Goal: Task Accomplishment & Management: Manage account settings

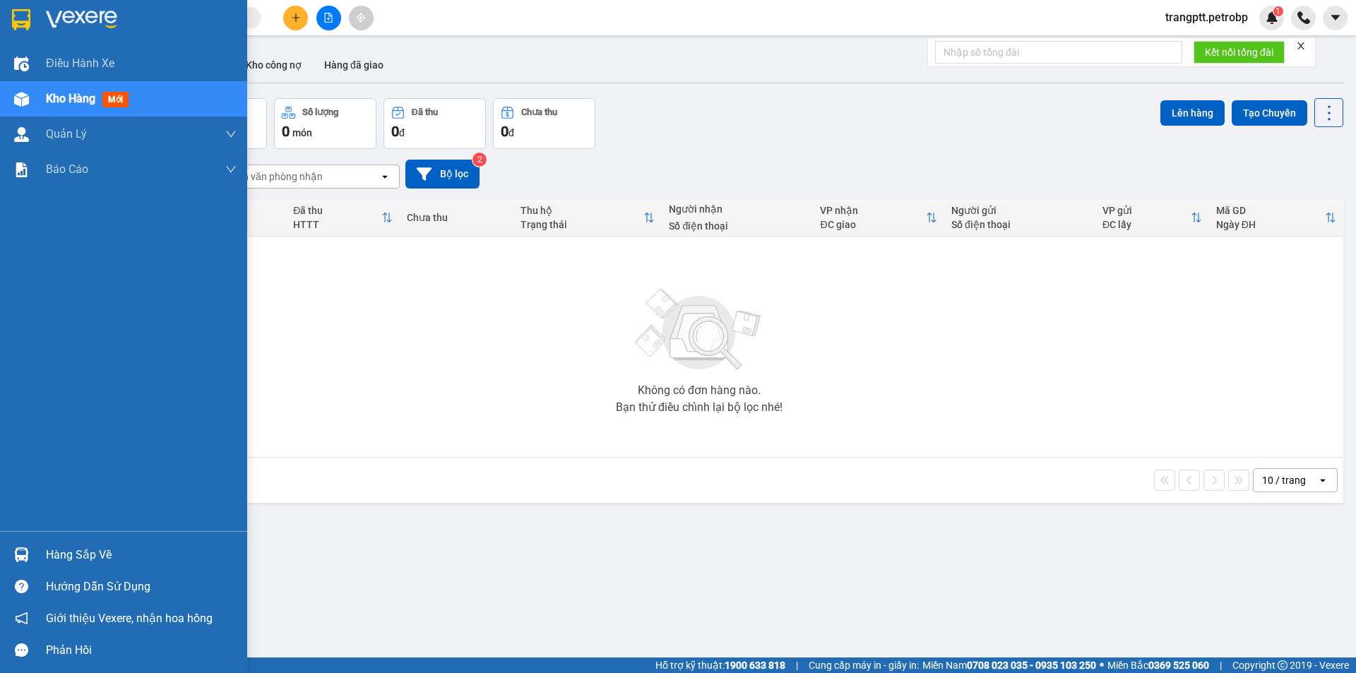
drag, startPoint x: 99, startPoint y: 548, endPoint x: 165, endPoint y: 561, distance: 67.6
click at [99, 548] on div "Hàng sắp về" at bounding box center [141, 555] width 191 height 21
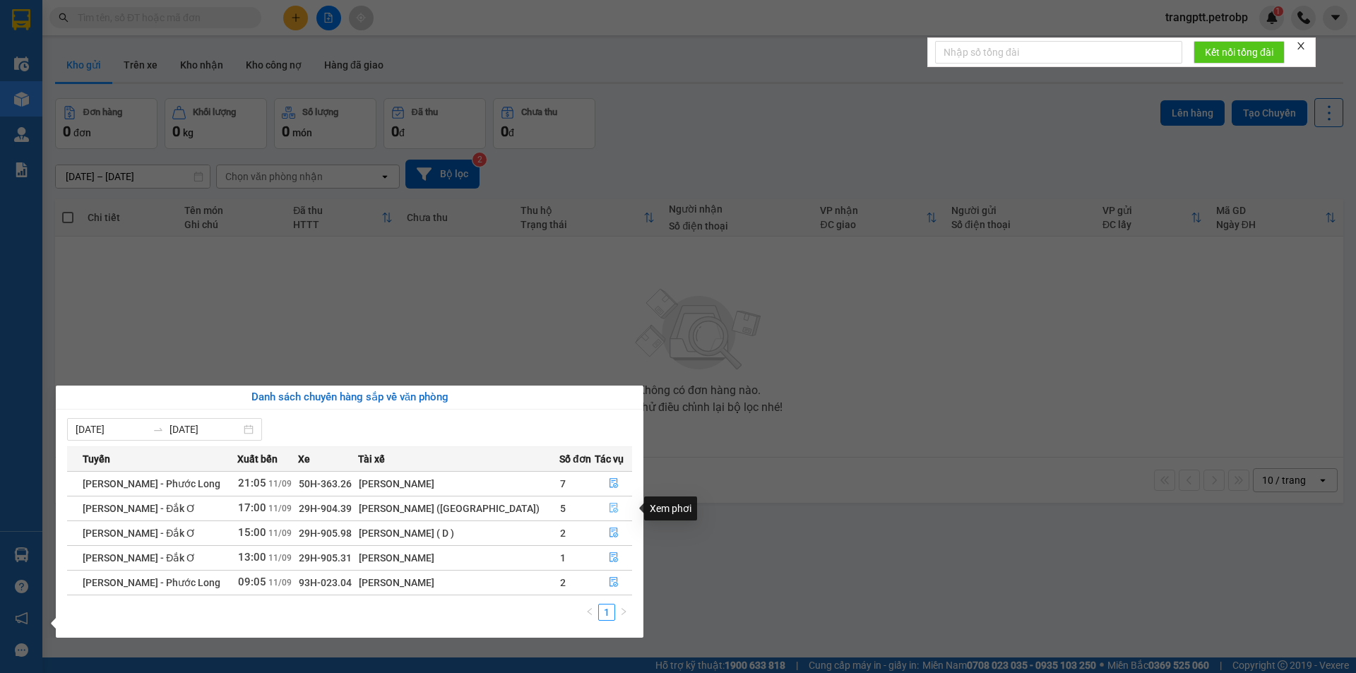
click at [610, 506] on icon "file-done" at bounding box center [614, 509] width 8 height 10
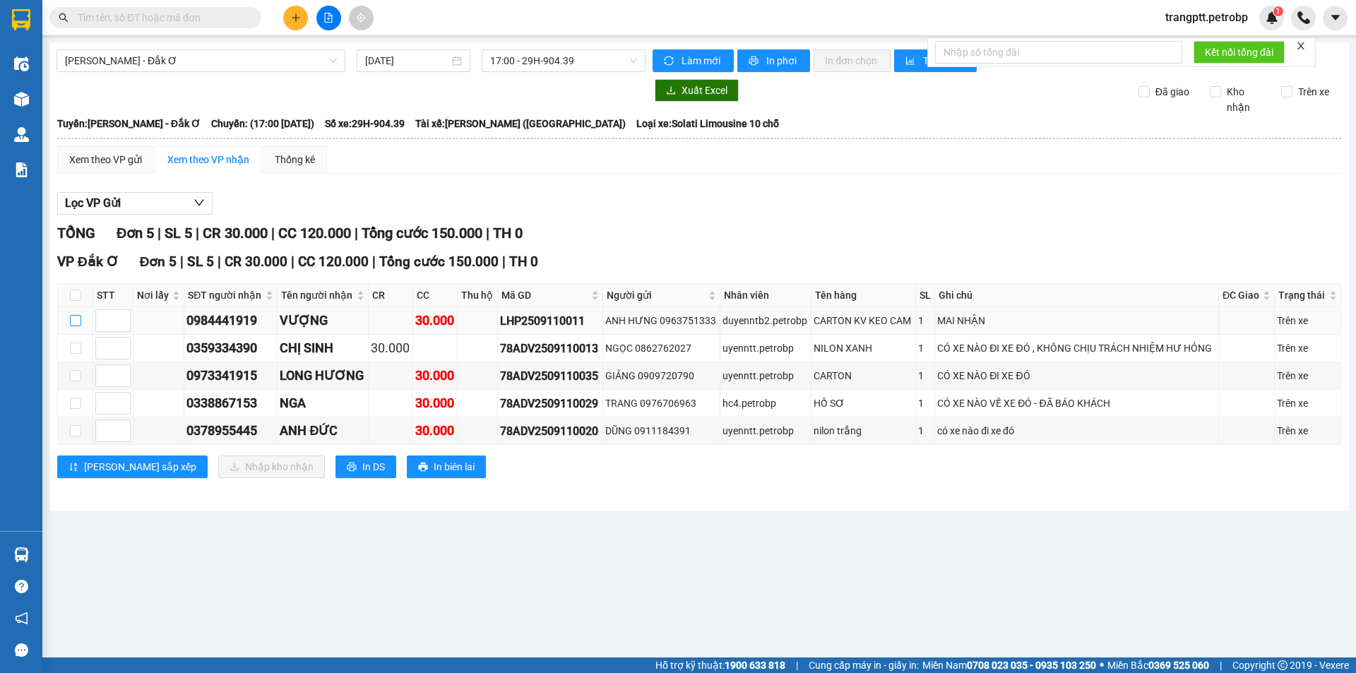
click at [71, 320] on input "checkbox" at bounding box center [75, 320] width 11 height 11
checkbox input "true"
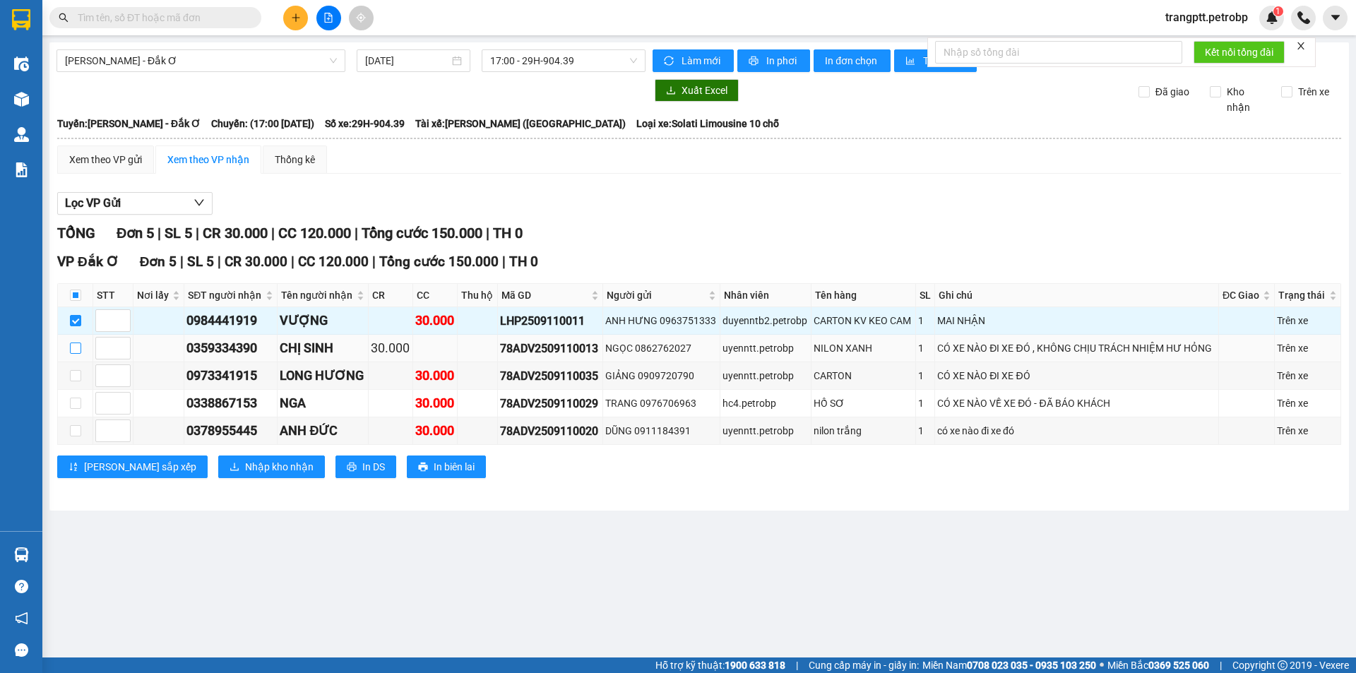
click at [73, 350] on input "checkbox" at bounding box center [75, 348] width 11 height 11
checkbox input "true"
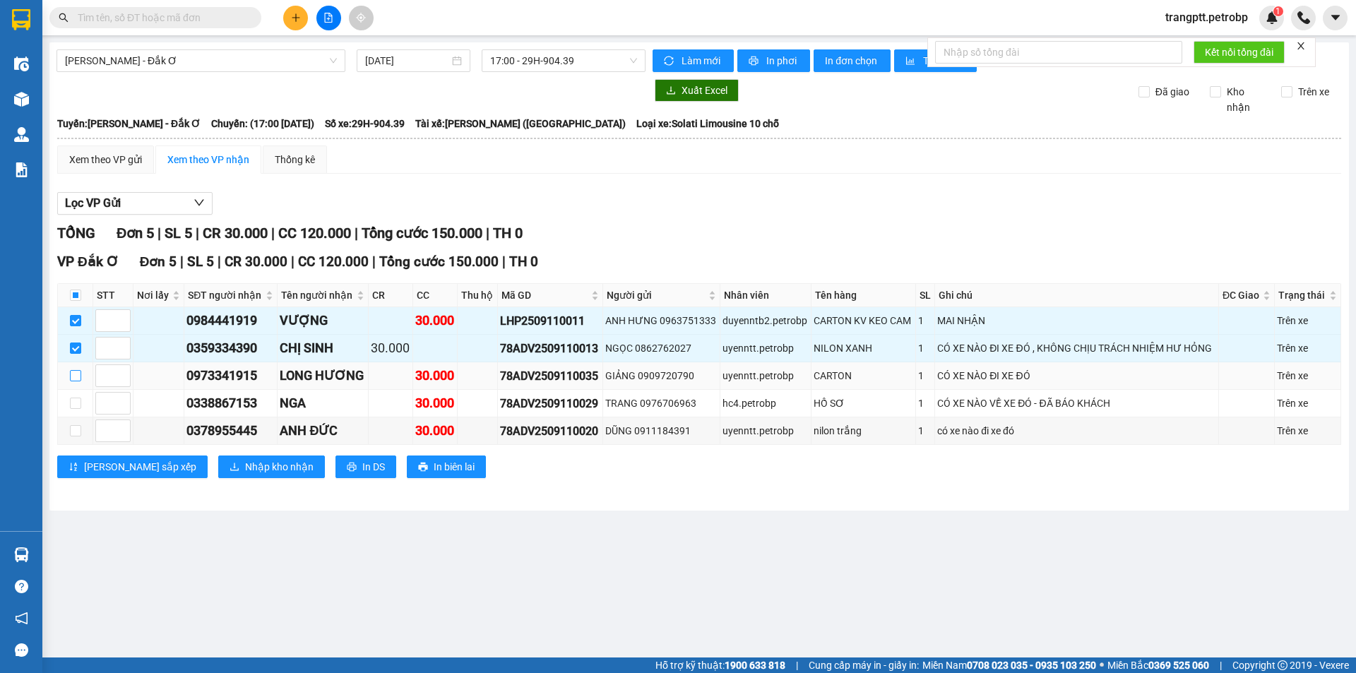
click at [73, 374] on input "checkbox" at bounding box center [75, 375] width 11 height 11
checkbox input "true"
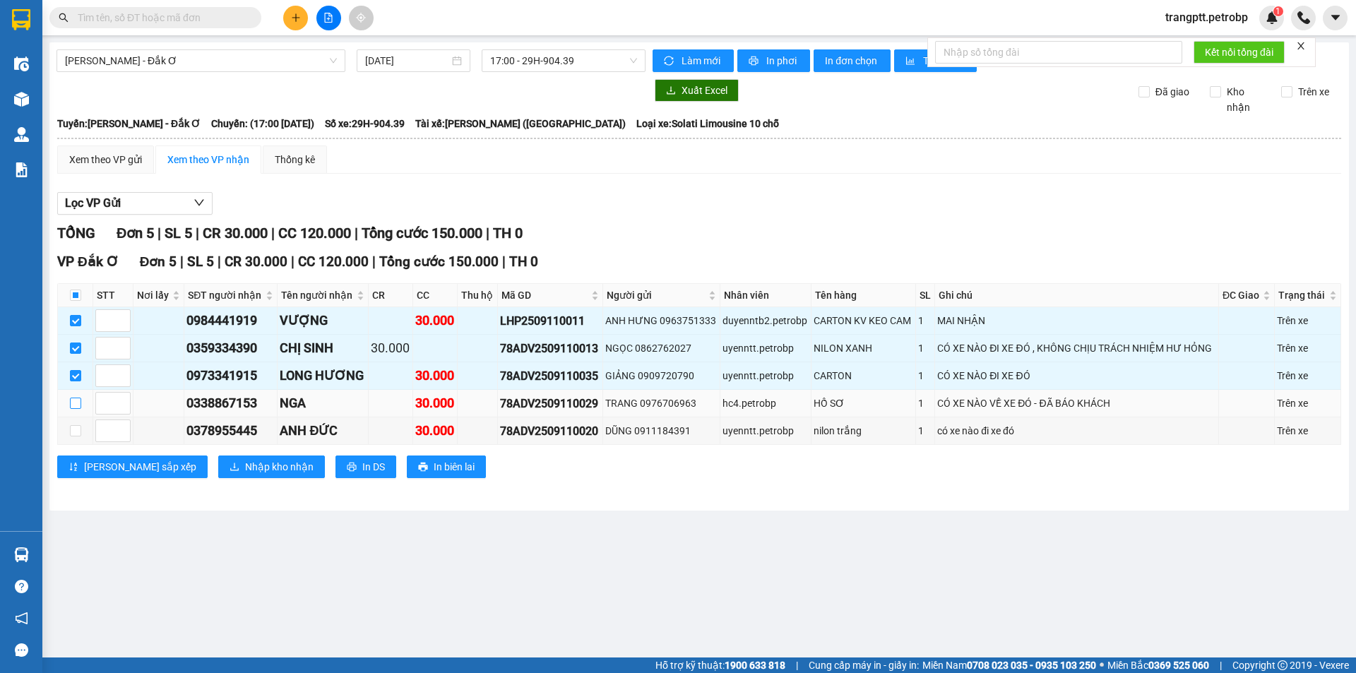
click at [78, 402] on input "checkbox" at bounding box center [75, 403] width 11 height 11
checkbox input "true"
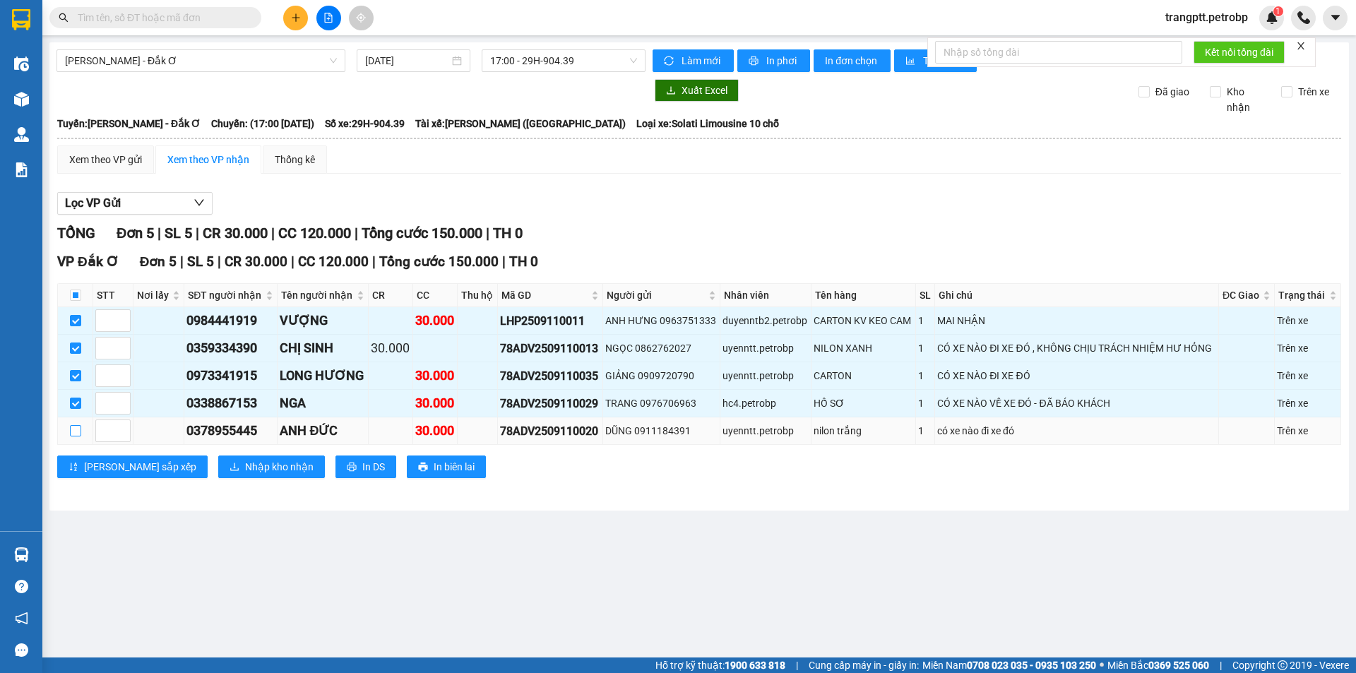
click at [72, 432] on input "checkbox" at bounding box center [75, 430] width 11 height 11
checkbox input "true"
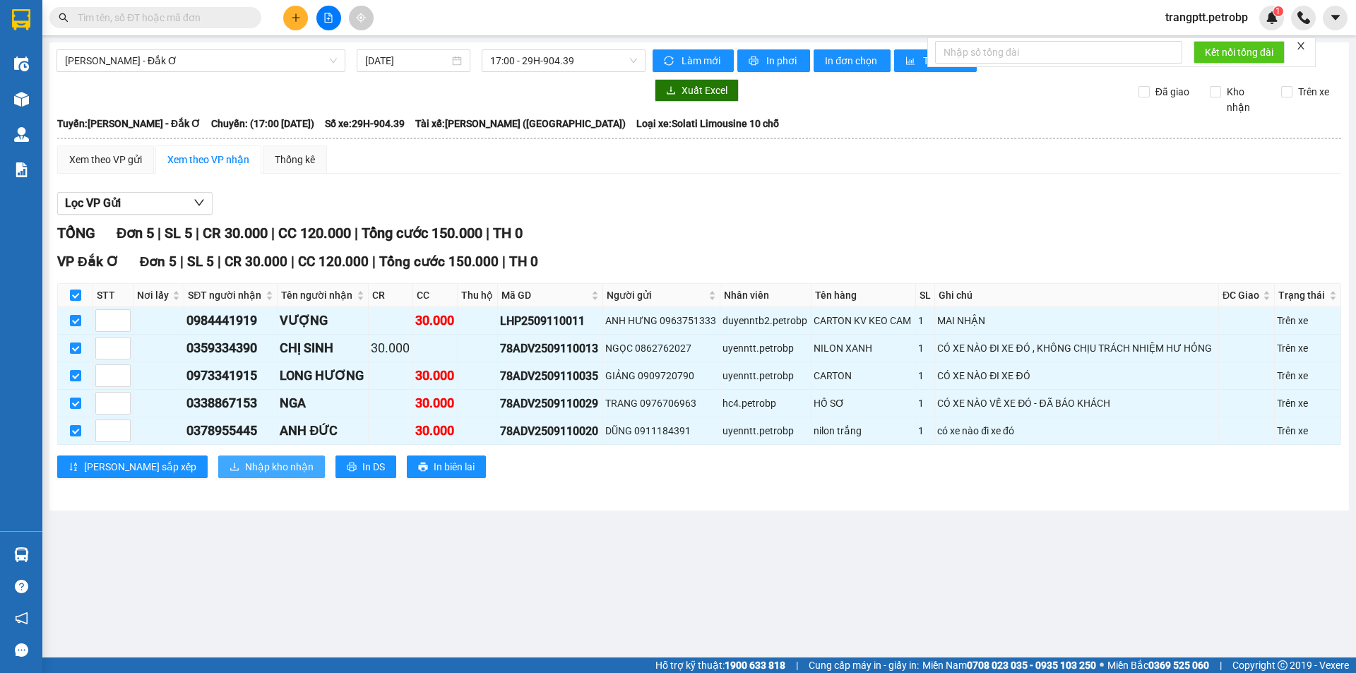
click at [245, 470] on span "Nhập kho nhận" at bounding box center [279, 467] width 69 height 16
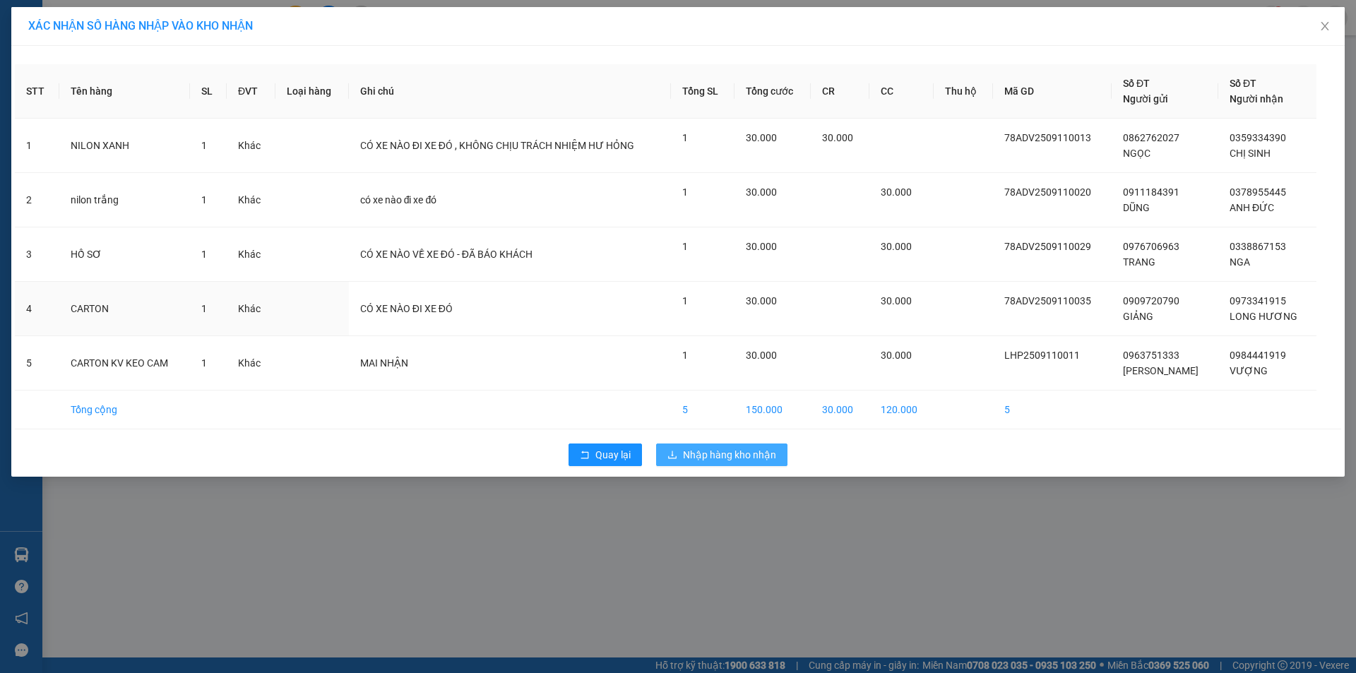
click at [723, 295] on div "1" at bounding box center [702, 301] width 41 height 16
click at [712, 453] on span "Nhập hàng kho nhận" at bounding box center [729, 455] width 93 height 16
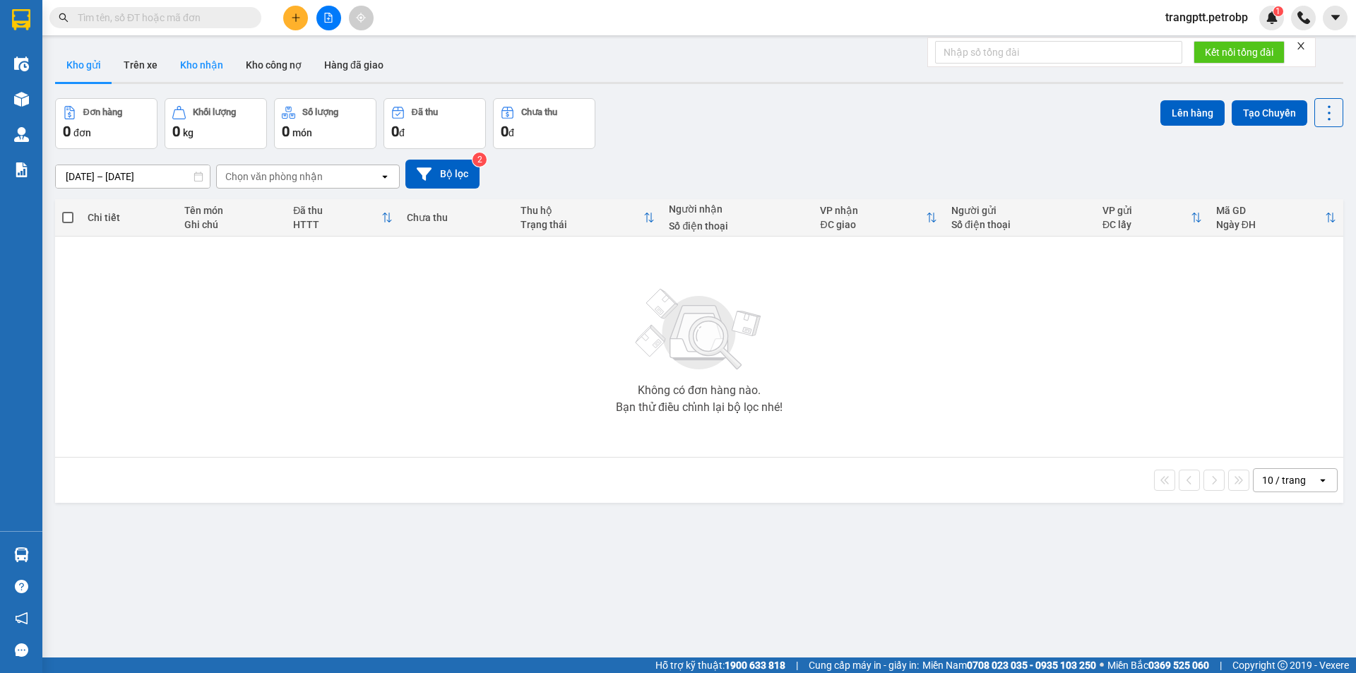
click at [203, 63] on button "Kho nhận" at bounding box center [202, 65] width 66 height 34
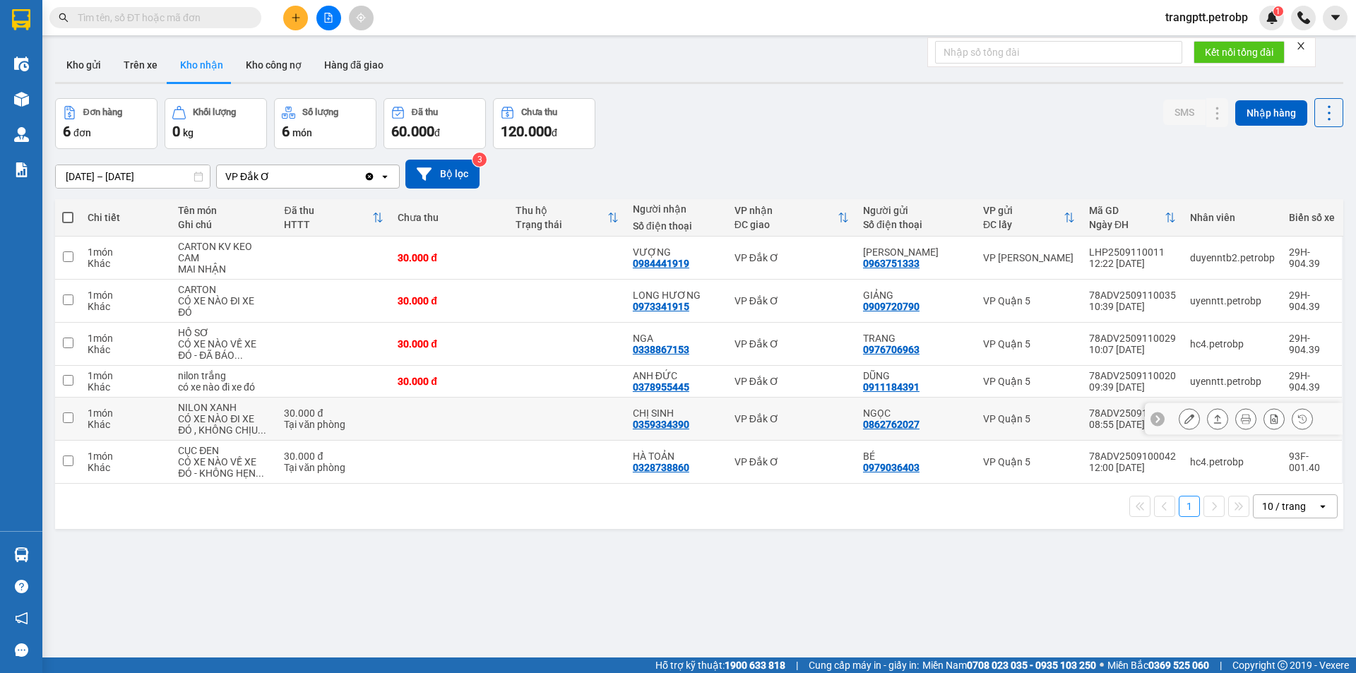
click at [1184, 422] on icon at bounding box center [1189, 419] width 10 height 10
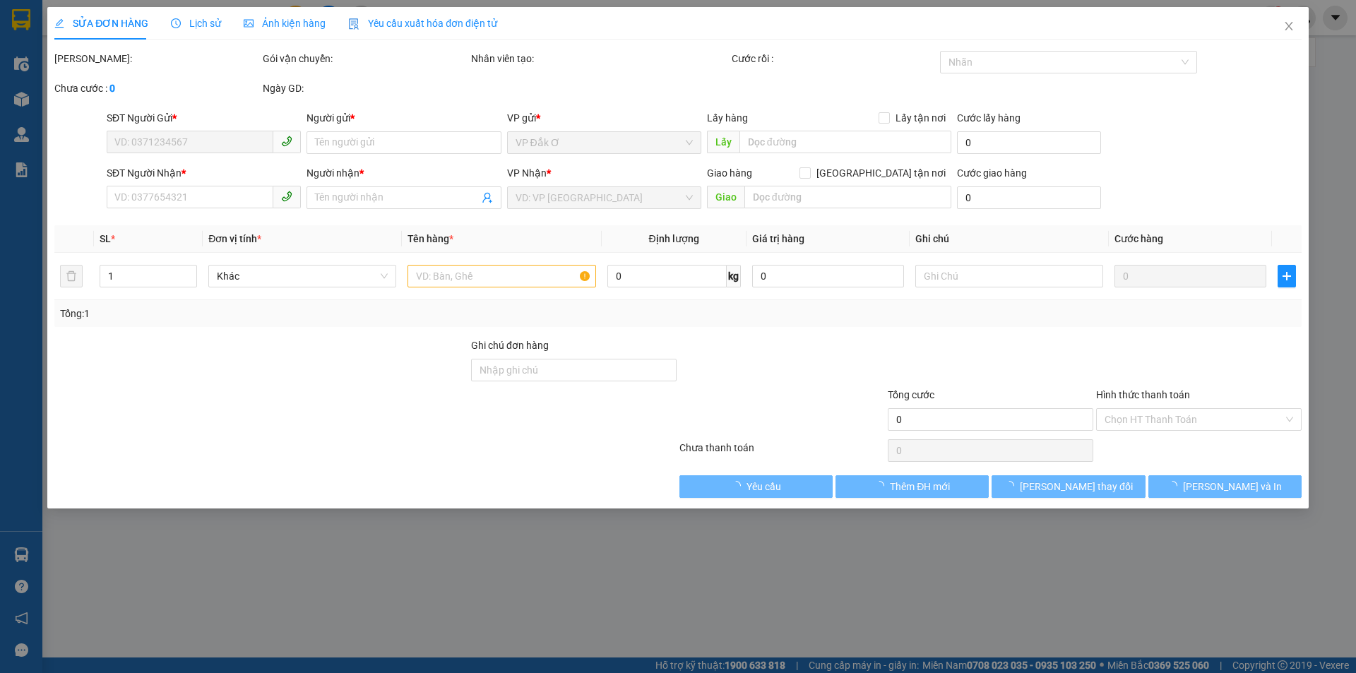
type input "0862762027"
type input "NGỌC"
type input "0359334390"
type input "CHỊ SINH"
type input "30.000"
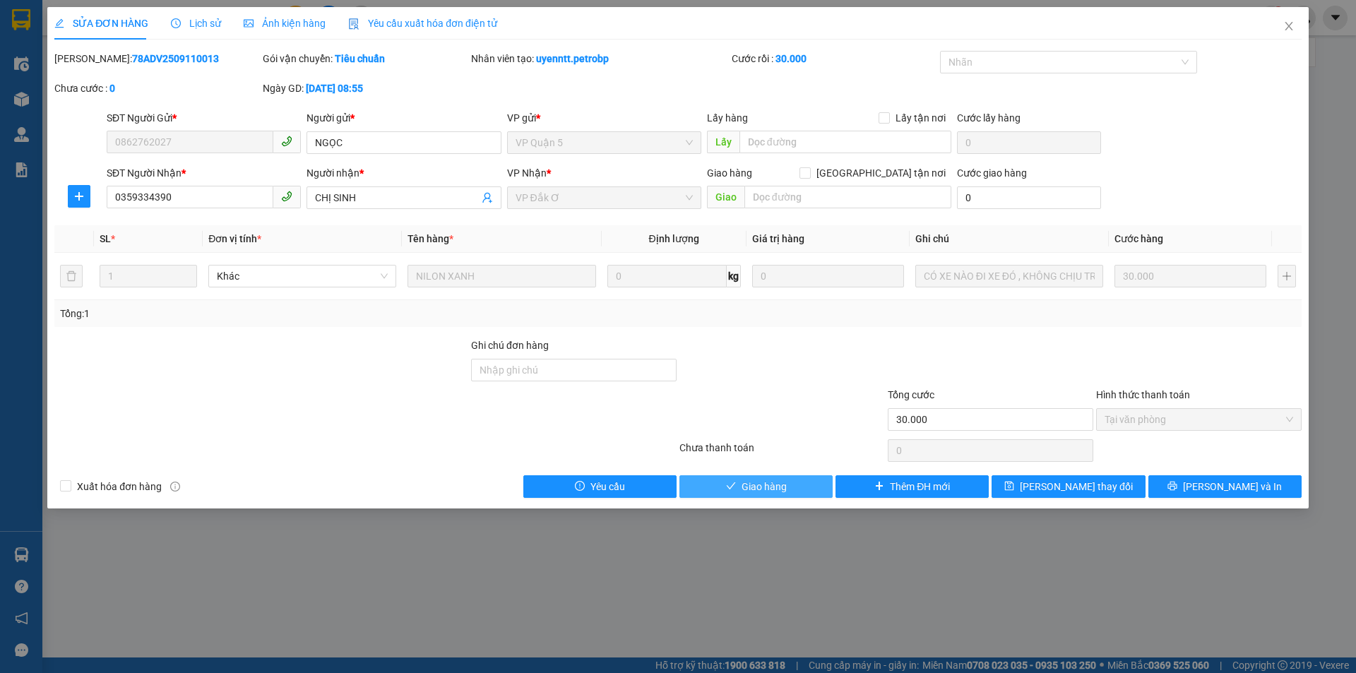
click at [763, 489] on span "Giao hàng" at bounding box center [764, 487] width 45 height 16
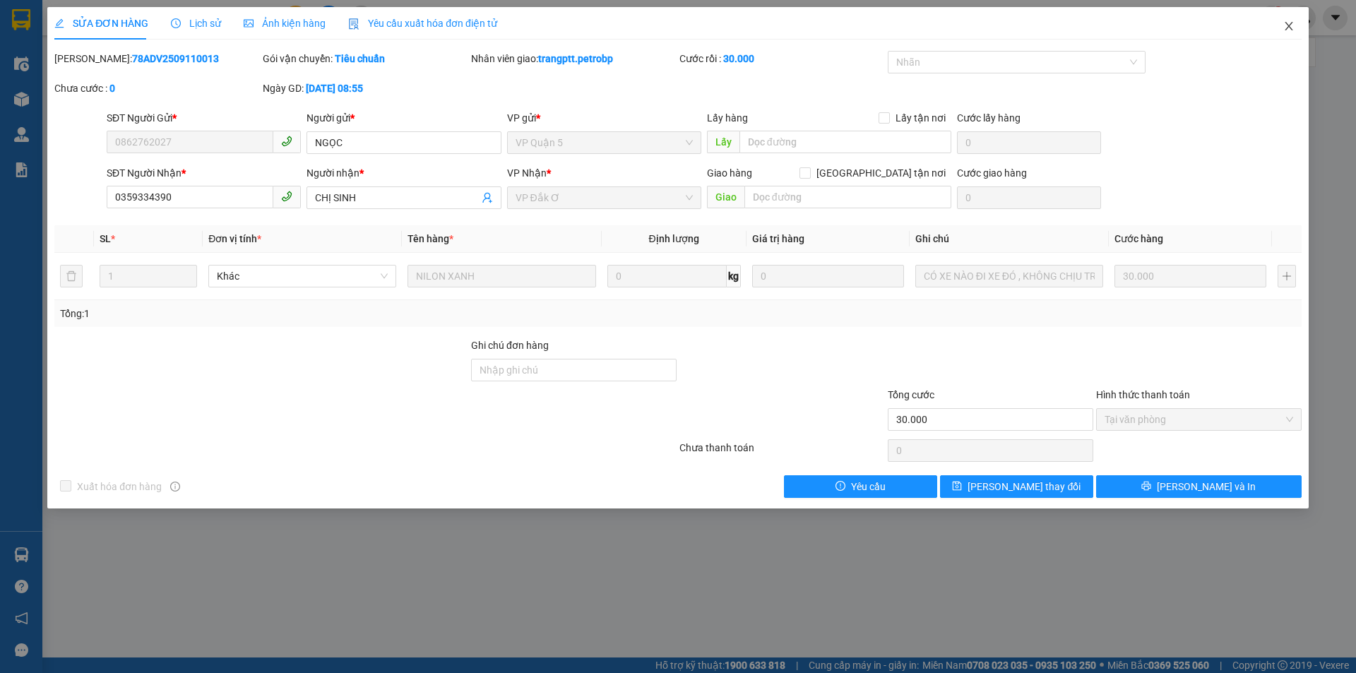
click at [1288, 25] on icon "close" at bounding box center [1289, 26] width 8 height 8
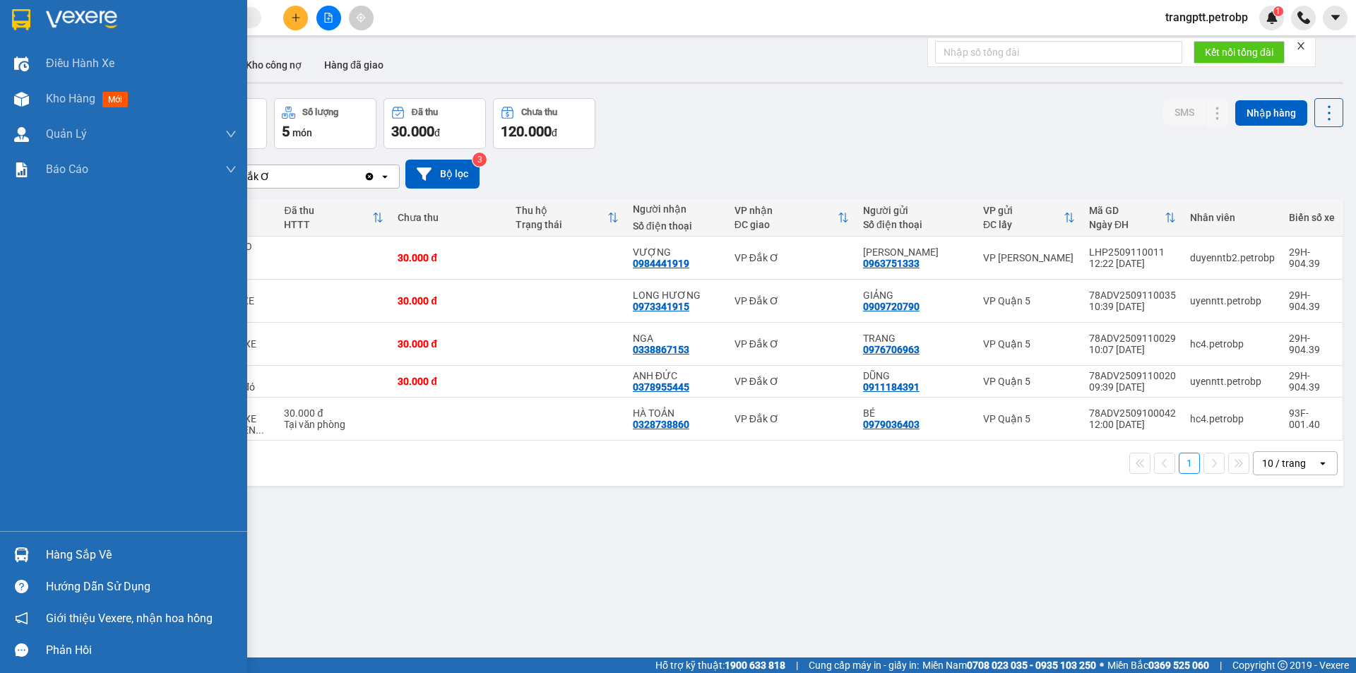
click at [69, 555] on div "Hàng sắp về" at bounding box center [141, 555] width 191 height 21
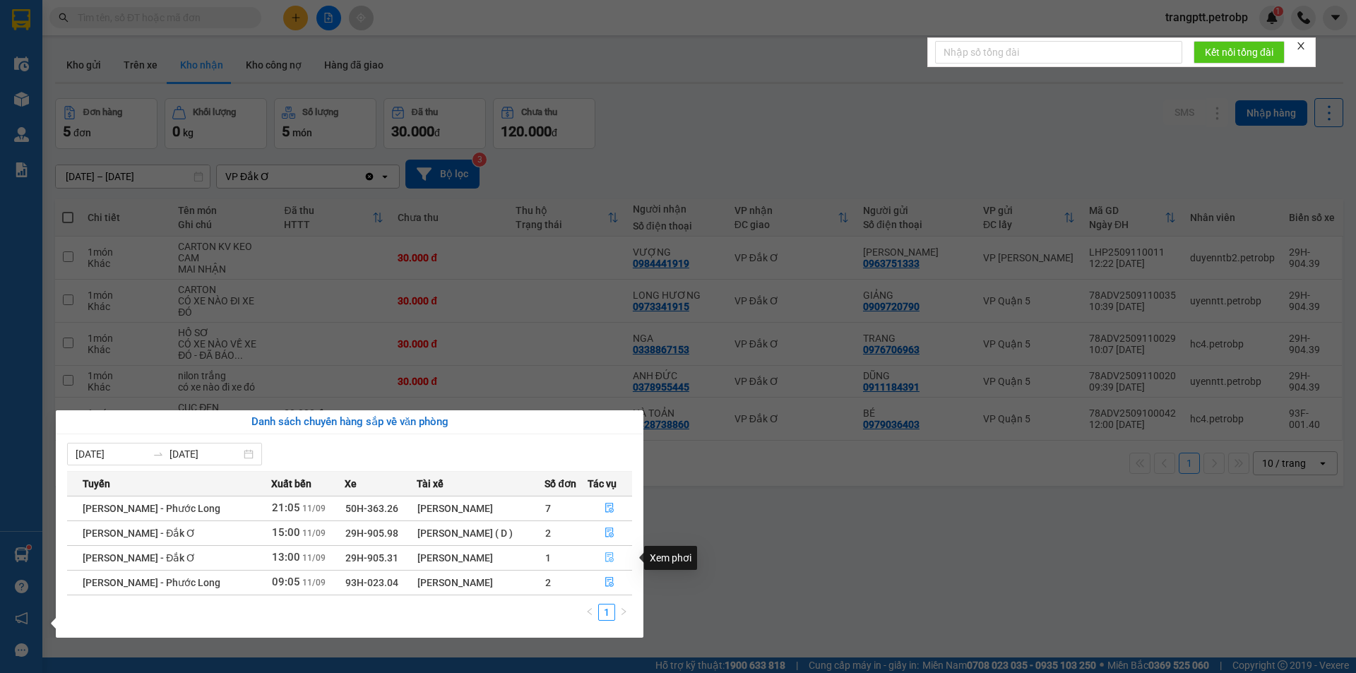
click at [607, 559] on icon "file-done" at bounding box center [610, 557] width 10 height 10
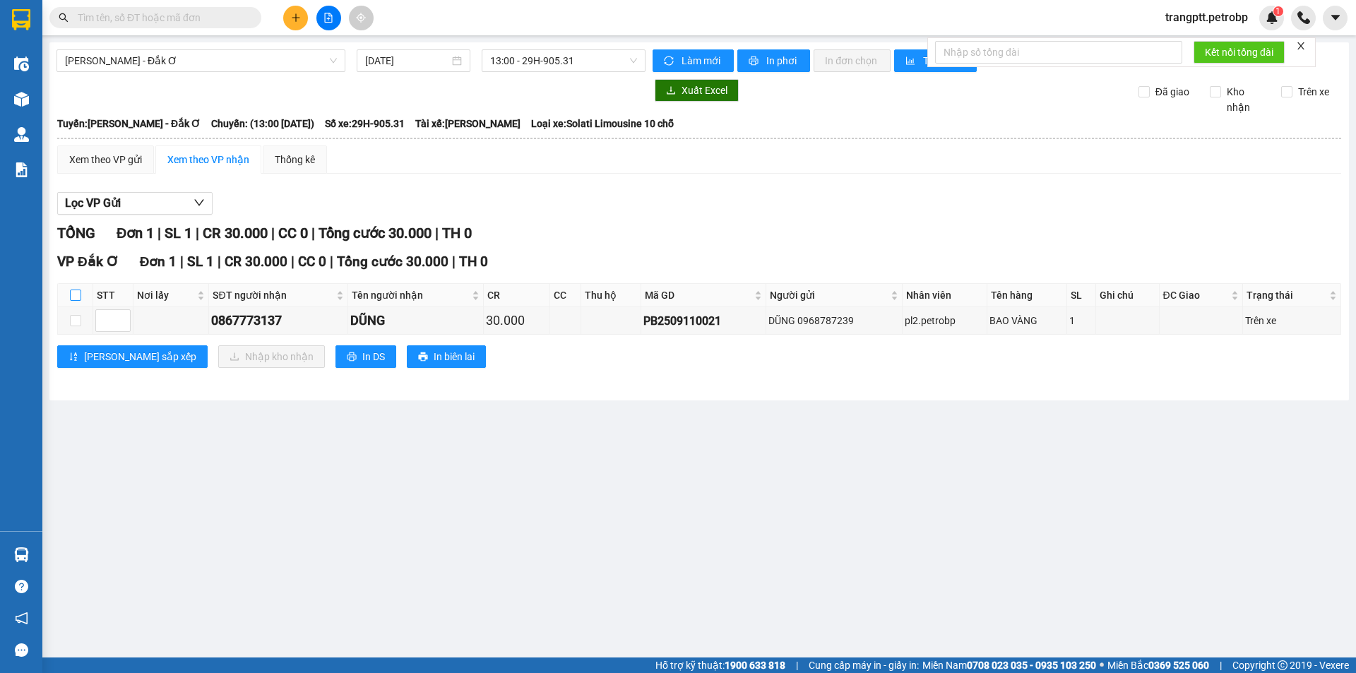
click at [73, 292] on input "checkbox" at bounding box center [75, 295] width 11 height 11
checkbox input "true"
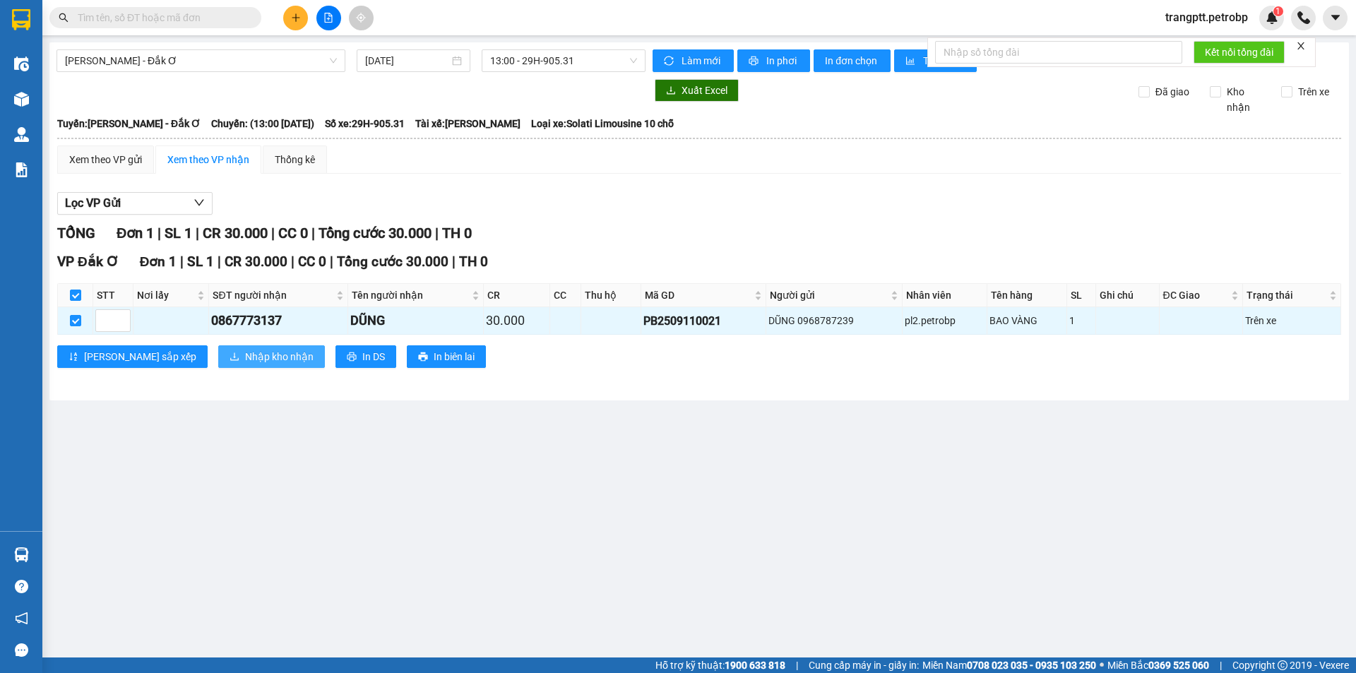
click at [245, 354] on span "Nhập kho nhận" at bounding box center [279, 357] width 69 height 16
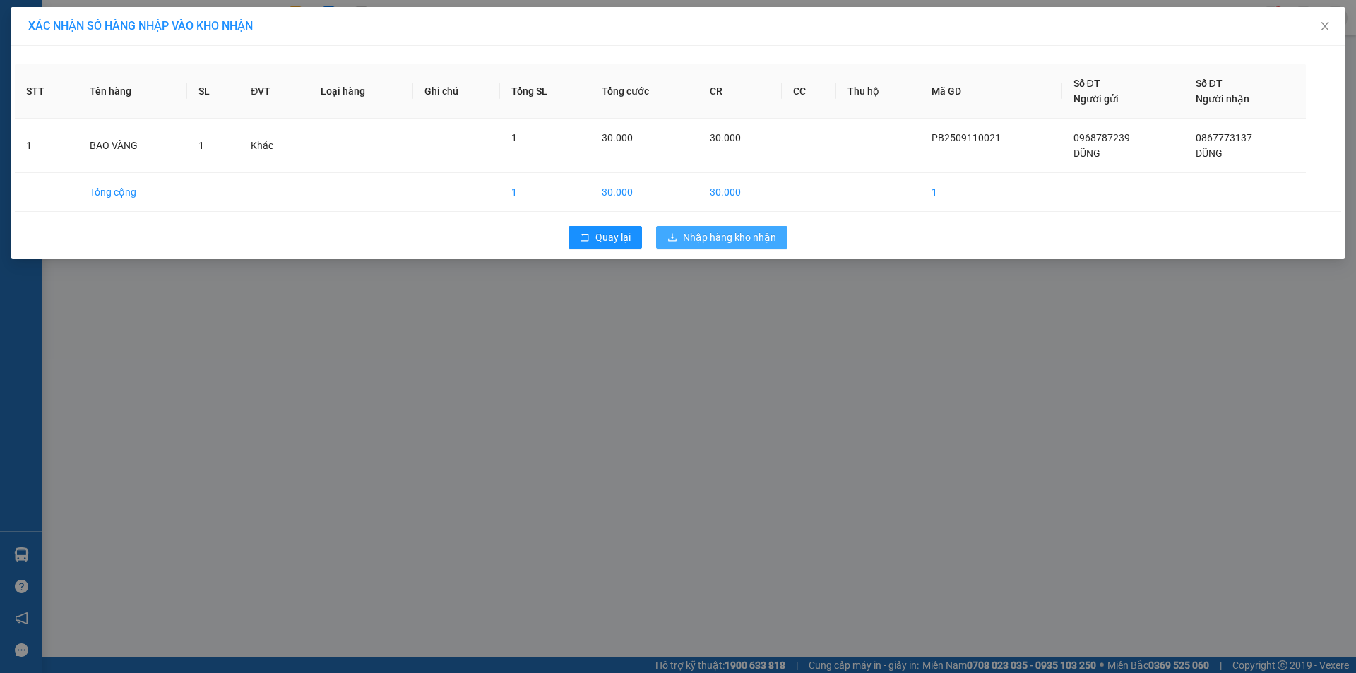
click at [744, 242] on span "Nhập hàng kho nhận" at bounding box center [729, 238] width 93 height 16
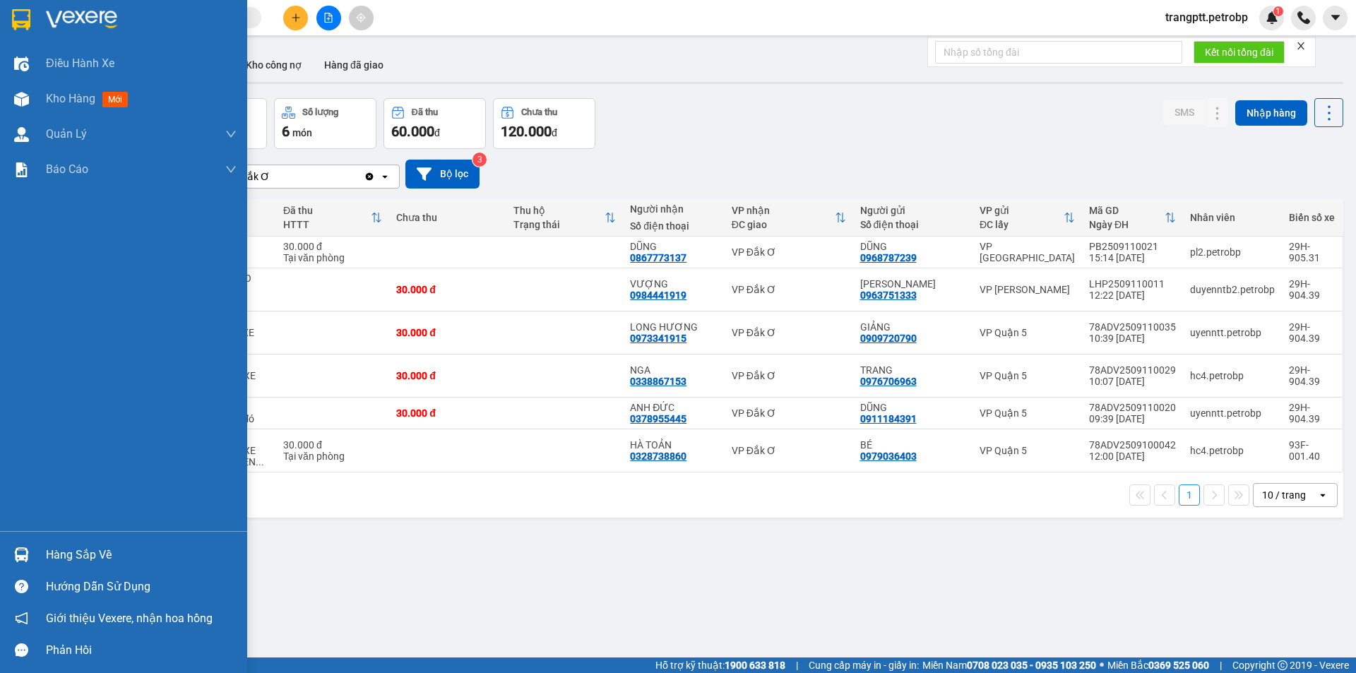
click at [72, 555] on div "Hàng sắp về" at bounding box center [141, 555] width 191 height 21
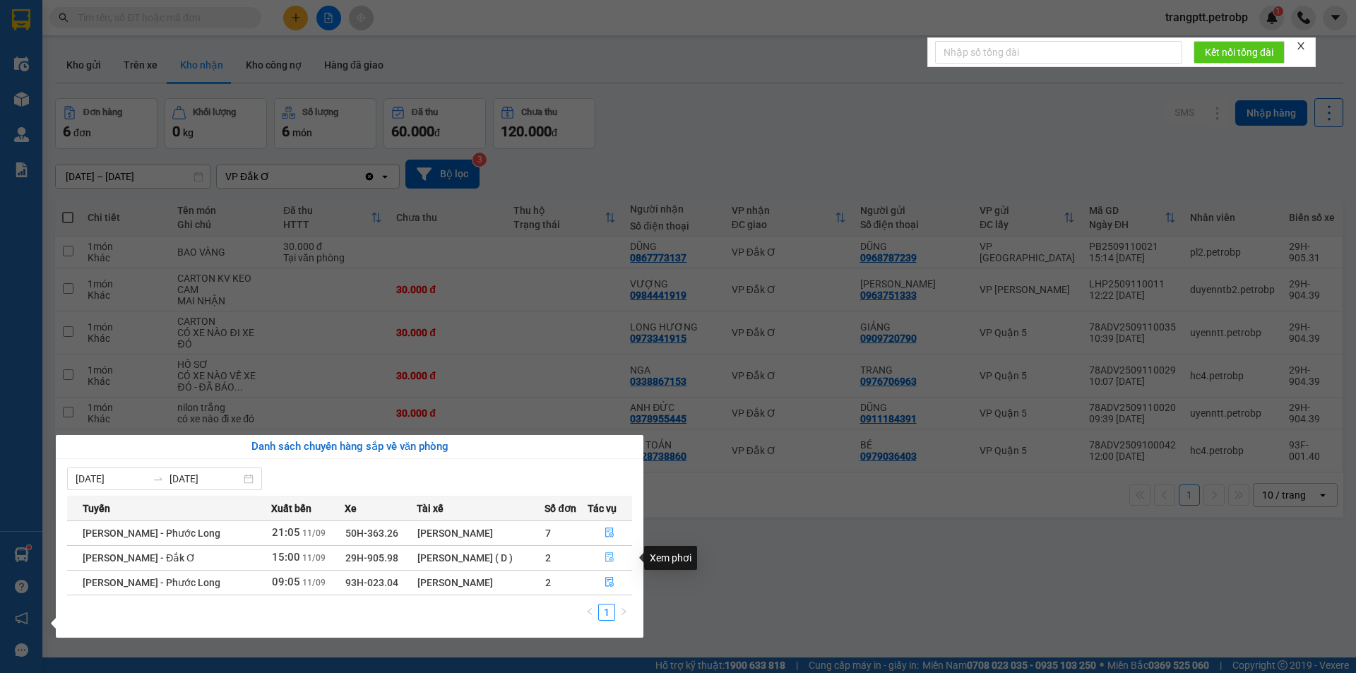
click at [607, 557] on icon "file-done" at bounding box center [610, 557] width 10 height 10
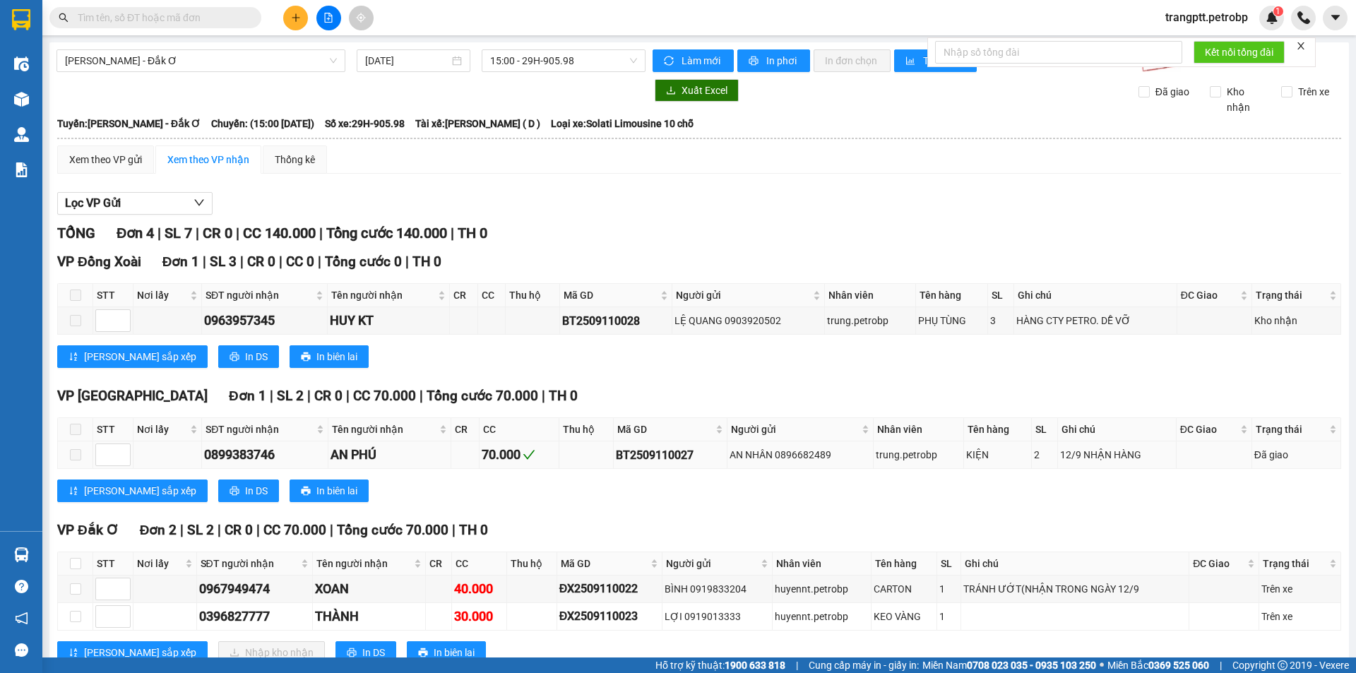
scroll to position [46, 0]
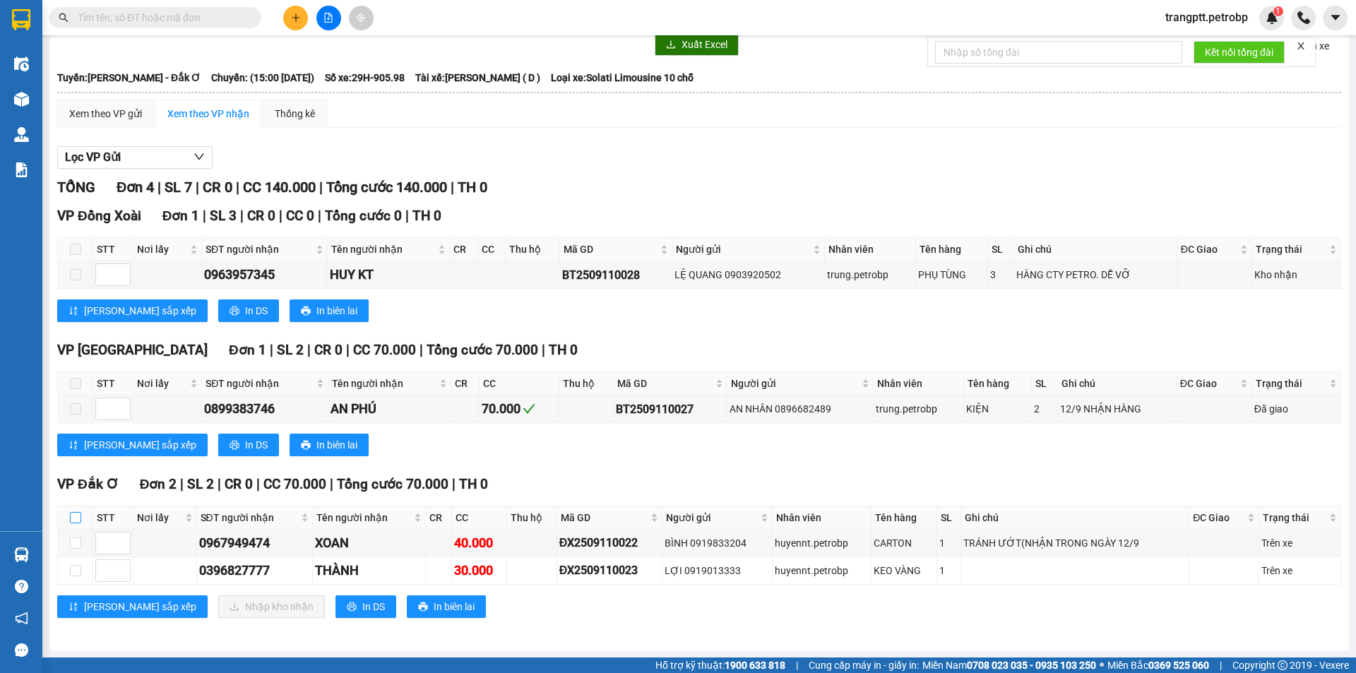
click at [76, 518] on input "checkbox" at bounding box center [75, 517] width 11 height 11
checkbox input "true"
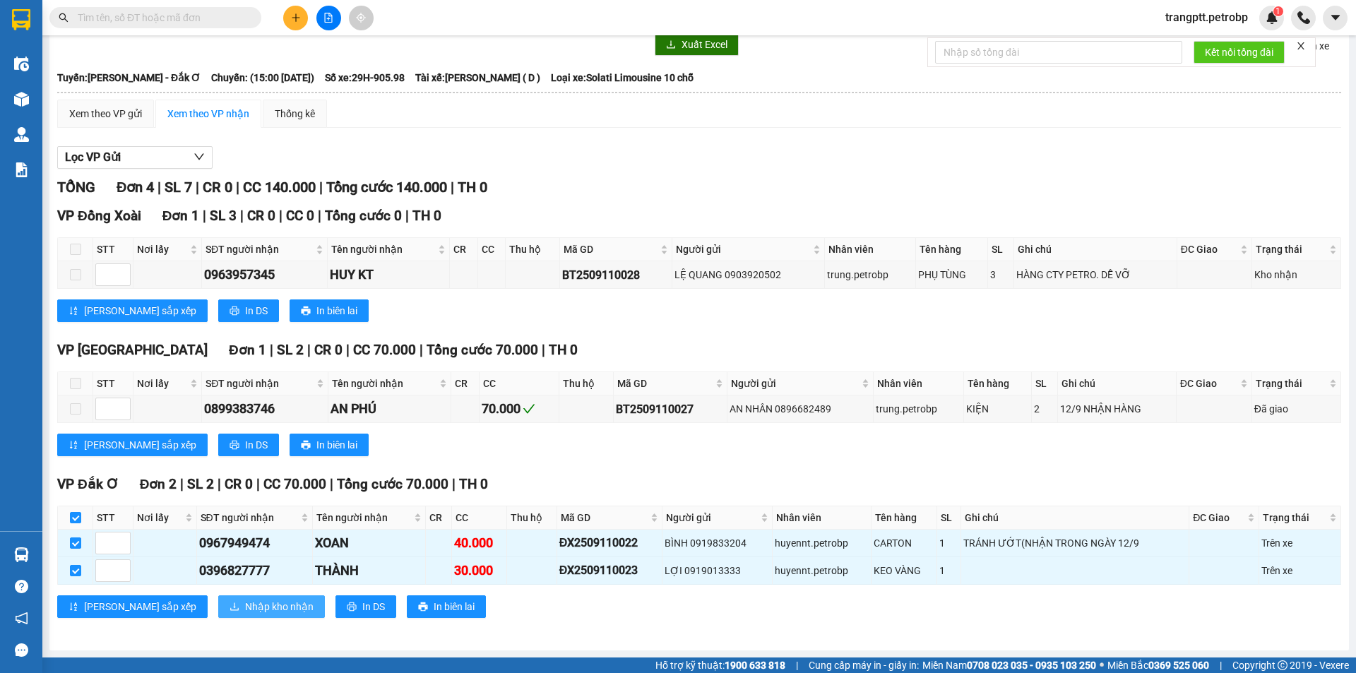
click at [245, 607] on span "Nhập kho nhận" at bounding box center [279, 607] width 69 height 16
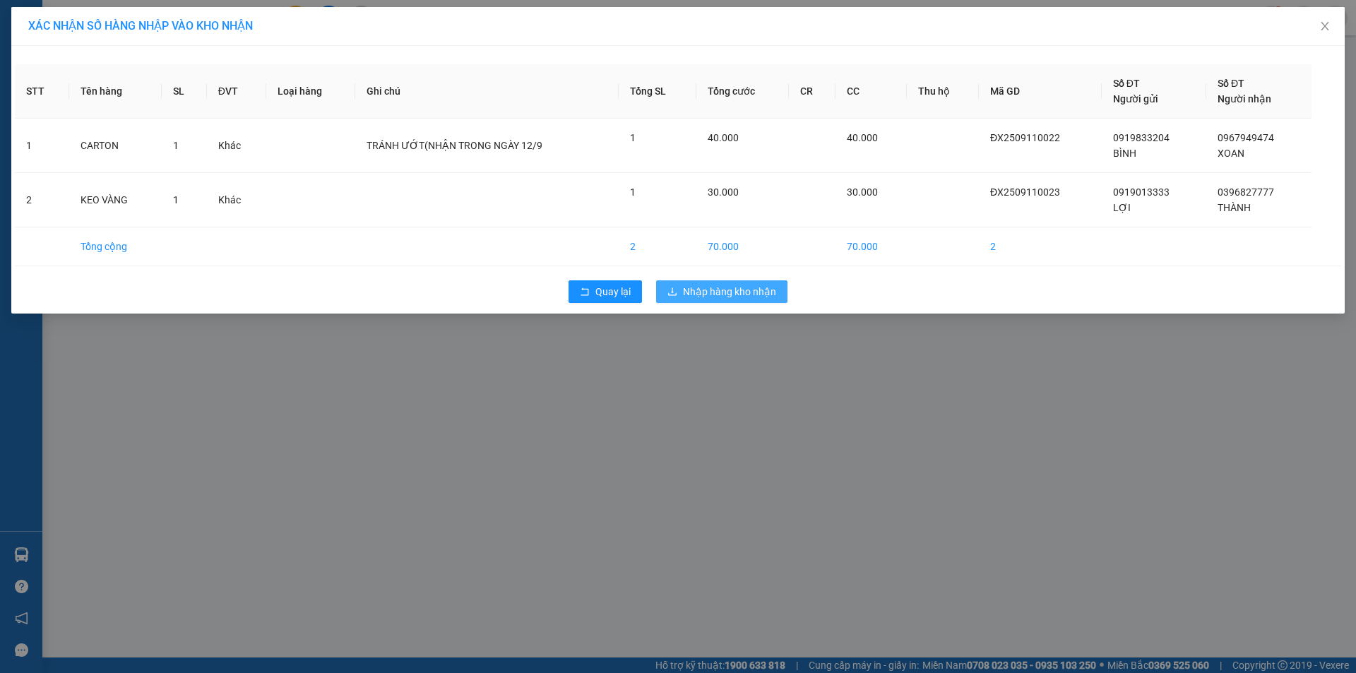
click at [710, 289] on span "Nhập hàng kho nhận" at bounding box center [729, 292] width 93 height 16
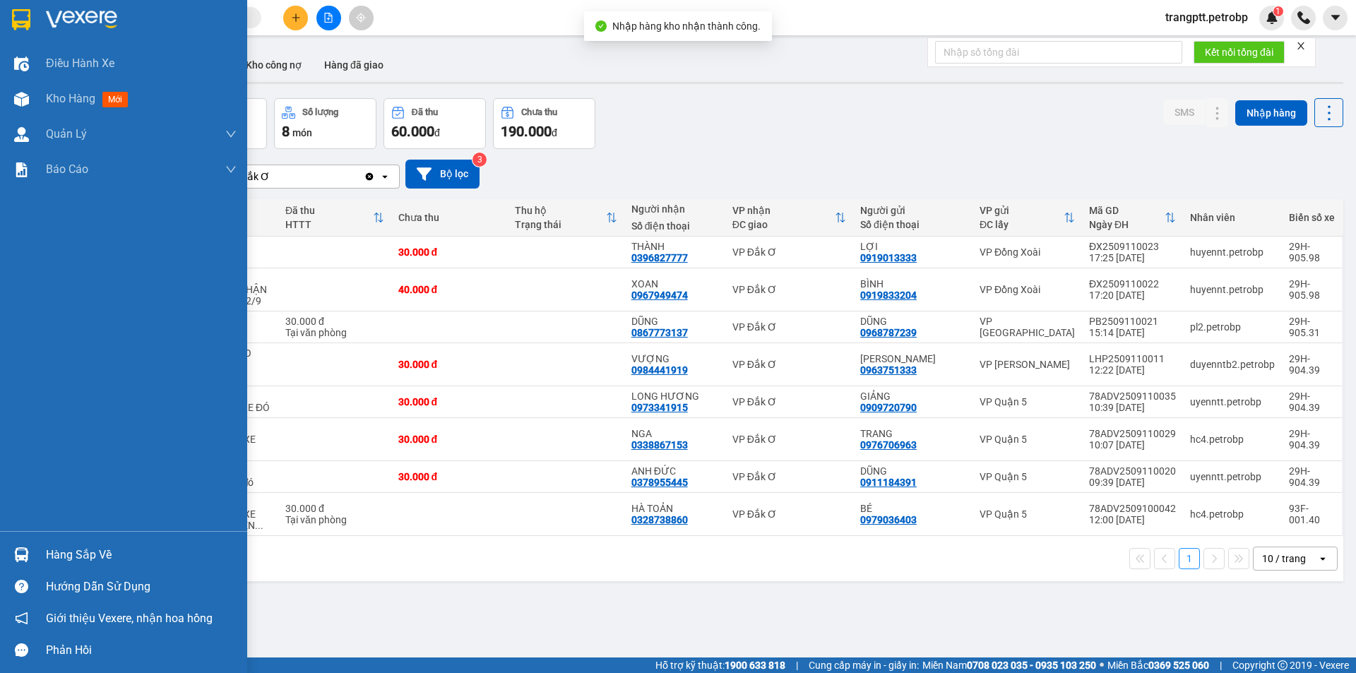
click at [56, 554] on div "Hàng sắp về" at bounding box center [141, 555] width 191 height 21
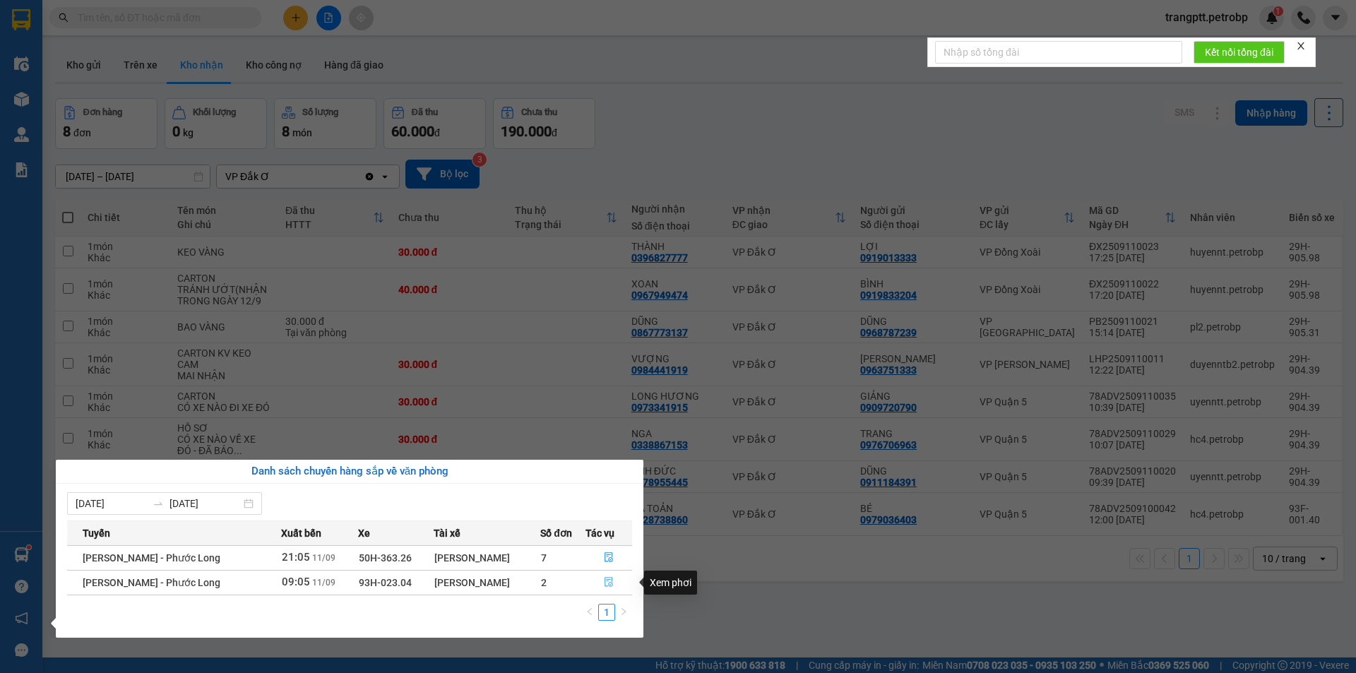
click at [612, 581] on icon "file-done" at bounding box center [609, 583] width 8 height 10
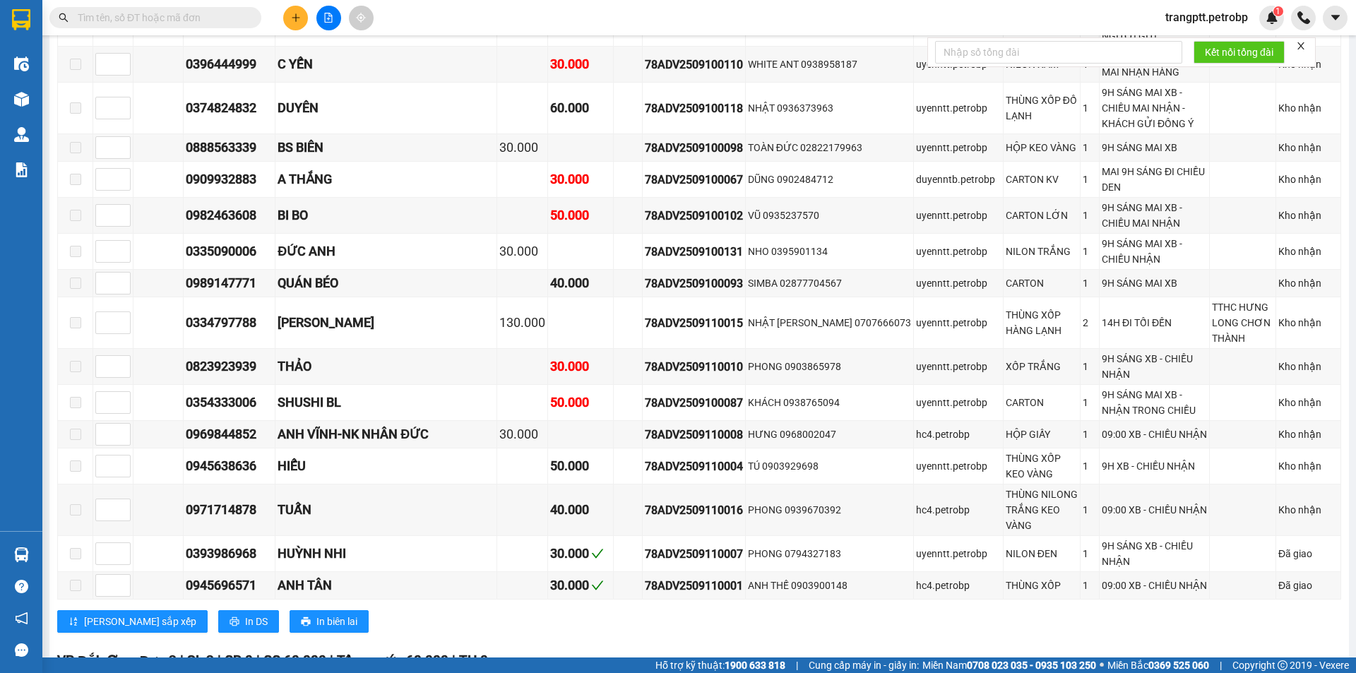
scroll to position [1695, 0]
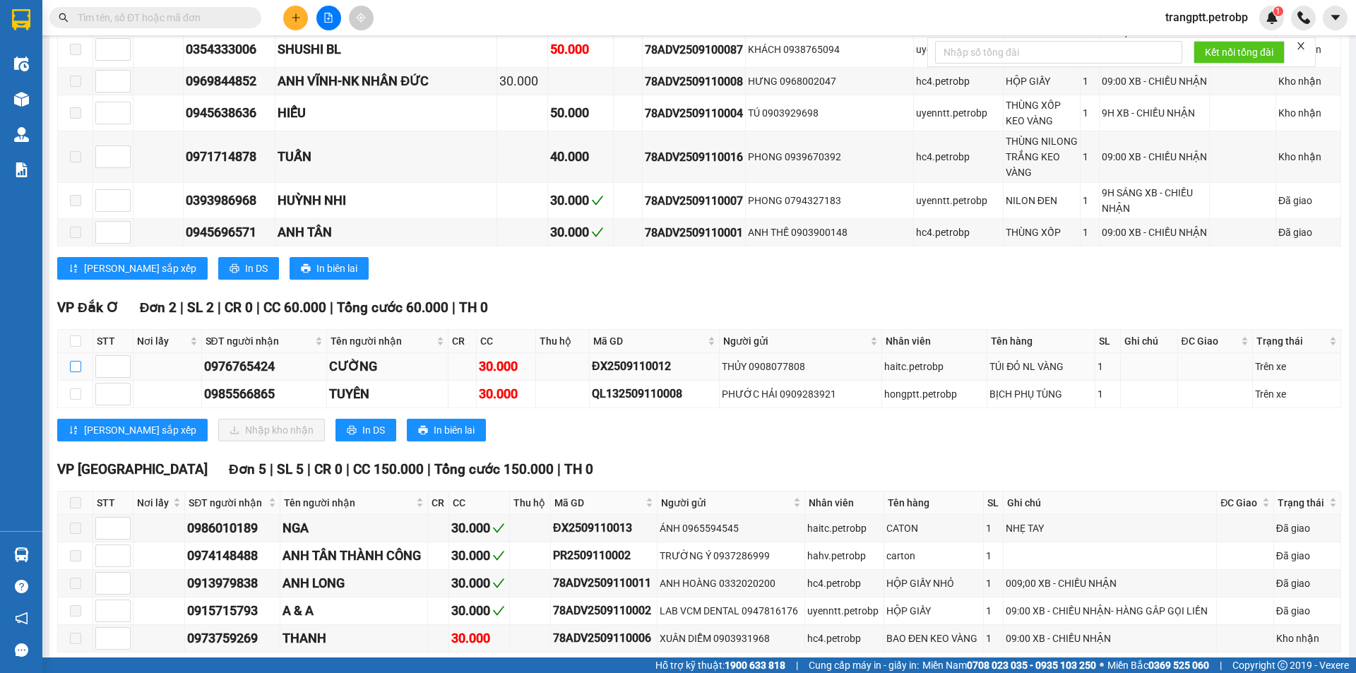
click at [74, 361] on input "checkbox" at bounding box center [75, 366] width 11 height 11
checkbox input "true"
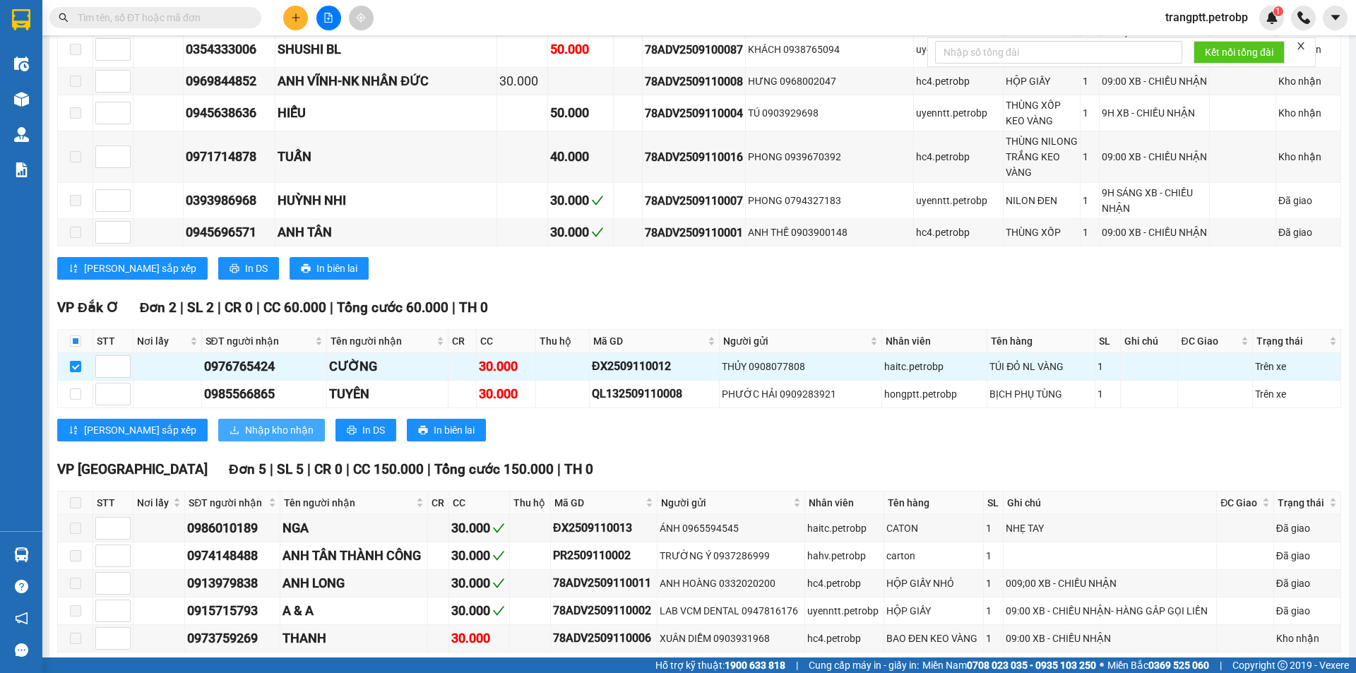
click at [245, 422] on span "Nhập kho nhận" at bounding box center [279, 430] width 69 height 16
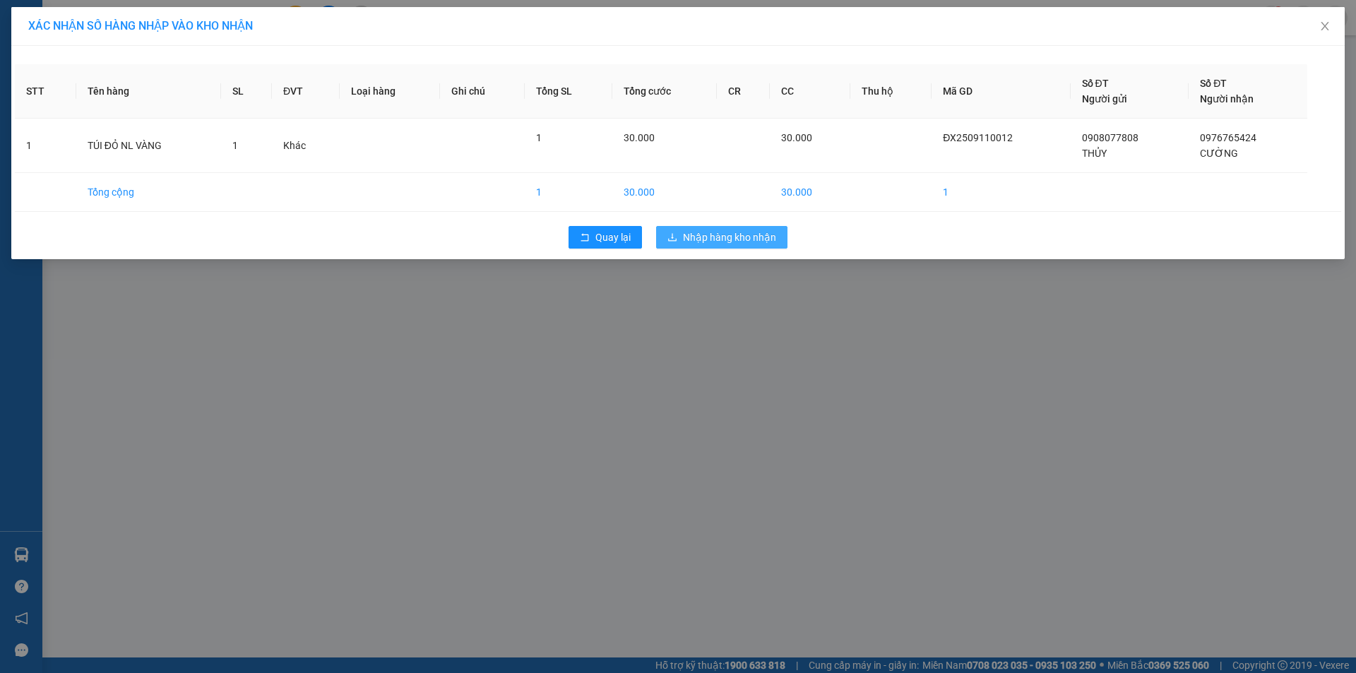
click at [749, 239] on span "Nhập hàng kho nhận" at bounding box center [729, 238] width 93 height 16
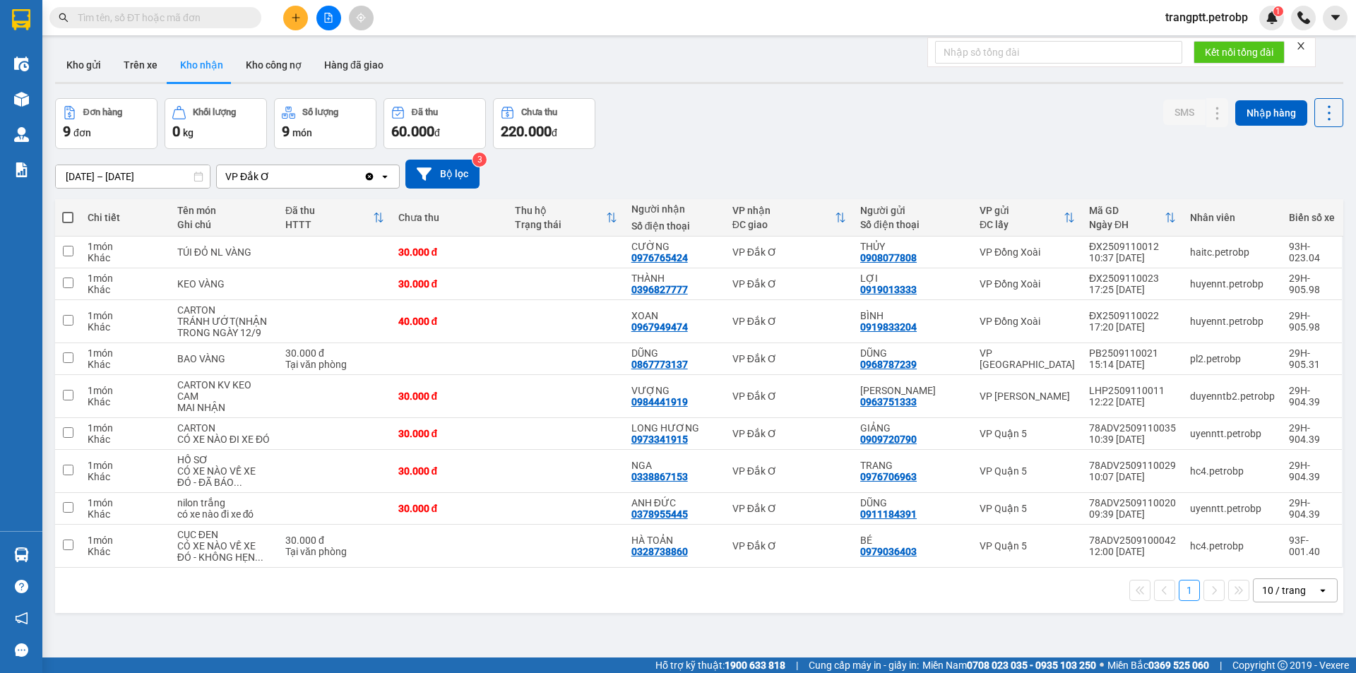
click at [202, 56] on button "Kho nhận" at bounding box center [202, 65] width 66 height 34
click at [1184, 247] on icon at bounding box center [1189, 252] width 10 height 10
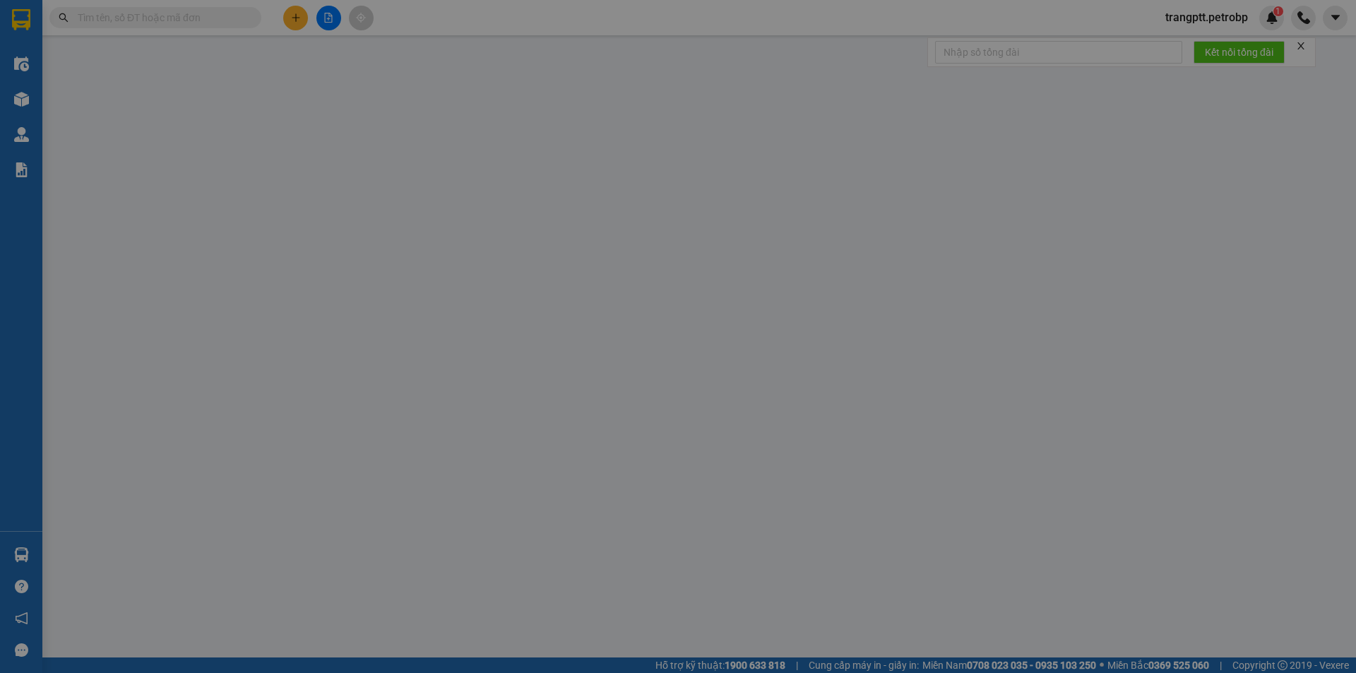
type input "0908077808"
type input "THỦY"
type input "0976765424"
type input "CƯỜNG"
type input "30.000"
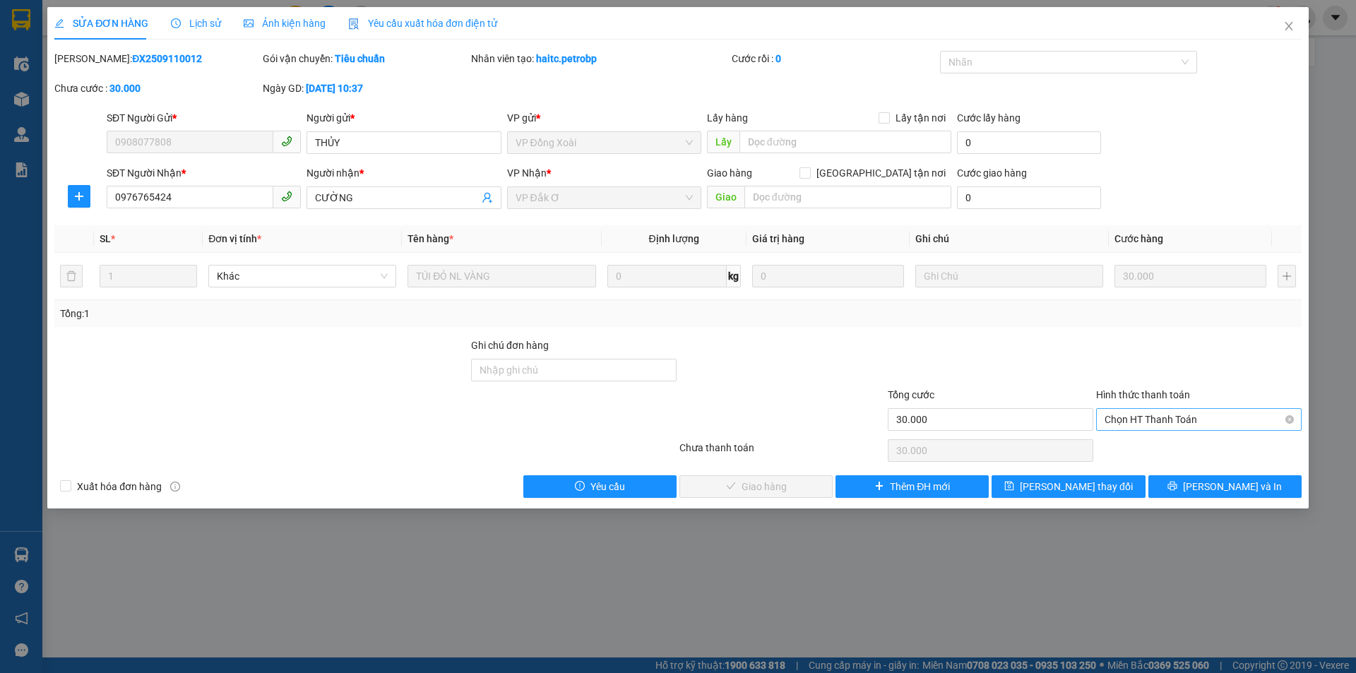
click at [1134, 423] on span "Chọn HT Thanh Toán" at bounding box center [1199, 419] width 189 height 21
drag, startPoint x: 1141, startPoint y: 442, endPoint x: 1030, endPoint y: 444, distance: 110.9
click at [1141, 443] on div "Tại văn phòng" at bounding box center [1199, 448] width 189 height 16
type input "0"
click at [797, 482] on span "[PERSON_NAME] và Giao hàng" at bounding box center [774, 487] width 136 height 16
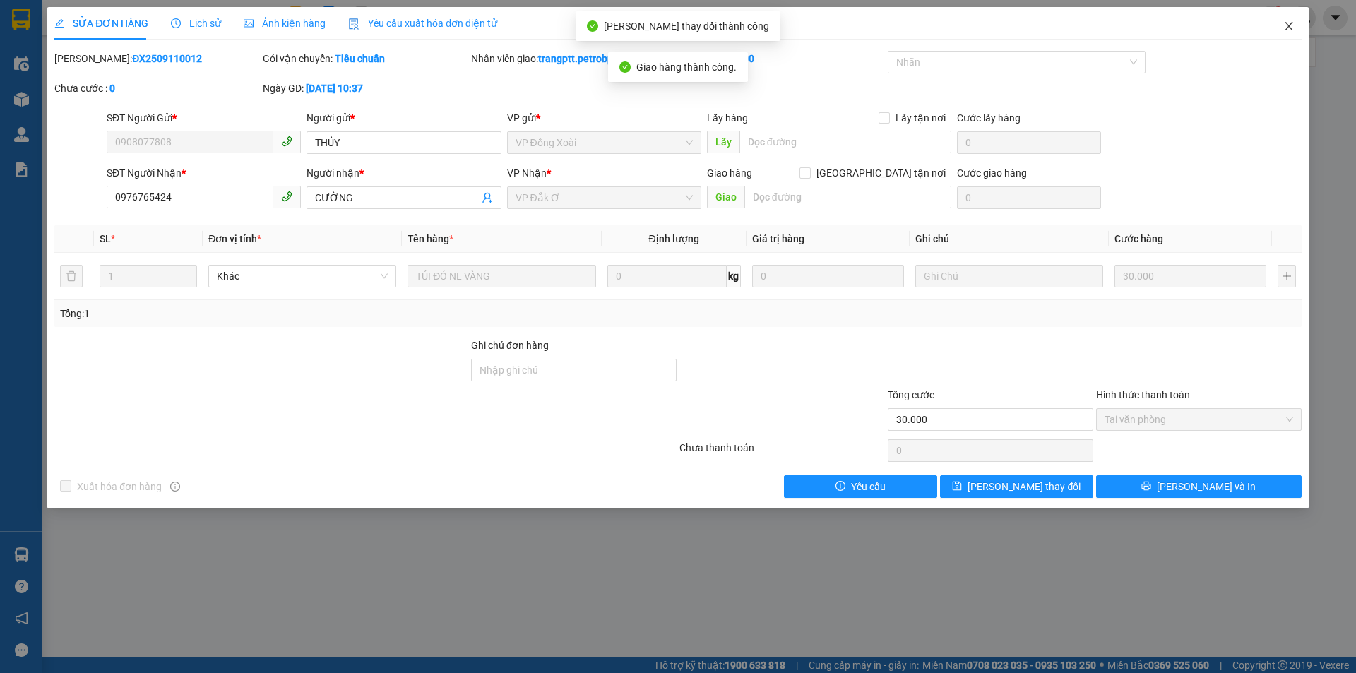
click at [1290, 20] on span "Close" at bounding box center [1289, 27] width 40 height 40
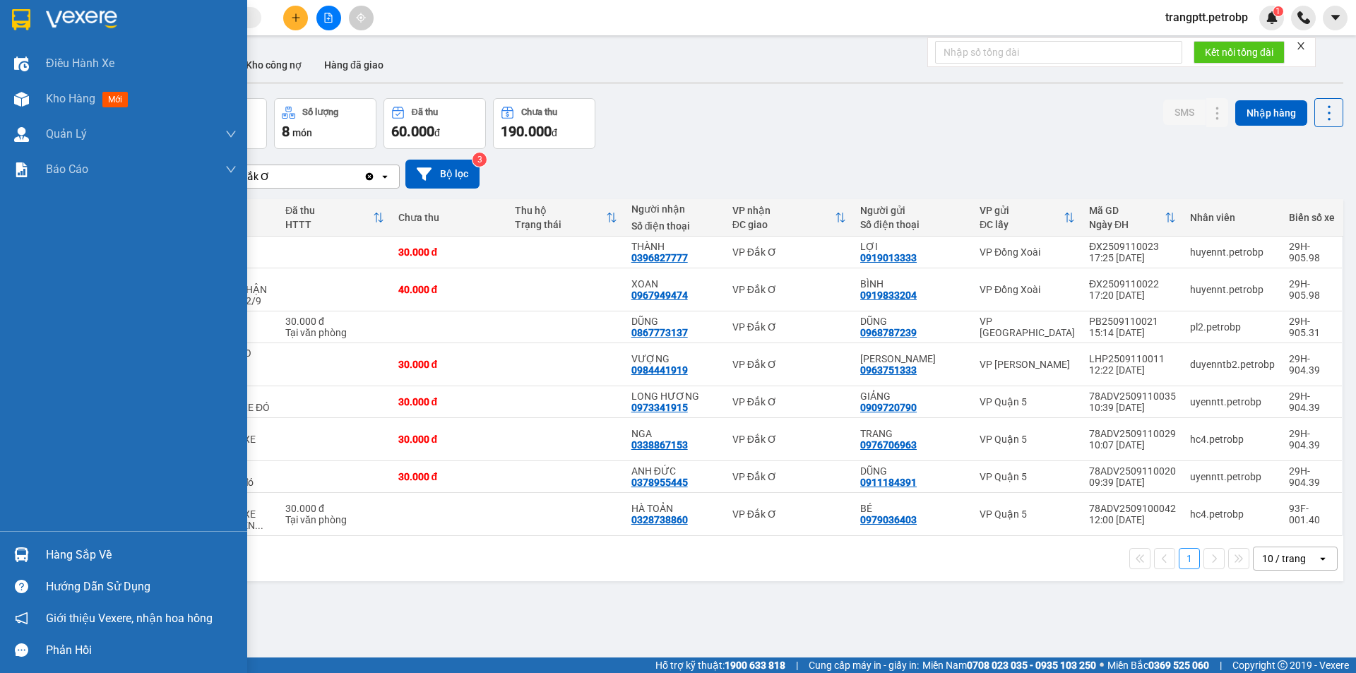
click at [83, 550] on div "Hàng sắp về" at bounding box center [141, 555] width 191 height 21
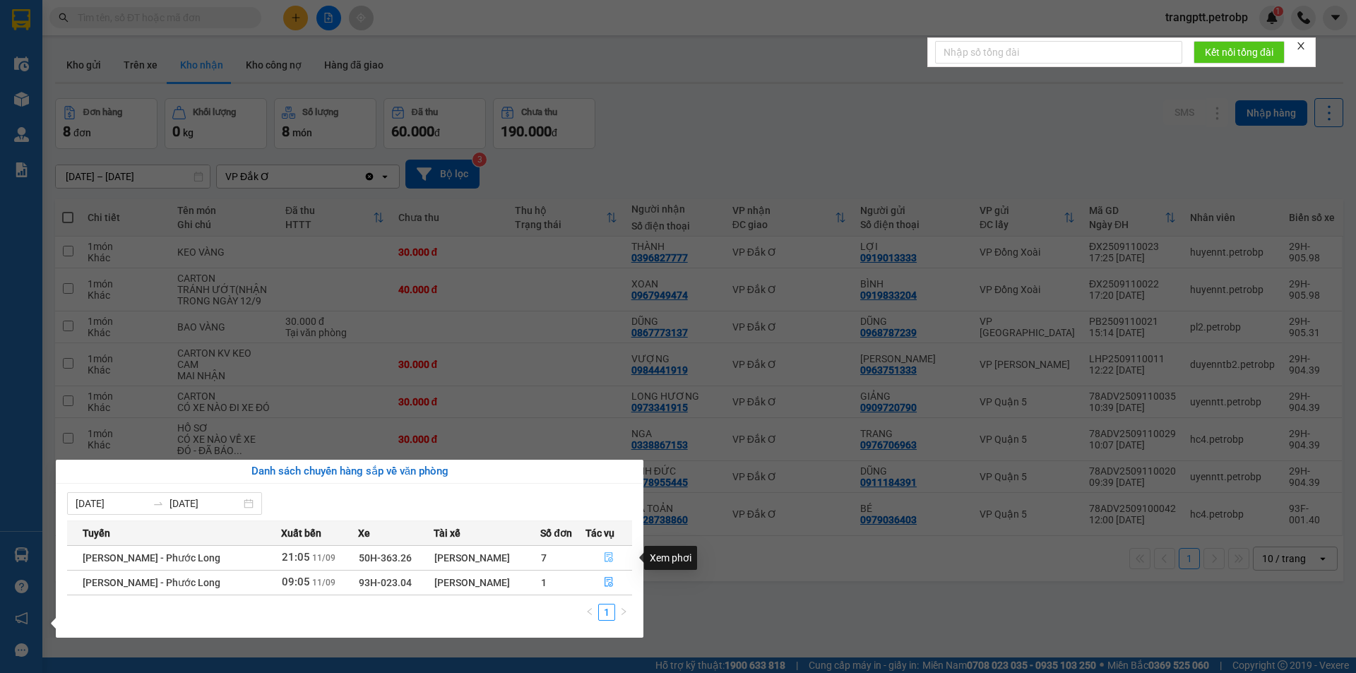
click at [608, 555] on icon "file-done" at bounding box center [609, 558] width 8 height 10
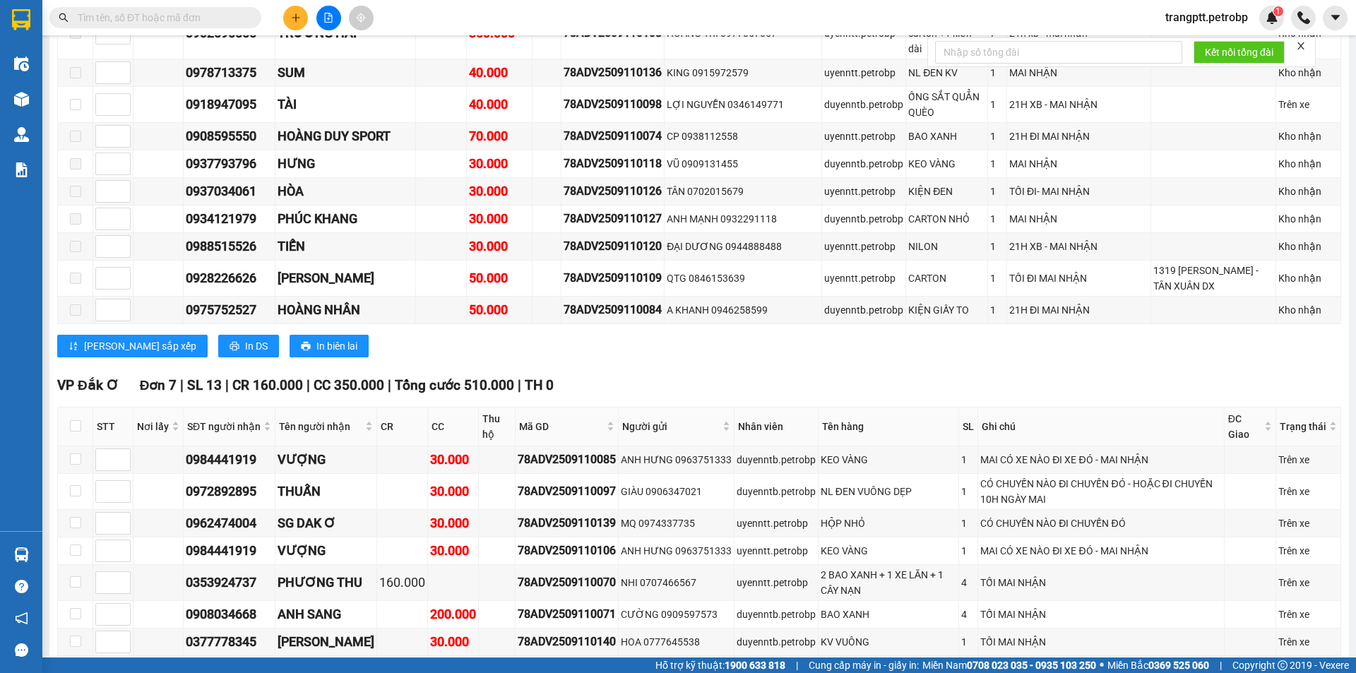
scroll to position [2331, 0]
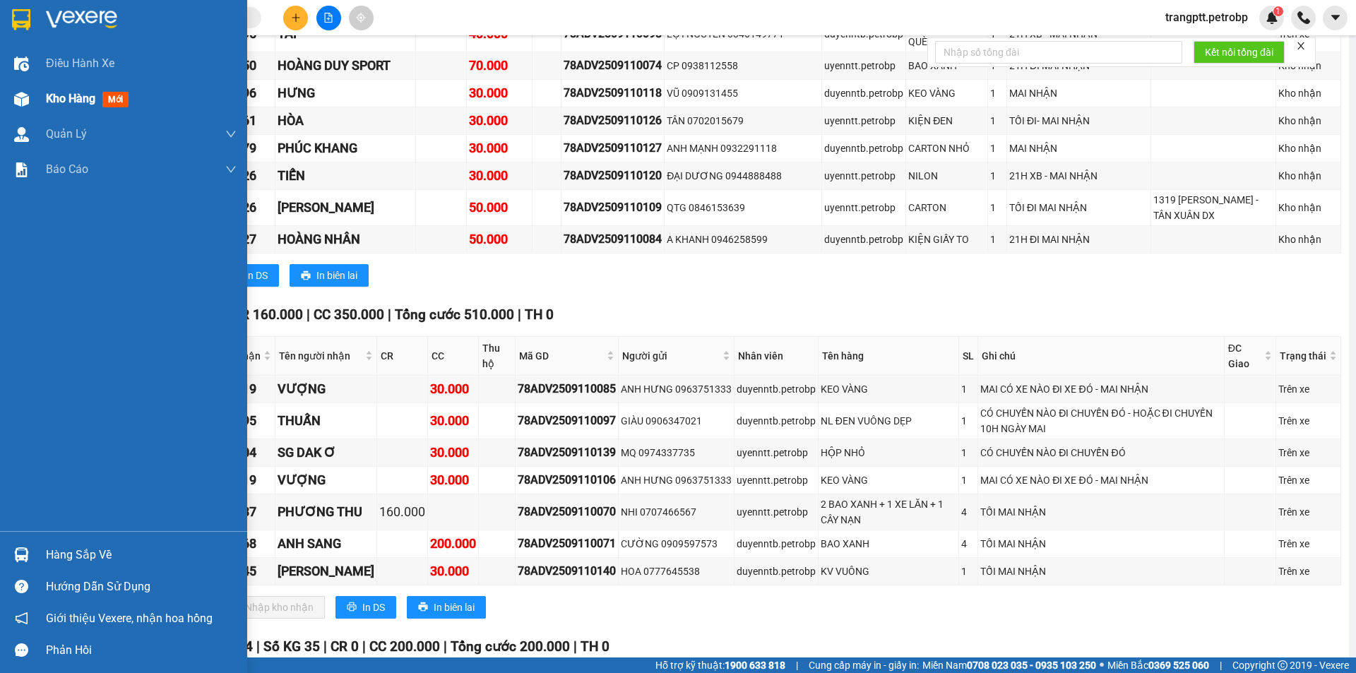
click at [52, 103] on span "Kho hàng" at bounding box center [70, 98] width 49 height 13
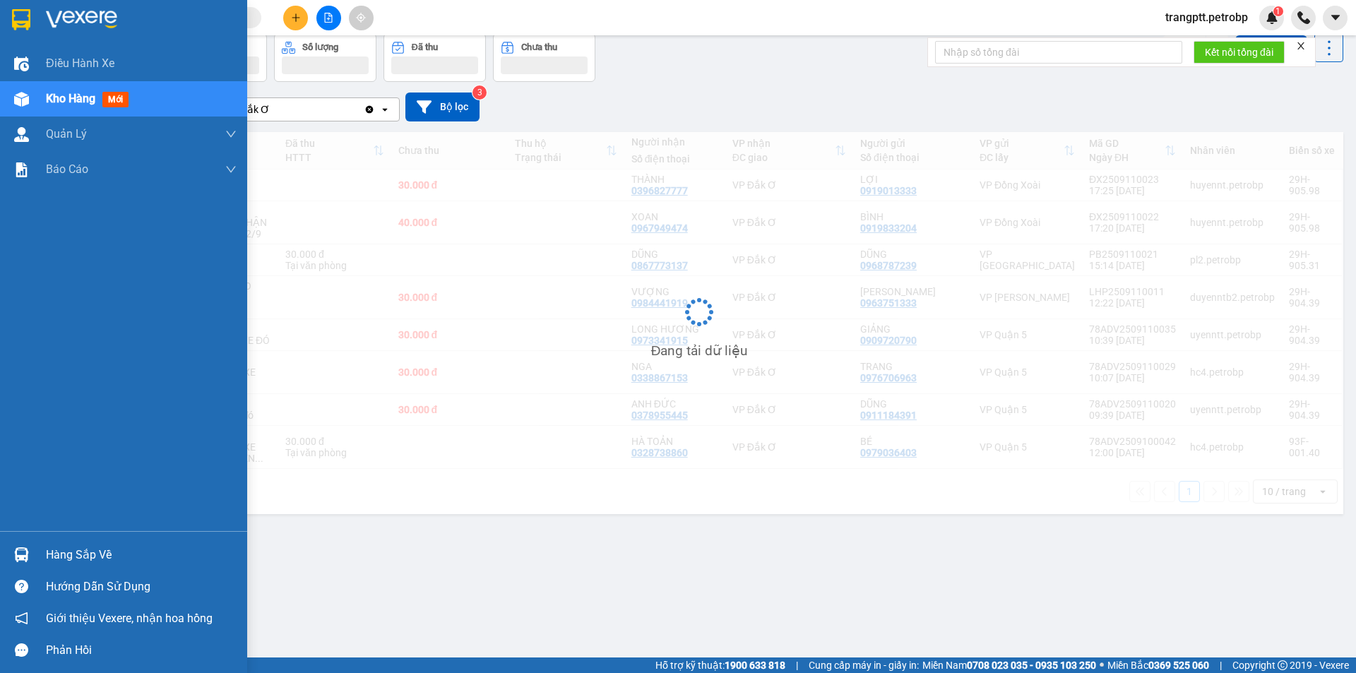
scroll to position [65, 0]
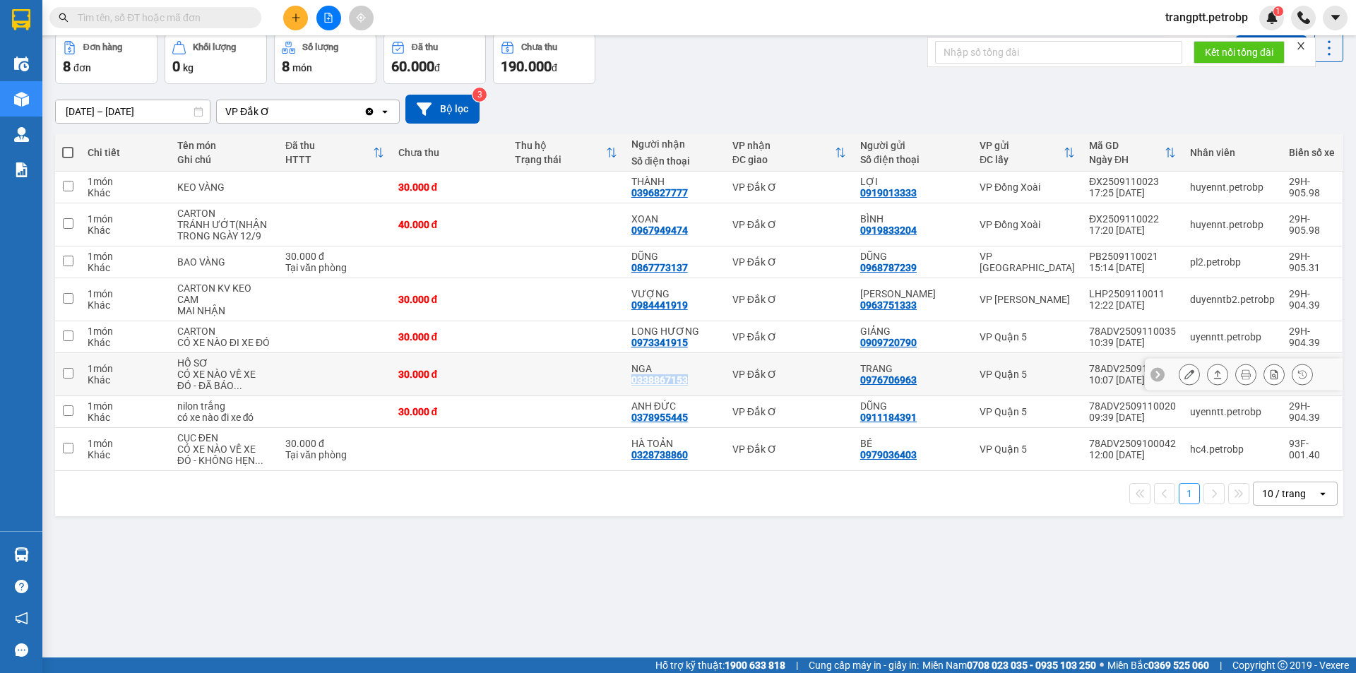
drag, startPoint x: 634, startPoint y: 391, endPoint x: 690, endPoint y: 396, distance: 56.1
click at [690, 386] on div "NGA 0338867153" at bounding box center [674, 374] width 87 height 23
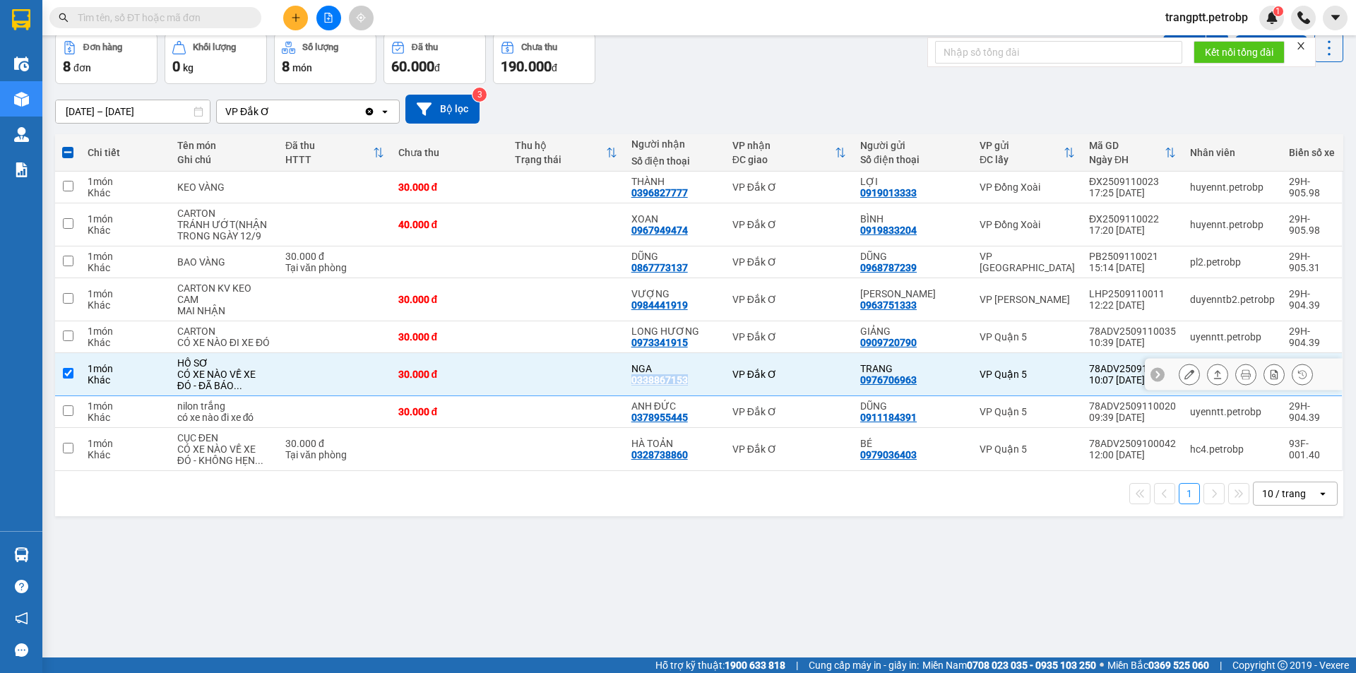
copy div "0338867153"
click at [67, 379] on input "checkbox" at bounding box center [68, 373] width 11 height 11
checkbox input "false"
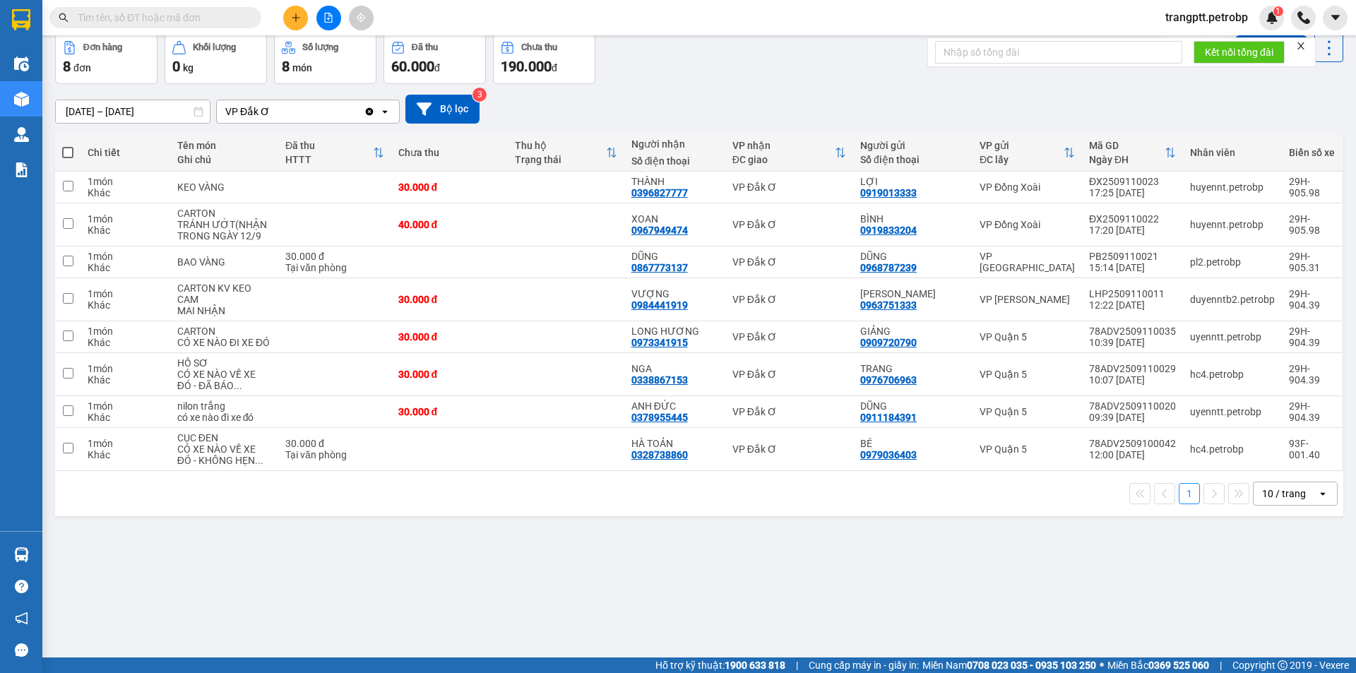
click at [581, 543] on div "ver 1.8.143 Kho gửi Trên xe Kho nhận Kho công nợ Hàng đã giao Đơn hàng 8 đơn Kh…" at bounding box center [699, 313] width 1300 height 673
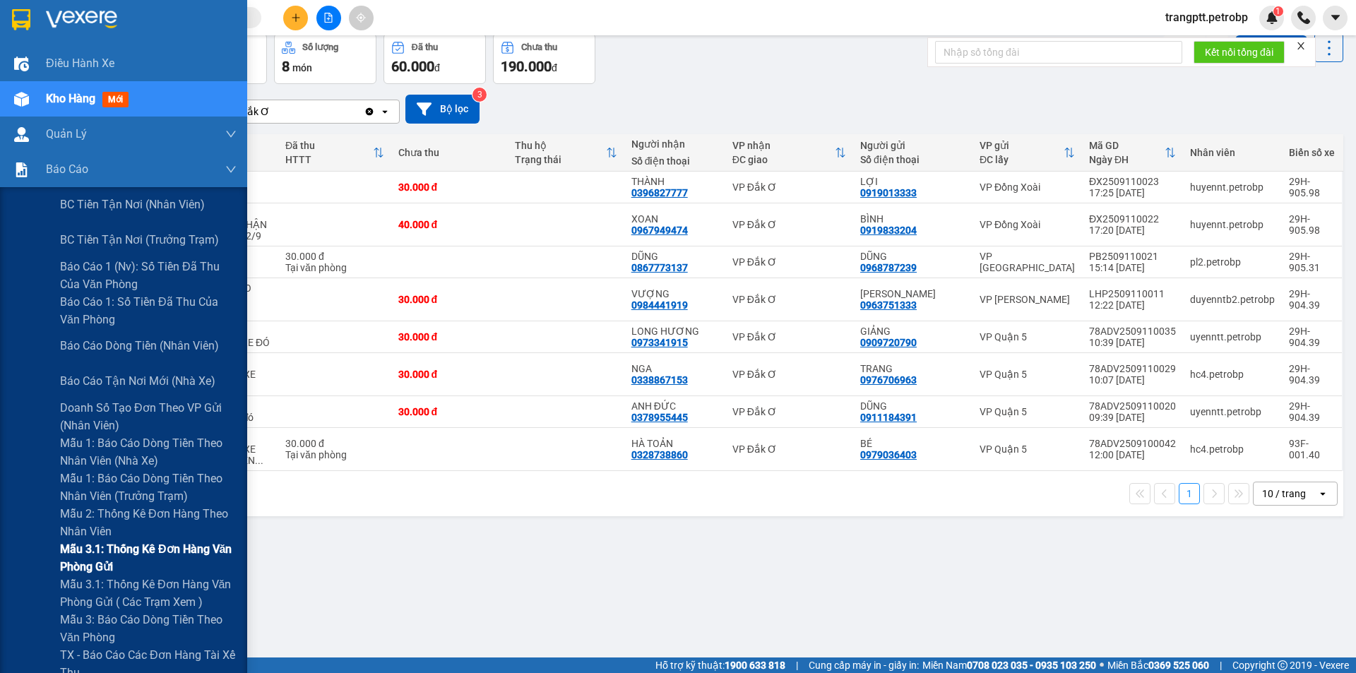
drag, startPoint x: 150, startPoint y: 588, endPoint x: 183, endPoint y: 559, distance: 44.0
click at [151, 588] on span "Mẫu 3.1: Thống kê đơn hàng văn phòng gửi ( các trạm xem )" at bounding box center [148, 593] width 177 height 35
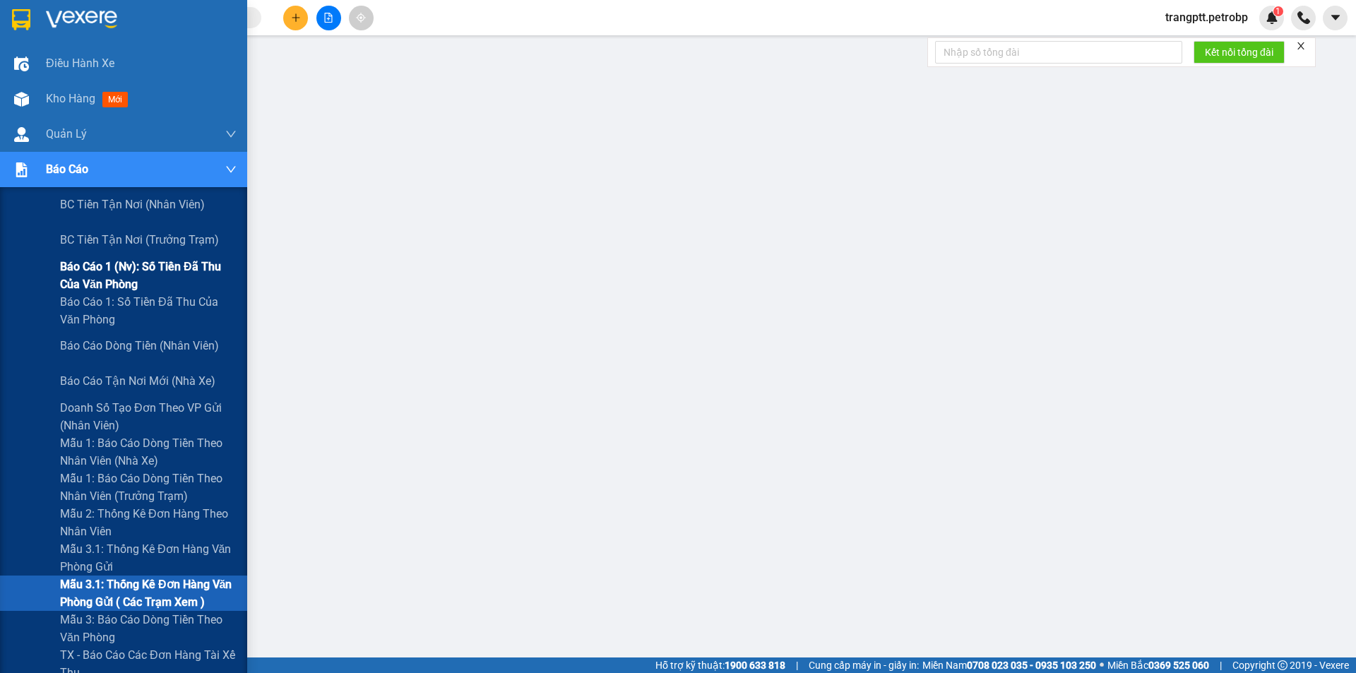
click at [111, 266] on span "Báo cáo 1 (nv): Số tiền đã thu của văn phòng" at bounding box center [148, 275] width 177 height 35
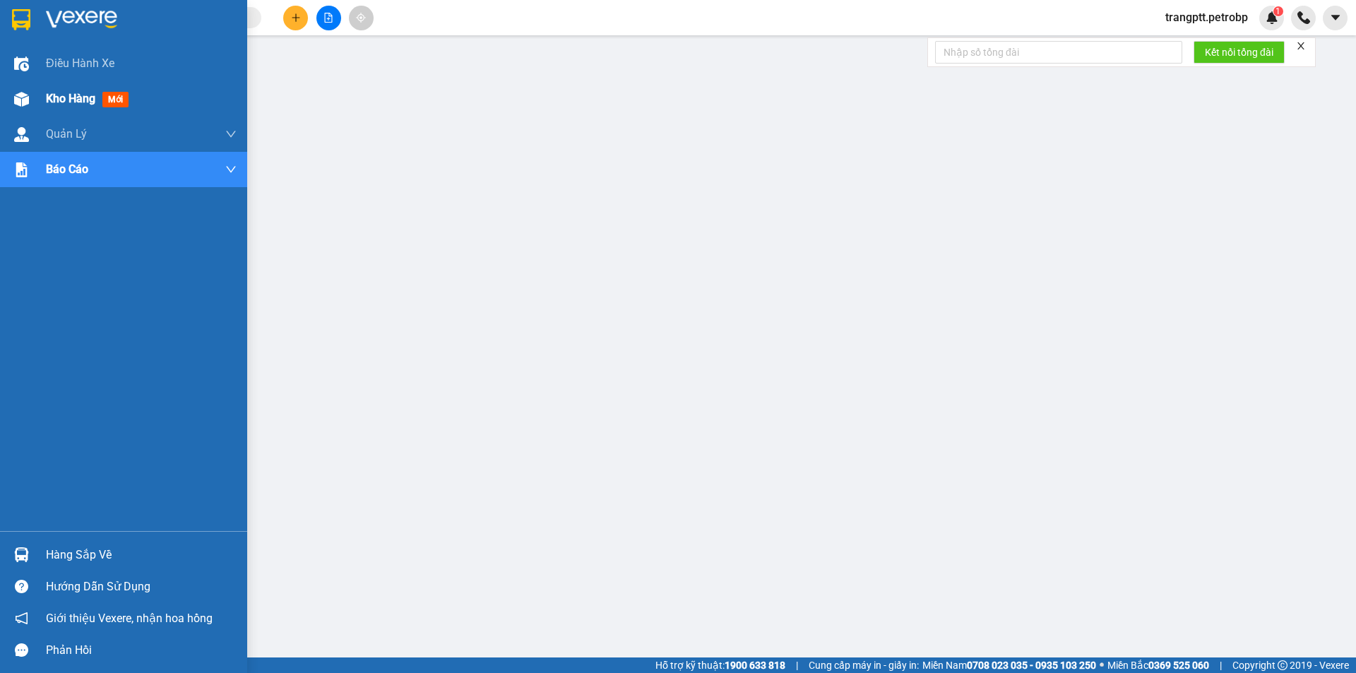
click at [68, 88] on div "Kho hàng mới" at bounding box center [141, 98] width 191 height 35
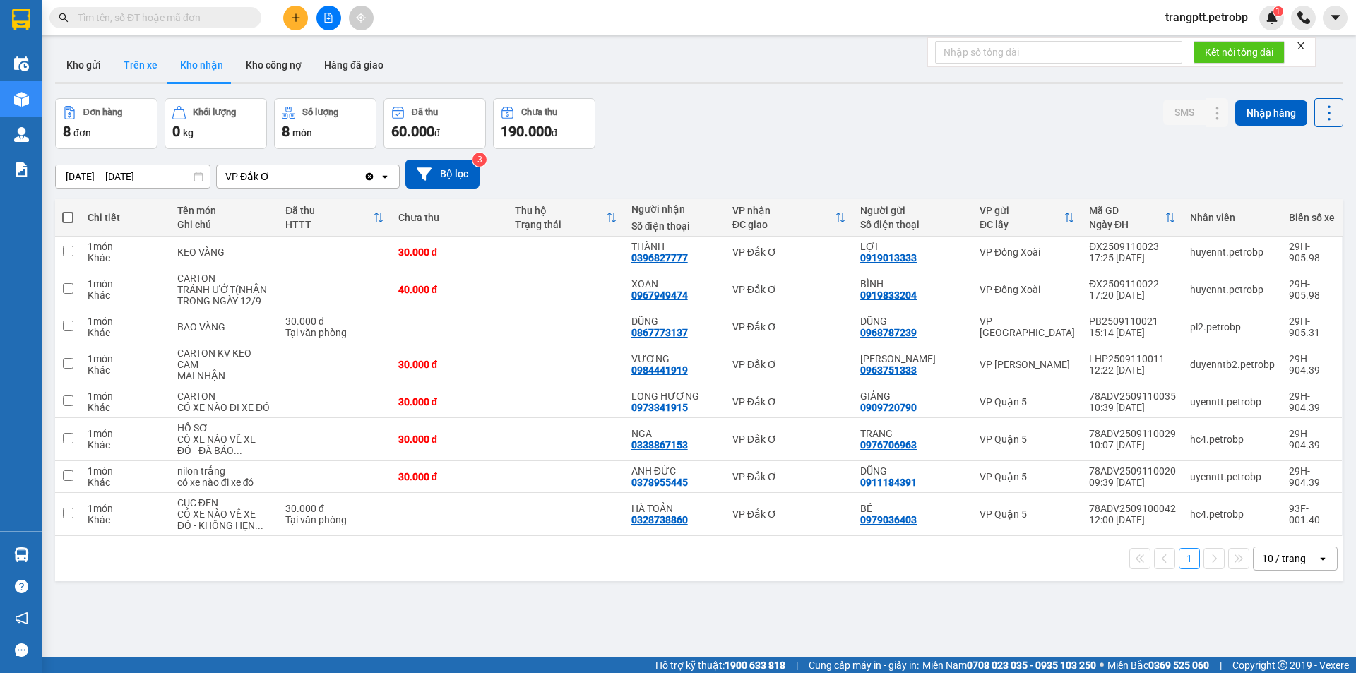
click at [138, 62] on button "Trên xe" at bounding box center [140, 65] width 57 height 34
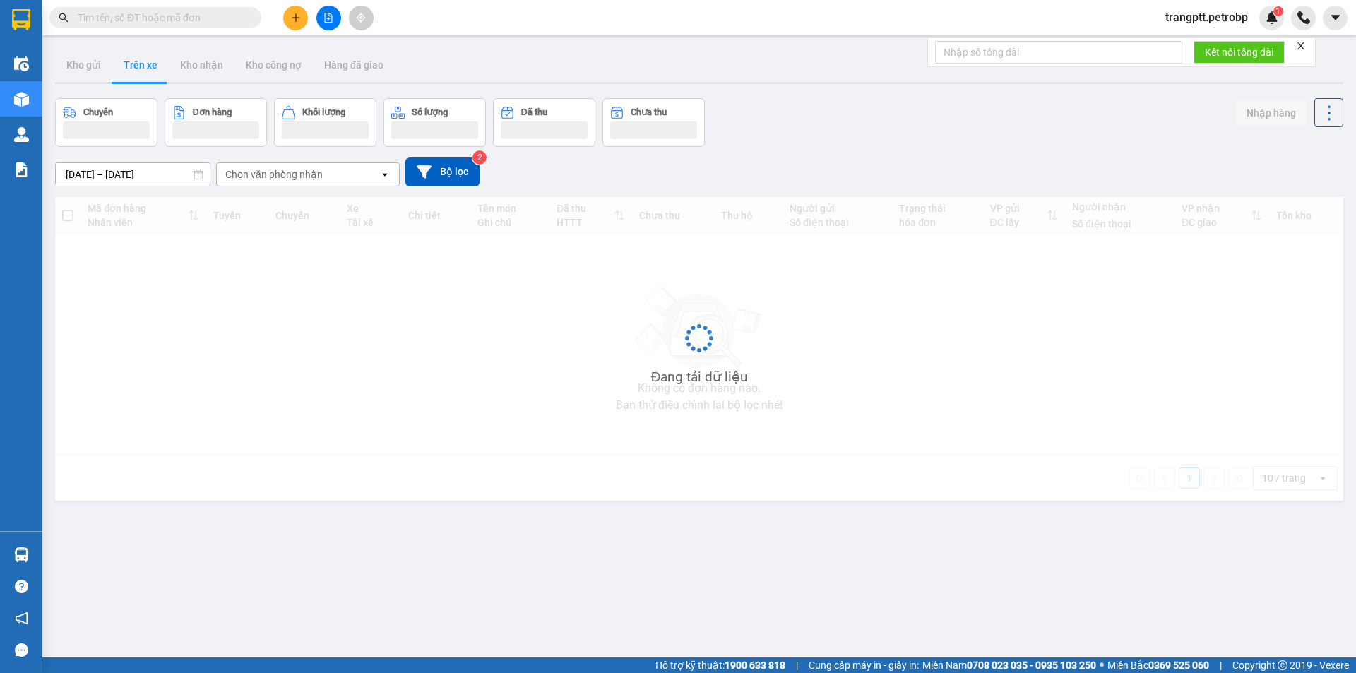
click at [110, 172] on input "12/09/2025 – 12/09/2025" at bounding box center [133, 174] width 154 height 23
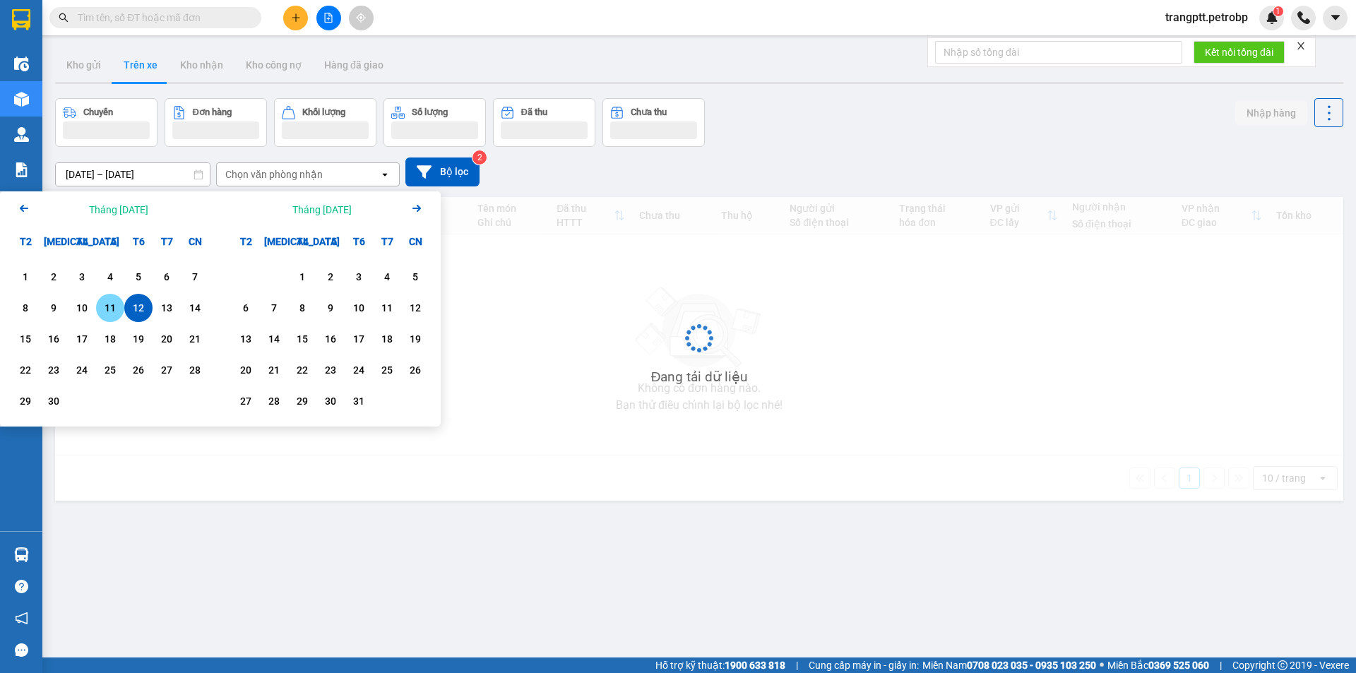
click at [100, 299] on div "11" at bounding box center [110, 308] width 28 height 28
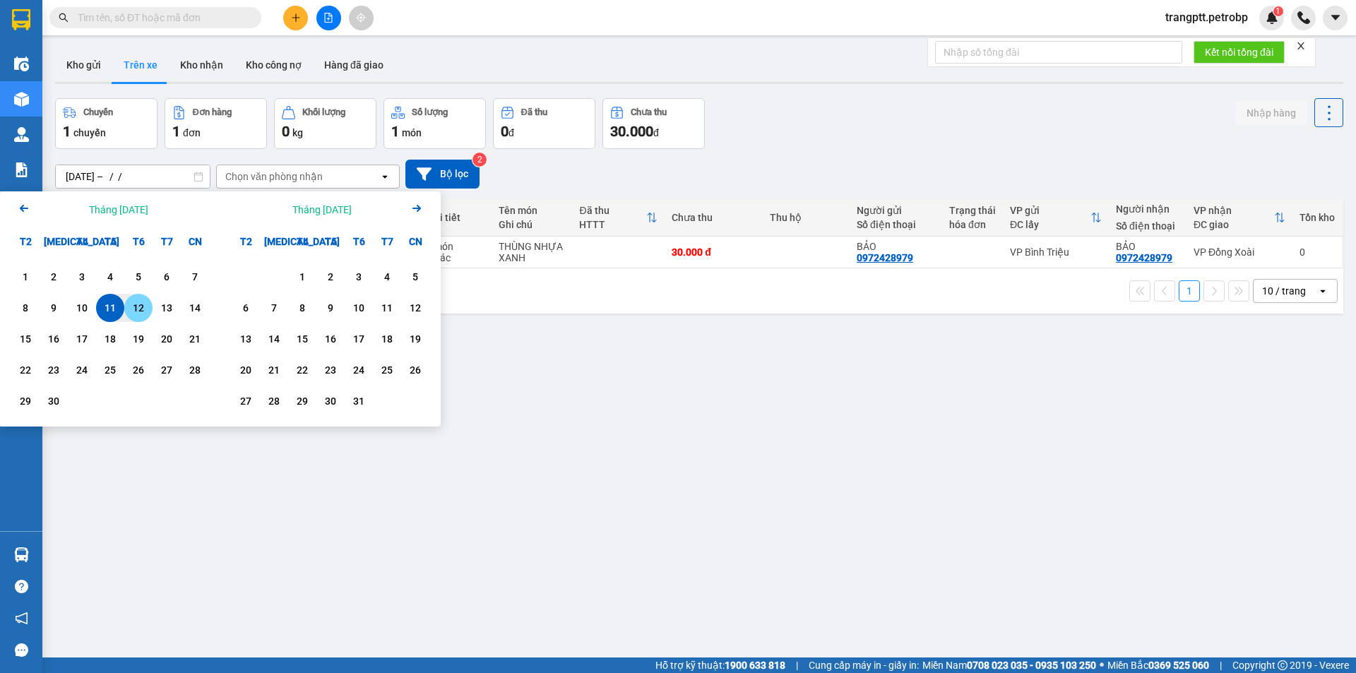
click at [138, 309] on div "12" at bounding box center [139, 307] width 20 height 17
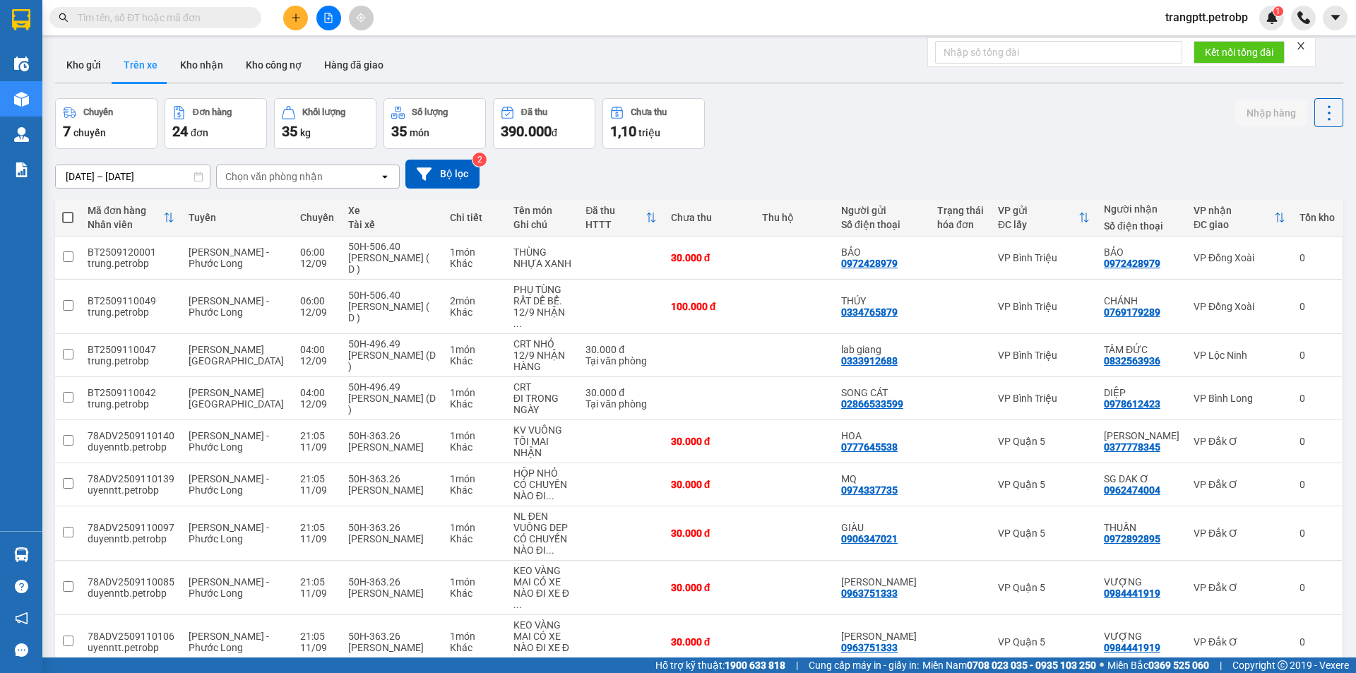
click at [288, 178] on div "Chọn văn phòng nhận" at bounding box center [273, 177] width 97 height 14
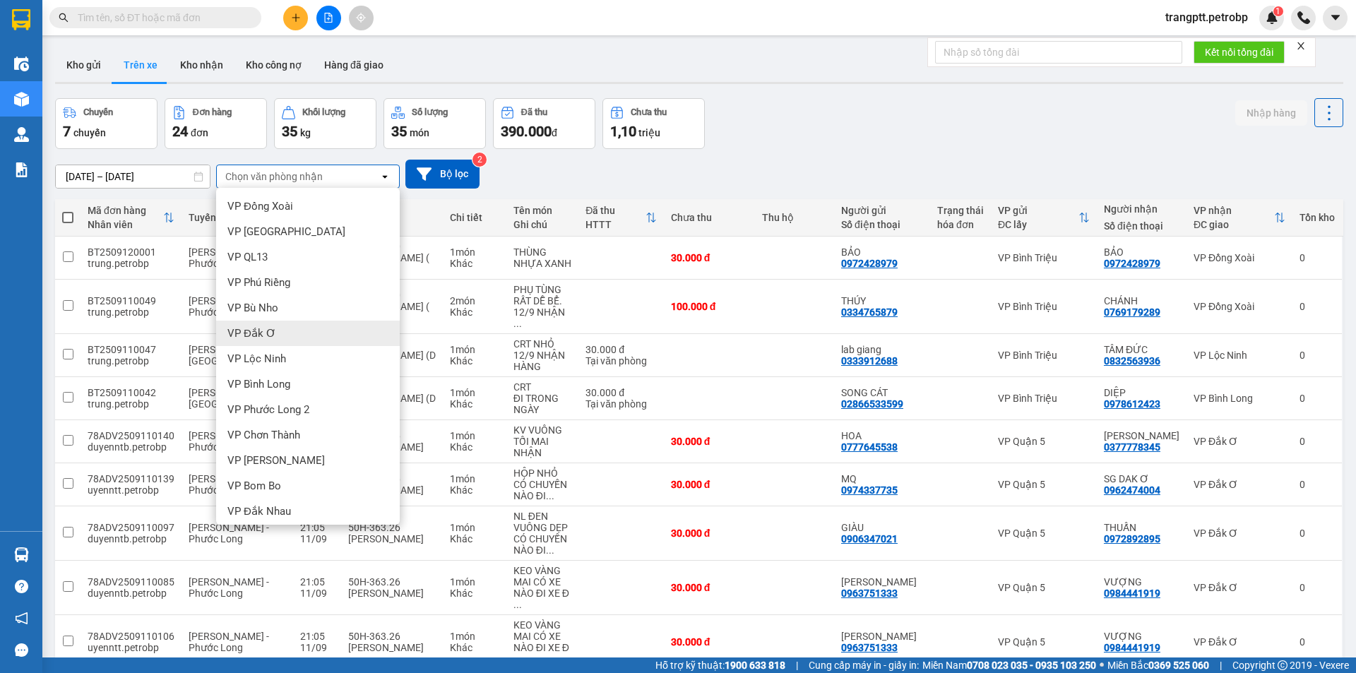
click at [239, 335] on span "VP Đắk Ơ" at bounding box center [251, 333] width 49 height 14
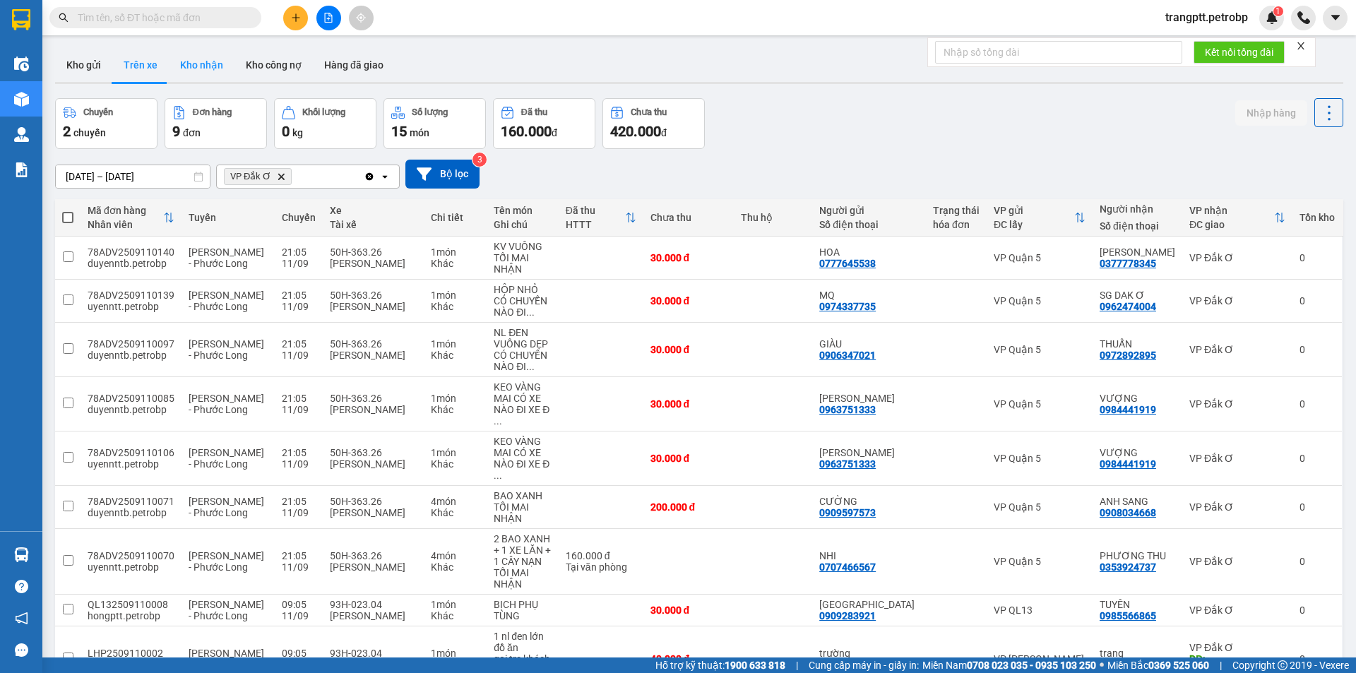
click at [206, 58] on button "Kho nhận" at bounding box center [202, 65] width 66 height 34
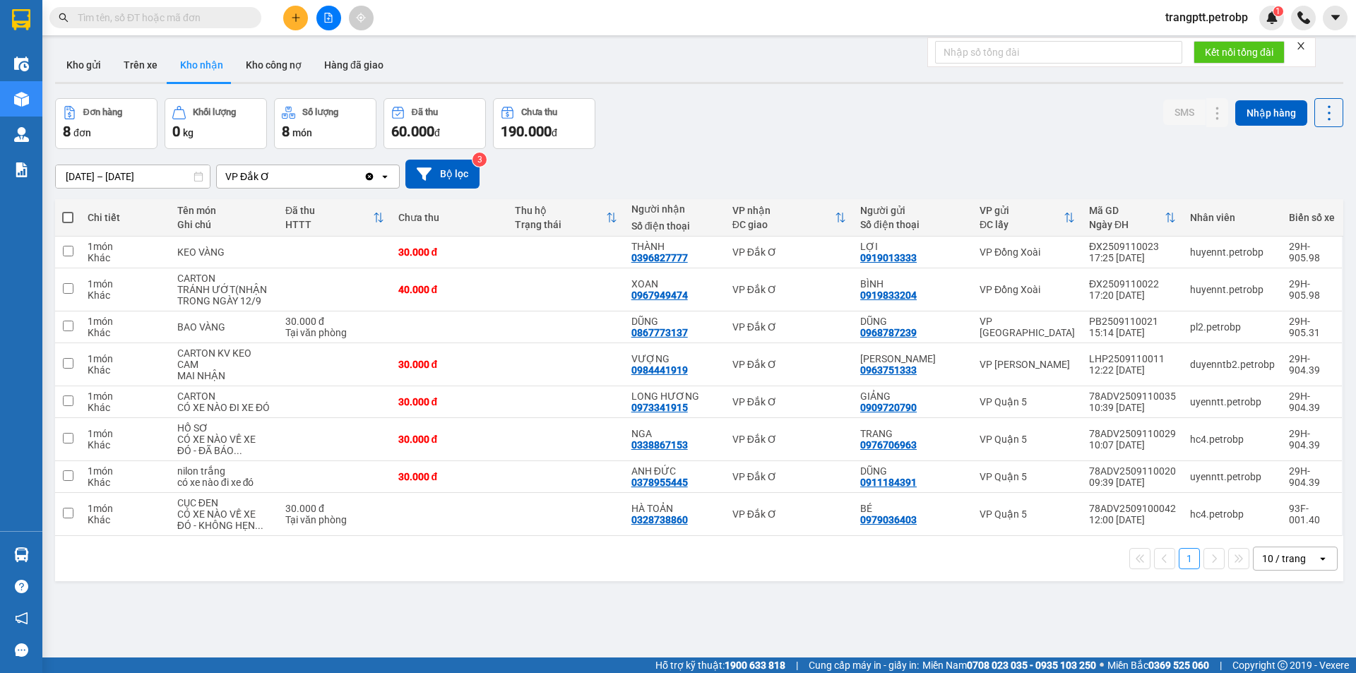
click at [110, 174] on input "10/09/2025 – 12/09/2025" at bounding box center [133, 176] width 154 height 23
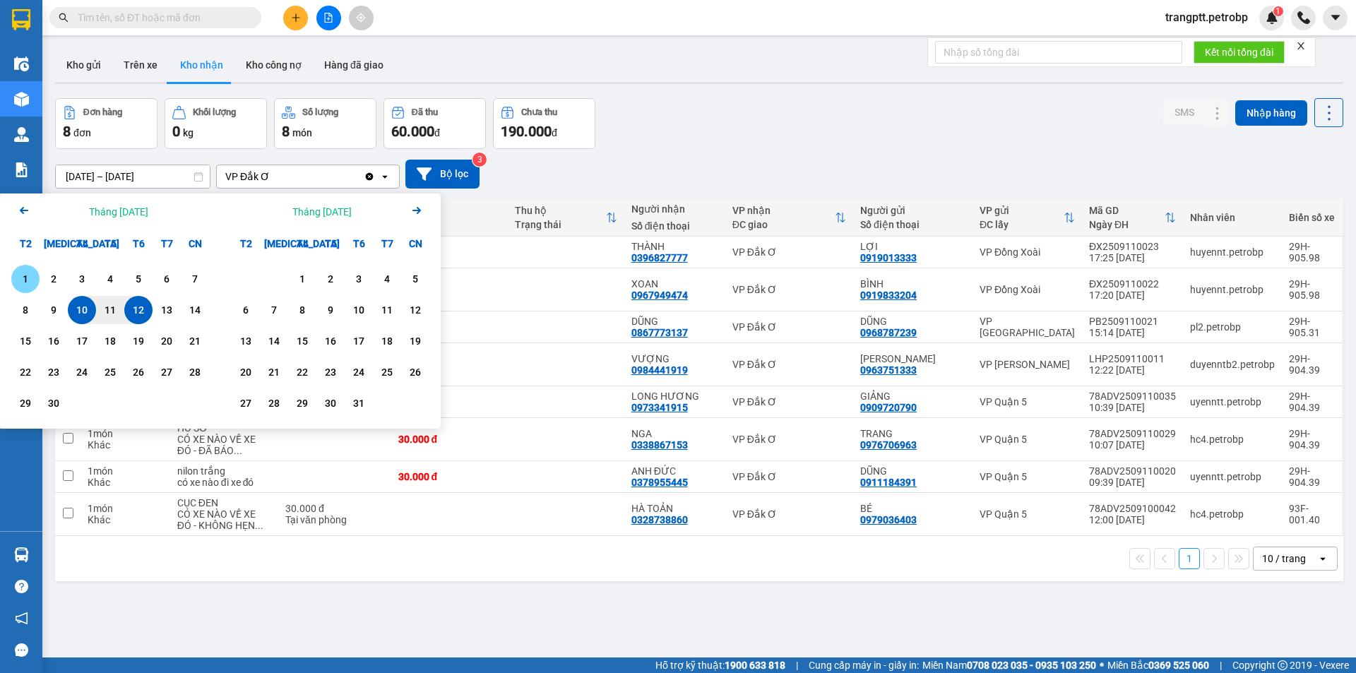
click at [28, 274] on div "1" at bounding box center [26, 279] width 20 height 17
click at [135, 309] on div "12" at bounding box center [139, 310] width 20 height 17
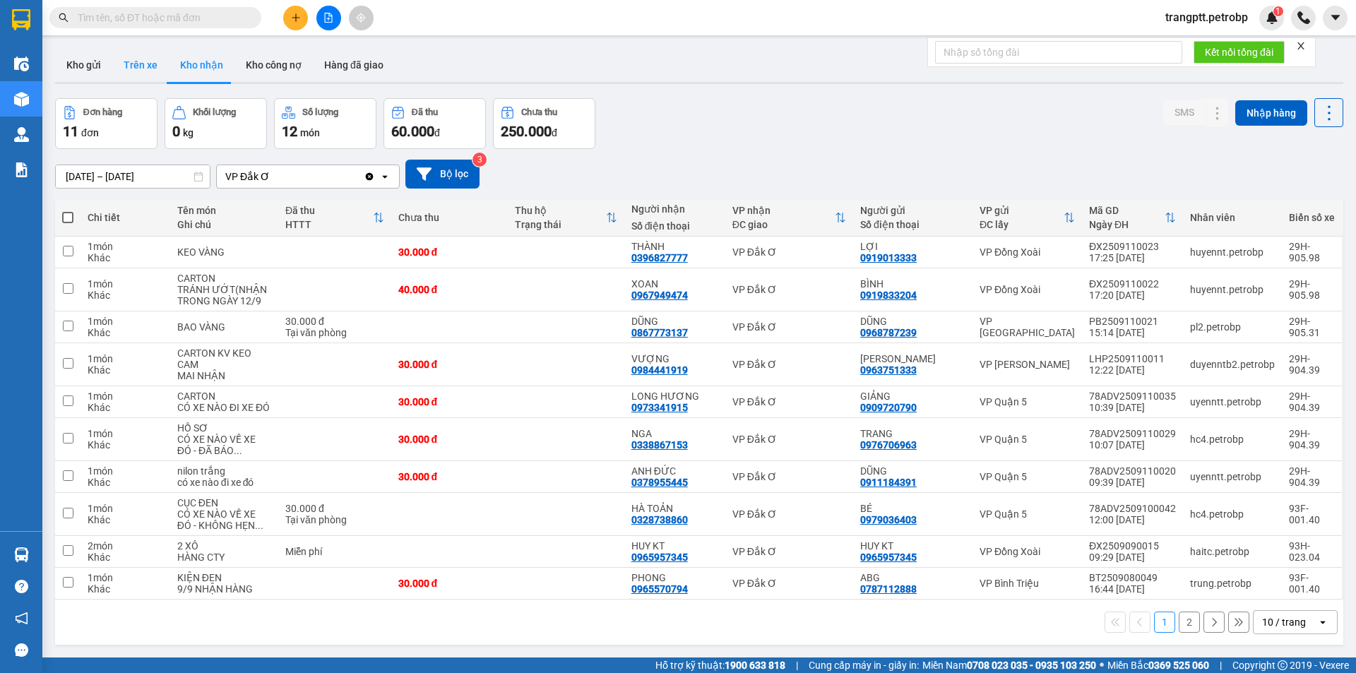
click at [137, 65] on button "Trên xe" at bounding box center [140, 65] width 57 height 34
type input "[DATE] – [DATE]"
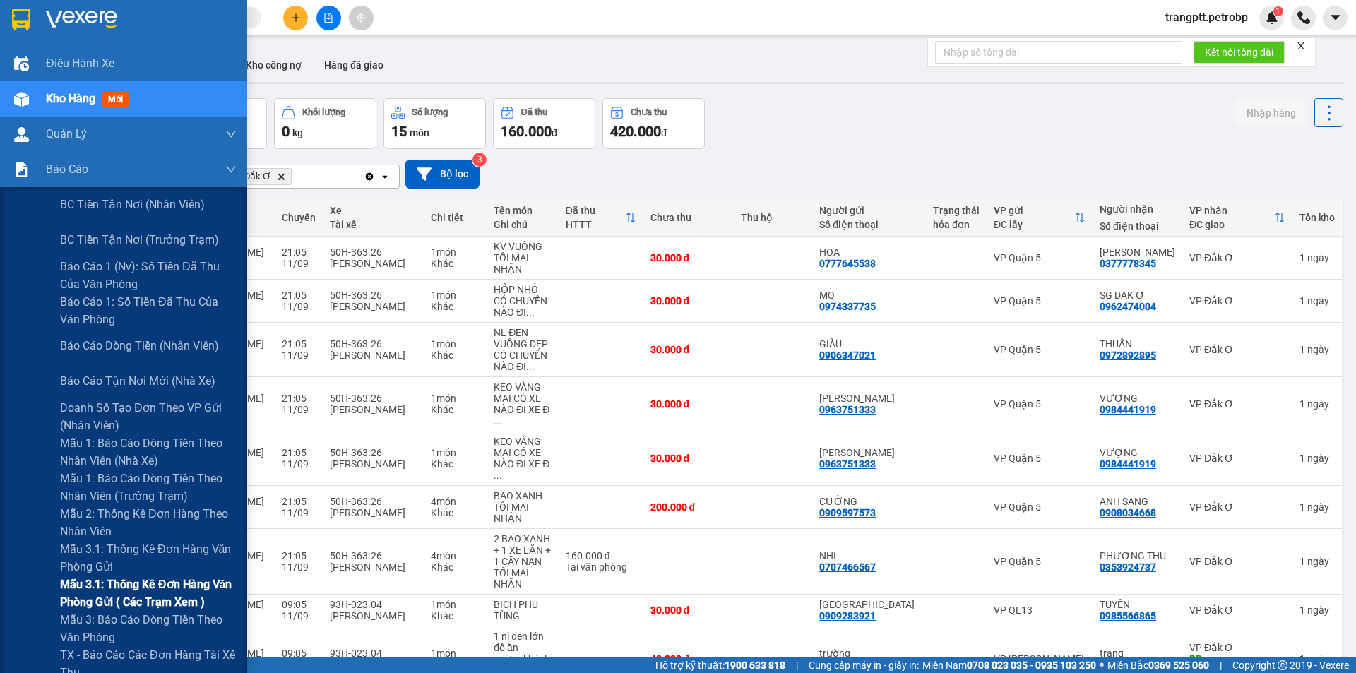
drag, startPoint x: 105, startPoint y: 584, endPoint x: 229, endPoint y: 607, distance: 126.3
click at [121, 590] on span "Mẫu 3.1: Thống kê đơn hàng văn phòng gửi ( các trạm xem )" at bounding box center [148, 593] width 177 height 35
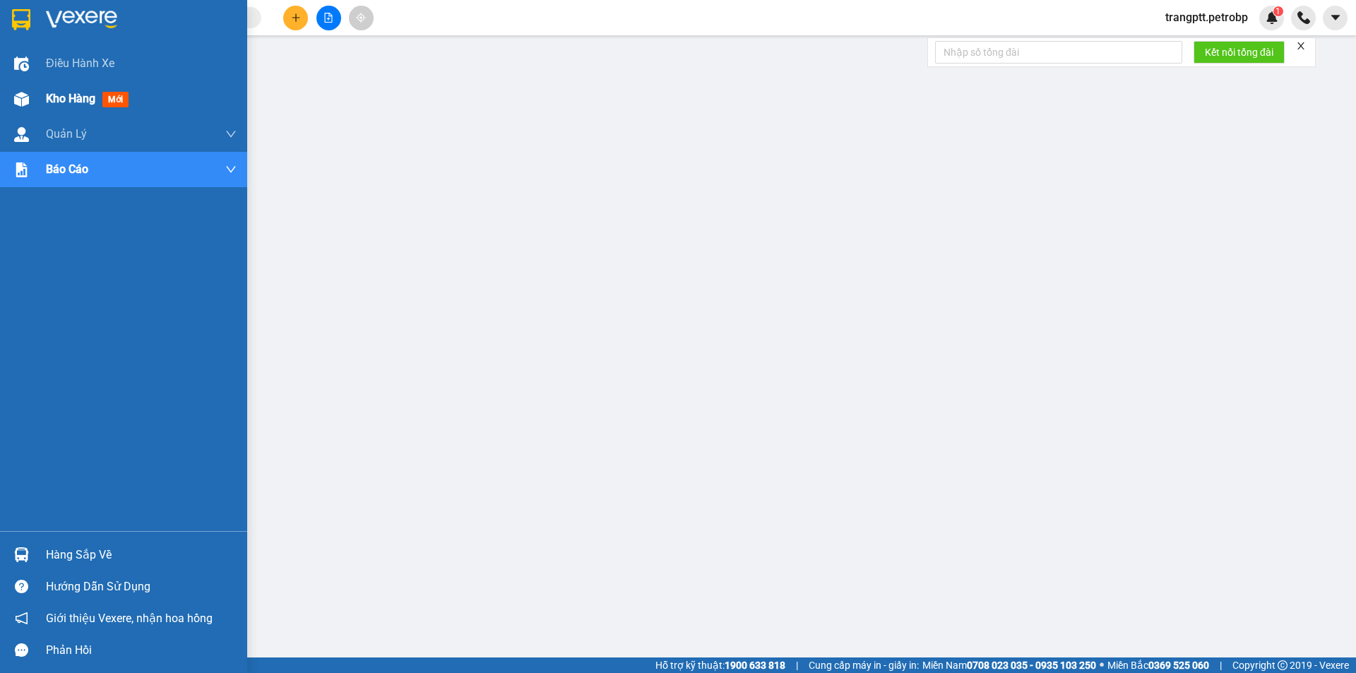
click at [28, 102] on img at bounding box center [21, 99] width 15 height 15
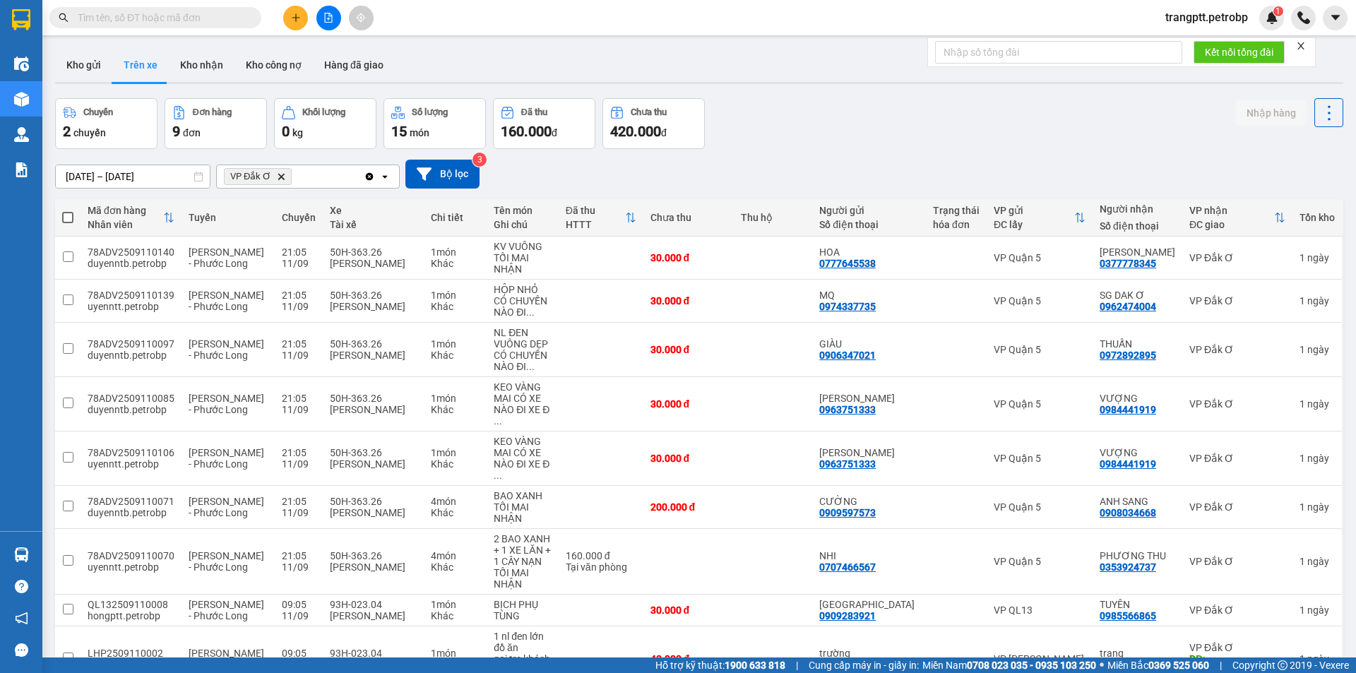
drag, startPoint x: 194, startPoint y: 62, endPoint x: 282, endPoint y: 118, distance: 104.4
click at [194, 66] on button "Kho nhận" at bounding box center [202, 65] width 66 height 34
type input "[DATE] – [DATE]"
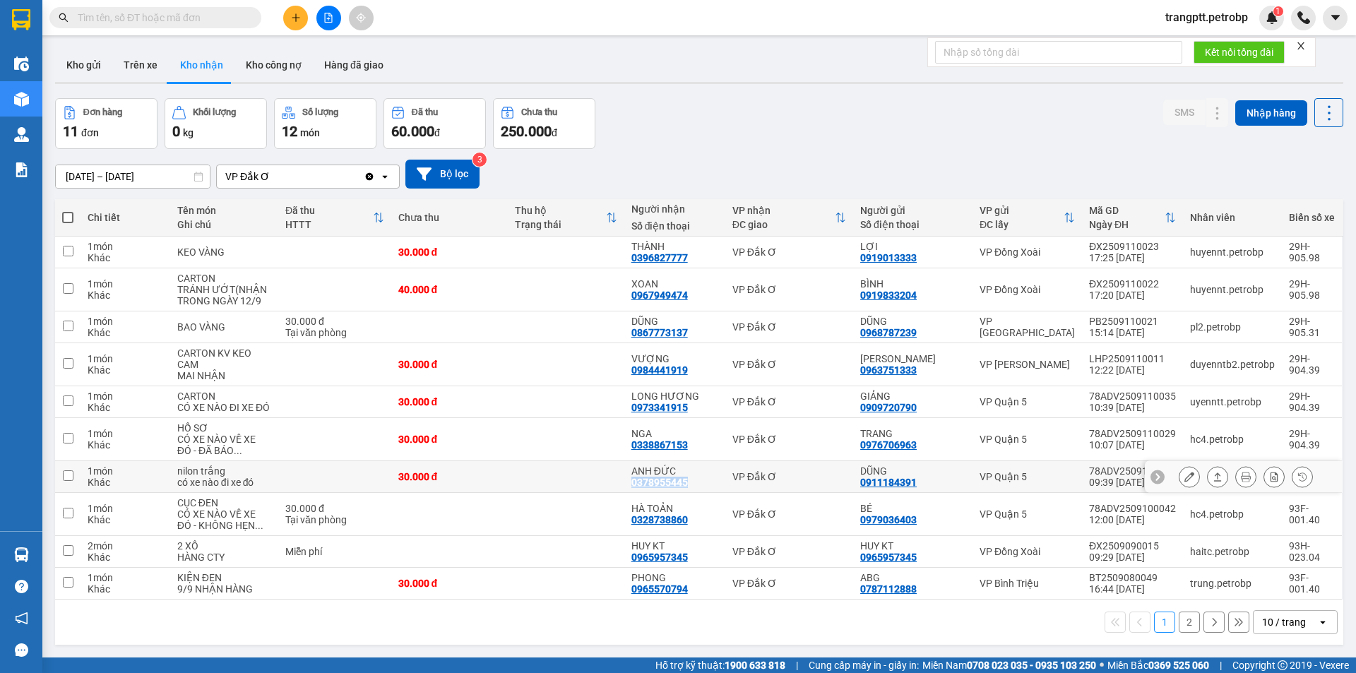
drag, startPoint x: 631, startPoint y: 489, endPoint x: 692, endPoint y: 501, distance: 62.6
click at [692, 493] on td "ANH ĐỨC 0378955445" at bounding box center [674, 477] width 101 height 32
checkbox input "true"
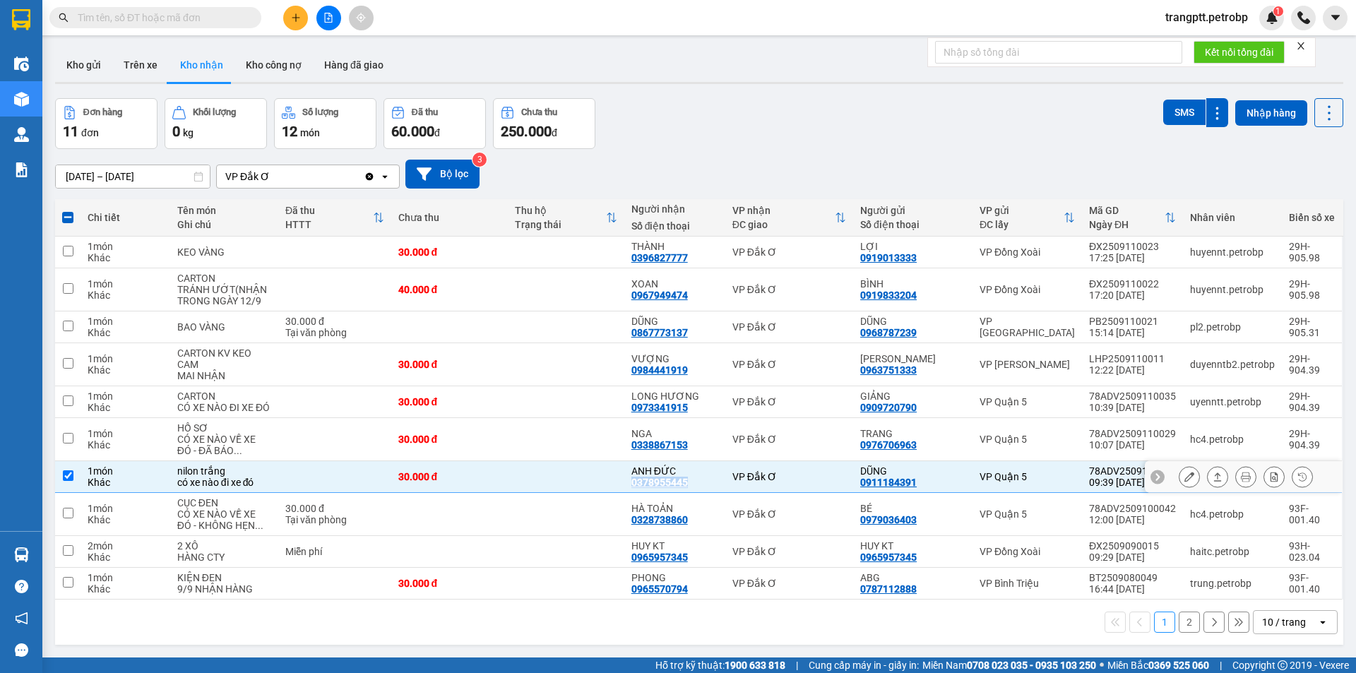
copy div "0378955445"
drag, startPoint x: 632, startPoint y: 411, endPoint x: 694, endPoint y: 415, distance: 61.6
click at [694, 415] on td "LONG HƯƠNG 0973341915" at bounding box center [674, 402] width 101 height 32
checkbox input "true"
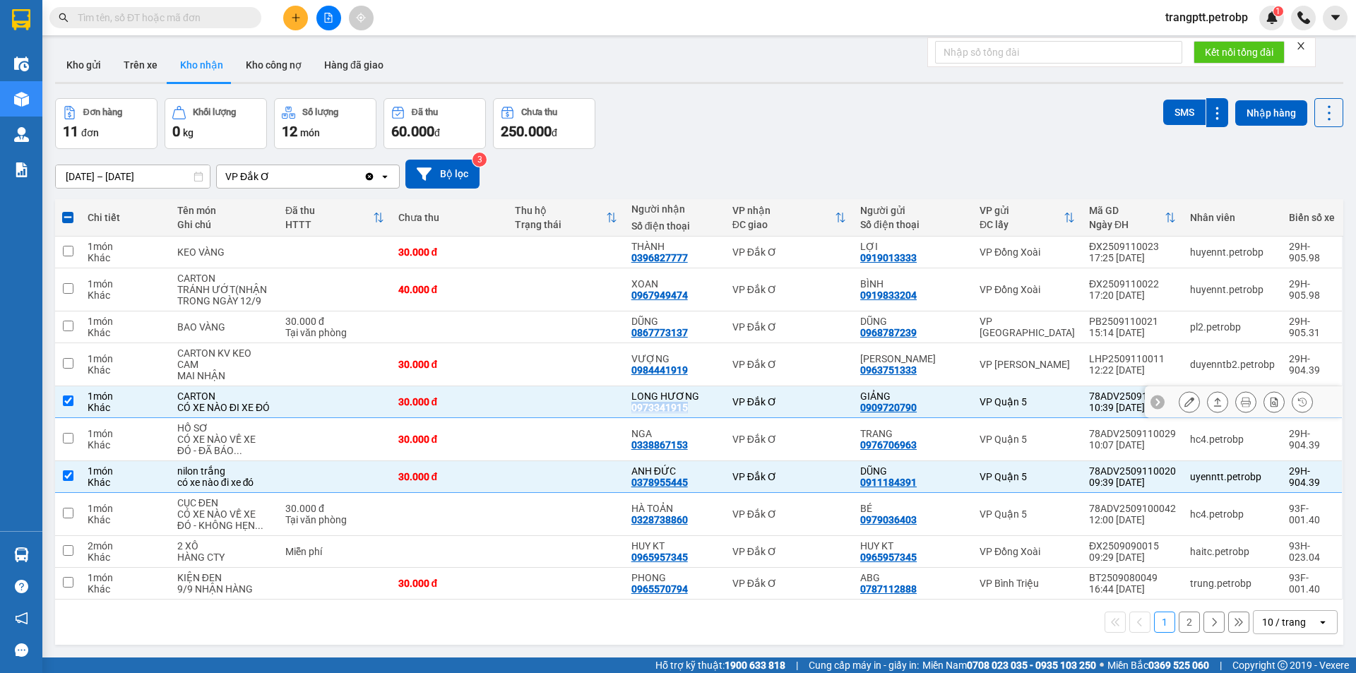
copy div "0973341915"
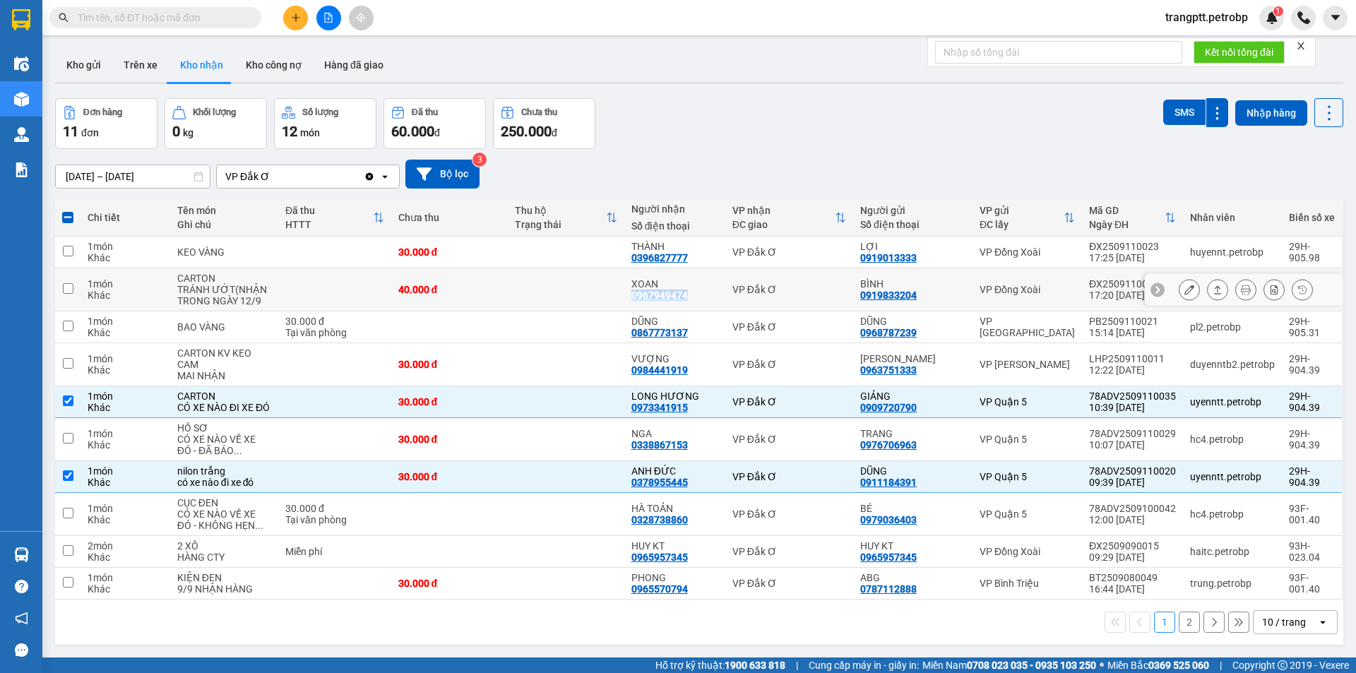
drag, startPoint x: 631, startPoint y: 297, endPoint x: 699, endPoint y: 298, distance: 67.8
click at [699, 298] on td "XOAN 0967949474" at bounding box center [674, 289] width 101 height 43
checkbox input "true"
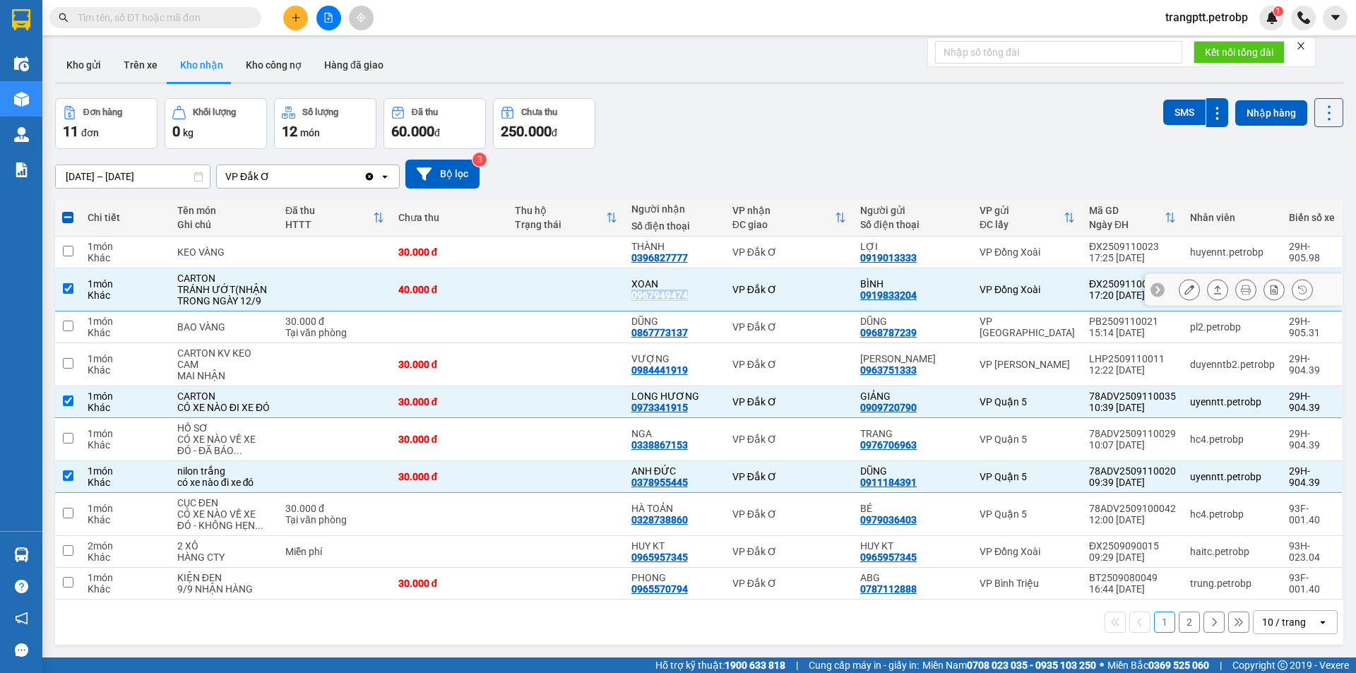
copy div "0967949474"
click at [70, 216] on span at bounding box center [67, 217] width 11 height 11
click at [68, 210] on input "checkbox" at bounding box center [68, 210] width 0 height 0
checkbox input "true"
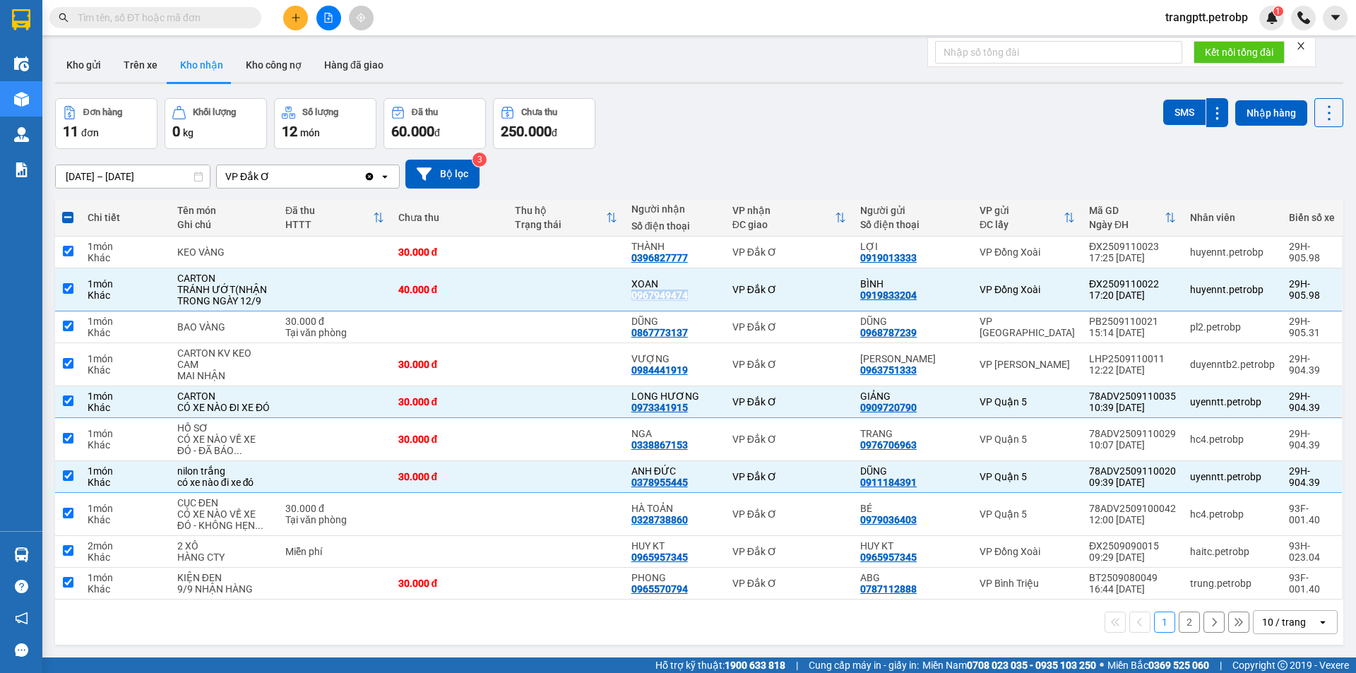
checkbox input "true"
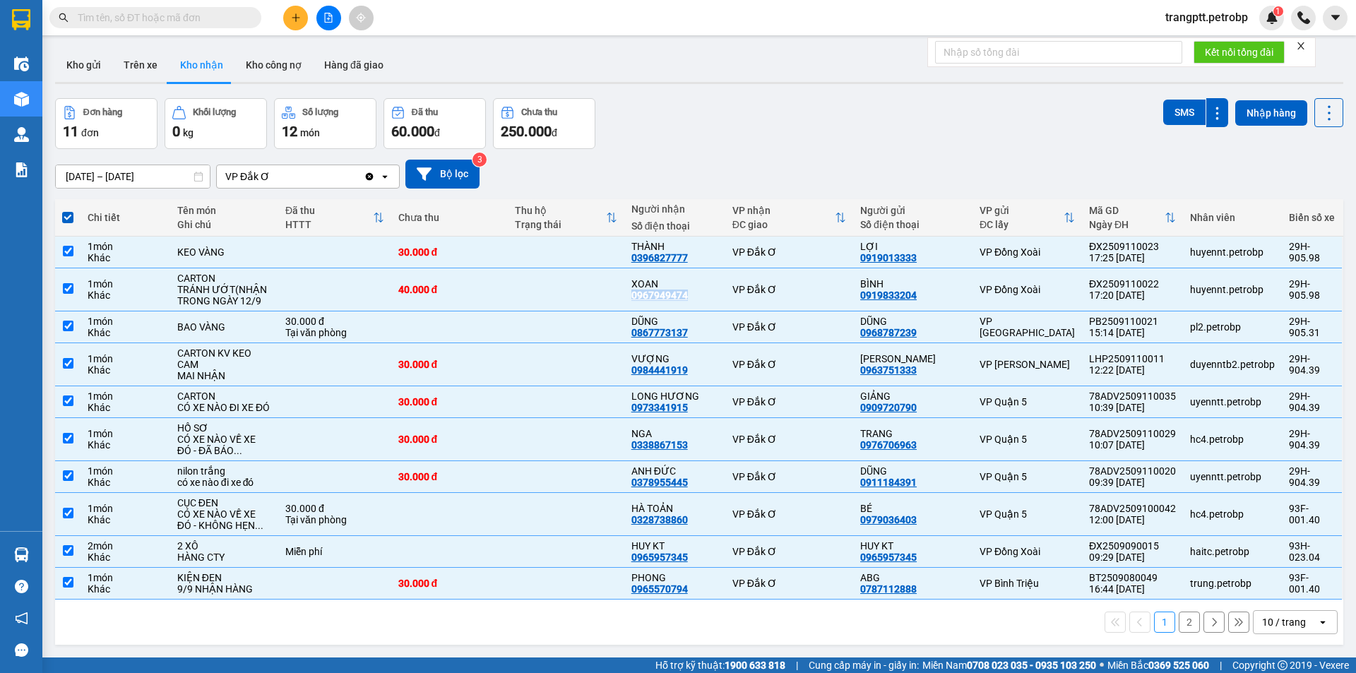
click at [70, 216] on span at bounding box center [67, 217] width 11 height 11
click at [68, 210] on input "checkbox" at bounding box center [68, 210] width 0 height 0
checkbox input "false"
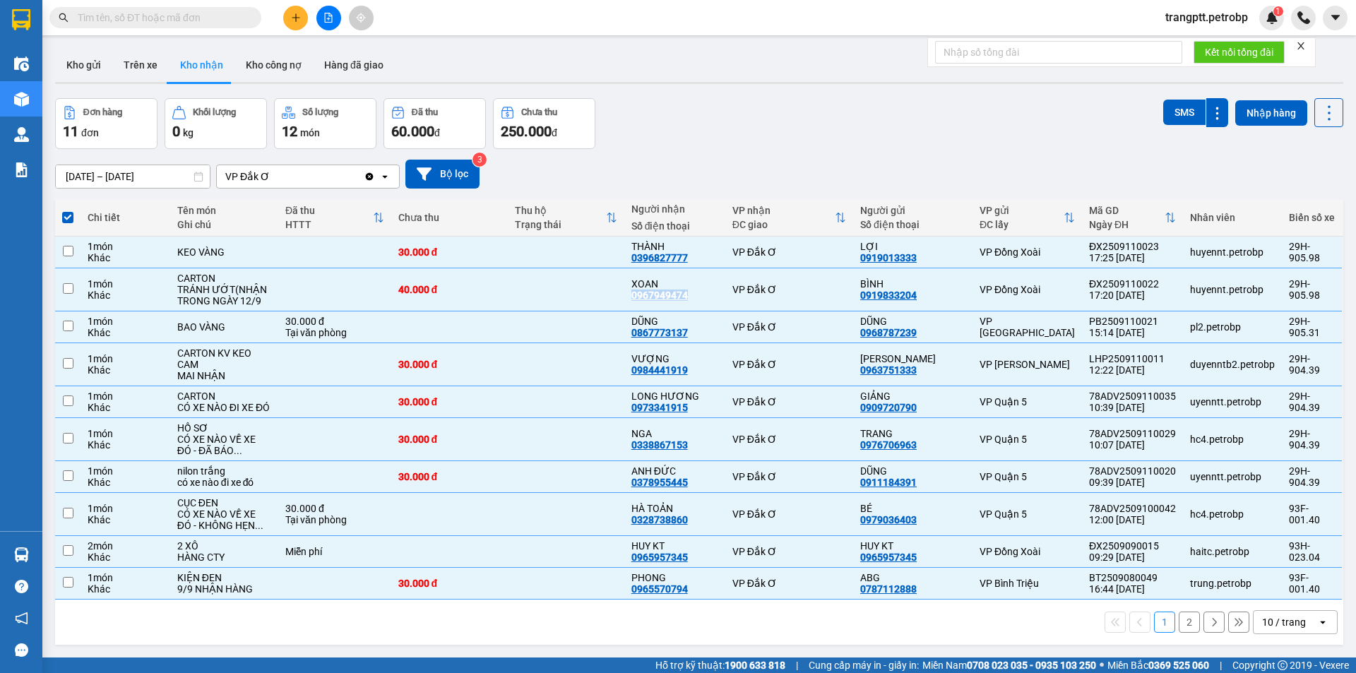
checkbox input "false"
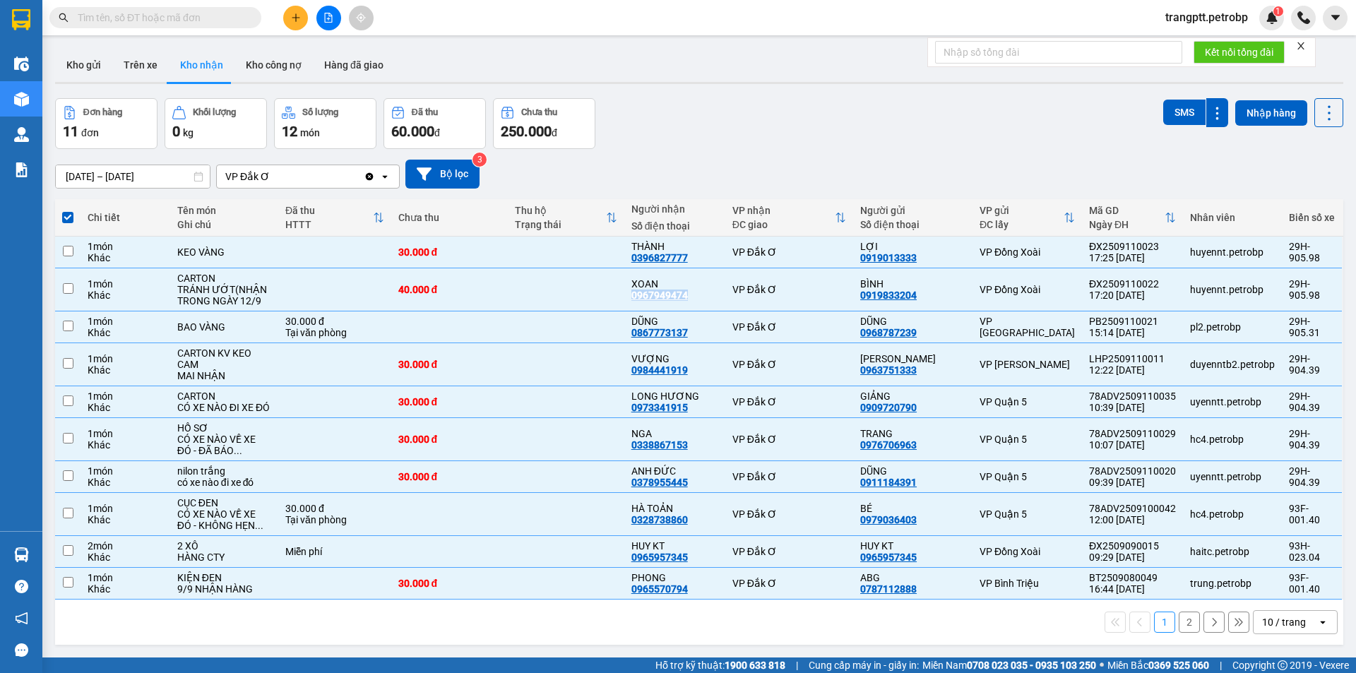
checkbox input "false"
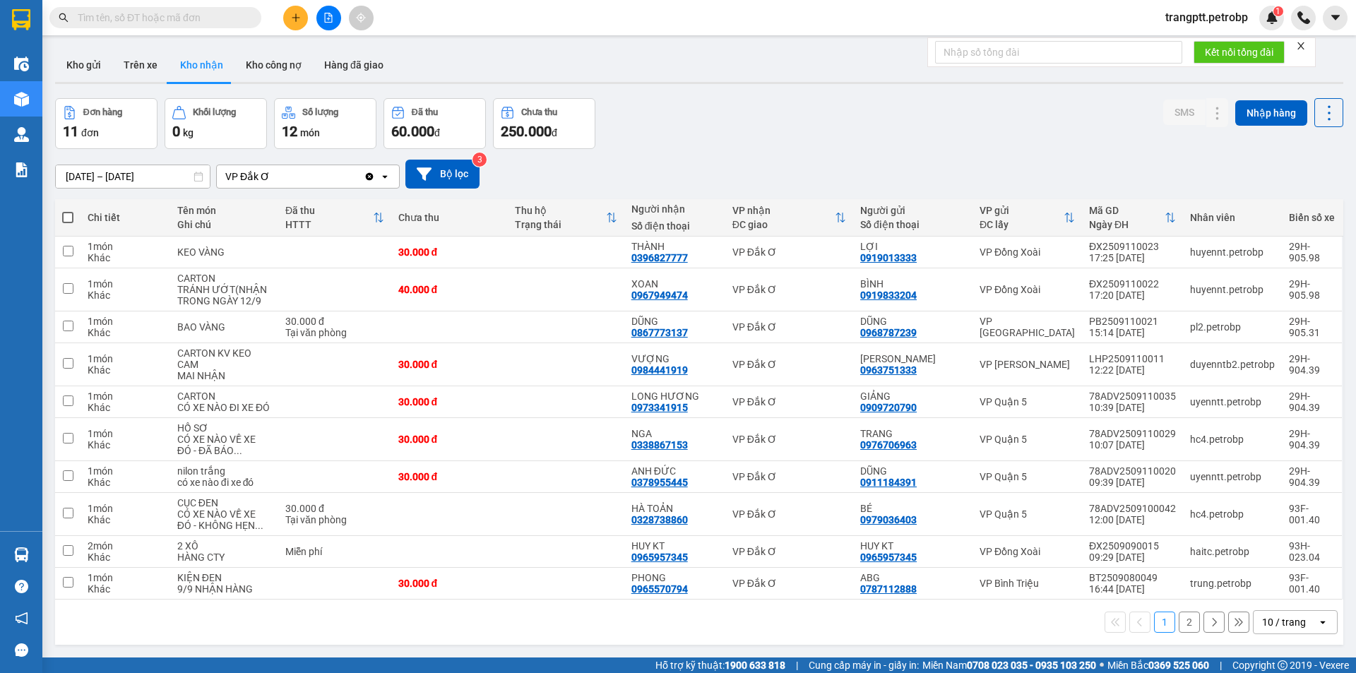
click at [859, 132] on div "Đơn hàng 11 đơn Khối lượng 0 kg Số lượng 12 món Đã thu 60.000 đ Chưa thu 250.00…" at bounding box center [699, 123] width 1288 height 51
click at [1182, 629] on button "2" at bounding box center [1189, 622] width 21 height 21
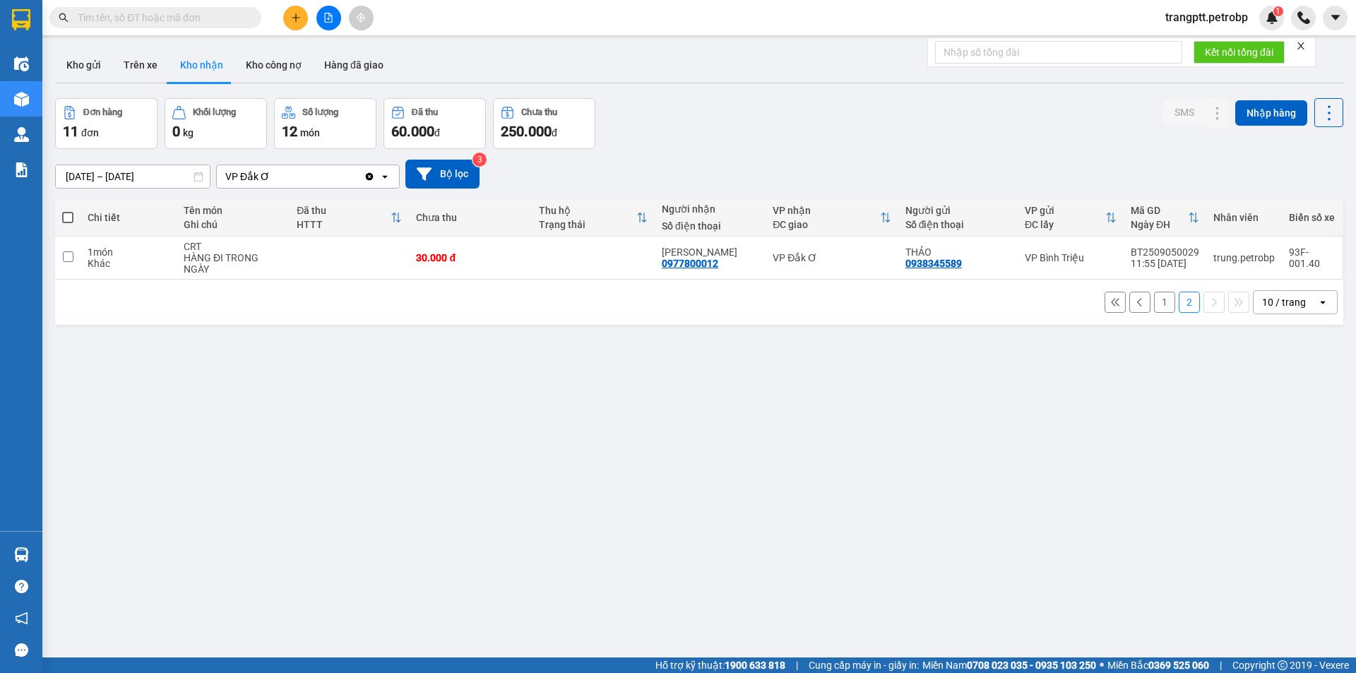
click at [1156, 304] on button "1" at bounding box center [1164, 302] width 21 height 21
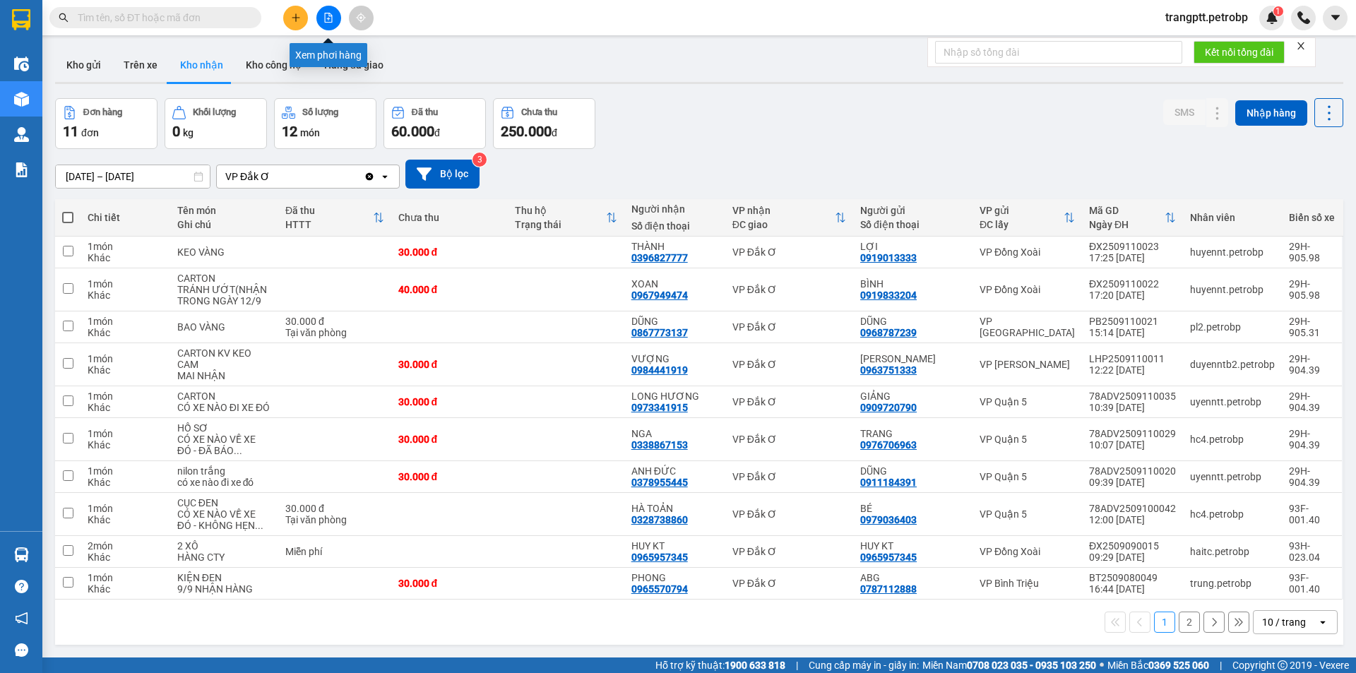
click at [327, 18] on icon "file-add" at bounding box center [328, 18] width 10 height 10
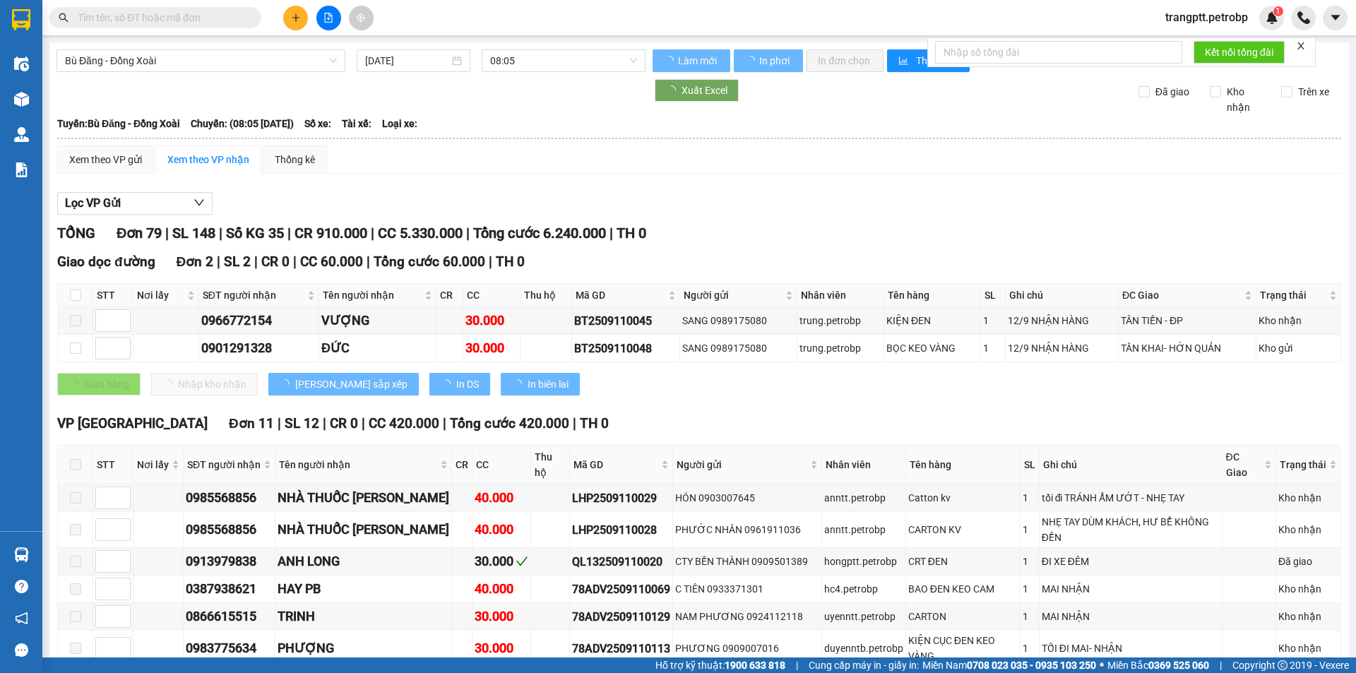
type input "[DATE]"
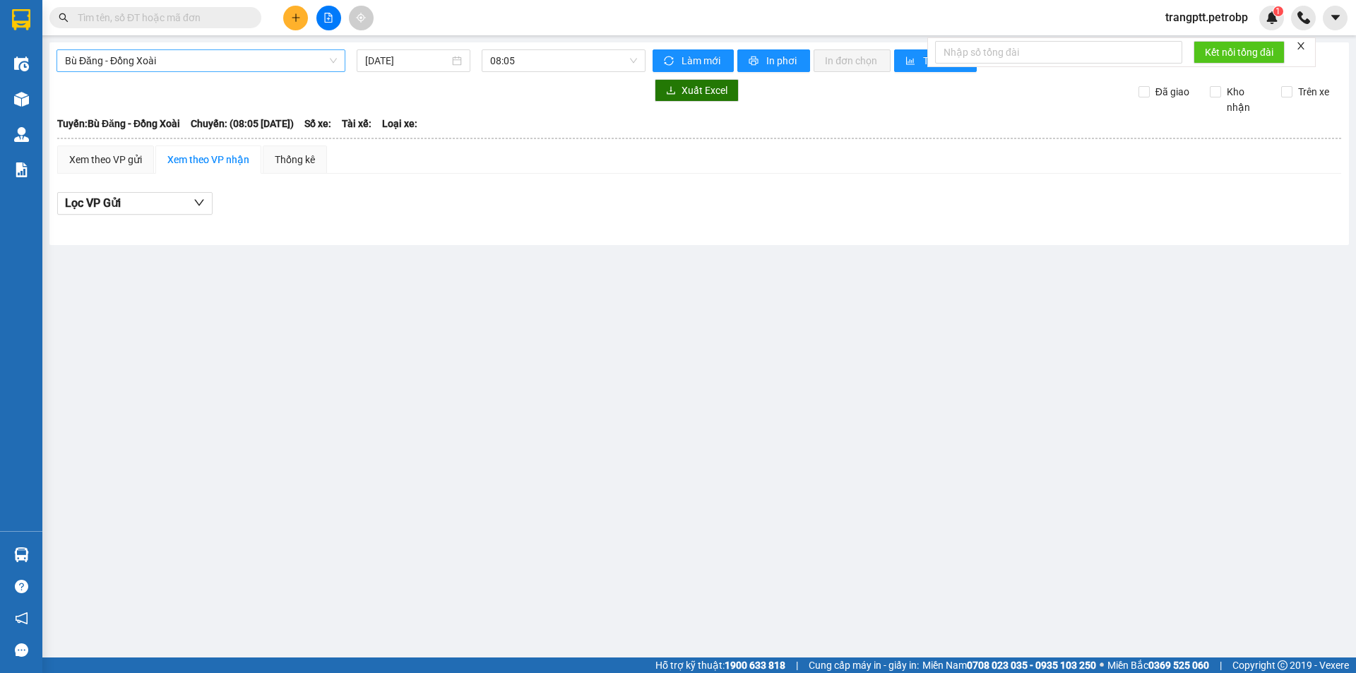
click at [221, 58] on span "Bù Đăng - Đồng Xoài" at bounding box center [201, 60] width 272 height 21
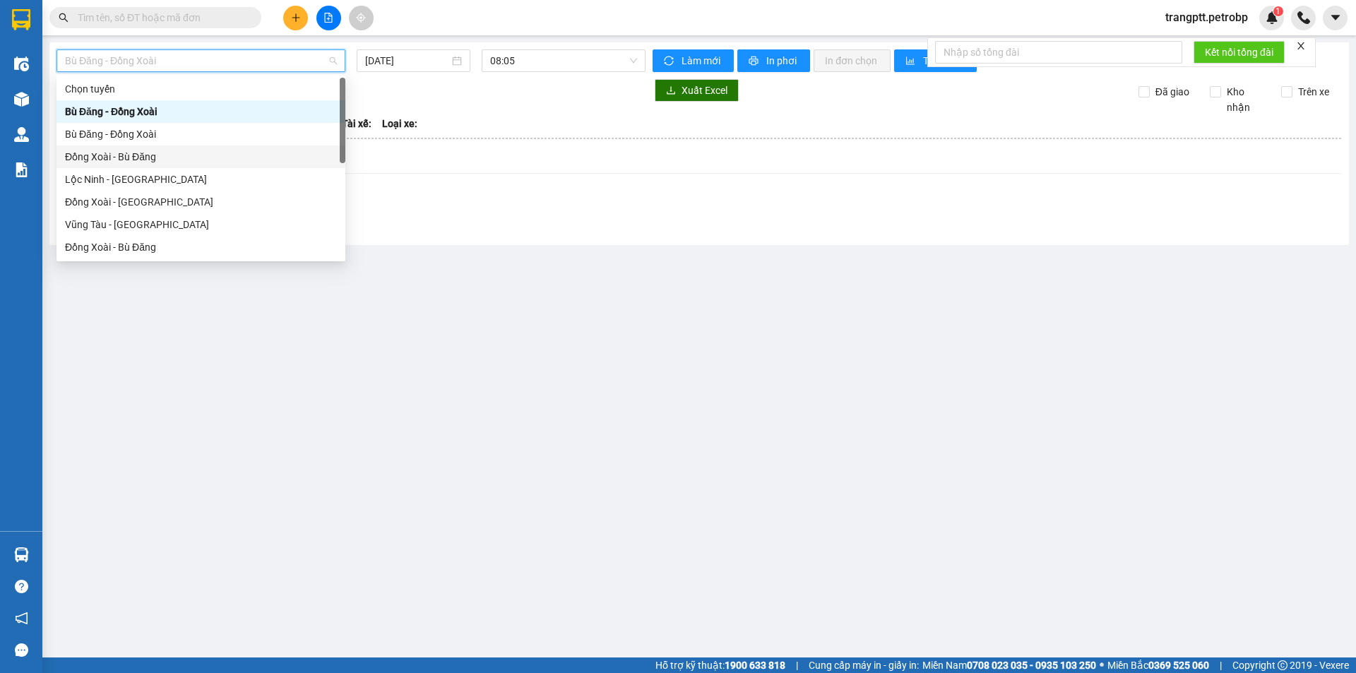
scroll to position [294, 0]
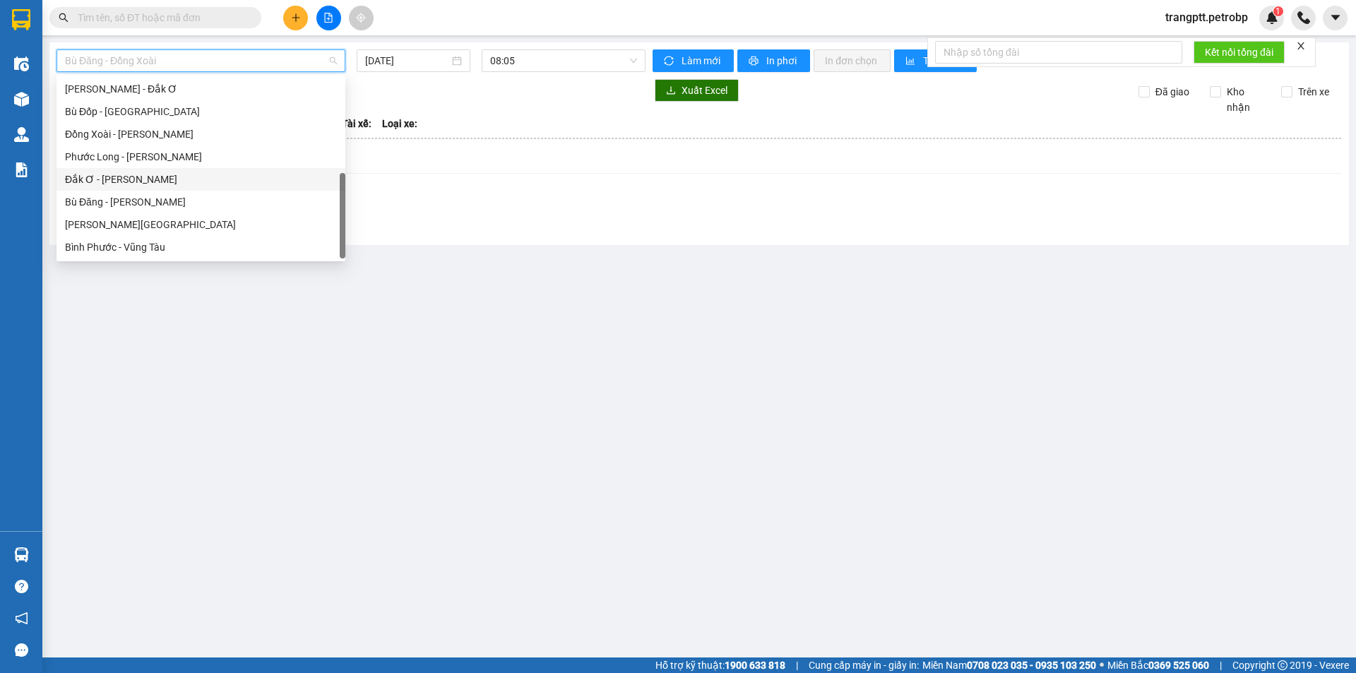
click at [118, 177] on div "Đắk Ơ - [PERSON_NAME]" at bounding box center [201, 180] width 272 height 16
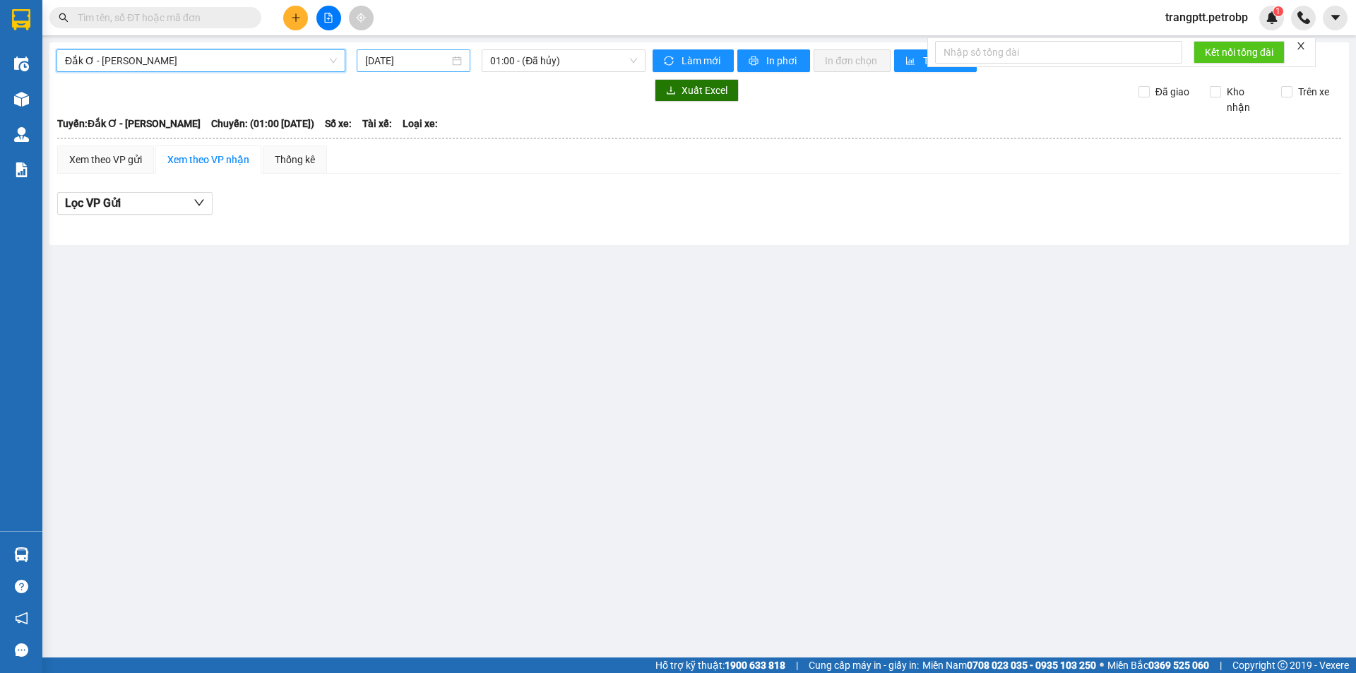
drag, startPoint x: 409, startPoint y: 54, endPoint x: 410, endPoint y: 61, distance: 7.2
click at [409, 57] on input "[DATE]" at bounding box center [407, 61] width 84 height 16
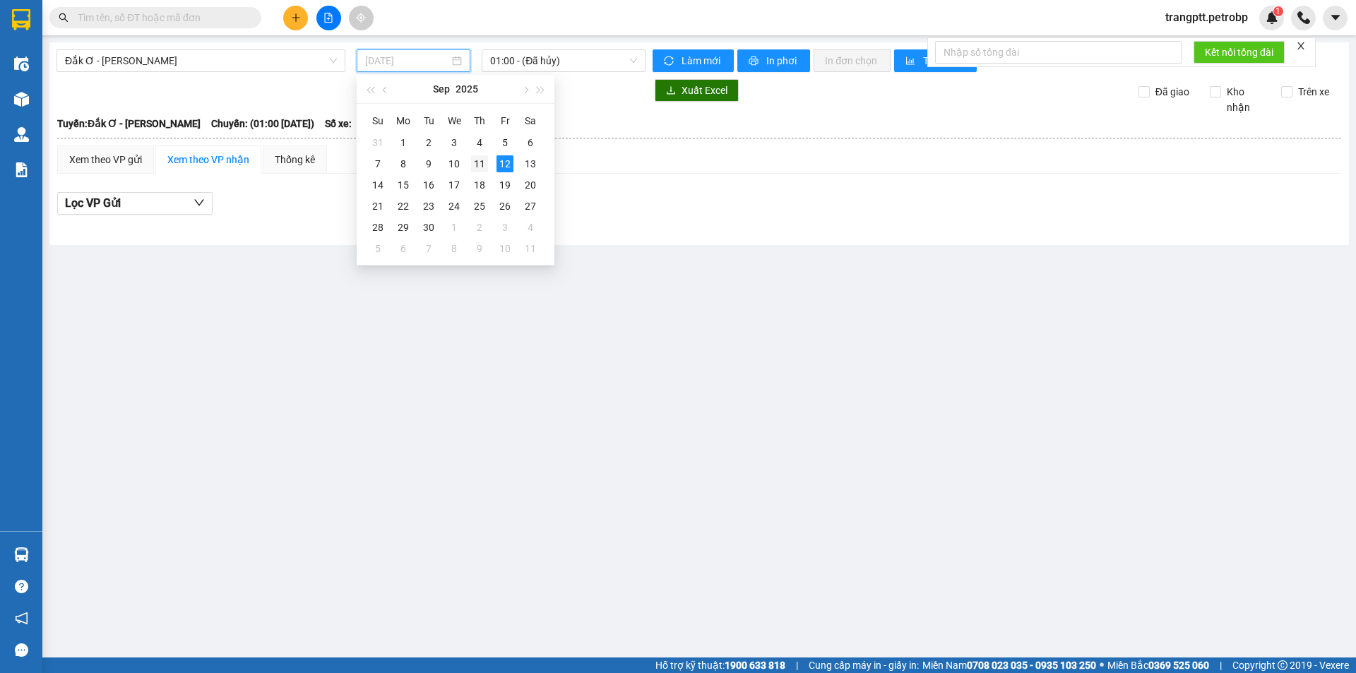
click at [481, 162] on div "11" at bounding box center [479, 163] width 17 height 17
type input "[DATE]"
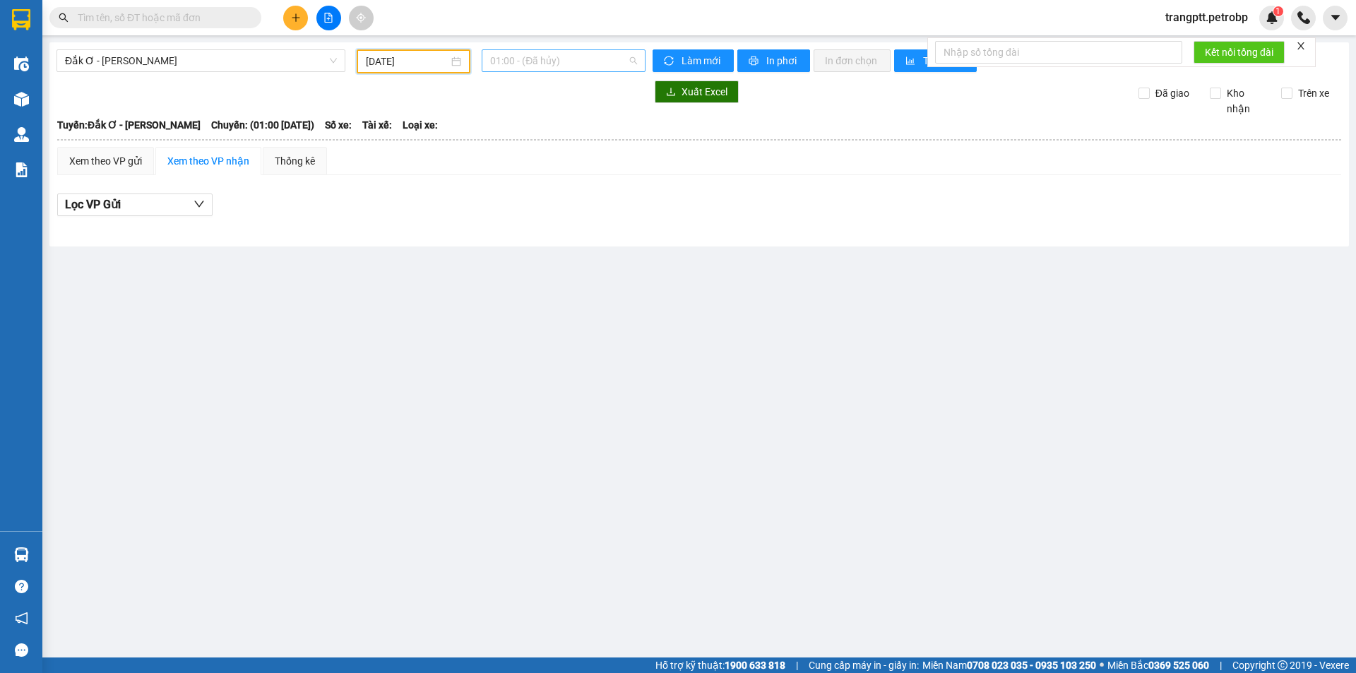
drag, startPoint x: 525, startPoint y: 53, endPoint x: 527, endPoint y: 61, distance: 7.9
click at [526, 54] on span "01:00 - (Đã hủy)" at bounding box center [563, 60] width 147 height 21
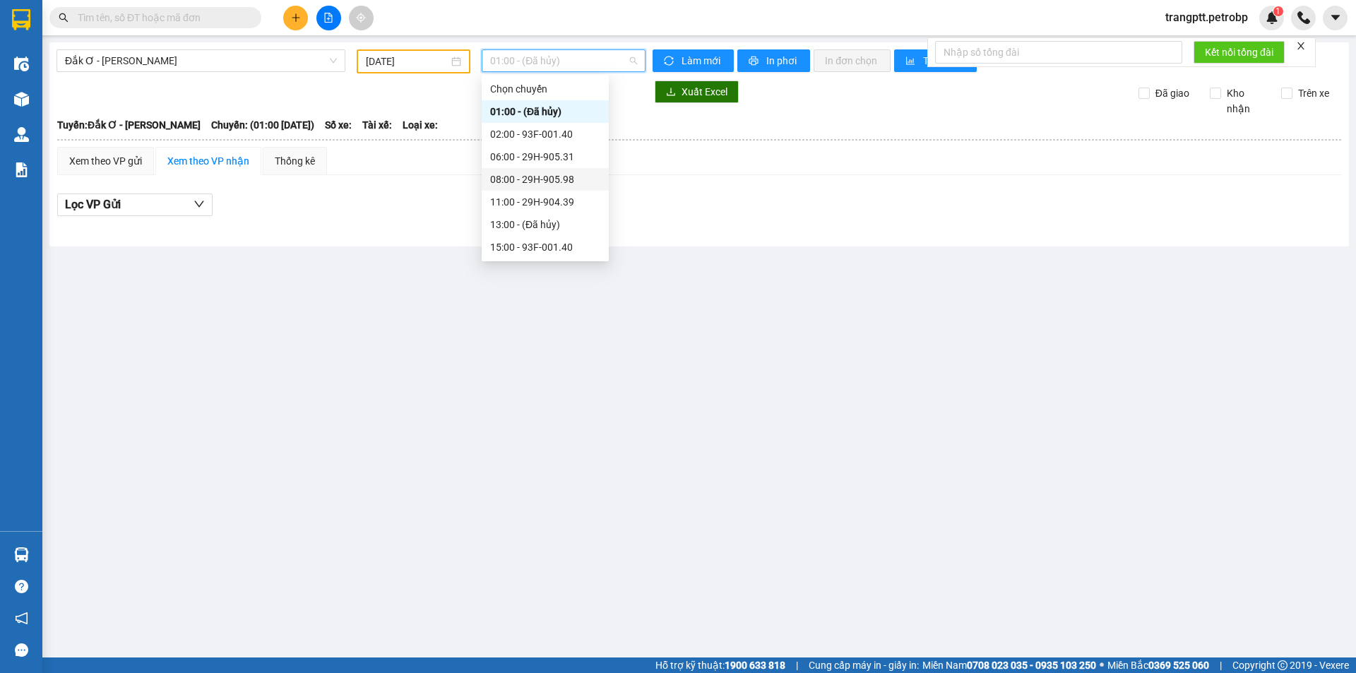
click at [542, 183] on div "08:00 - 29H-905.98" at bounding box center [545, 180] width 110 height 16
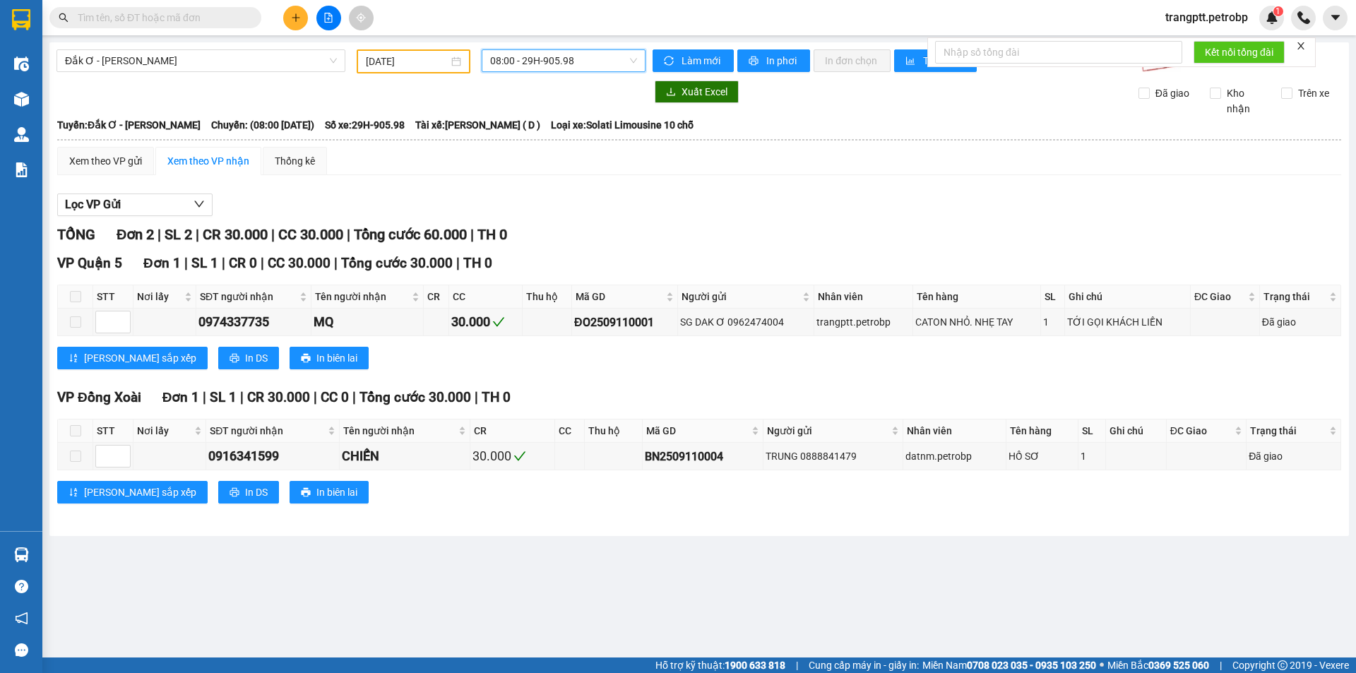
click at [525, 61] on span "08:00 - 29H-905.98" at bounding box center [563, 60] width 147 height 21
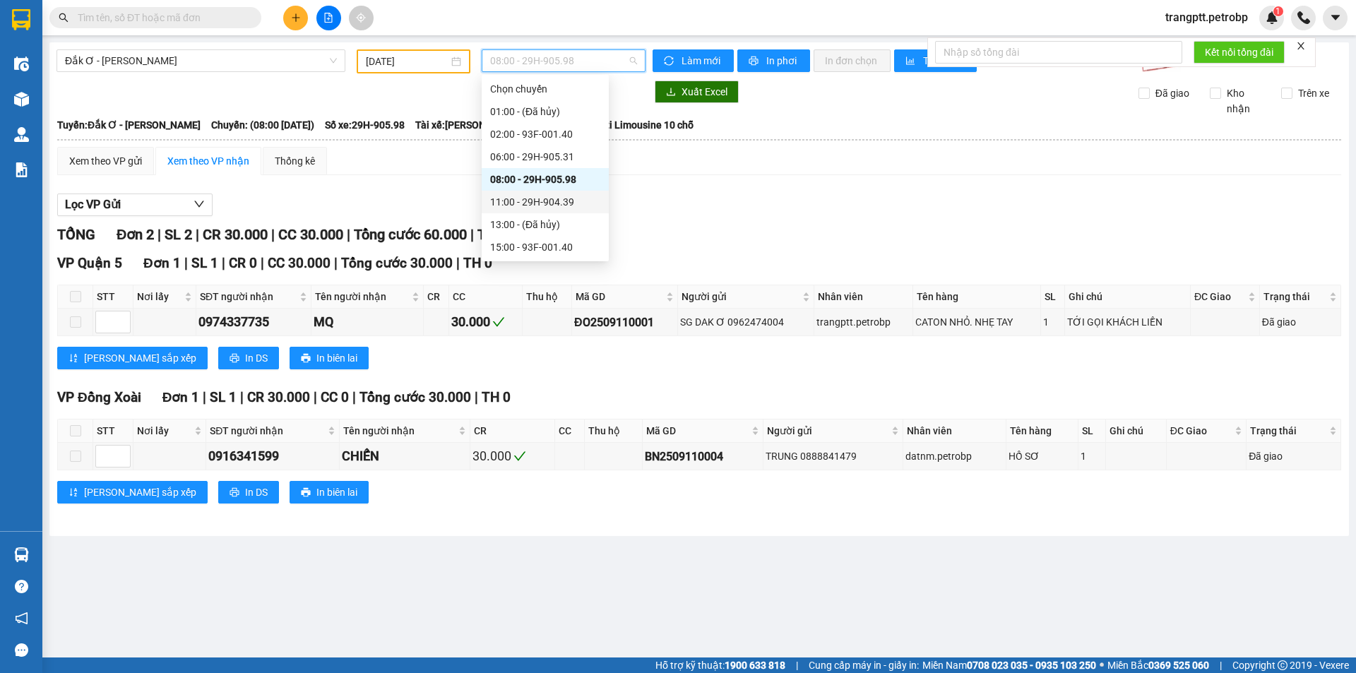
click at [535, 202] on div "11:00 - 29H-904.39" at bounding box center [545, 202] width 110 height 16
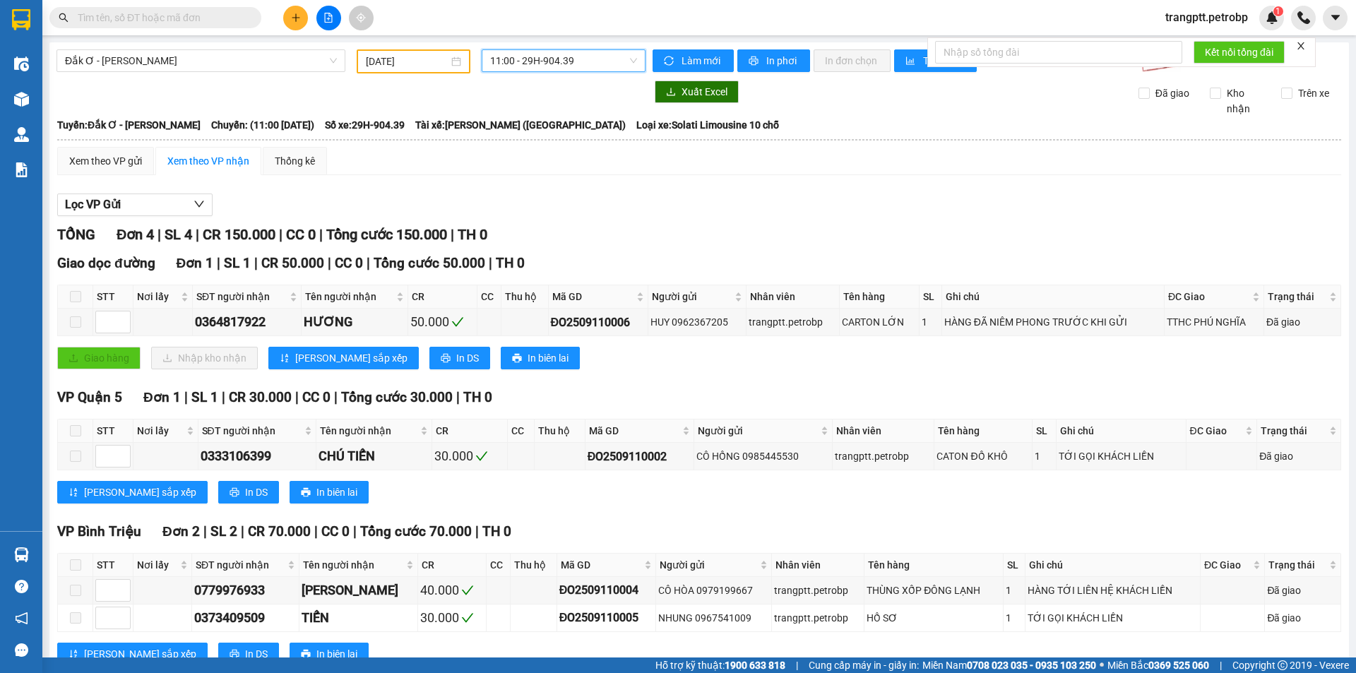
drag, startPoint x: 513, startPoint y: 53, endPoint x: 520, endPoint y: 70, distance: 18.1
click at [515, 57] on span "11:00 - 29H-904.39" at bounding box center [563, 60] width 147 height 21
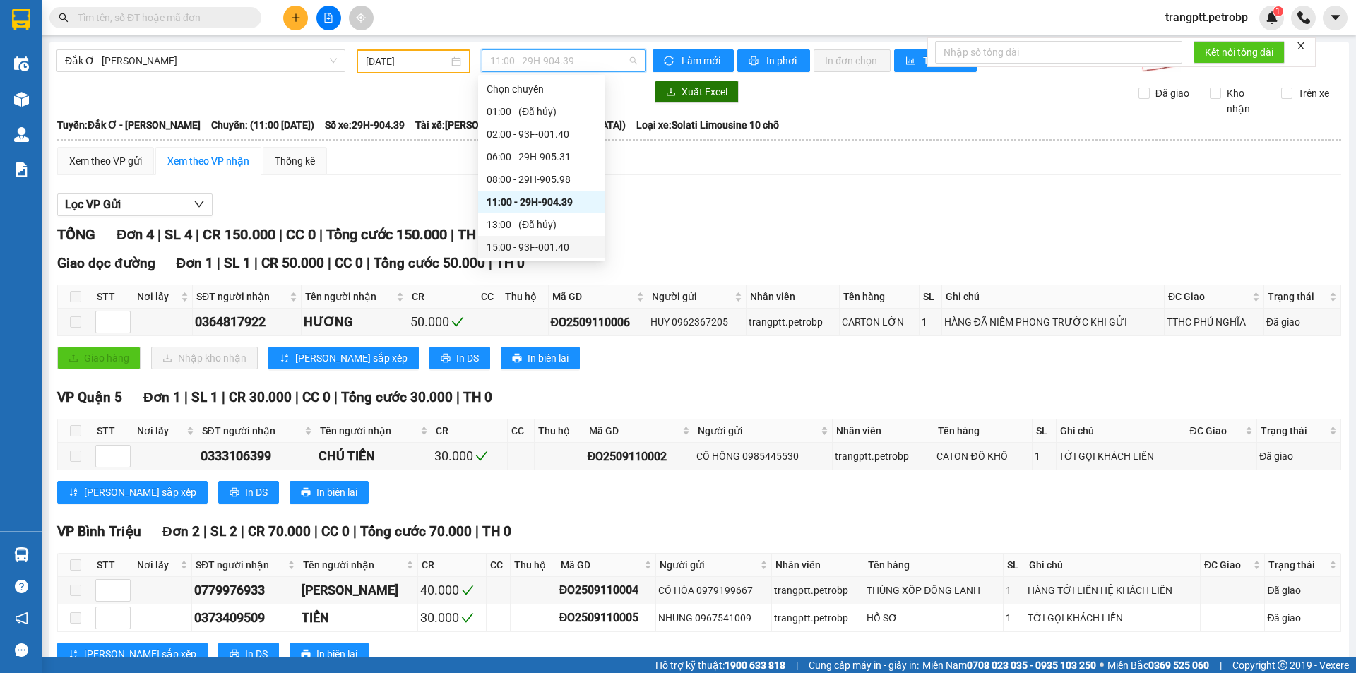
click at [539, 247] on div "15:00 - 93F-001.40" at bounding box center [542, 247] width 110 height 16
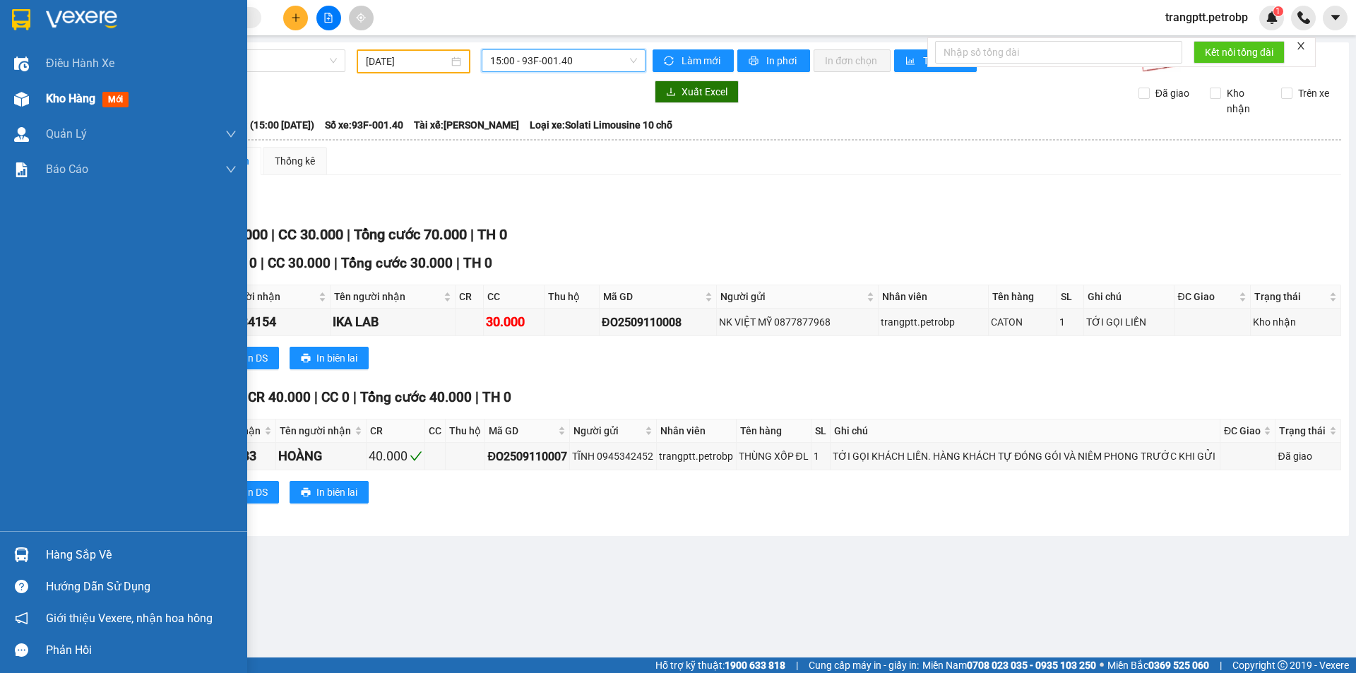
click at [57, 101] on span "Kho hàng" at bounding box center [70, 98] width 49 height 13
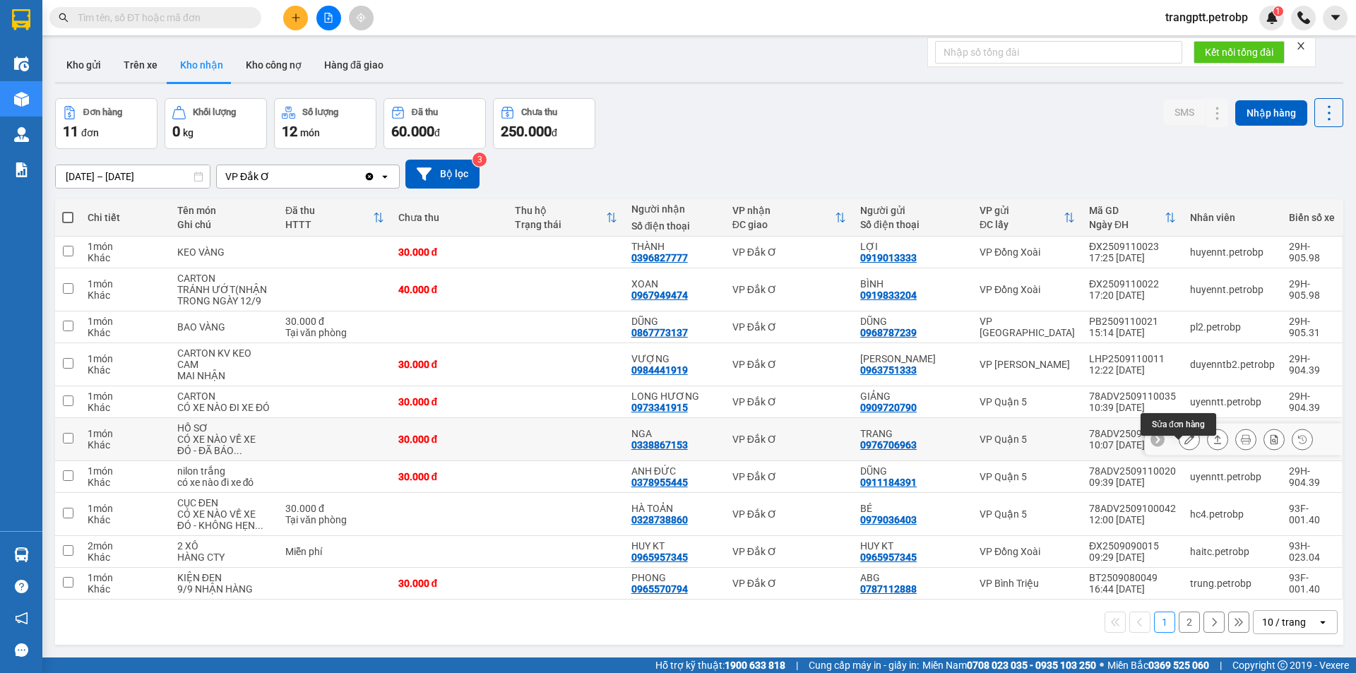
click at [1180, 452] on button at bounding box center [1190, 439] width 20 height 25
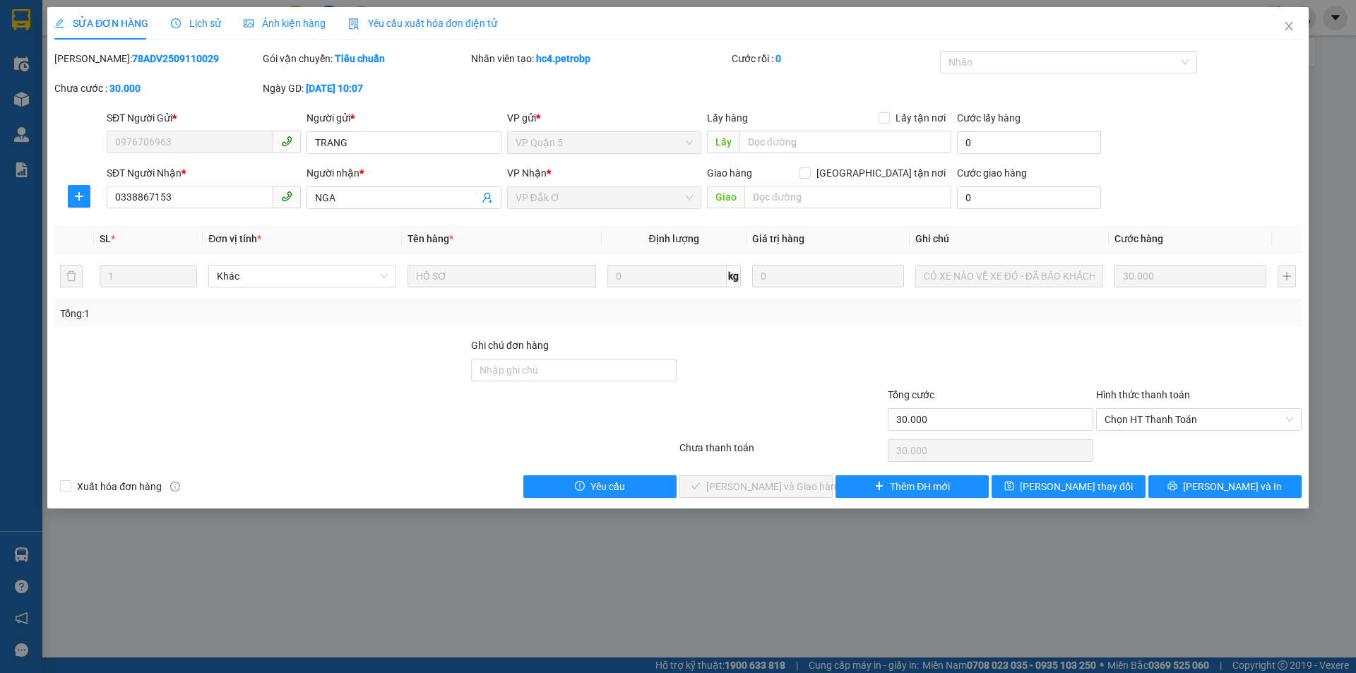
type input "0976706963"
type input "TRANG"
type input "0338867153"
type input "NGA"
type input "30.000"
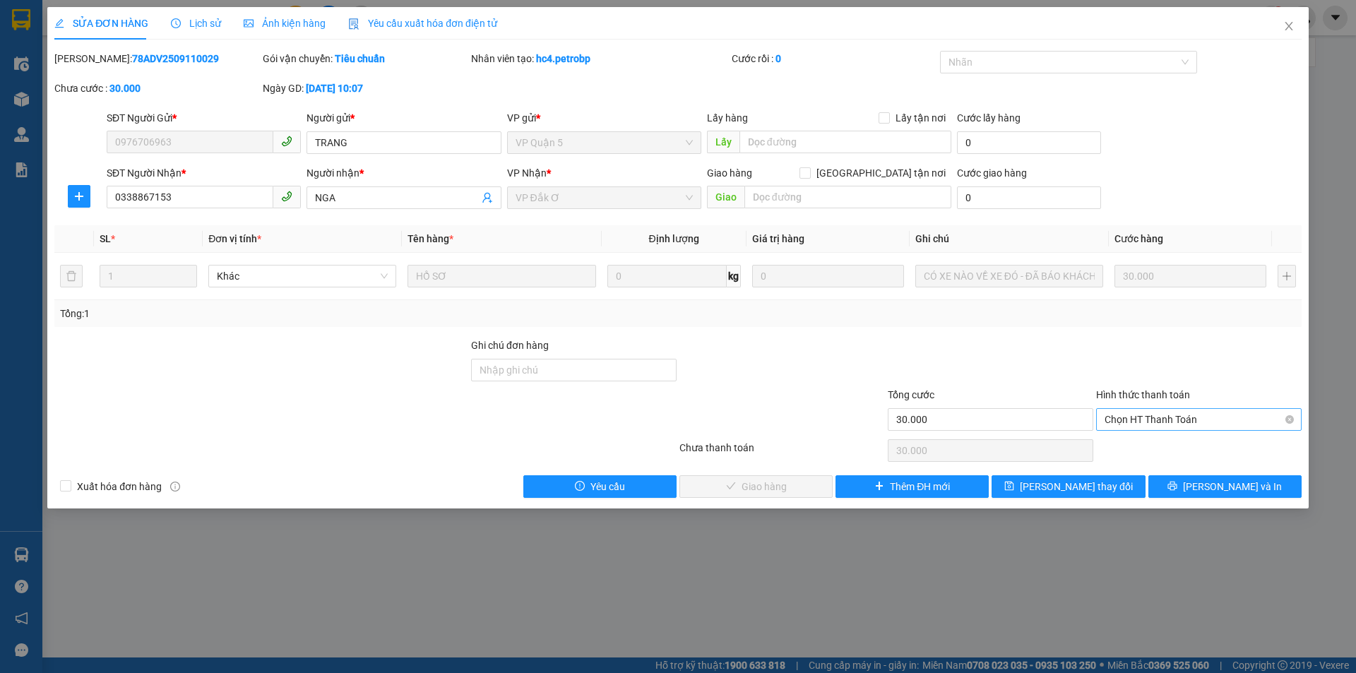
drag, startPoint x: 1146, startPoint y: 417, endPoint x: 1143, endPoint y: 428, distance: 11.6
click at [1145, 418] on span "Chọn HT Thanh Toán" at bounding box center [1199, 419] width 189 height 21
drag, startPoint x: 1140, startPoint y: 445, endPoint x: 956, endPoint y: 468, distance: 185.0
click at [1140, 446] on div "Tại văn phòng" at bounding box center [1199, 448] width 189 height 16
type input "0"
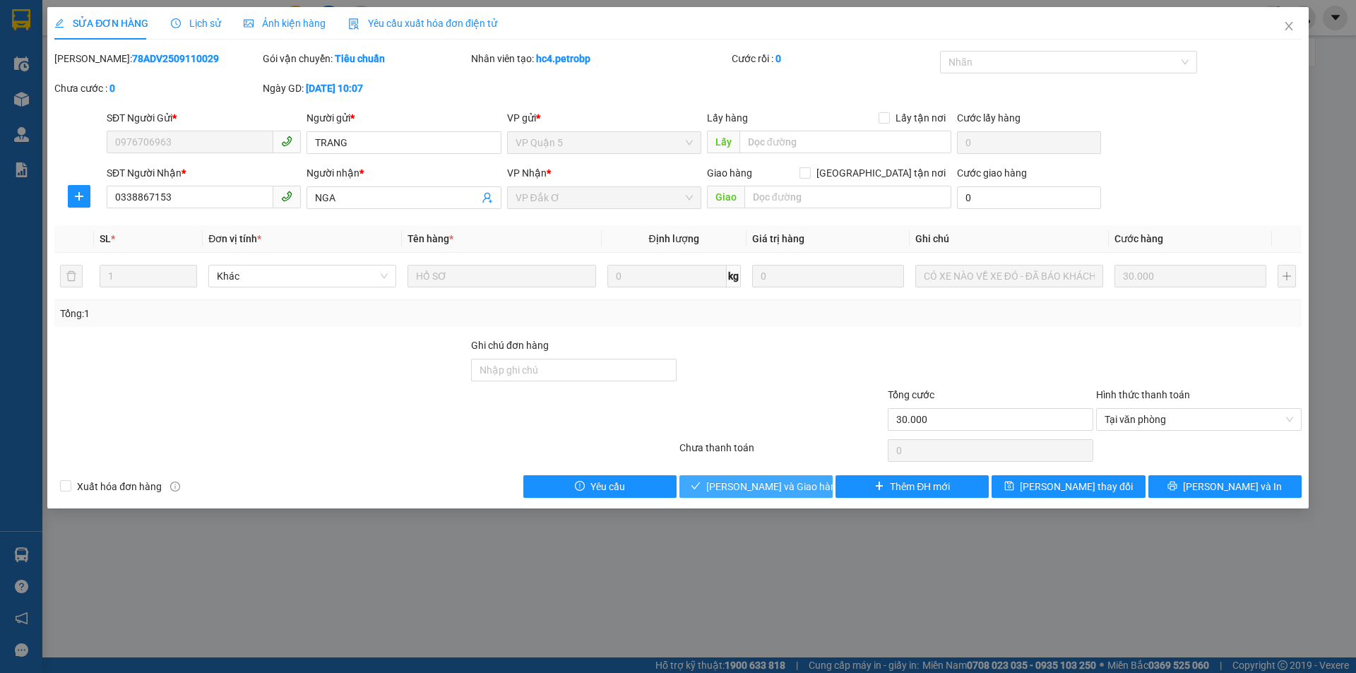
click at [785, 485] on span "[PERSON_NAME] và Giao hàng" at bounding box center [774, 487] width 136 height 16
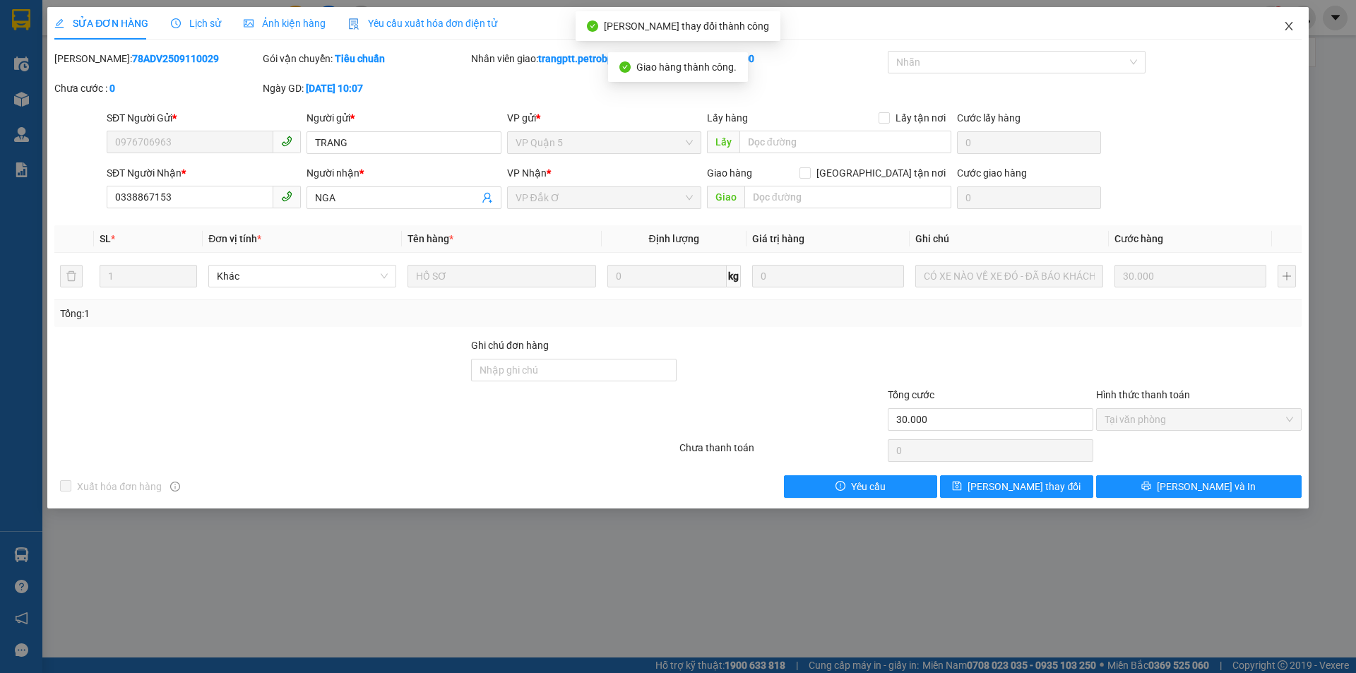
click at [1286, 25] on icon "close" at bounding box center [1288, 25] width 11 height 11
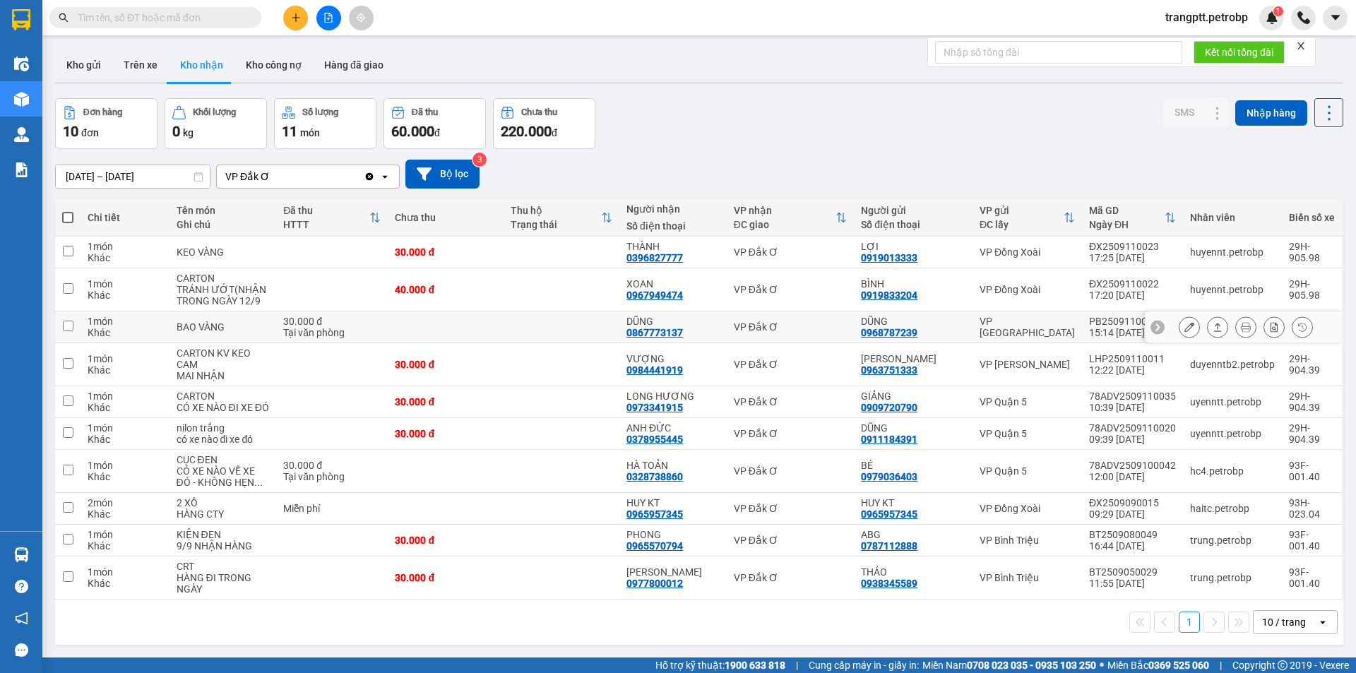
click at [1184, 326] on icon at bounding box center [1189, 327] width 10 height 10
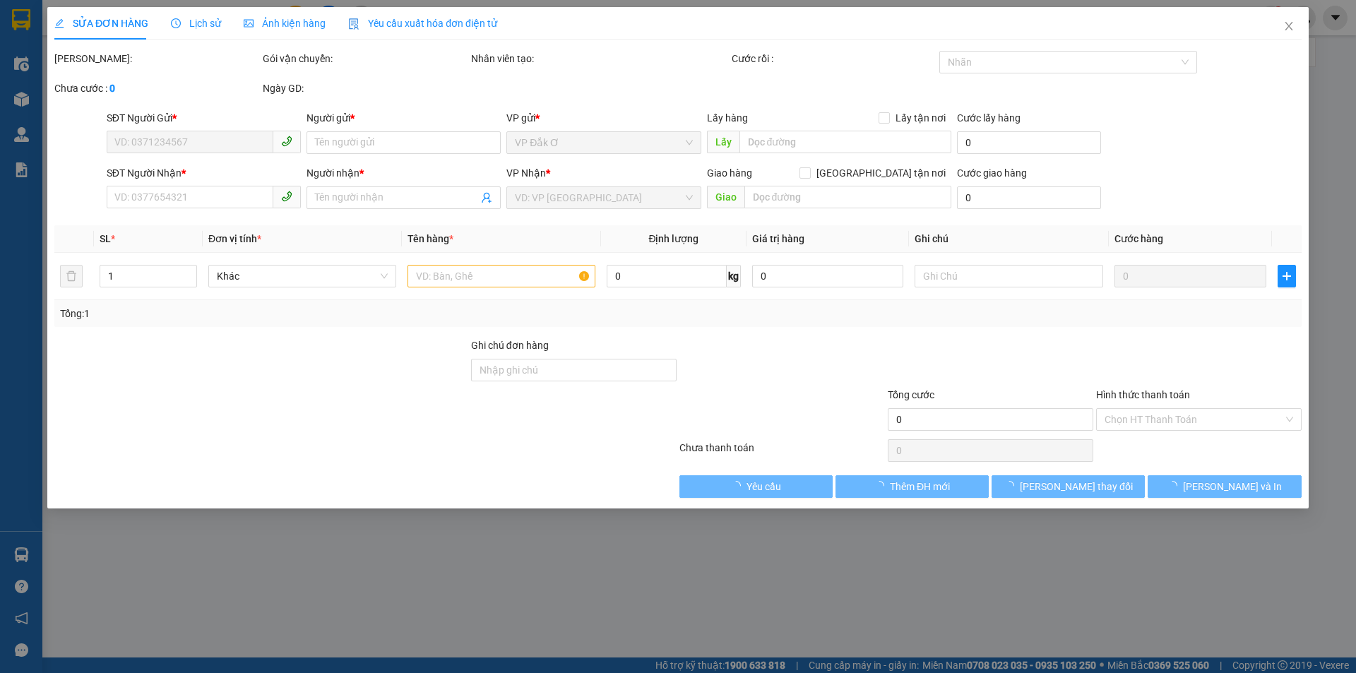
type input "0968787239"
type input "DŨNG"
type input "0867773137"
type input "DŨNG"
type input "30.000"
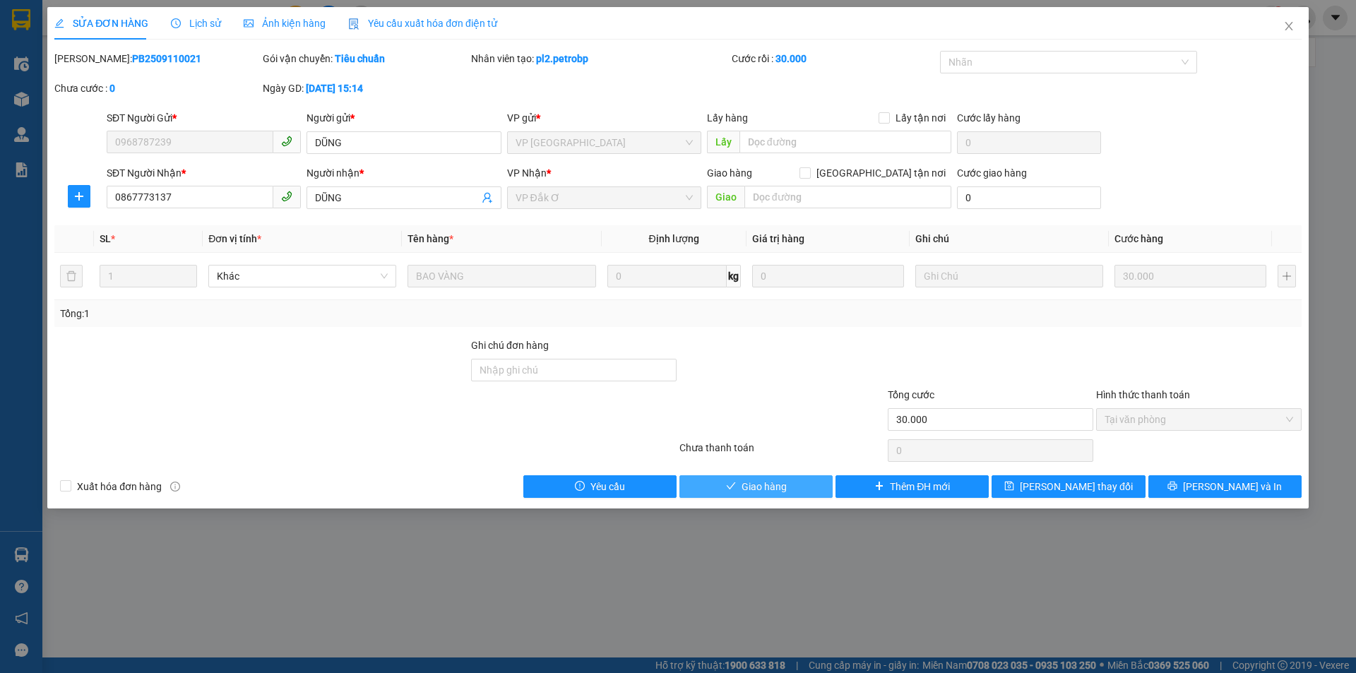
click at [775, 488] on span "Giao hàng" at bounding box center [764, 487] width 45 height 16
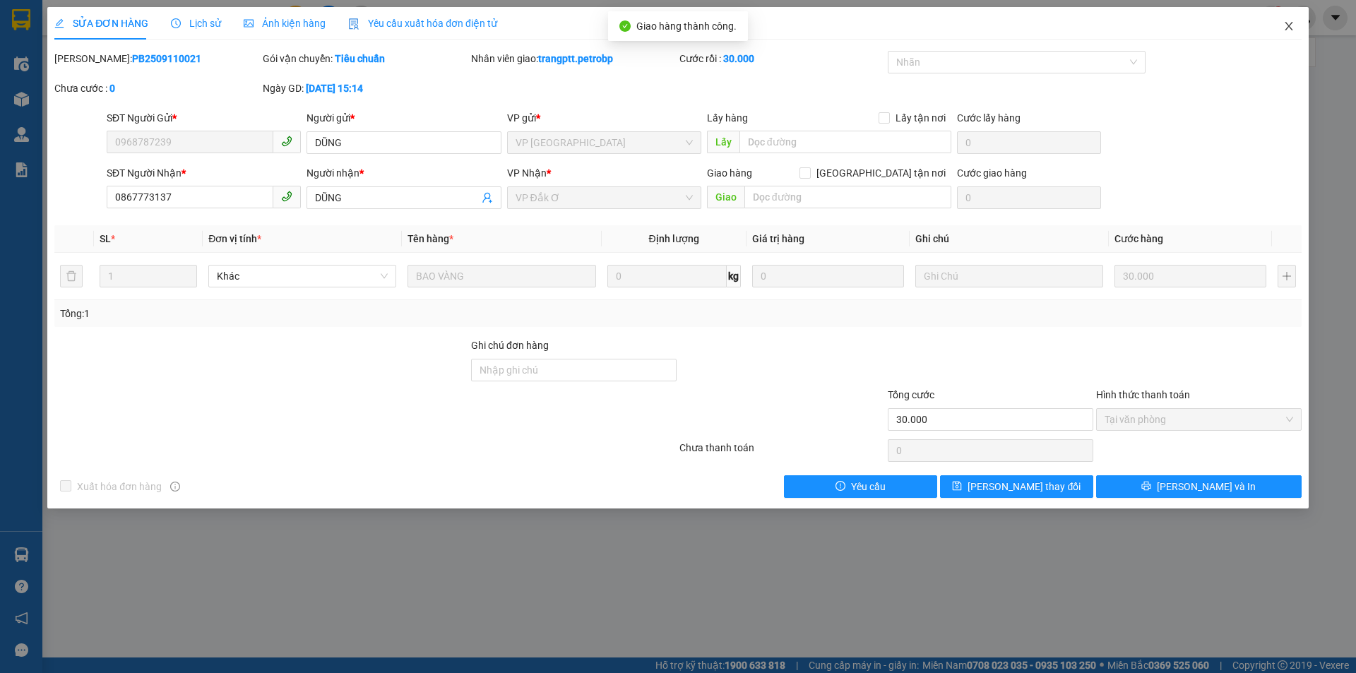
drag, startPoint x: 1292, startPoint y: 26, endPoint x: 1151, endPoint y: 38, distance: 141.1
click at [1291, 26] on icon "close" at bounding box center [1288, 25] width 11 height 11
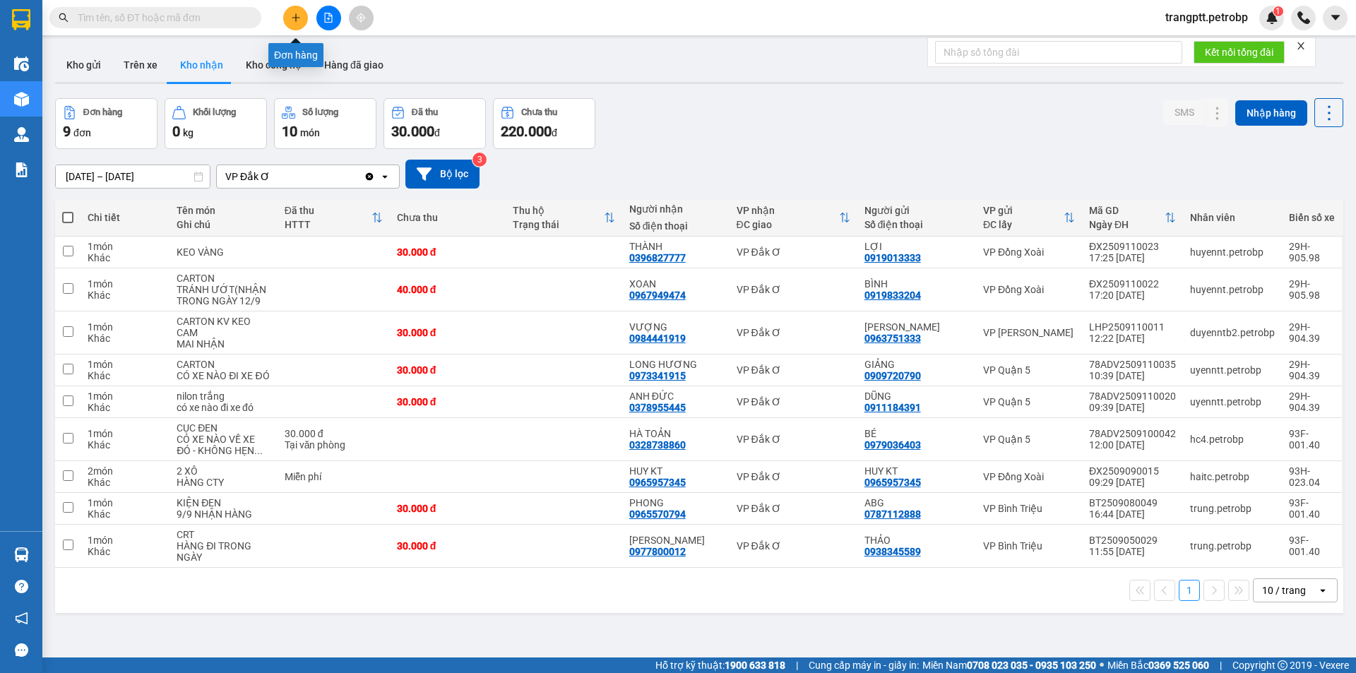
click at [299, 21] on icon "plus" at bounding box center [296, 18] width 10 height 10
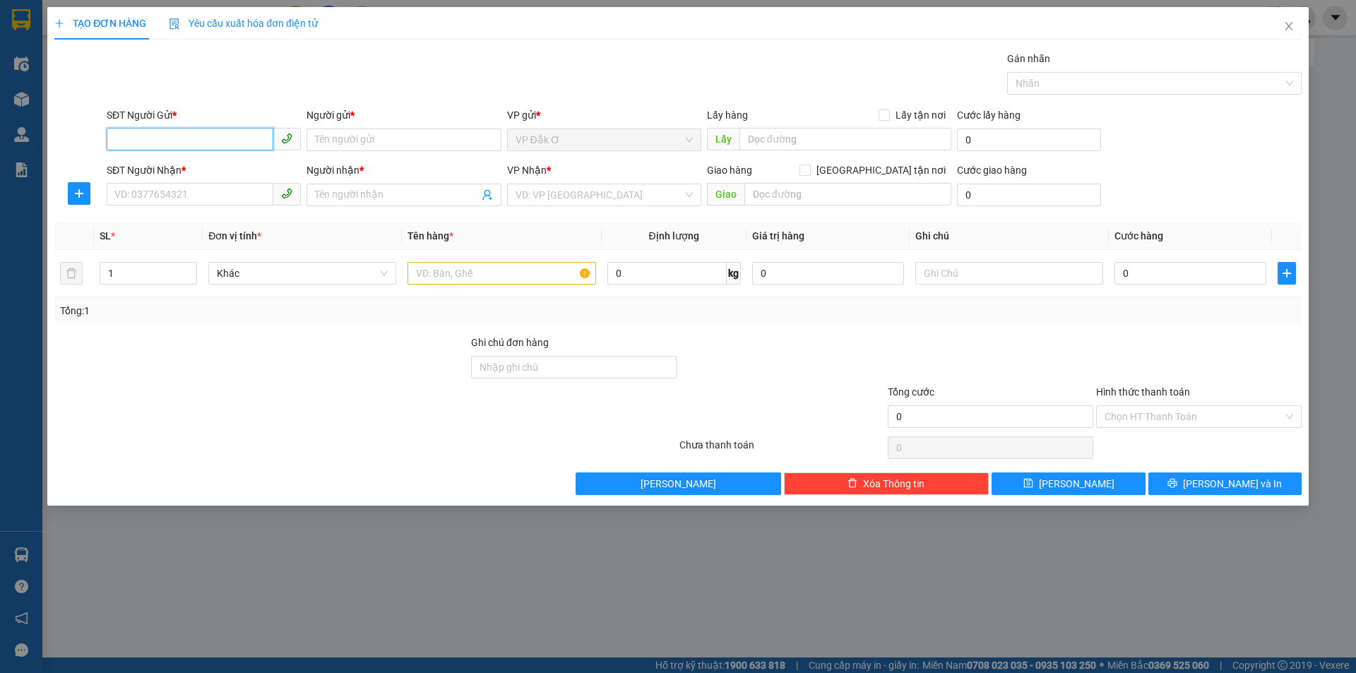
click at [213, 140] on input "SĐT Người Gửi *" at bounding box center [190, 139] width 167 height 23
click at [192, 167] on div "0985726572 - GIANG" at bounding box center [203, 168] width 177 height 16
type input "0985726572"
type input "GIANG"
type input "0919336559"
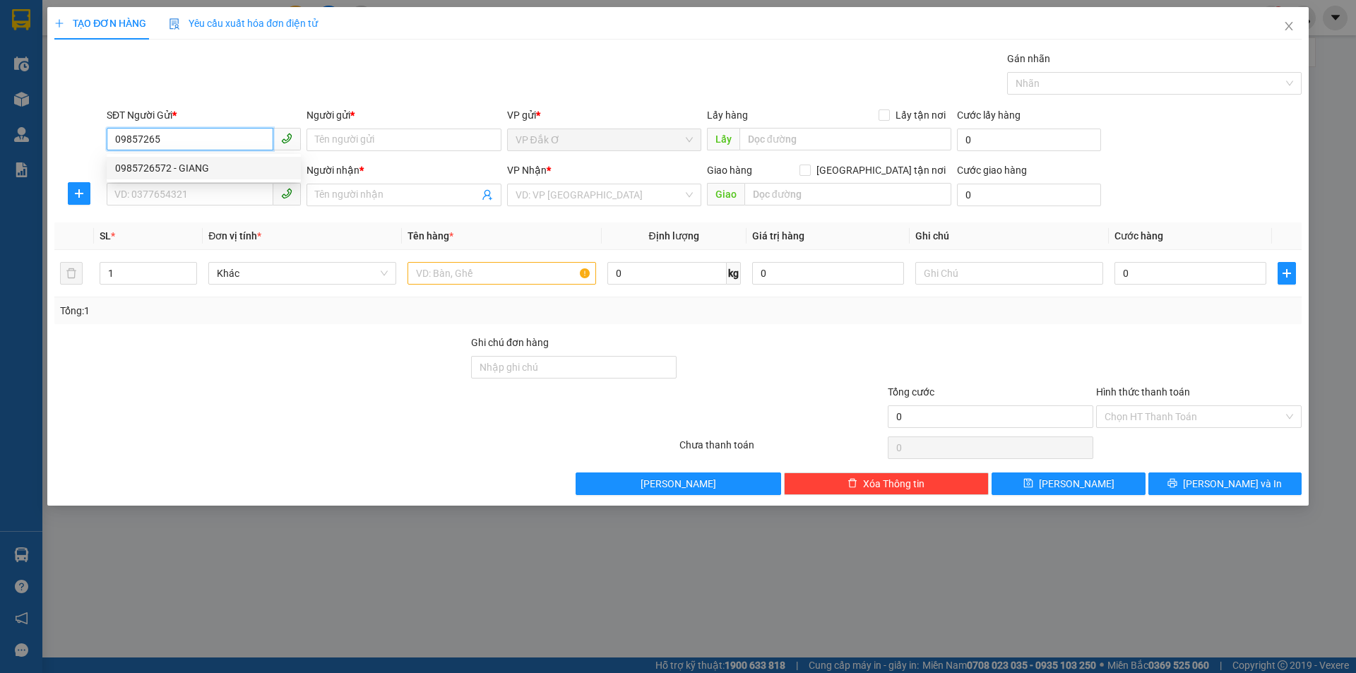
type input "MAI"
type input "40.000"
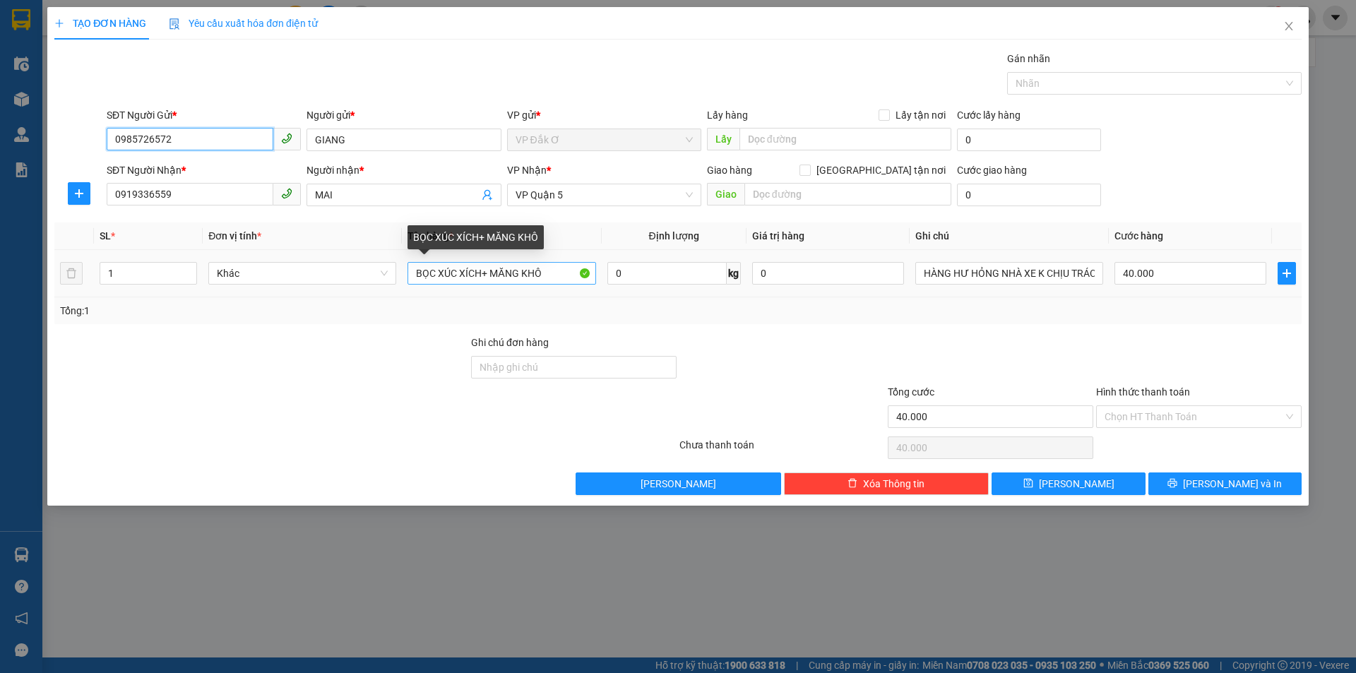
type input "0985726572"
drag, startPoint x: 564, startPoint y: 278, endPoint x: 1038, endPoint y: 203, distance: 479.9
click at [567, 277] on input "BỌC XÚC XÍCH+ MĂNG KHÔ" at bounding box center [502, 273] width 188 height 23
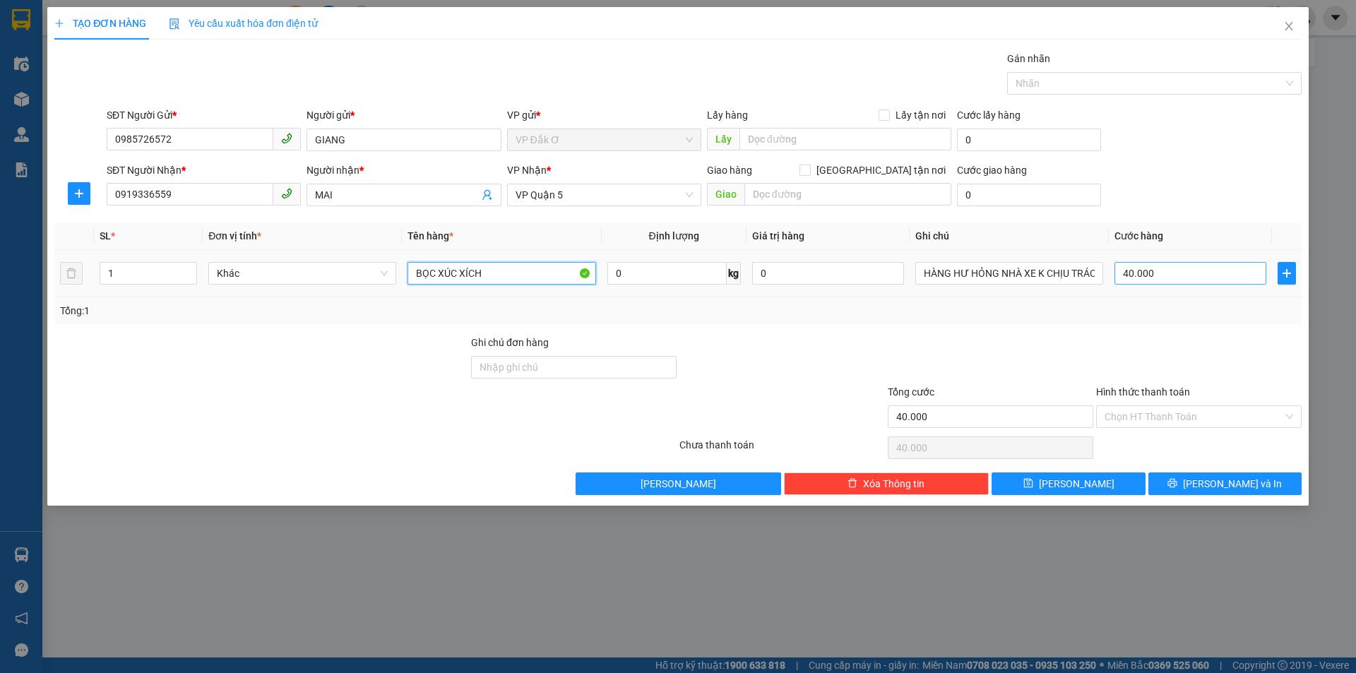
type input "BỌC XÚC XÍCH"
click at [1172, 272] on input "40.000" at bounding box center [1191, 273] width 152 height 23
type input "0"
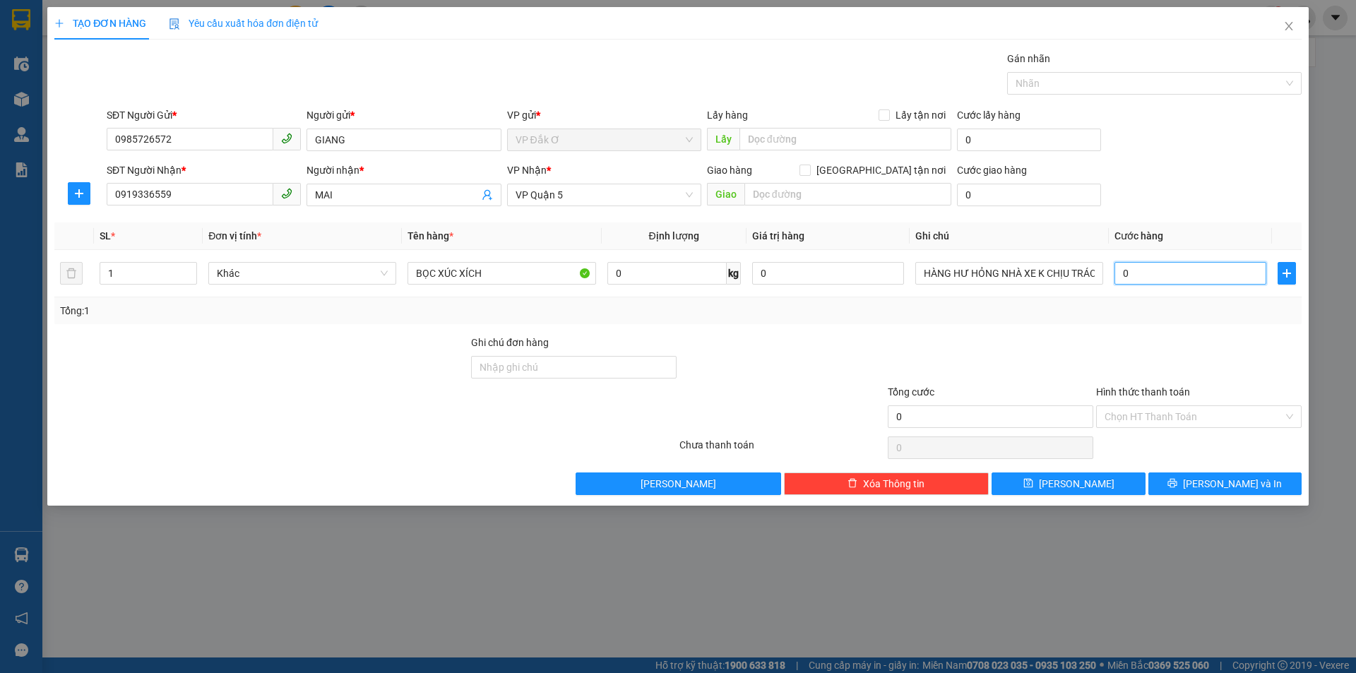
type input "3"
type input "03"
type input "30"
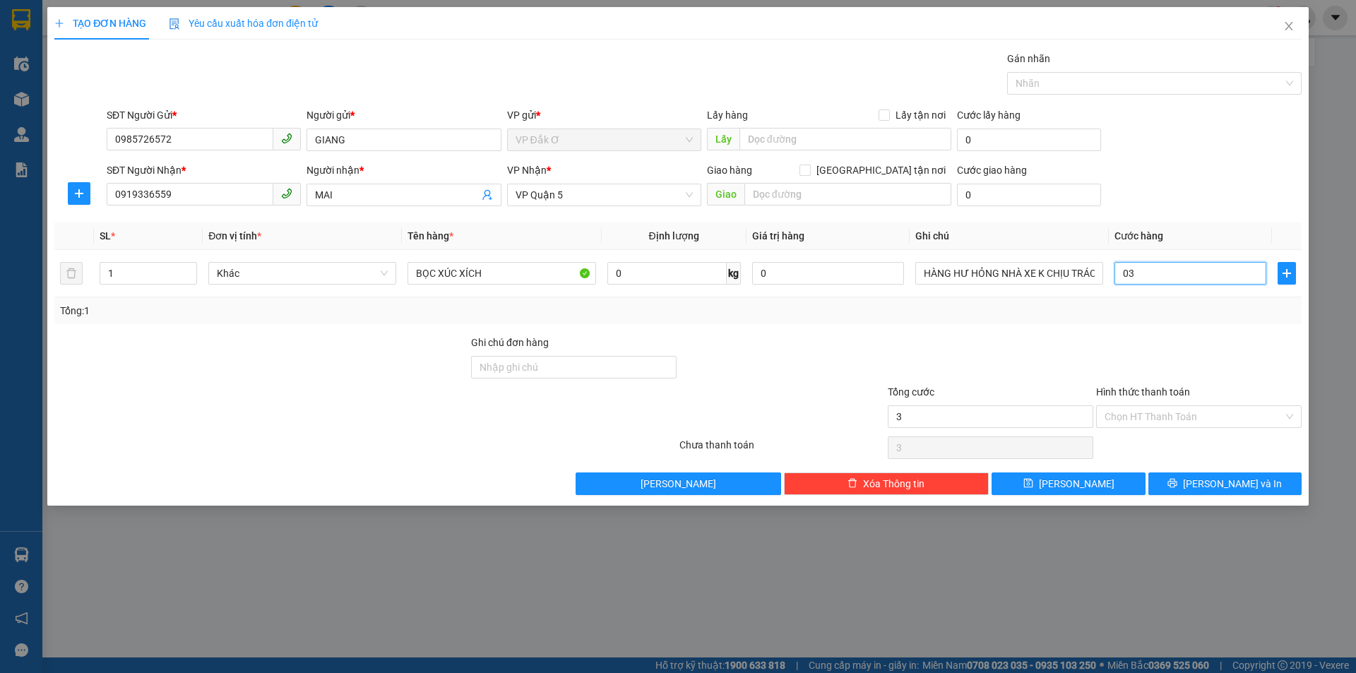
type input "030"
type input "300"
type input "0.300"
type input "3.000"
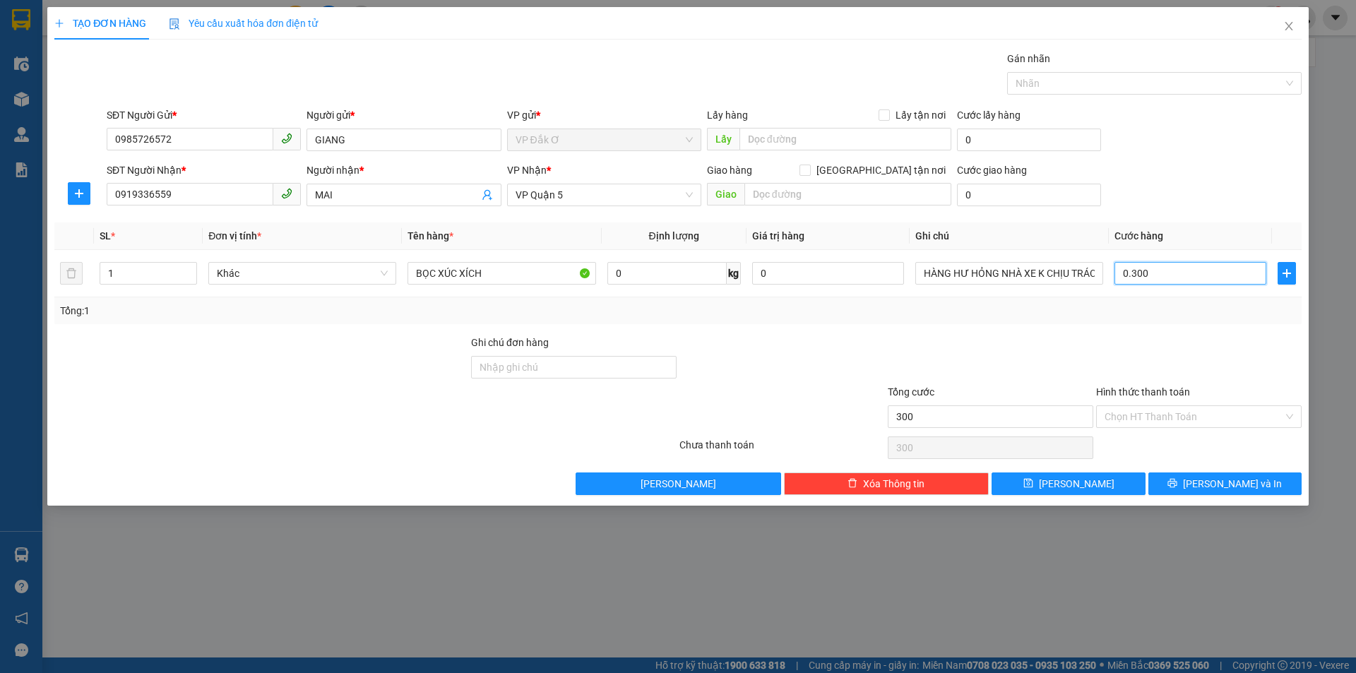
type input "3.000"
type input "03.000"
type input "30.000"
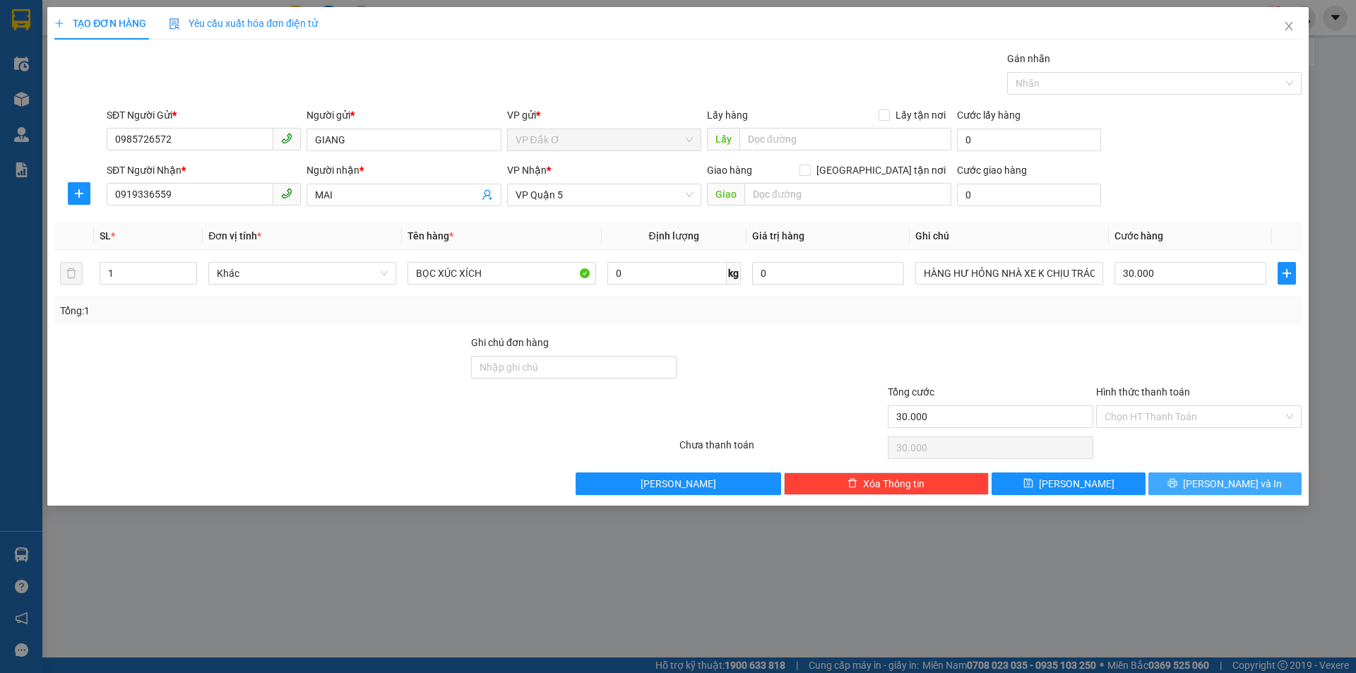
click at [1228, 482] on span "[PERSON_NAME] và In" at bounding box center [1232, 484] width 99 height 16
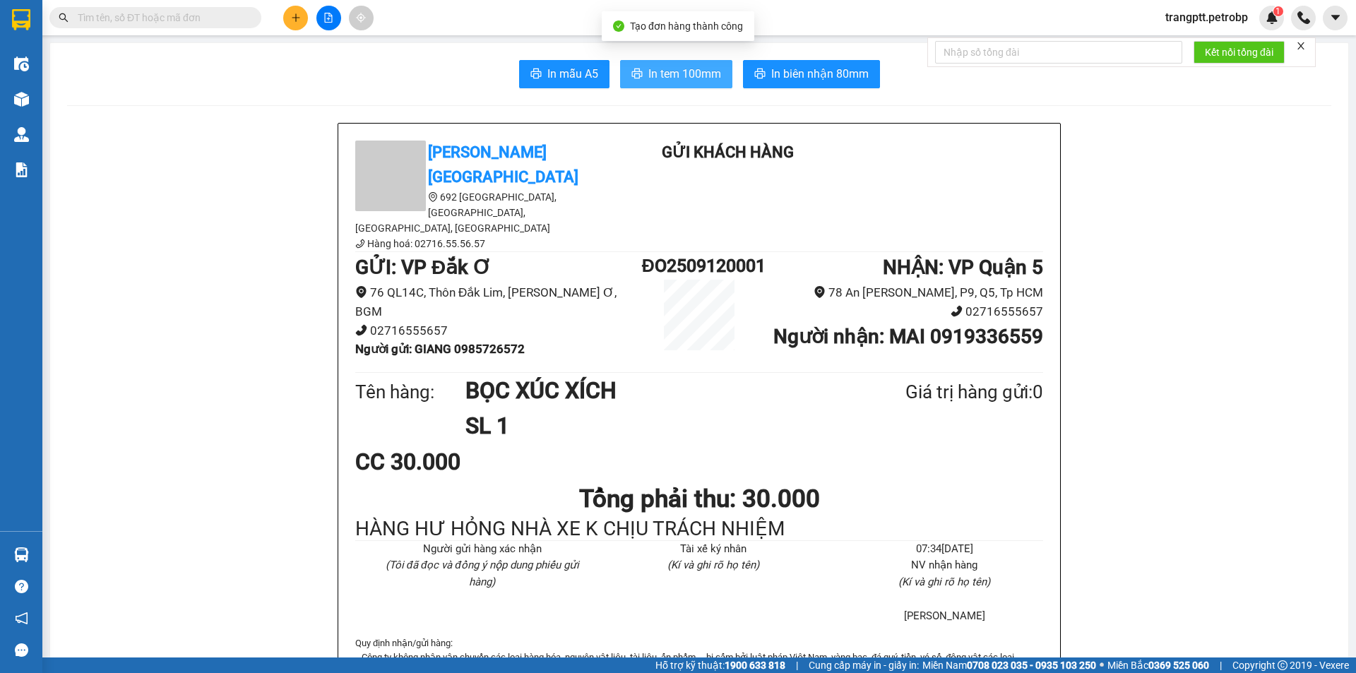
click at [670, 71] on span "In tem 100mm" at bounding box center [684, 74] width 73 height 18
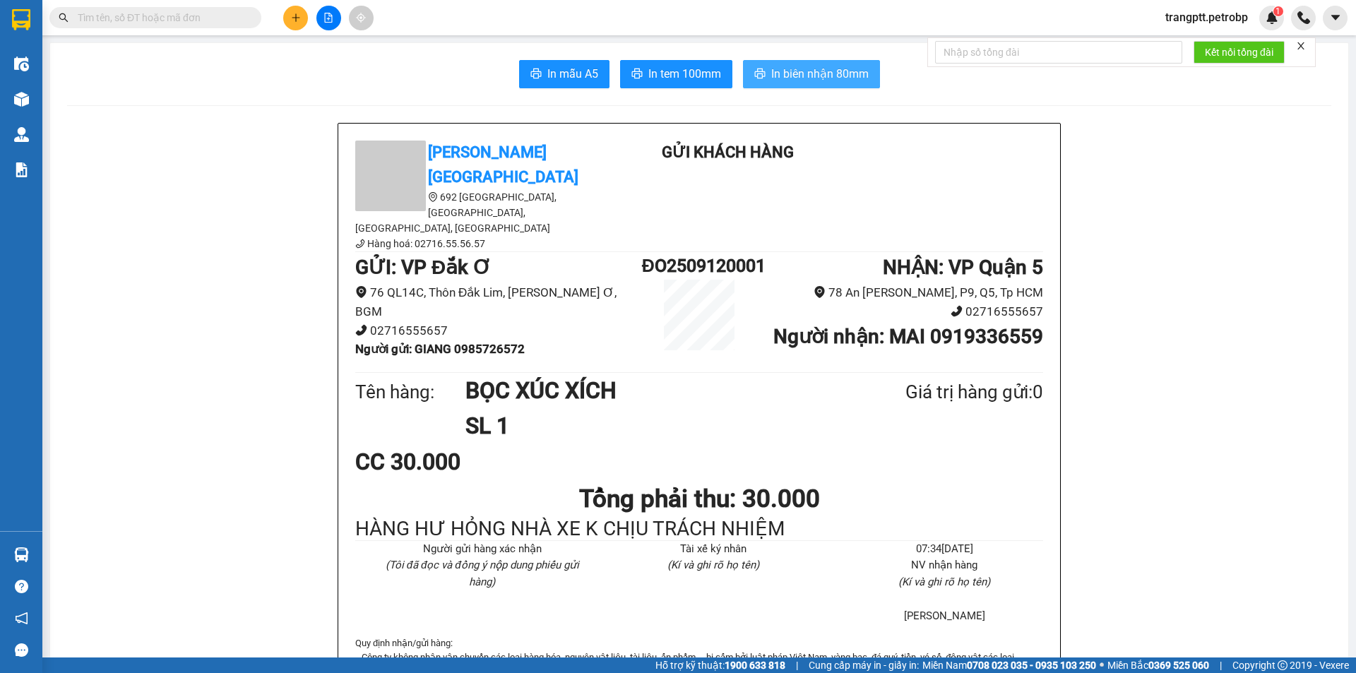
click at [818, 69] on span "In biên nhận 80mm" at bounding box center [819, 74] width 97 height 18
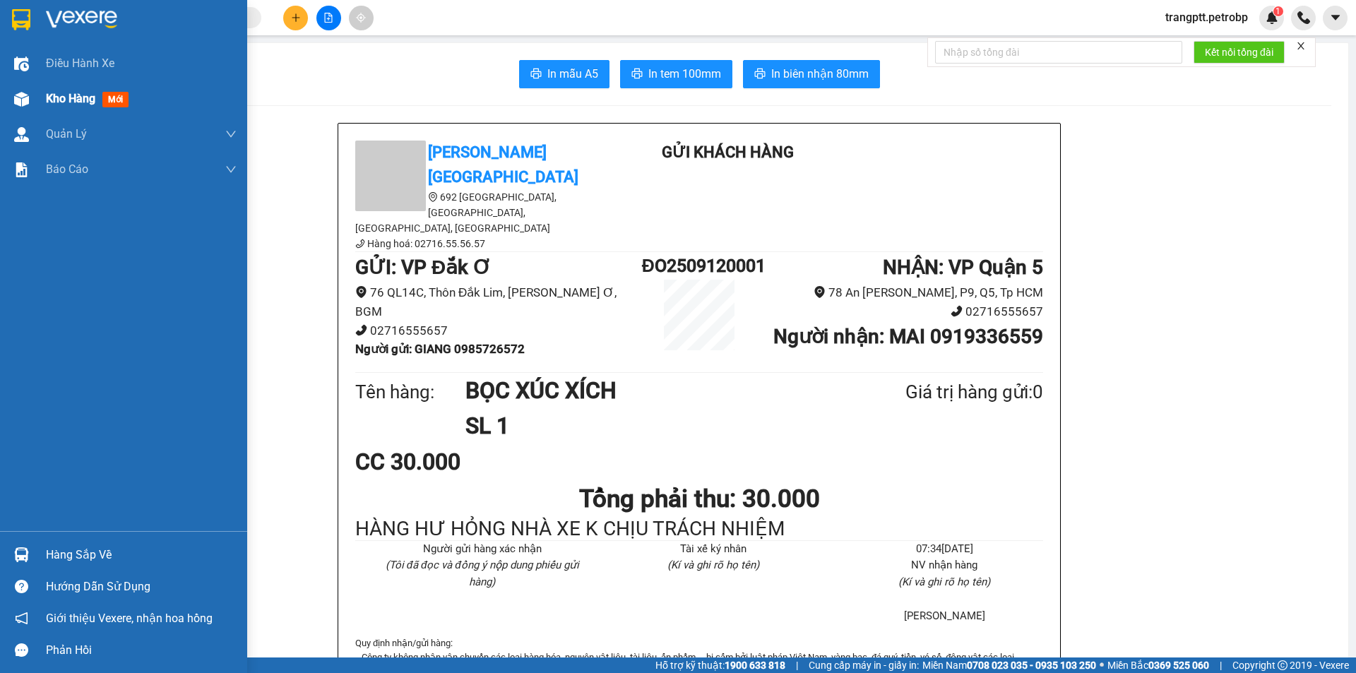
click at [27, 100] on img at bounding box center [21, 99] width 15 height 15
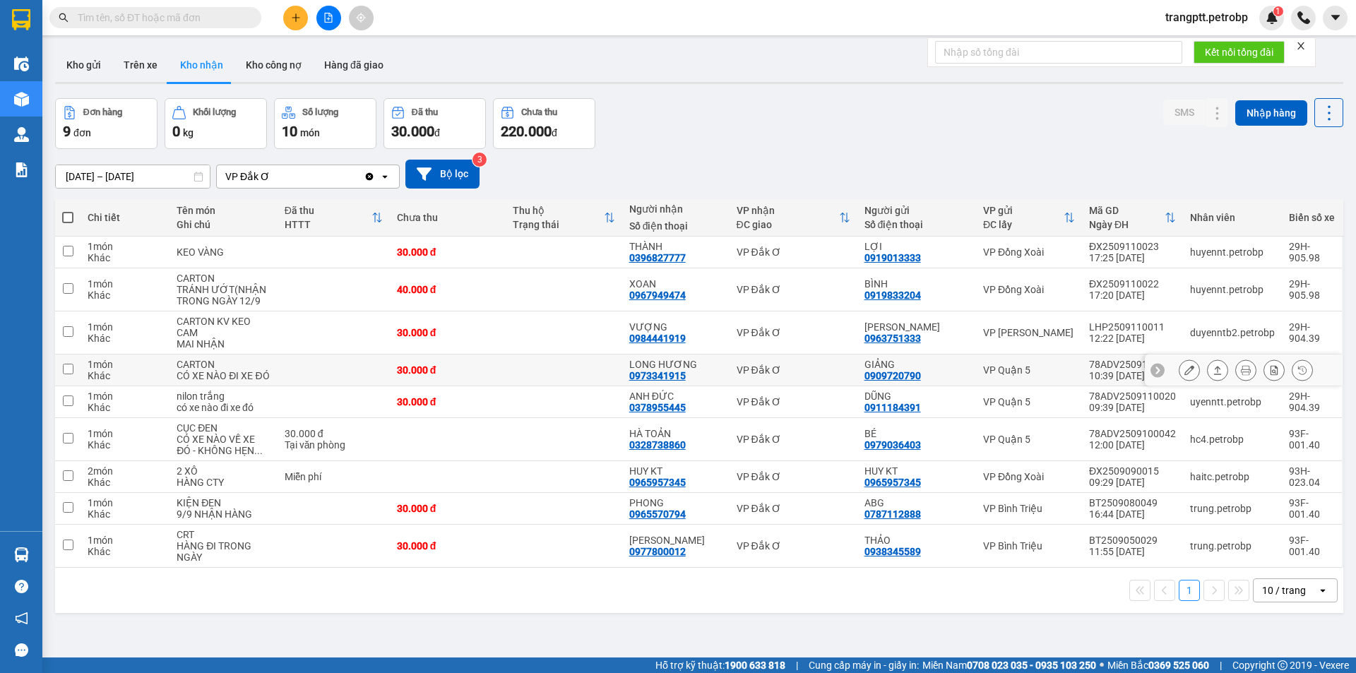
click at [1184, 373] on icon at bounding box center [1189, 370] width 10 height 10
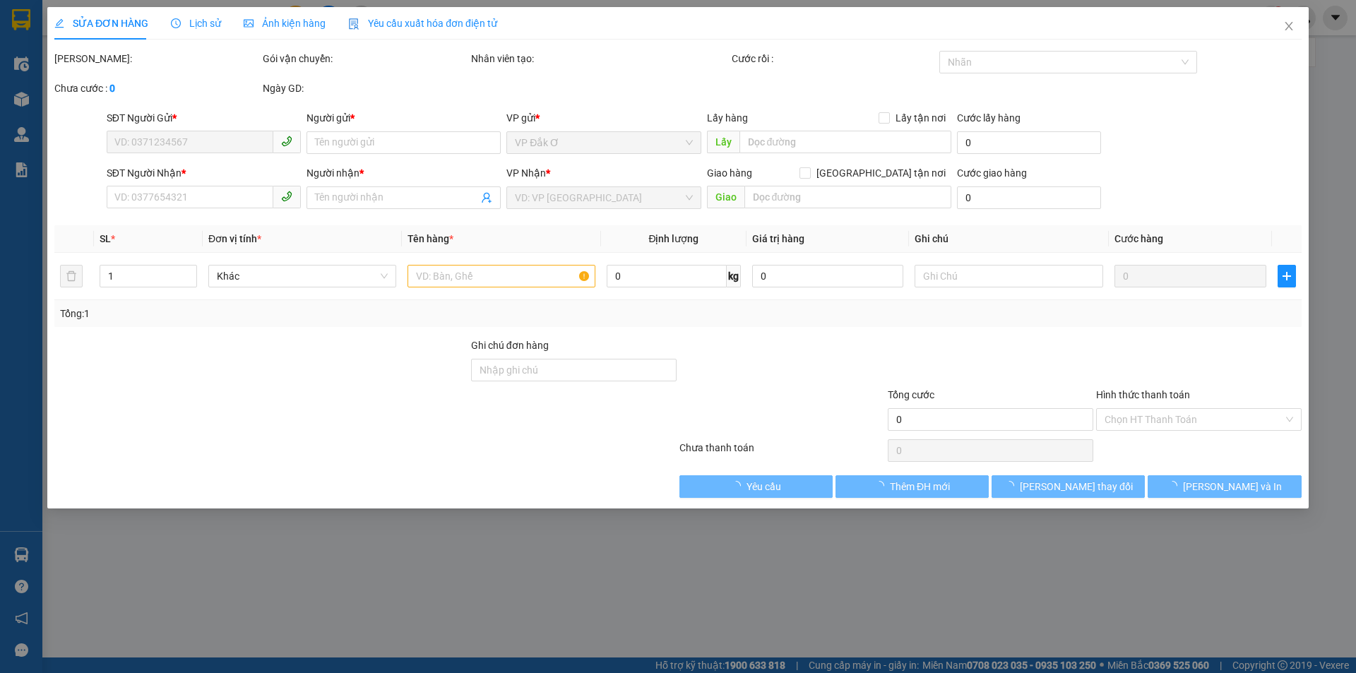
type input "0909720790"
type input "GIẢNG"
type input "0973341915"
type input "LONG HƯƠNG"
type input "30.000"
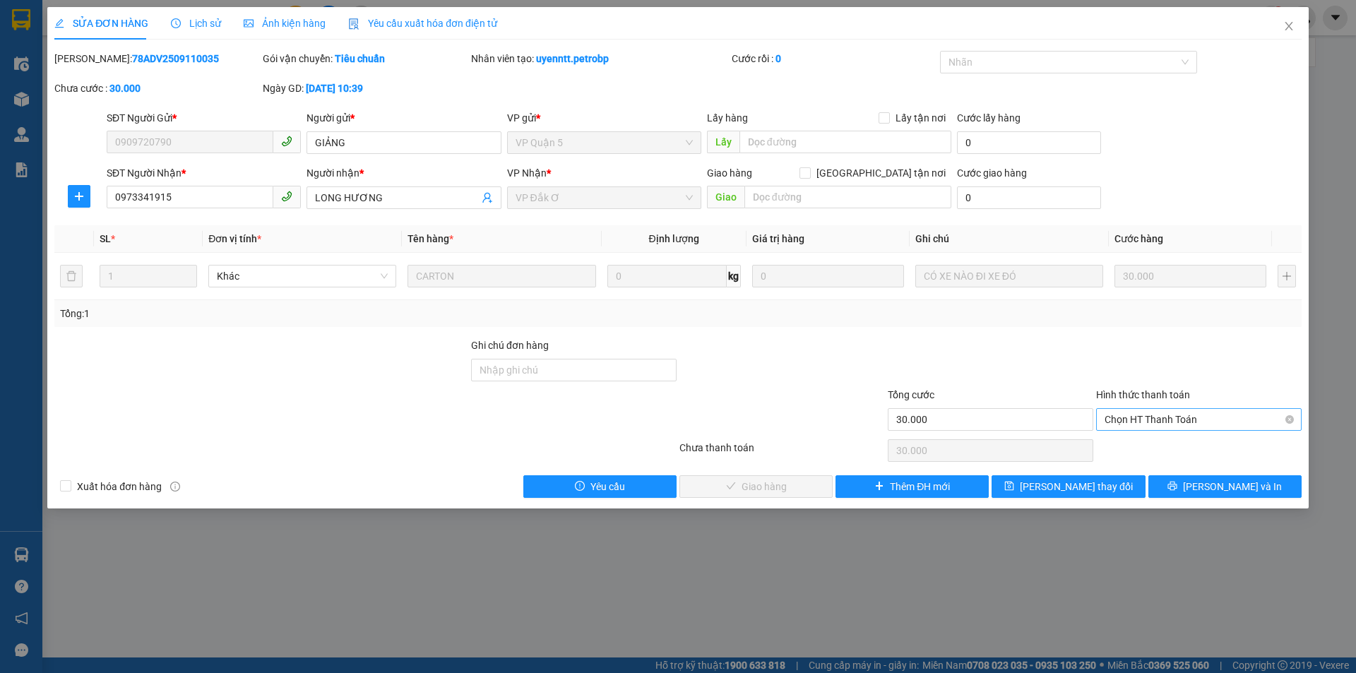
click at [1151, 417] on span "Chọn HT Thanh Toán" at bounding box center [1199, 419] width 189 height 21
drag, startPoint x: 1153, startPoint y: 442, endPoint x: 1033, endPoint y: 466, distance: 121.8
click at [1153, 444] on div "Tại văn phòng" at bounding box center [1199, 448] width 189 height 16
type input "0"
click at [790, 487] on span "[PERSON_NAME] và Giao hàng" at bounding box center [774, 487] width 136 height 16
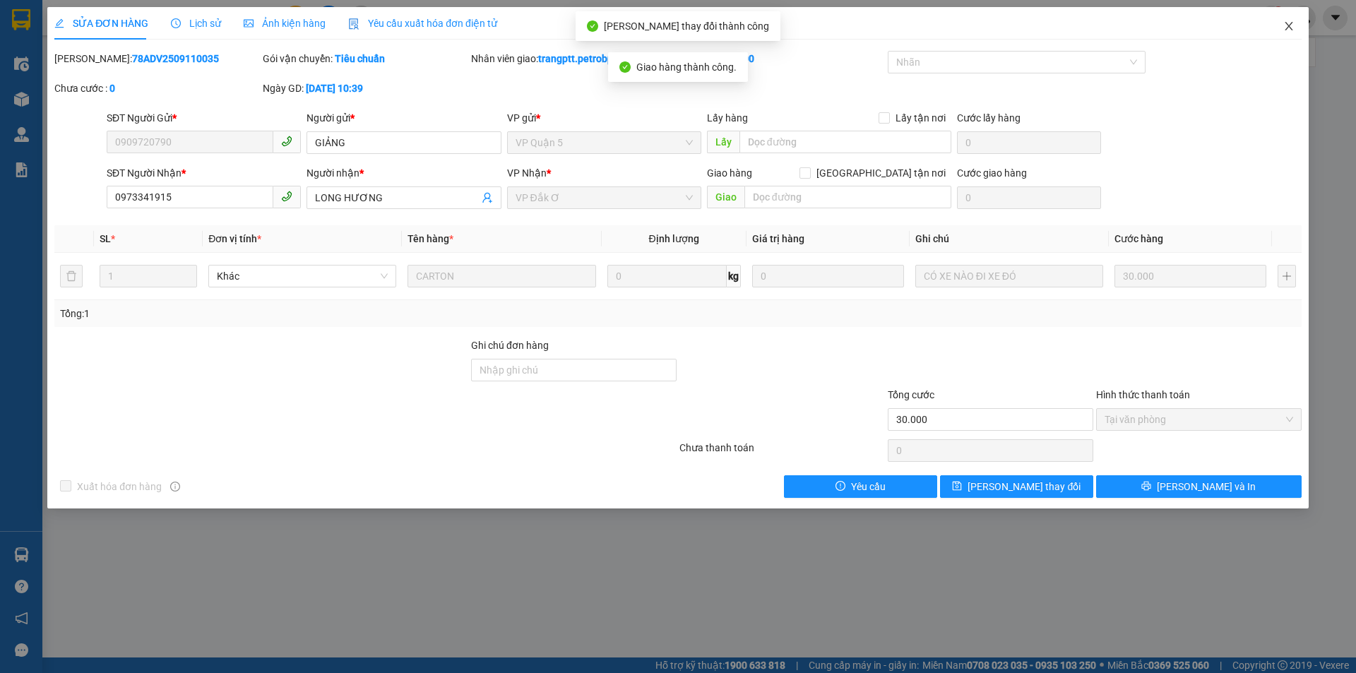
click at [1288, 23] on icon "close" at bounding box center [1288, 25] width 11 height 11
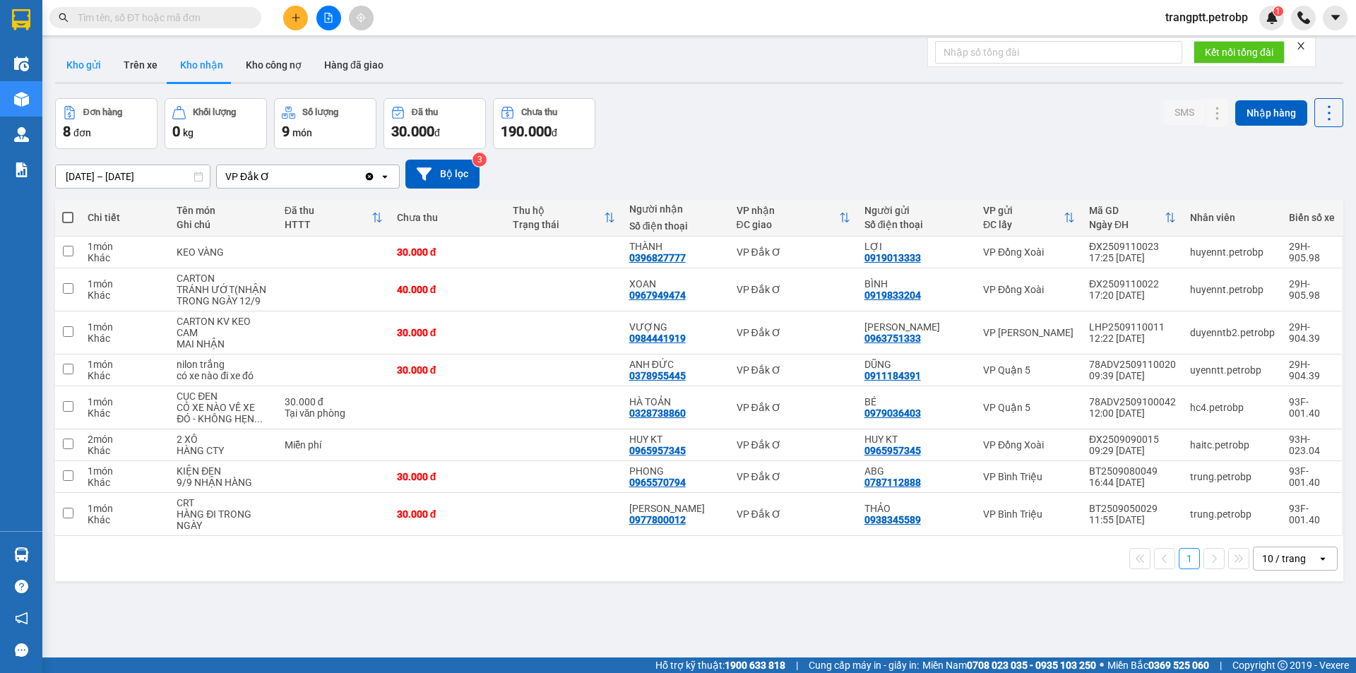
click at [88, 69] on button "Kho gửi" at bounding box center [83, 65] width 57 height 34
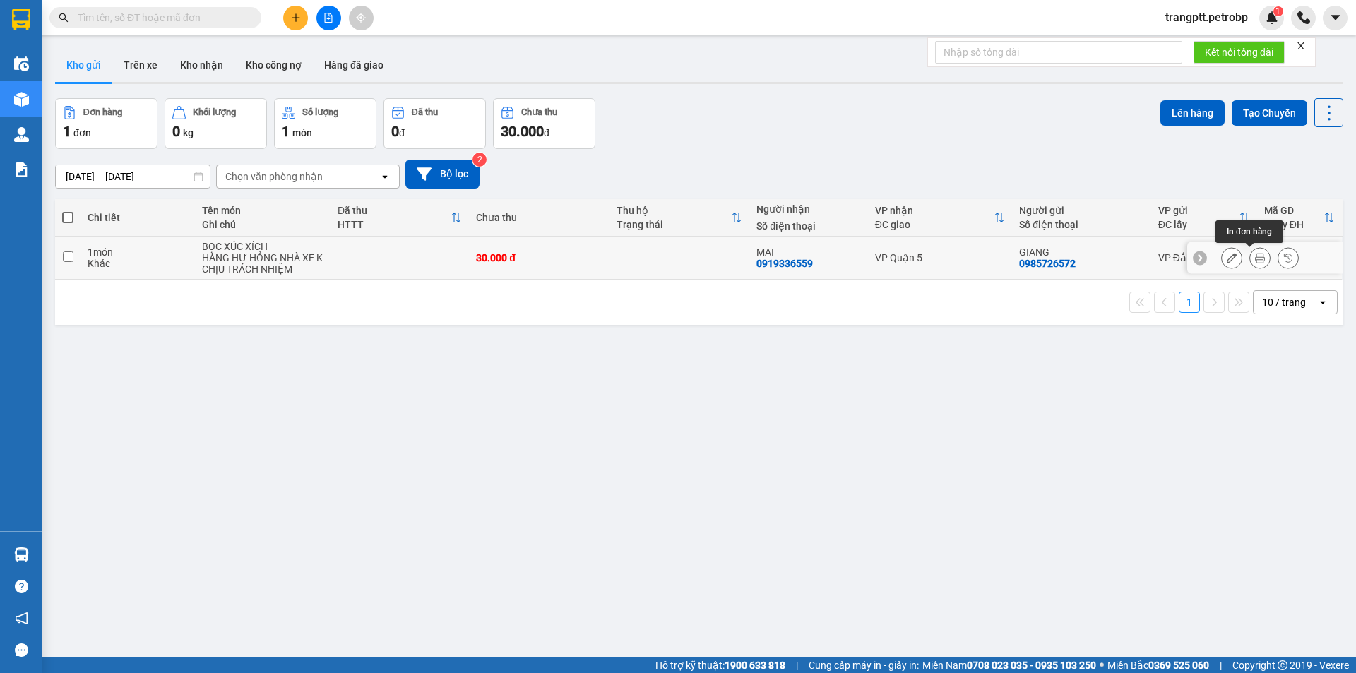
click at [1255, 256] on icon at bounding box center [1260, 258] width 10 height 10
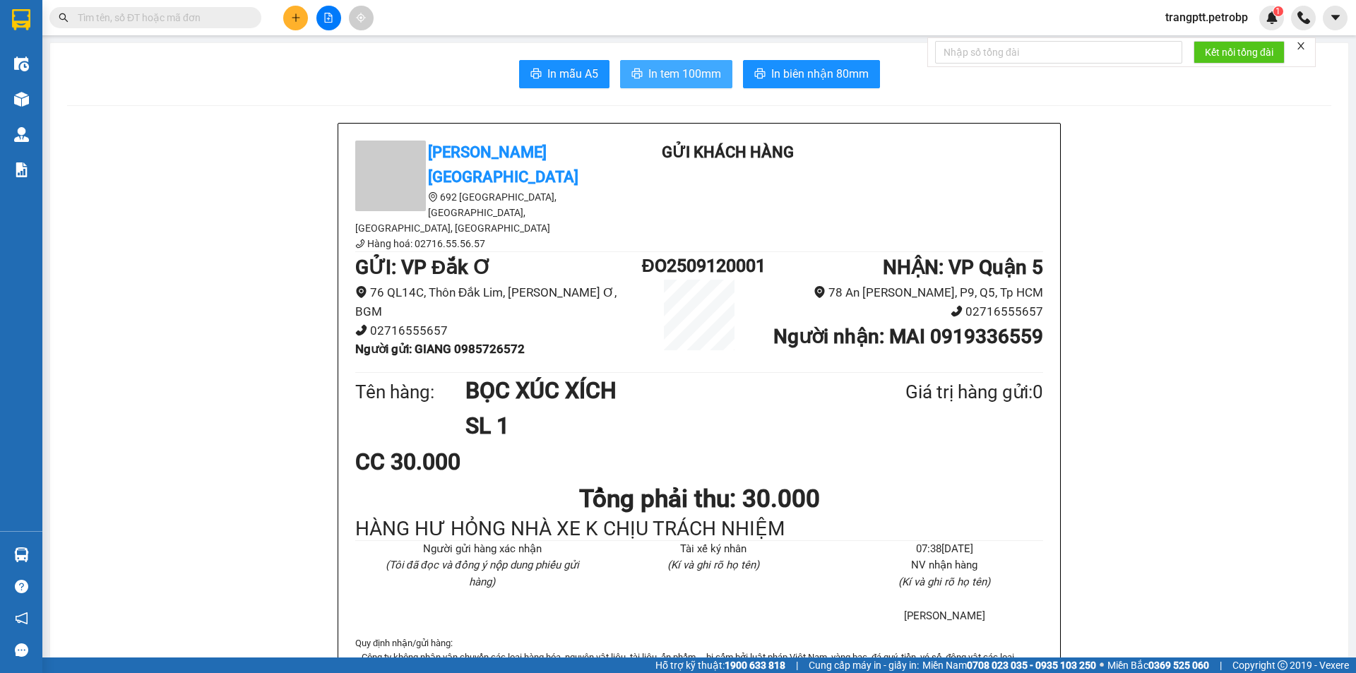
click at [675, 64] on button "In tem 100mm" at bounding box center [676, 74] width 112 height 28
click at [682, 75] on span "In tem 100mm" at bounding box center [684, 74] width 73 height 18
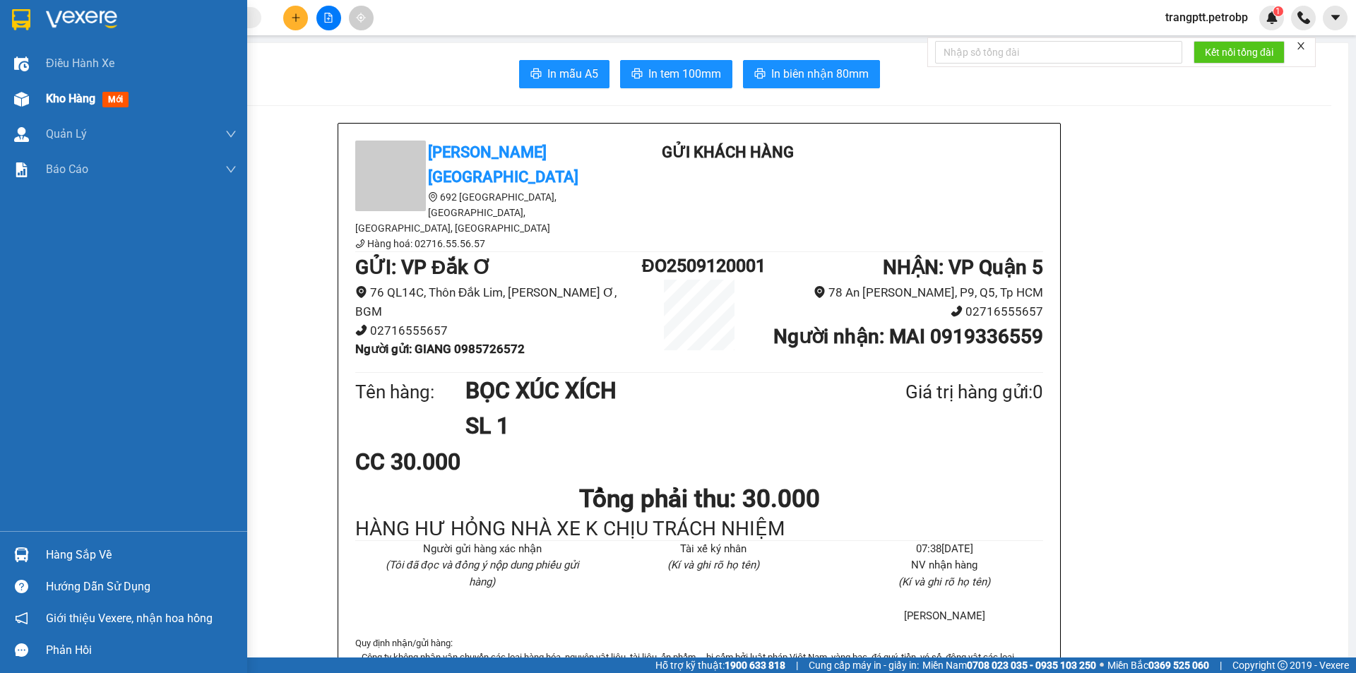
click at [33, 98] on div at bounding box center [21, 99] width 25 height 25
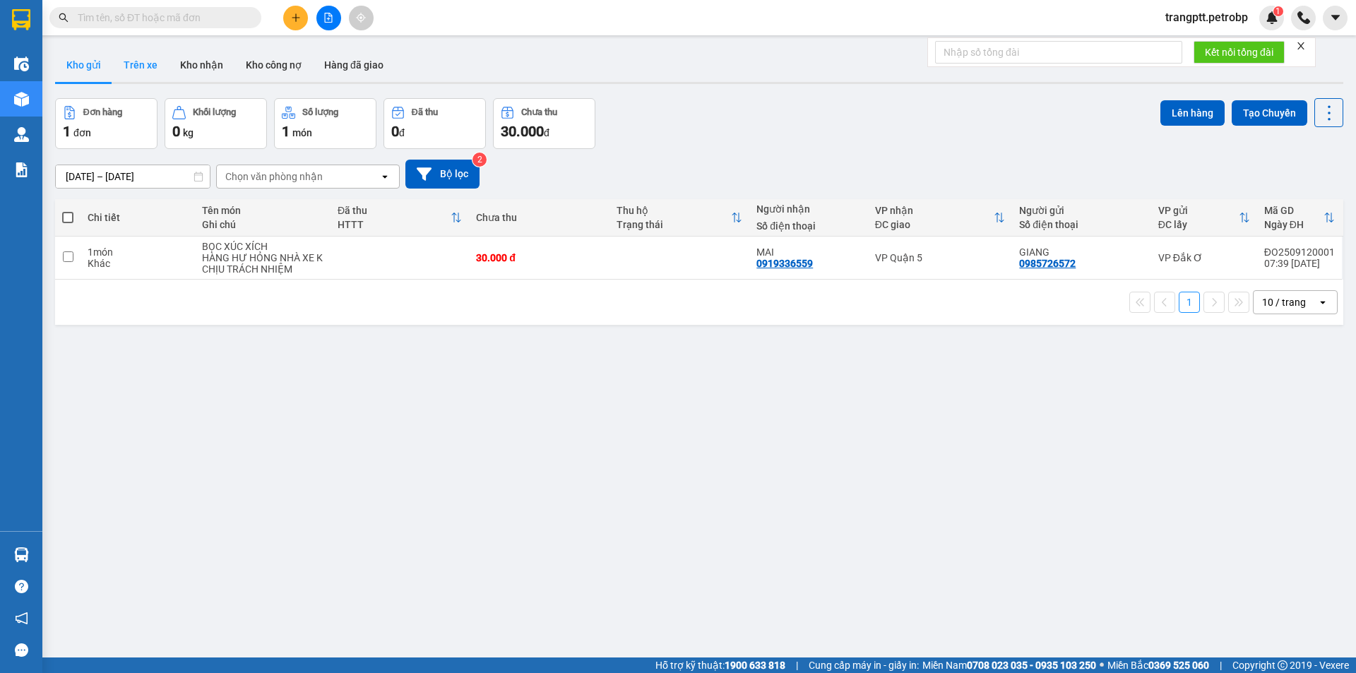
click at [140, 62] on button "Trên xe" at bounding box center [140, 65] width 57 height 34
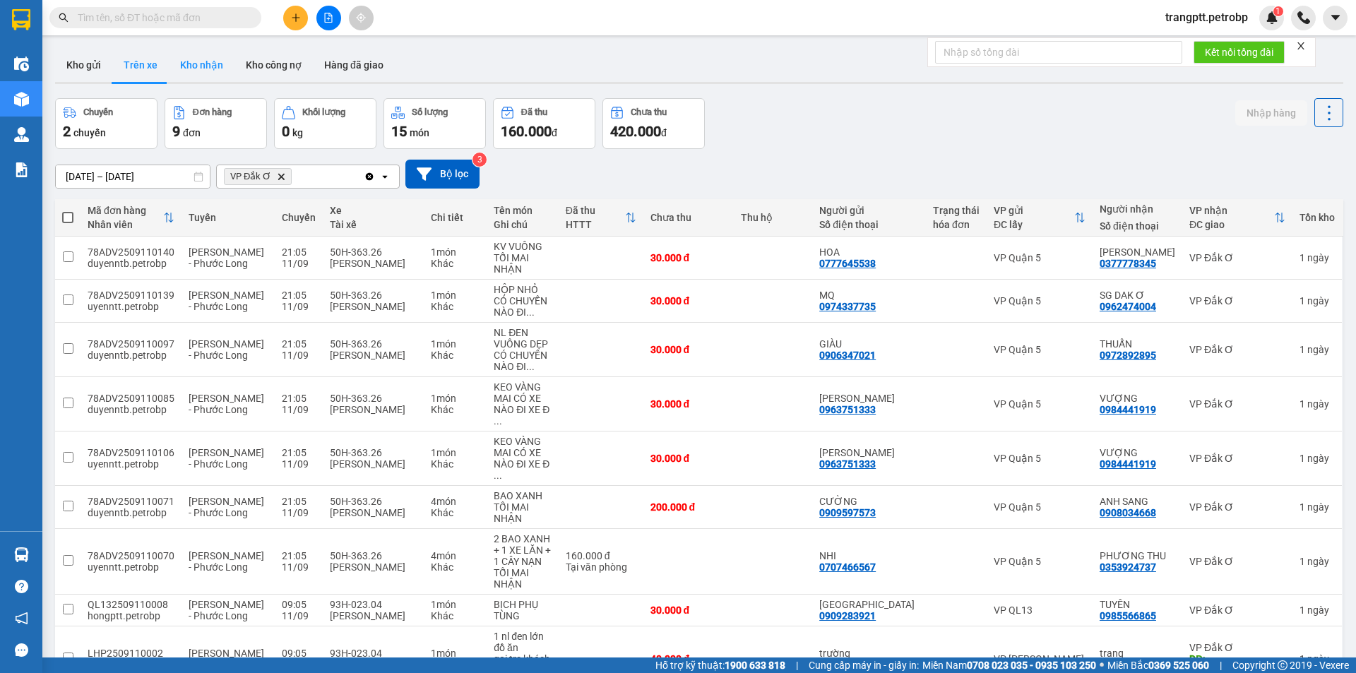
click at [204, 66] on button "Kho nhận" at bounding box center [202, 65] width 66 height 34
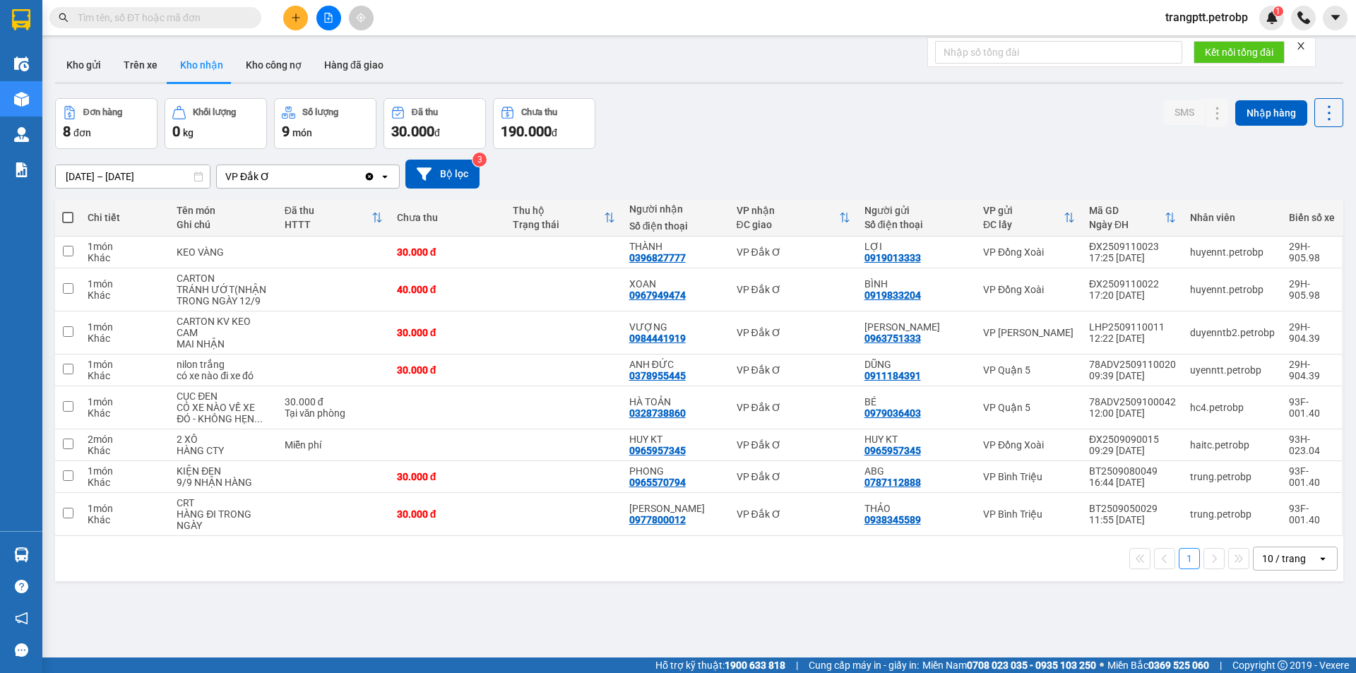
drag, startPoint x: 133, startPoint y: 57, endPoint x: 136, endPoint y: 89, distance: 32.6
click at [132, 57] on button "Trên xe" at bounding box center [140, 65] width 57 height 34
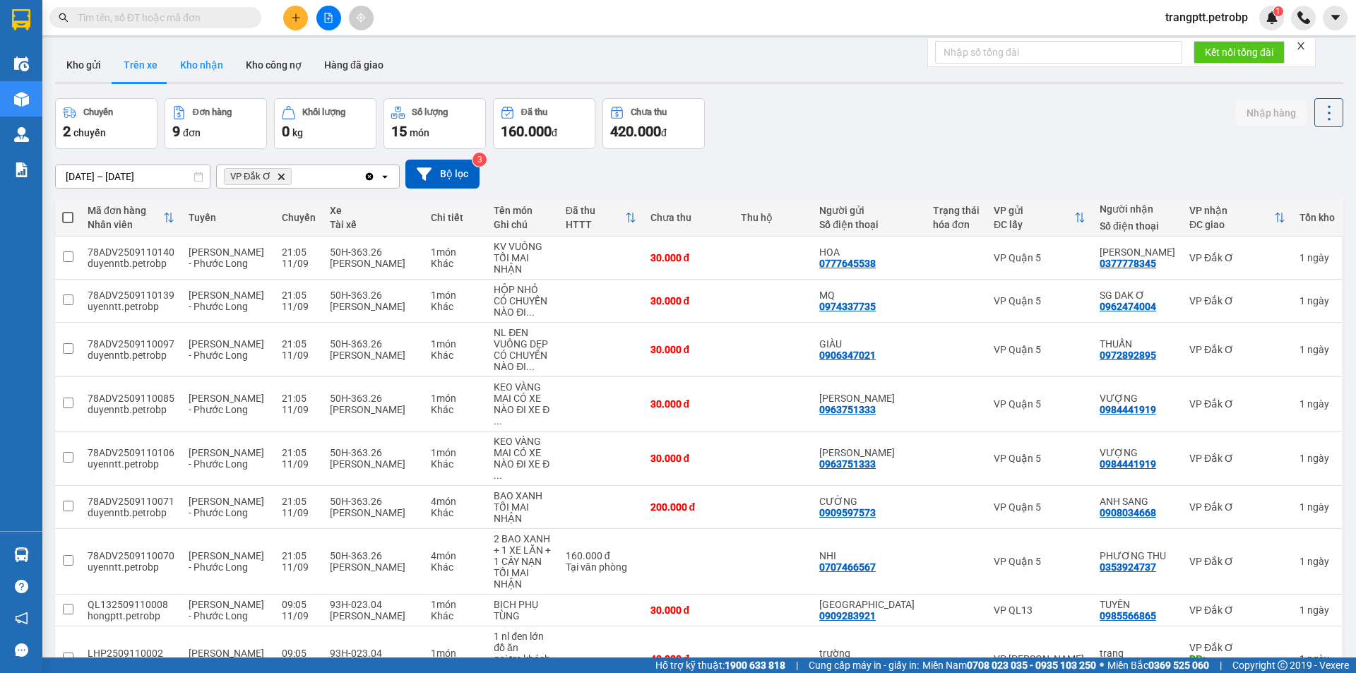
click at [192, 64] on button "Kho nhận" at bounding box center [202, 65] width 66 height 34
type input "[DATE] – [DATE]"
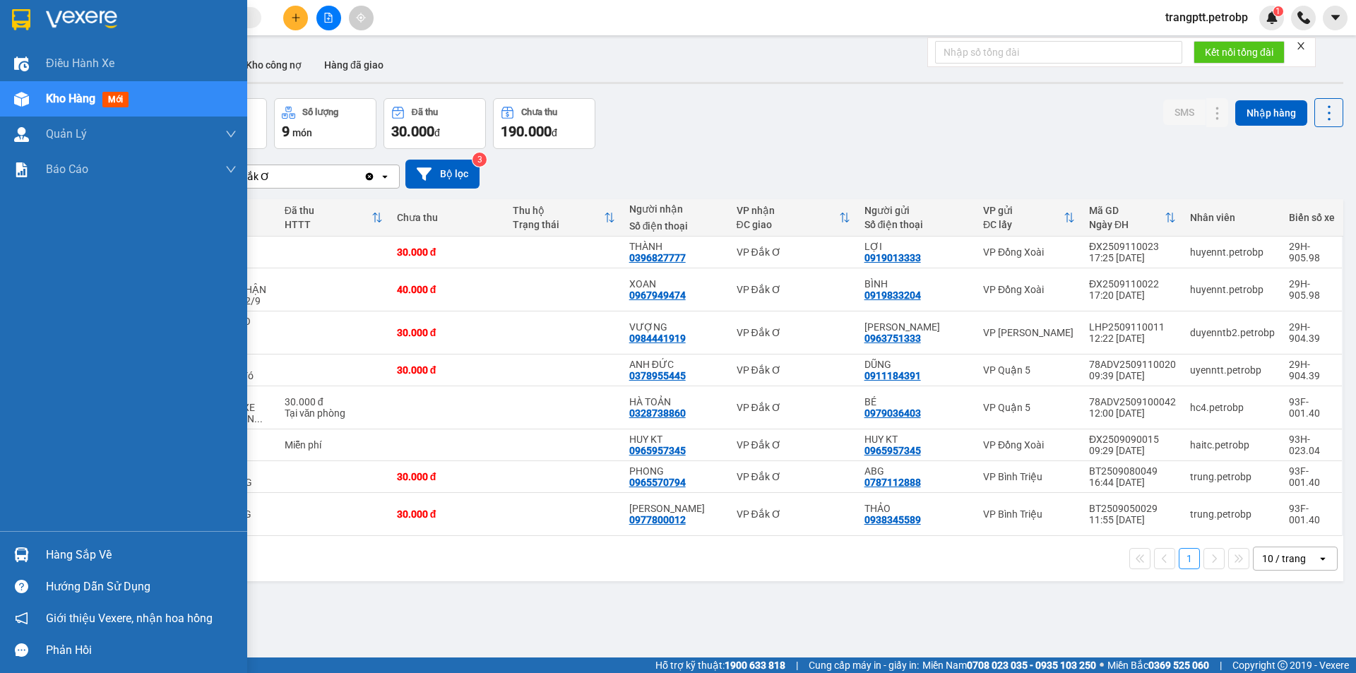
click at [95, 556] on div "Hàng sắp về" at bounding box center [141, 555] width 191 height 21
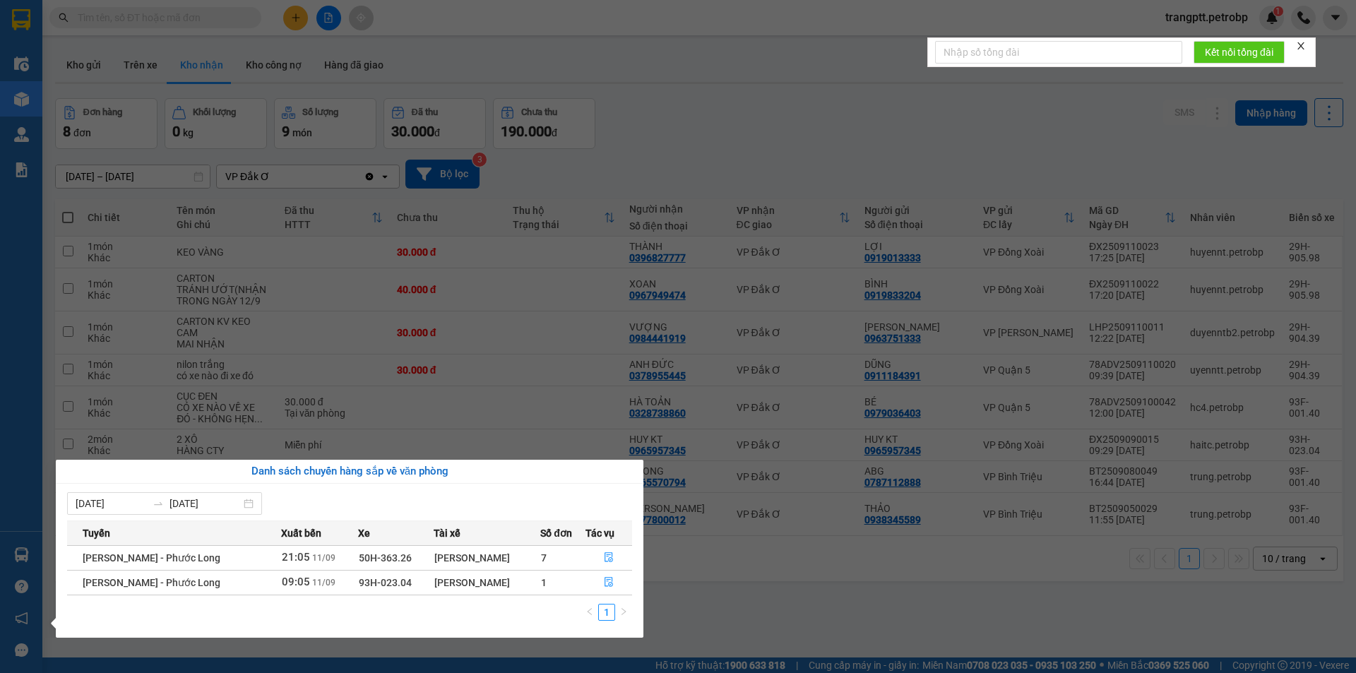
click at [706, 612] on section "Kết quả tìm kiếm ( 0 ) Bộ lọc No Data trangptt.petrobp 1 Điều hành xe Kho hàng …" at bounding box center [678, 336] width 1356 height 673
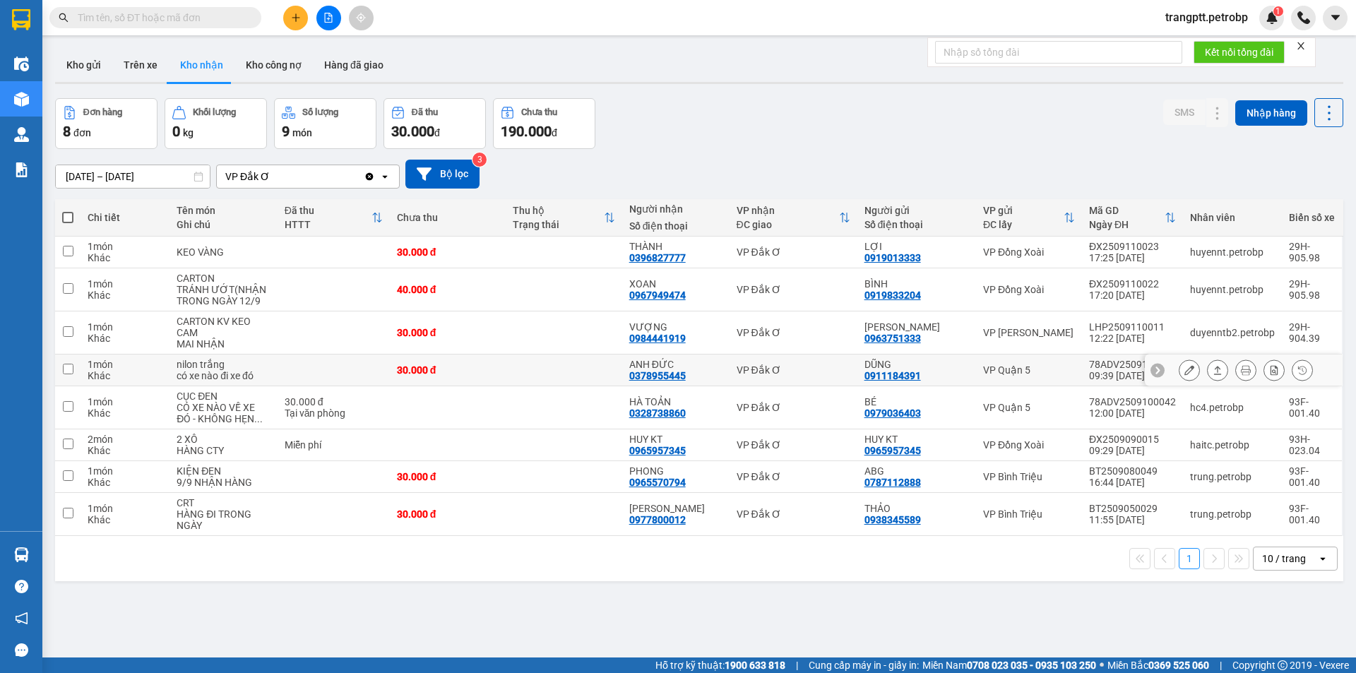
click at [1184, 367] on icon at bounding box center [1189, 370] width 10 height 10
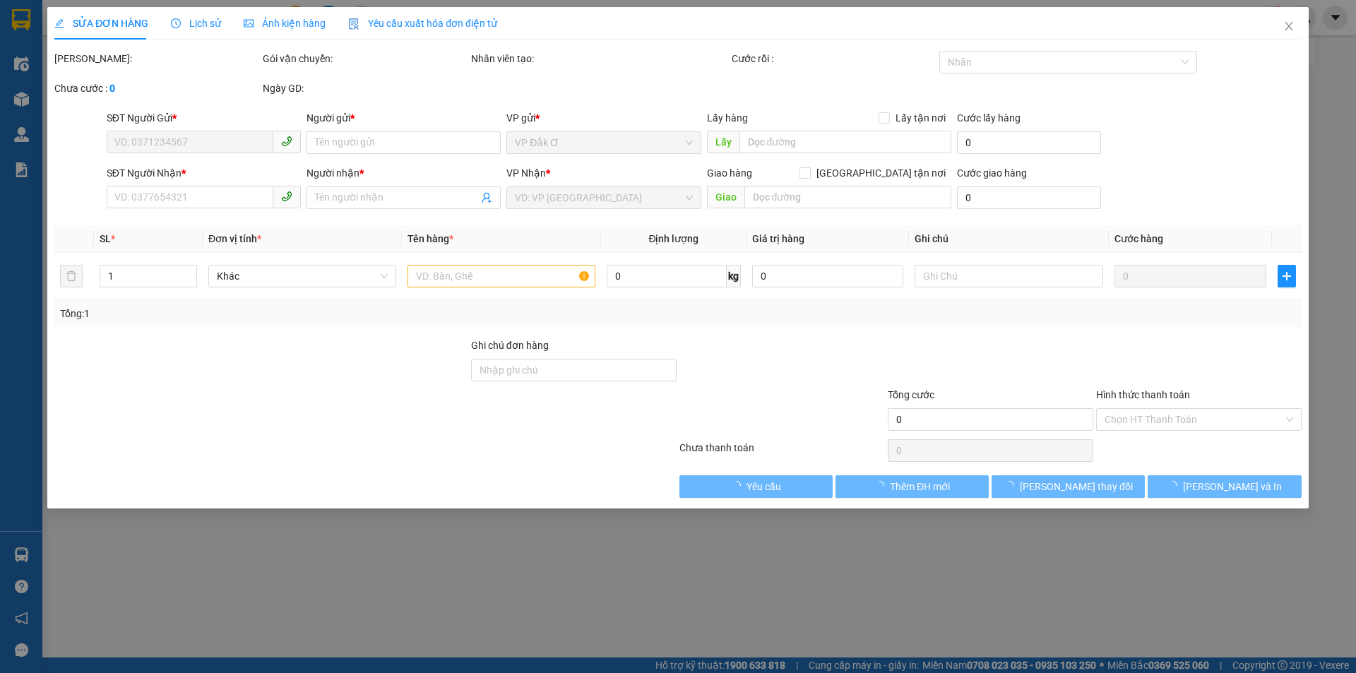
type input "0911184391"
type input "DŨNG"
type input "0378955445"
type input "ANH ĐỨC"
type input "30.000"
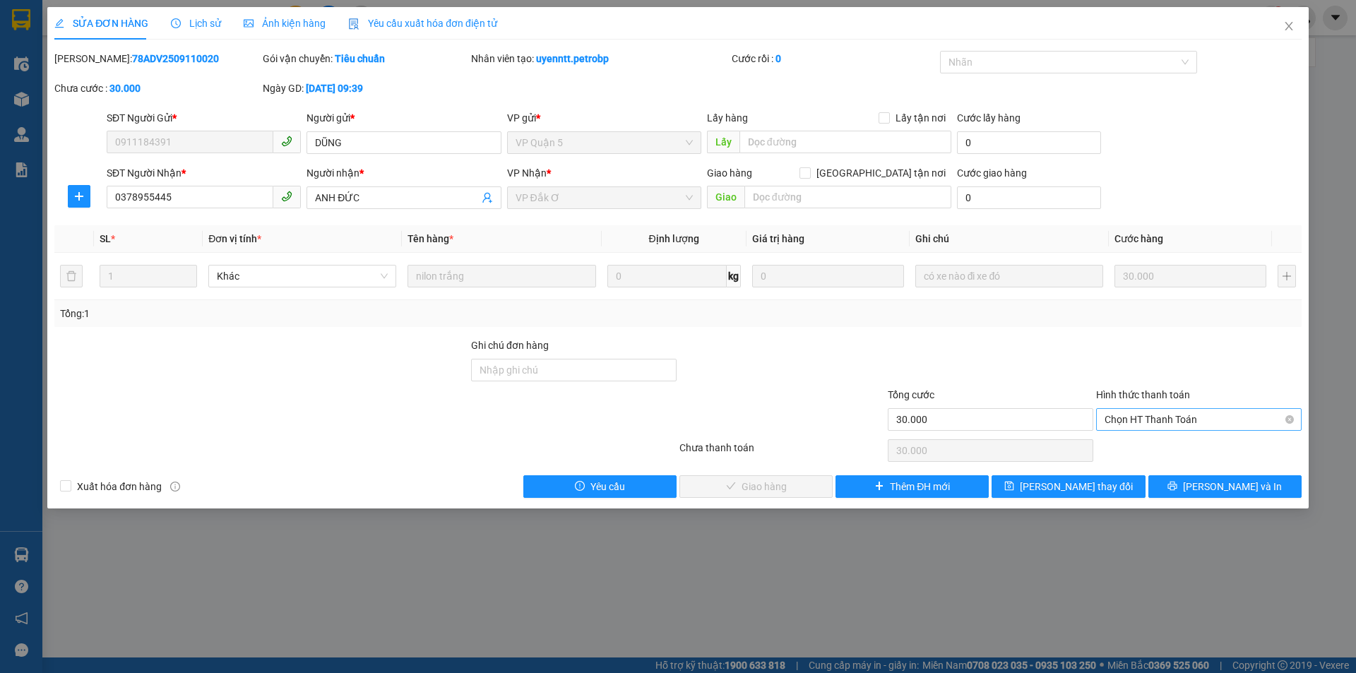
click at [1150, 422] on span "Chọn HT Thanh Toán" at bounding box center [1199, 419] width 189 height 21
click at [1151, 444] on div "Tại văn phòng" at bounding box center [1199, 448] width 189 height 16
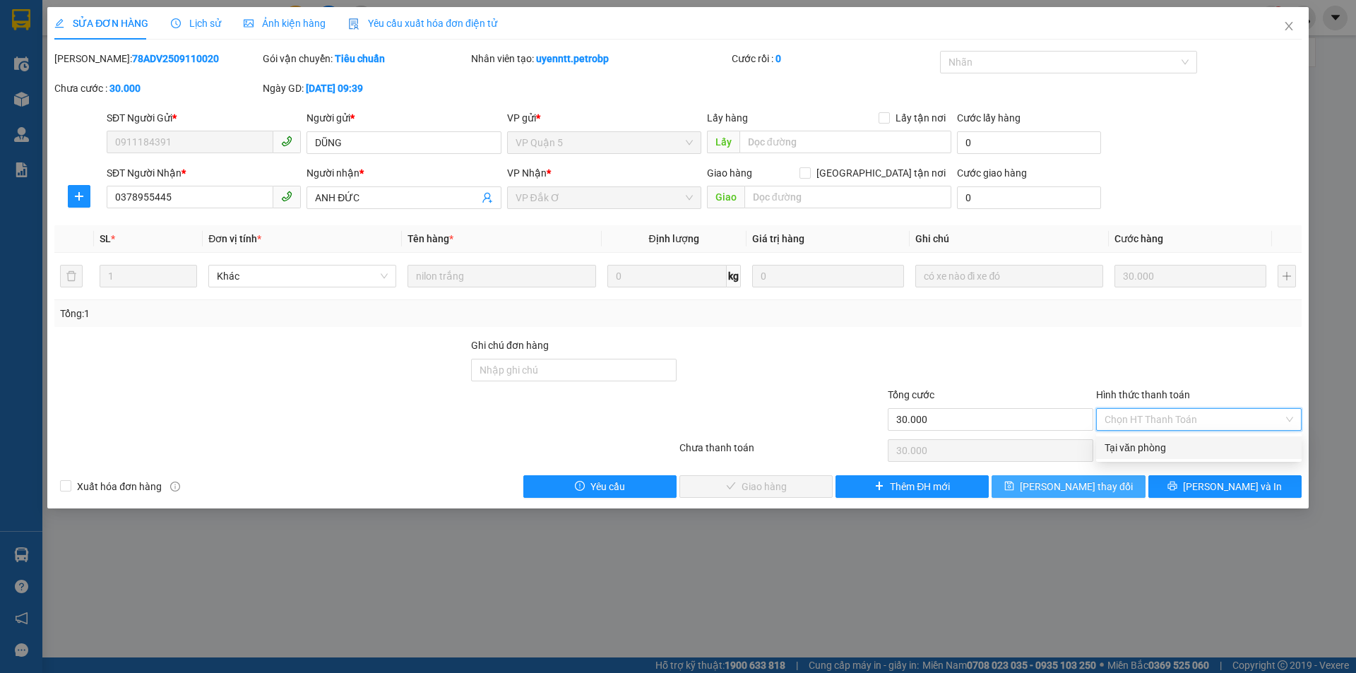
type input "0"
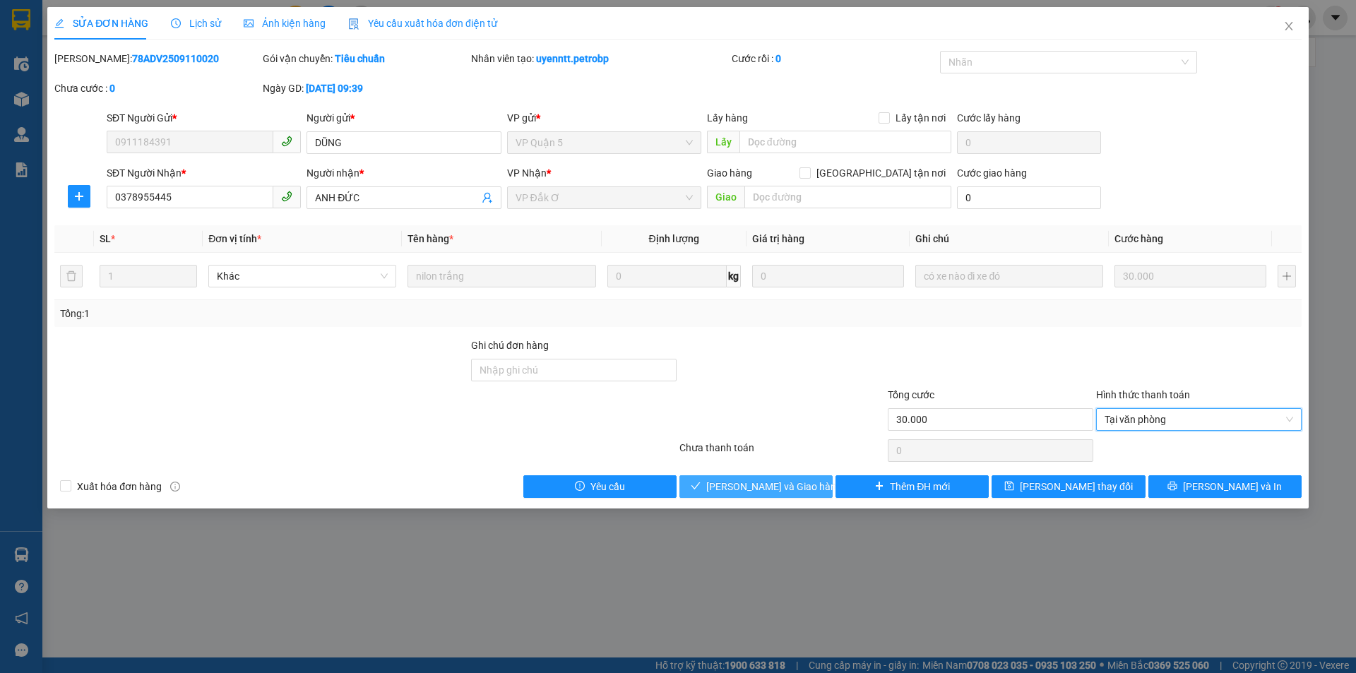
click at [799, 485] on span "[PERSON_NAME] và Giao hàng" at bounding box center [774, 487] width 136 height 16
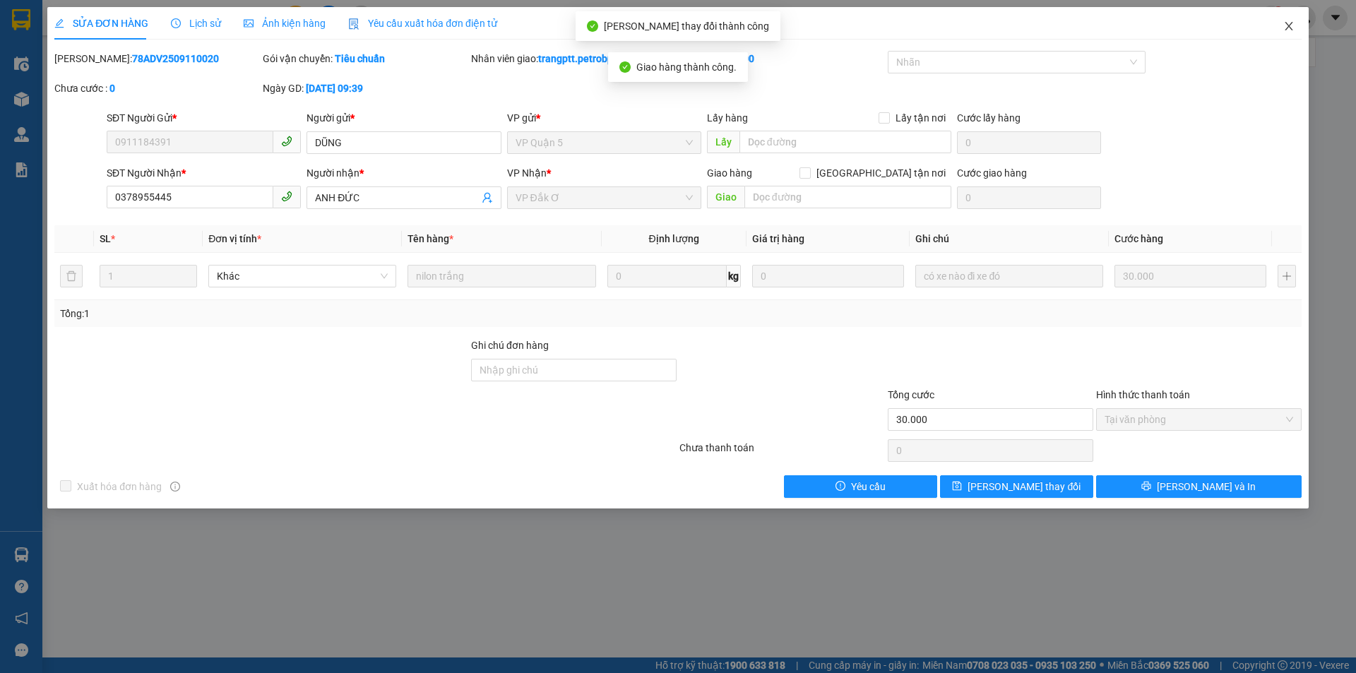
click at [1290, 19] on span "Close" at bounding box center [1289, 27] width 40 height 40
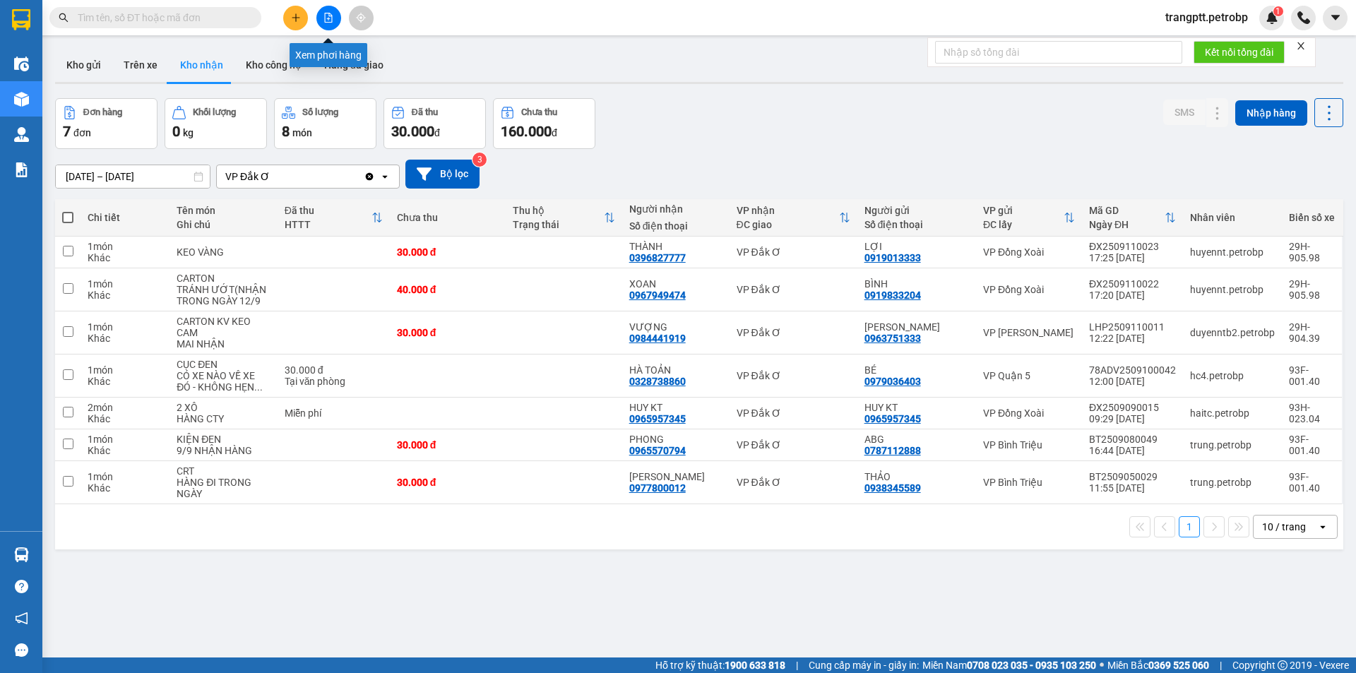
drag, startPoint x: 332, startPoint y: 20, endPoint x: 302, endPoint y: 34, distance: 32.9
click at [331, 19] on icon "file-add" at bounding box center [328, 18] width 10 height 10
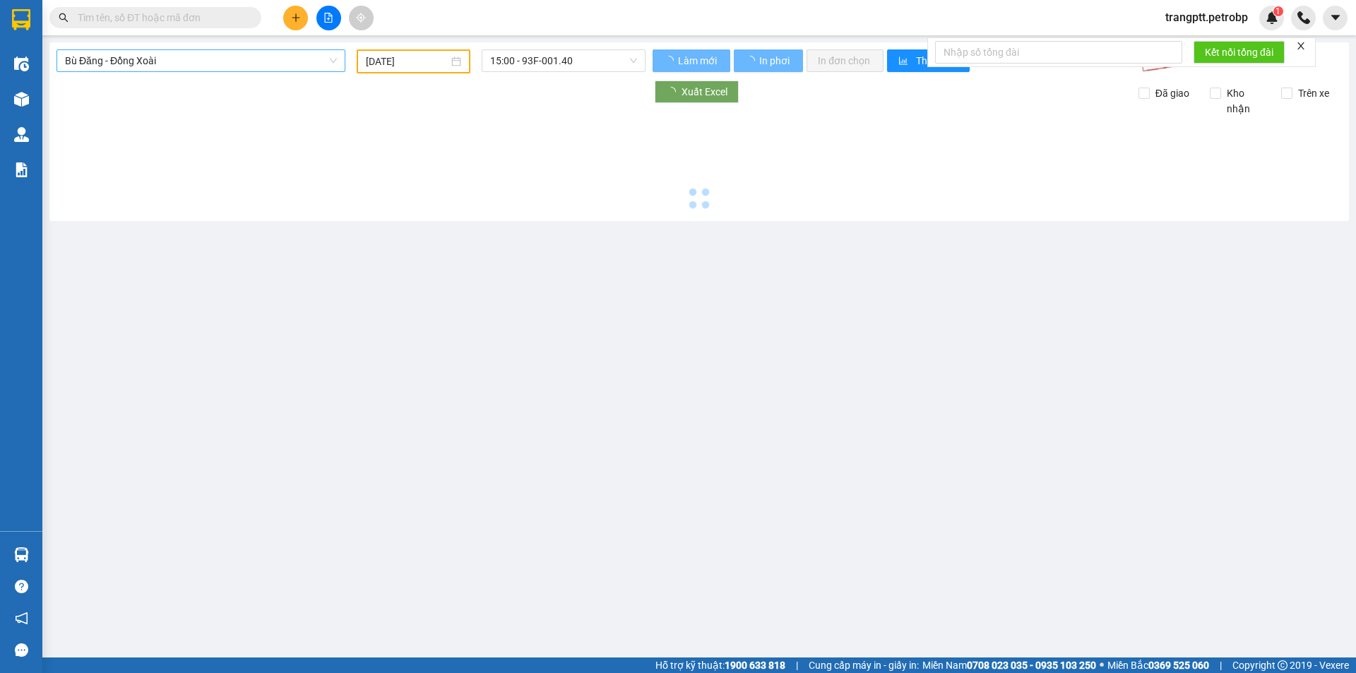
type input "[DATE]"
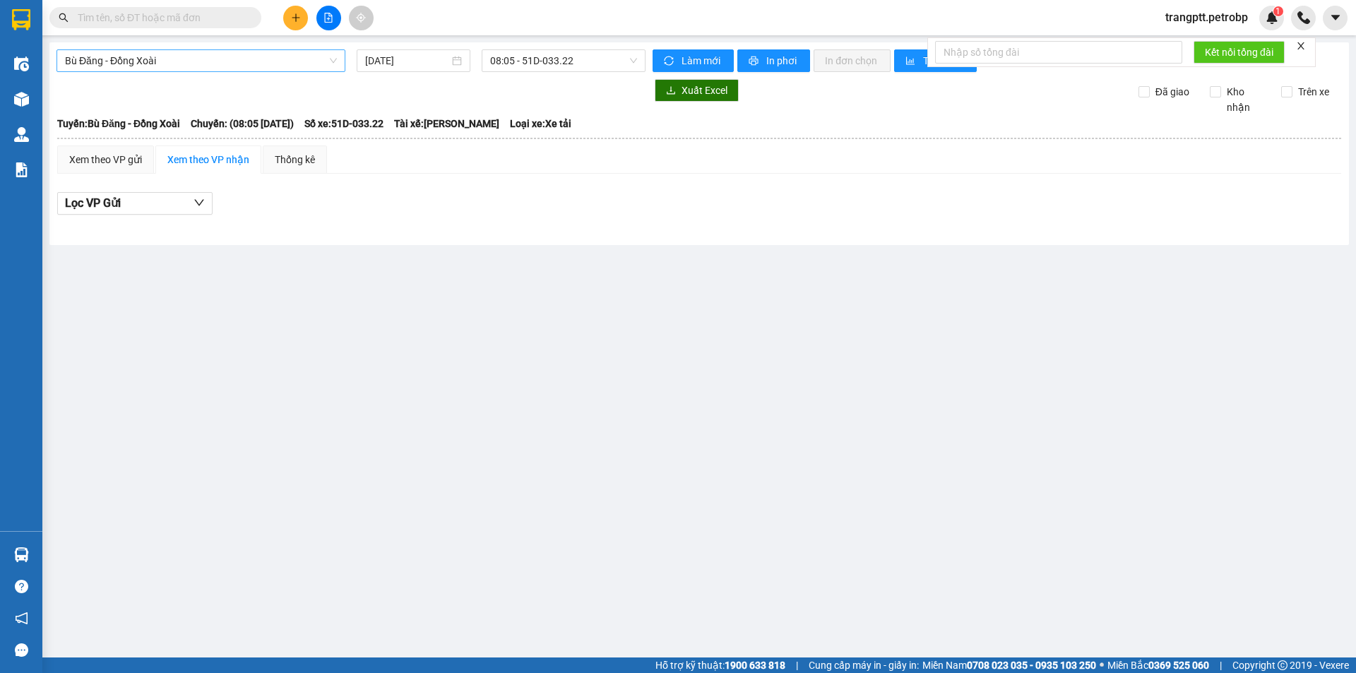
drag, startPoint x: 203, startPoint y: 58, endPoint x: 203, endPoint y: 68, distance: 9.9
click at [203, 60] on span "Bù Đăng - Đồng Xoài" at bounding box center [201, 60] width 272 height 21
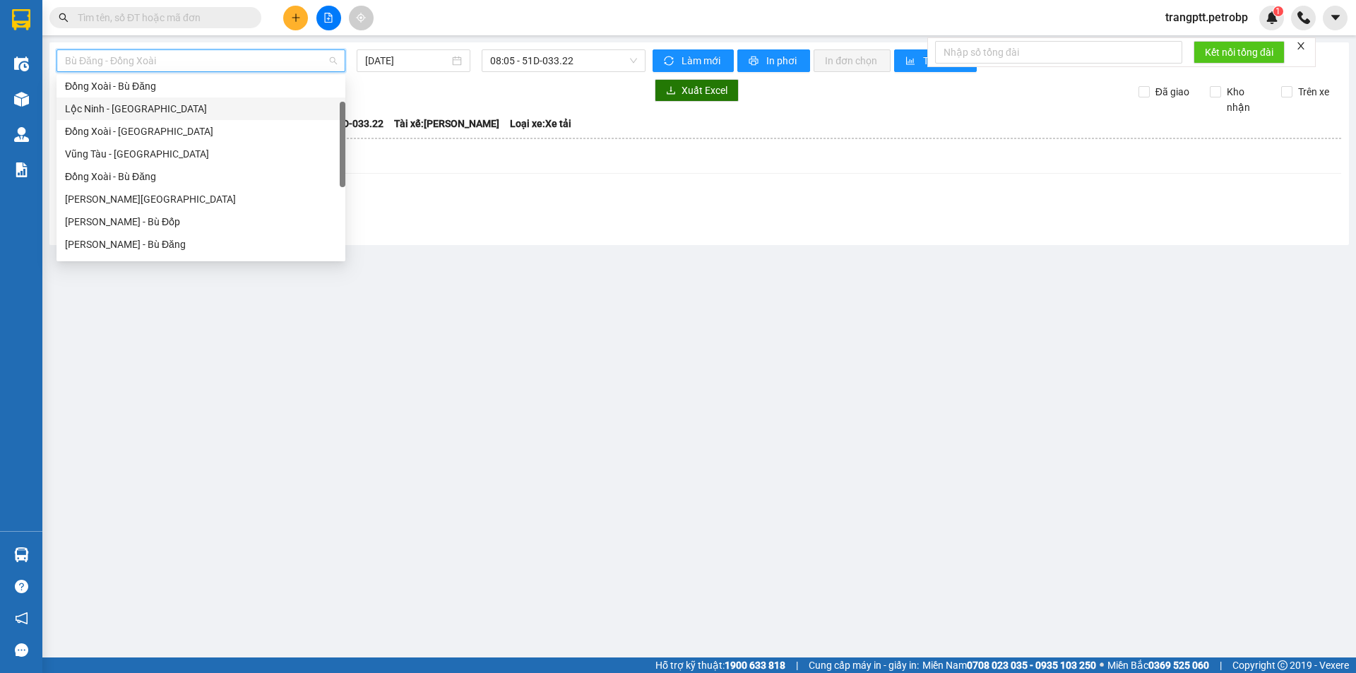
scroll to position [212, 0]
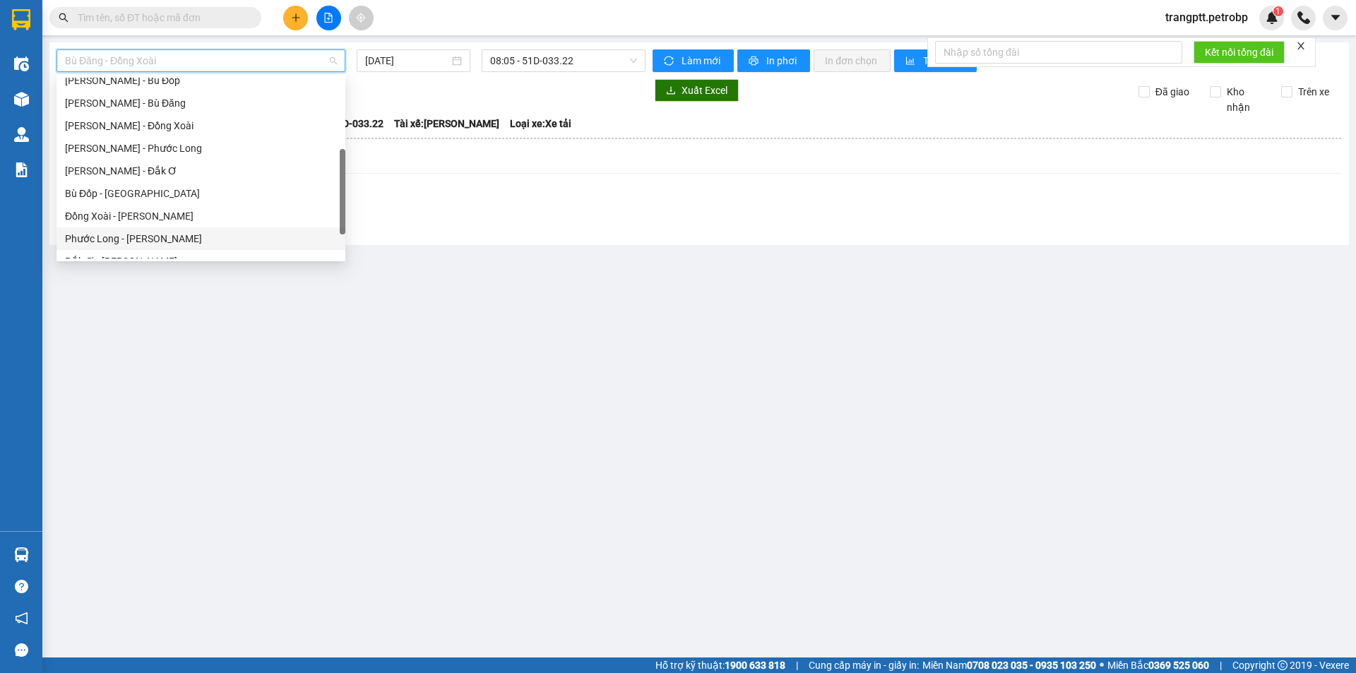
click at [119, 237] on div "Phước Long - [PERSON_NAME]" at bounding box center [201, 239] width 272 height 16
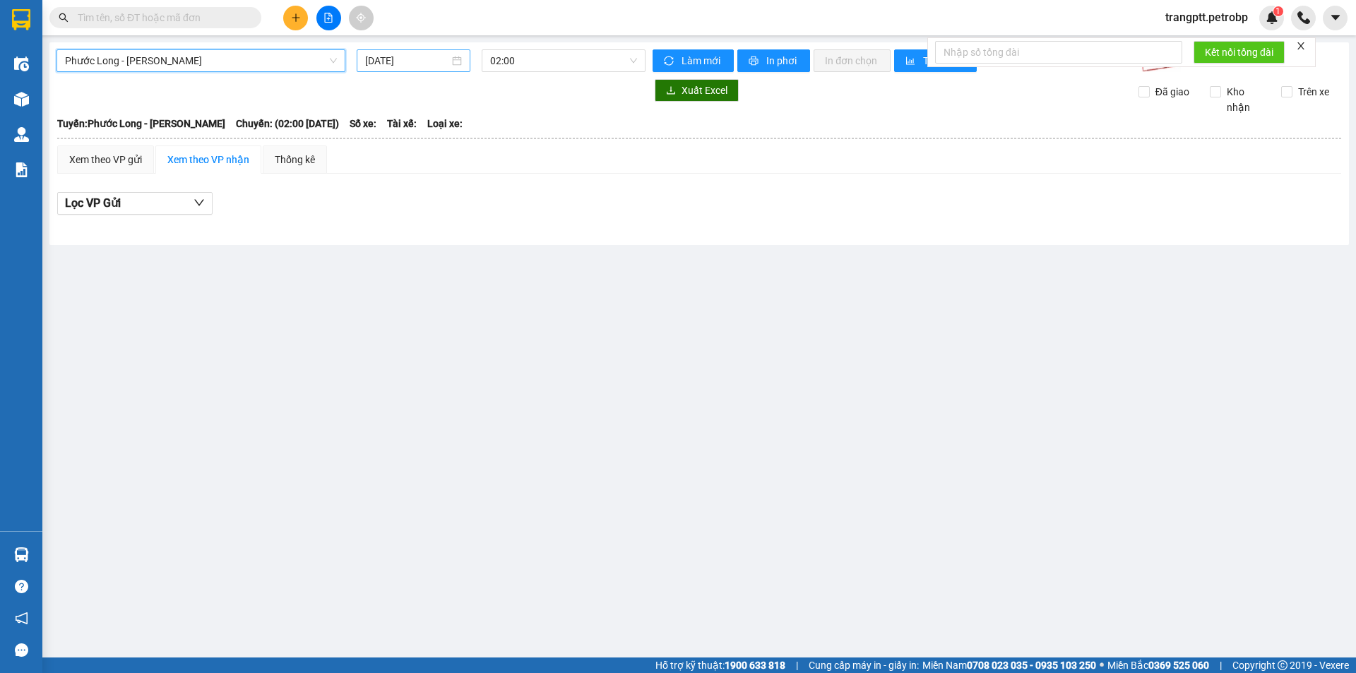
click at [410, 61] on input "[DATE]" at bounding box center [407, 61] width 84 height 16
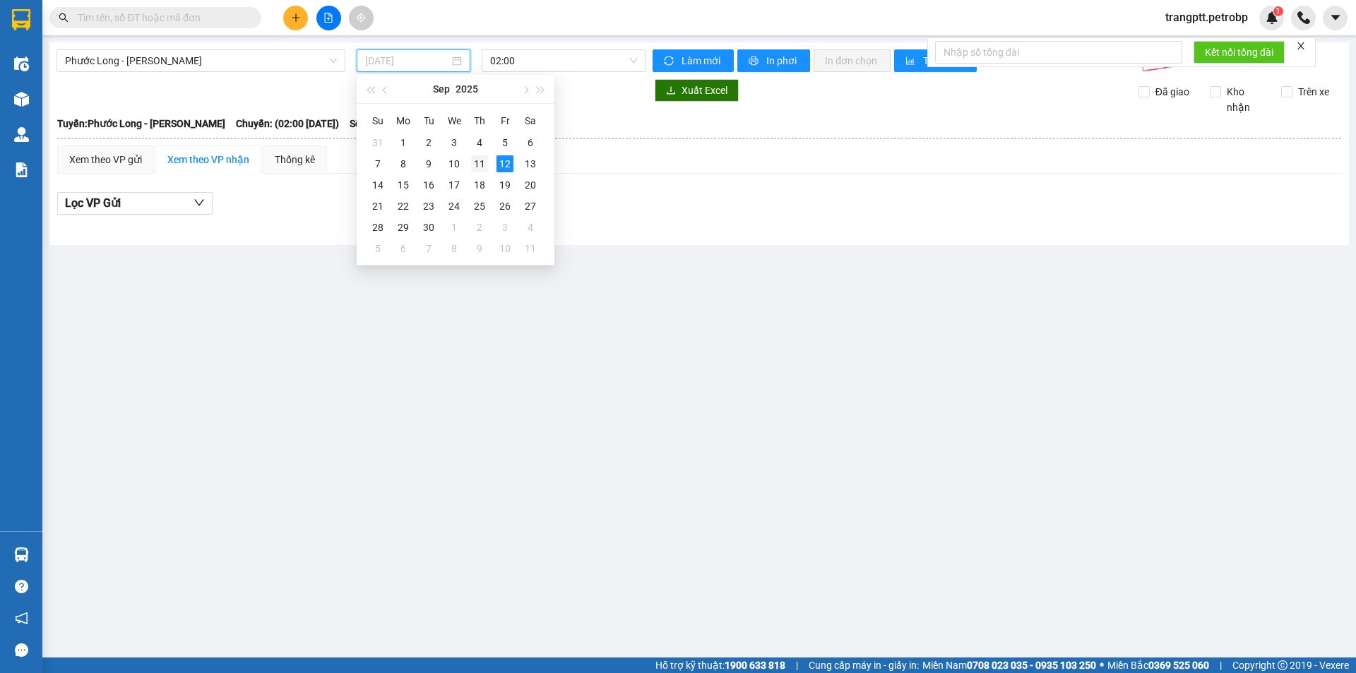
click at [482, 158] on div "11" at bounding box center [479, 163] width 17 height 17
type input "[DATE]"
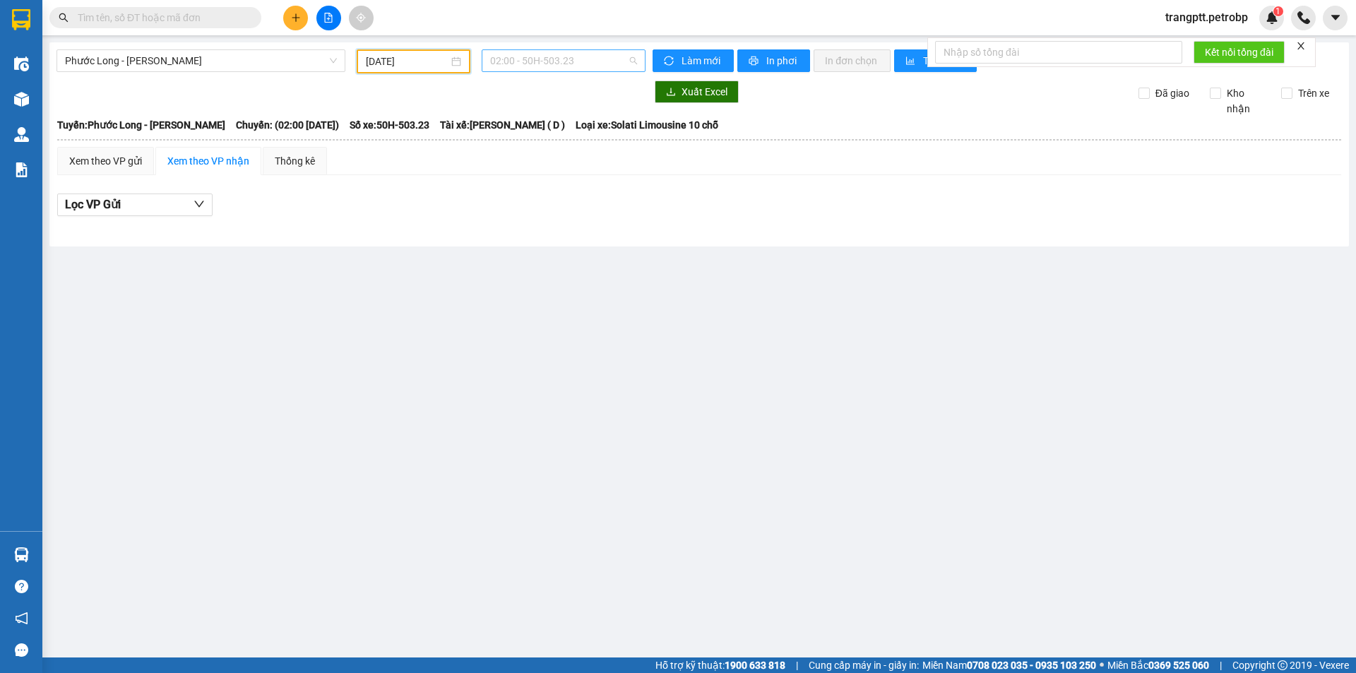
click at [519, 64] on span "02:00 - 50H-503.23" at bounding box center [563, 60] width 147 height 21
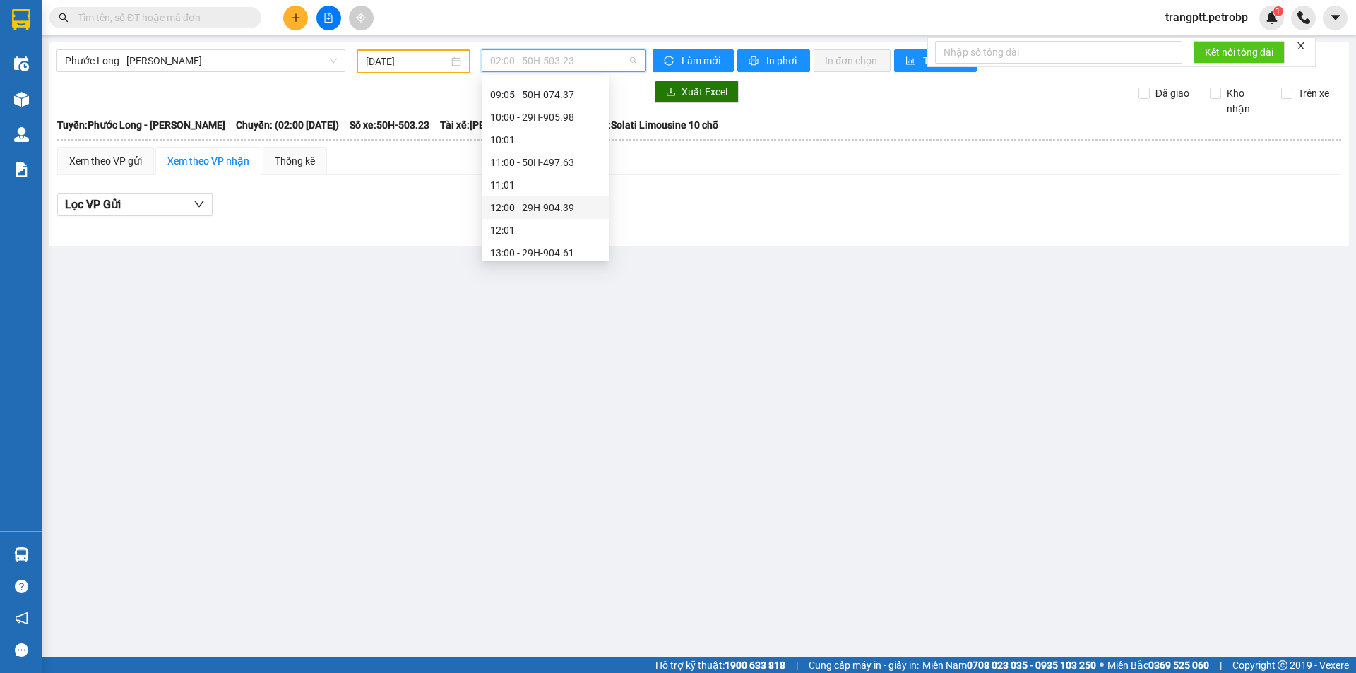
scroll to position [636, 0]
click at [526, 174] on div "15:05 - 50H-363.26" at bounding box center [545, 177] width 110 height 16
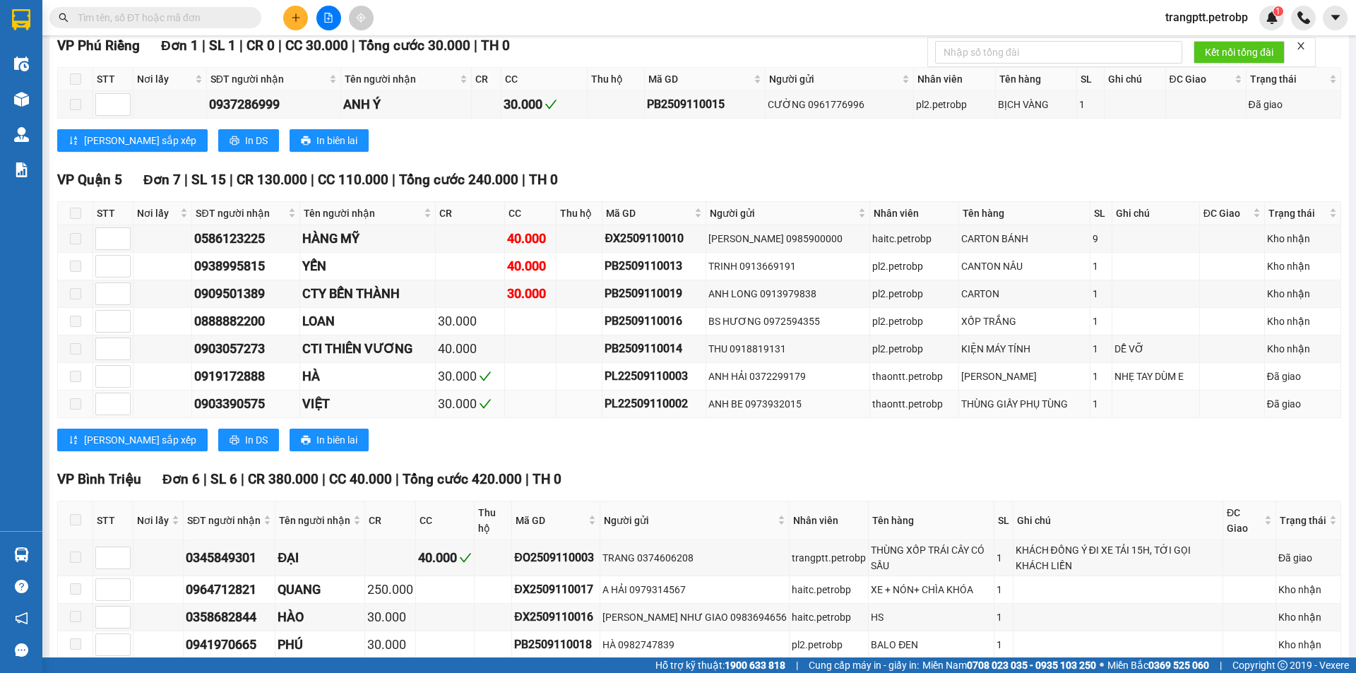
scroll to position [694, 0]
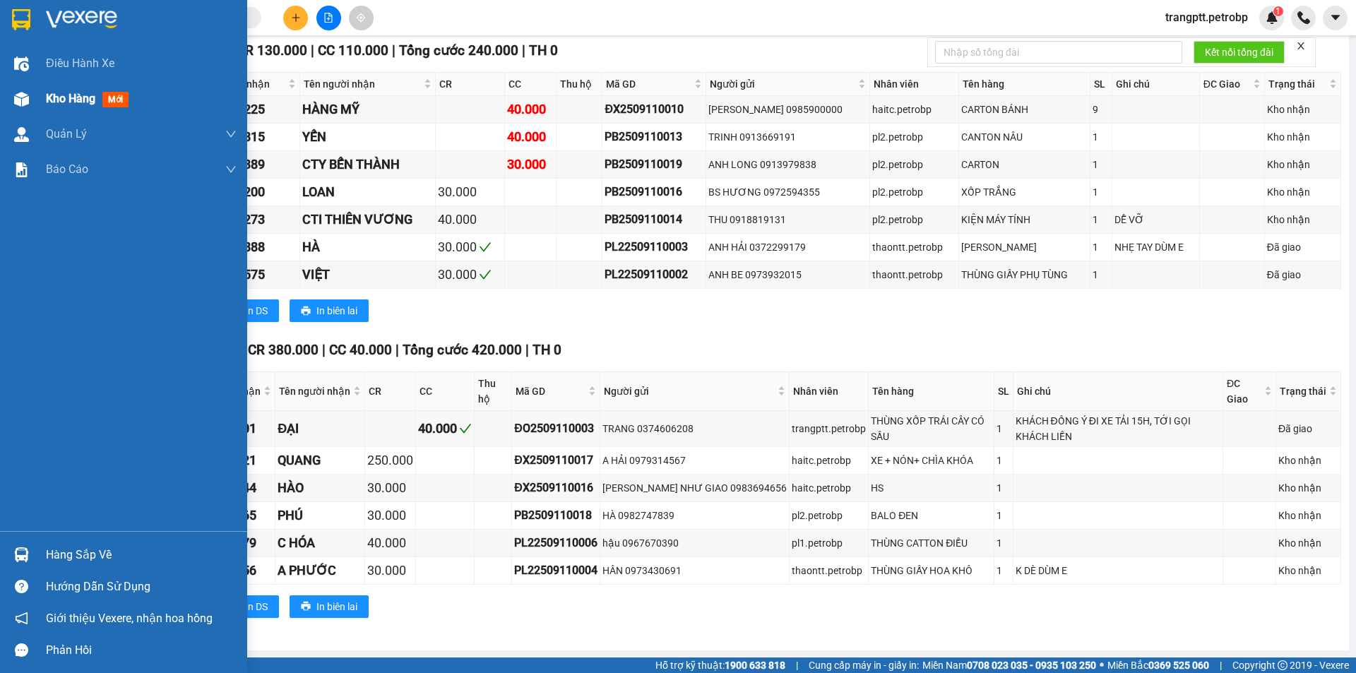
click at [67, 107] on div "Kho hàng mới" at bounding box center [90, 99] width 88 height 18
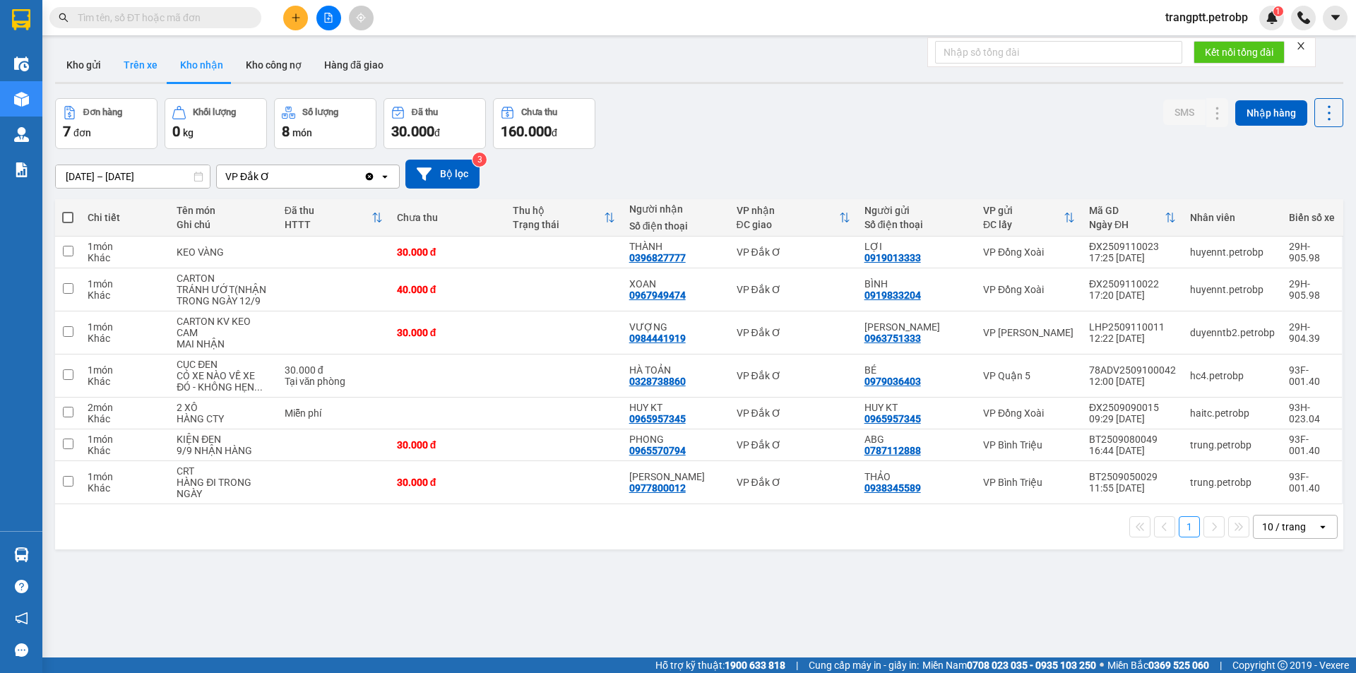
drag, startPoint x: 134, startPoint y: 54, endPoint x: 249, endPoint y: 143, distance: 145.0
click at [133, 54] on button "Trên xe" at bounding box center [140, 65] width 57 height 34
type input "[DATE] – [DATE]"
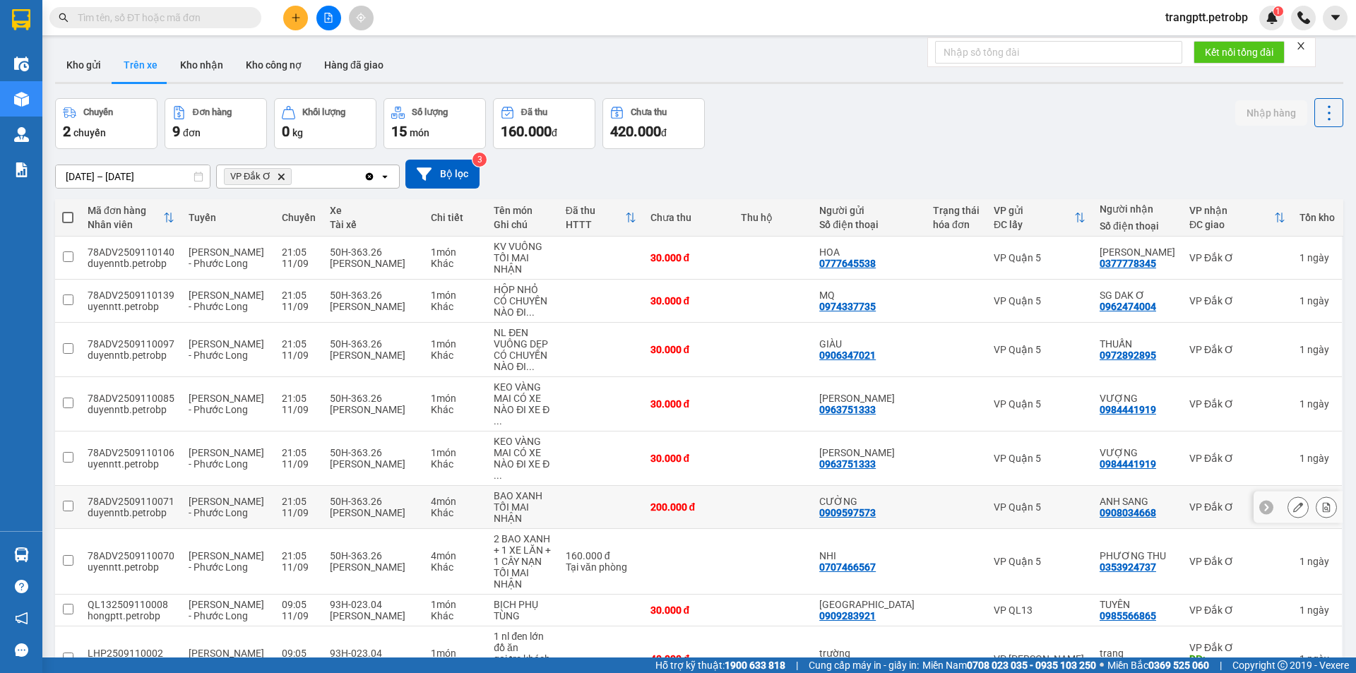
scroll to position [65, 0]
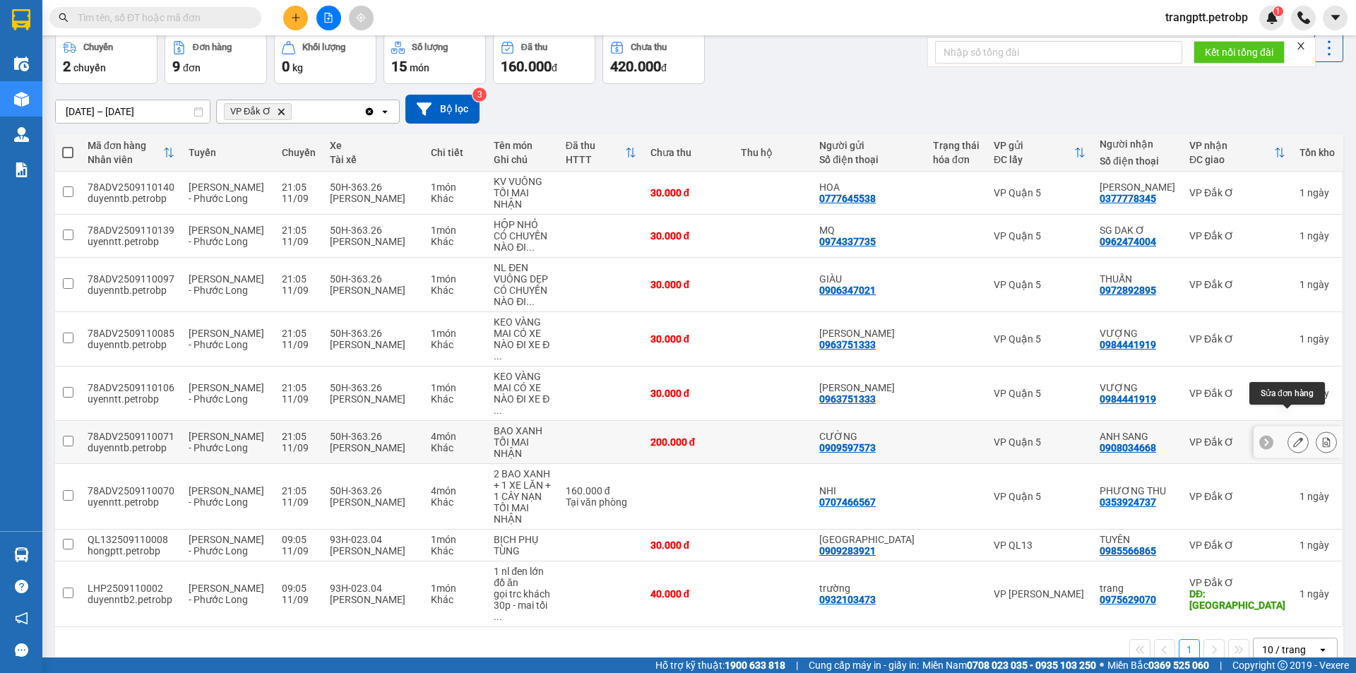
click at [1293, 437] on icon at bounding box center [1298, 442] width 10 height 10
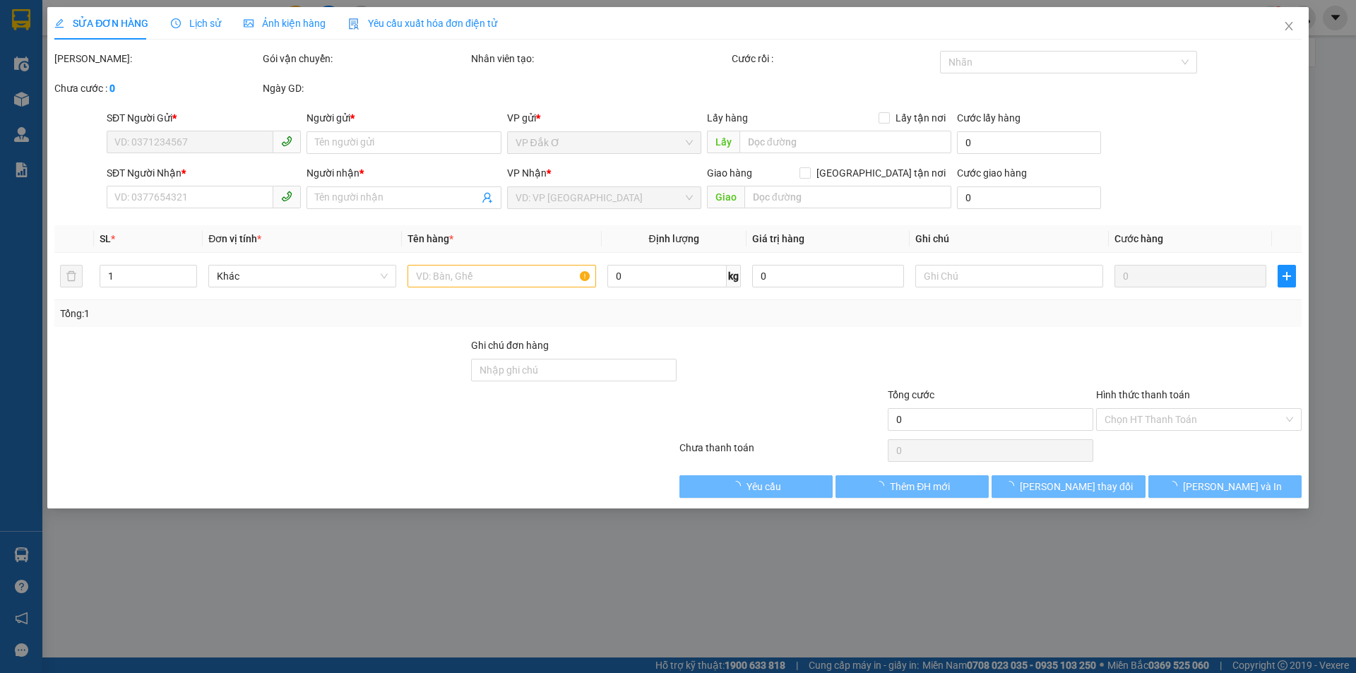
type input "0909597573"
type input "CƯỜNG"
type input "0908034668"
type input "ANH SANG"
type input "200.000"
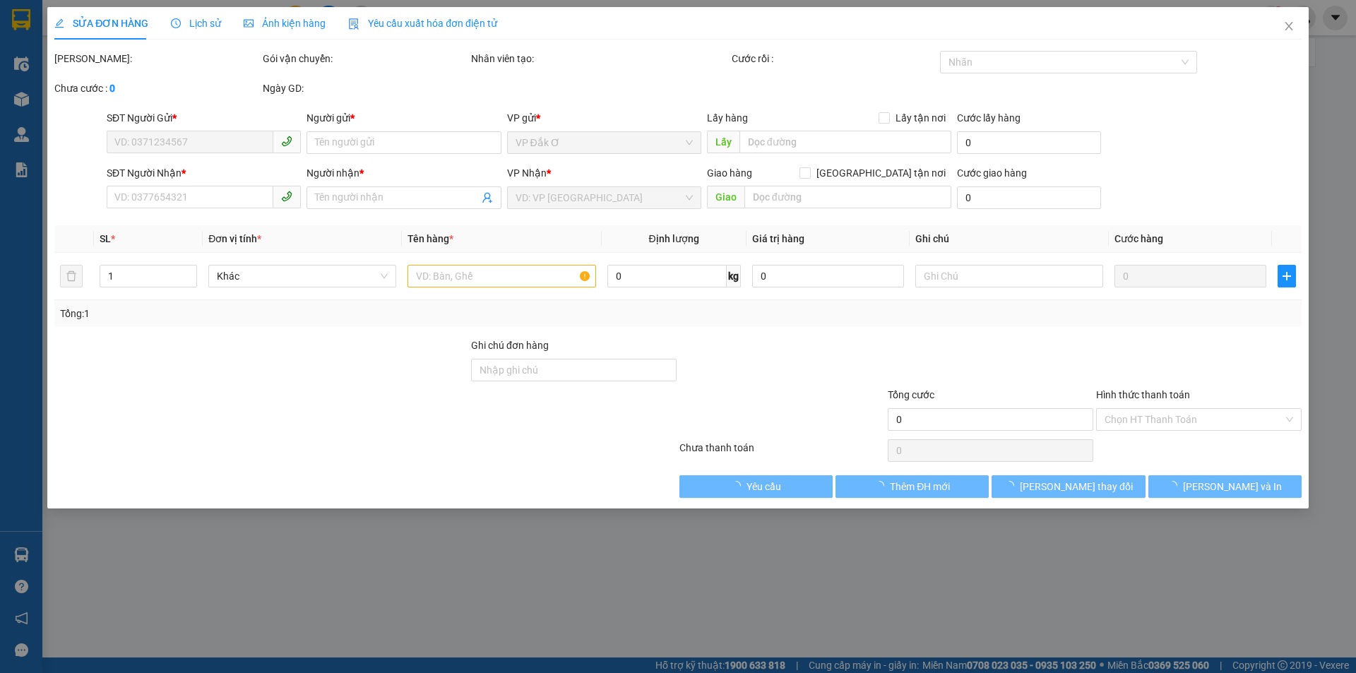
type input "200.000"
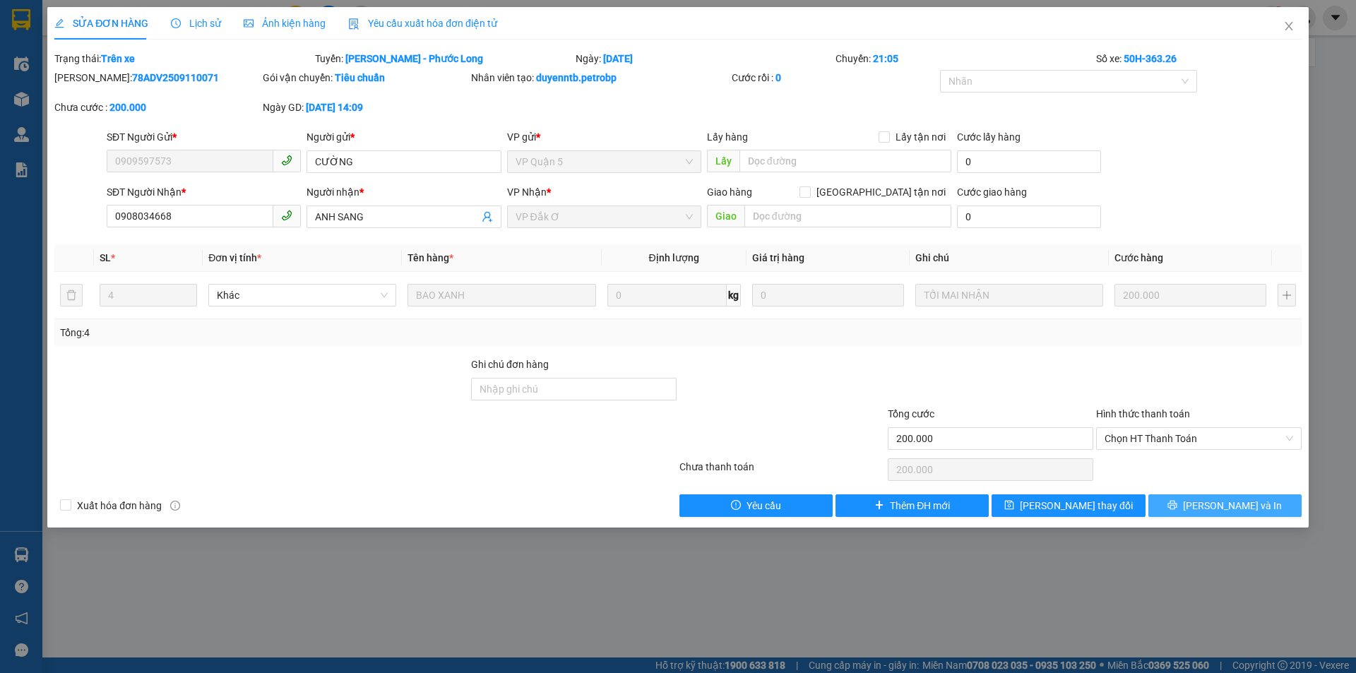
click at [1237, 503] on span "[PERSON_NAME] và In" at bounding box center [1232, 506] width 99 height 16
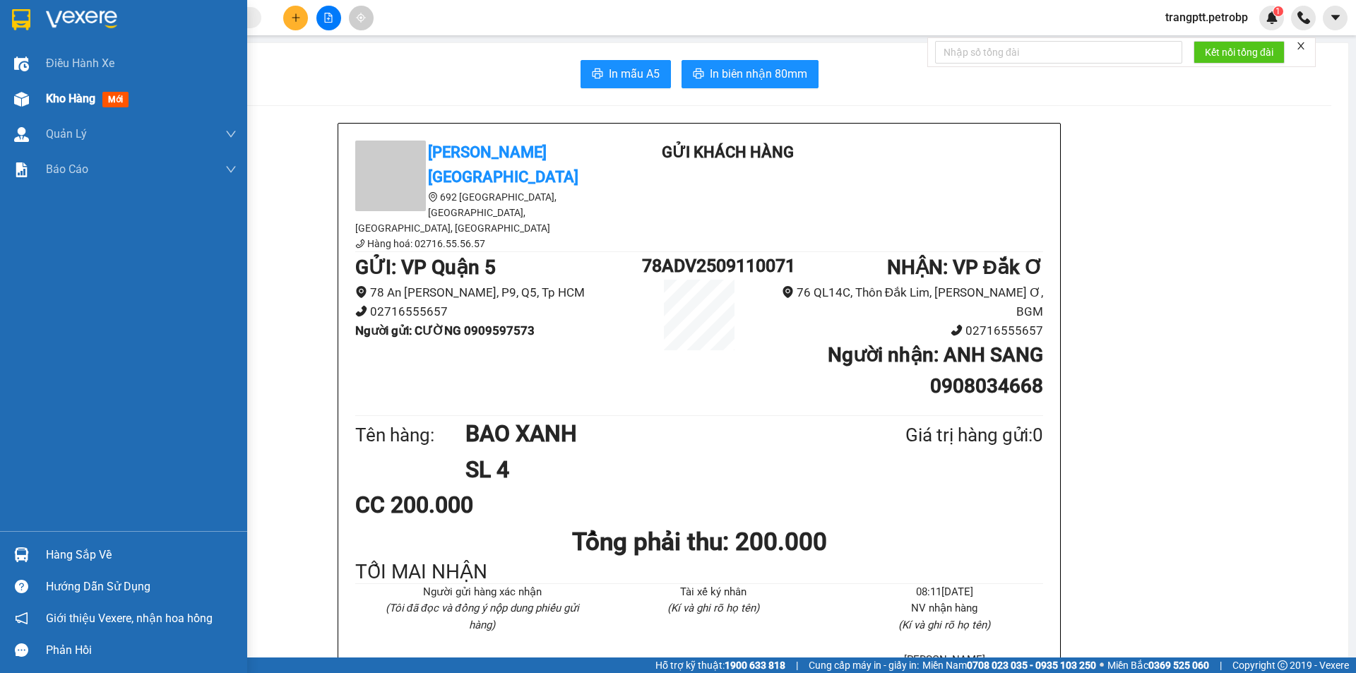
click at [78, 95] on span "Kho hàng" at bounding box center [70, 98] width 49 height 13
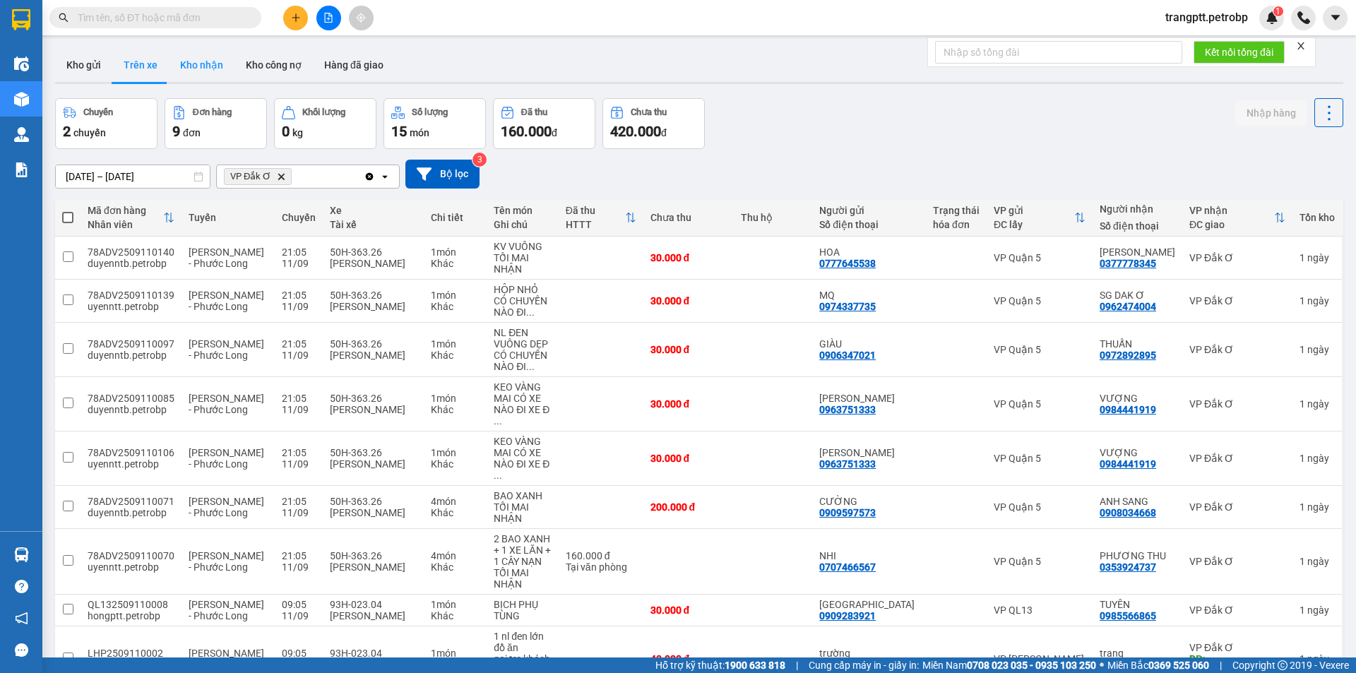
click at [194, 61] on button "Kho nhận" at bounding box center [202, 65] width 66 height 34
type input "[DATE] – [DATE]"
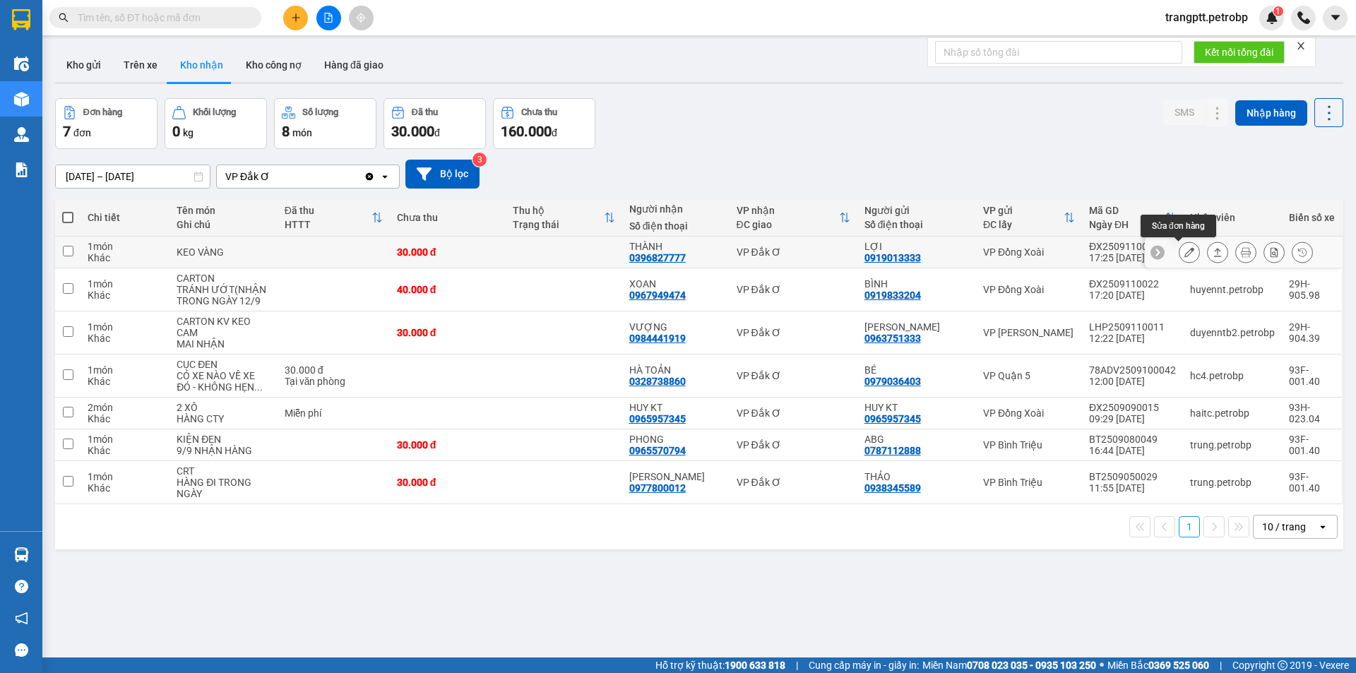
click at [1184, 251] on icon at bounding box center [1189, 252] width 10 height 10
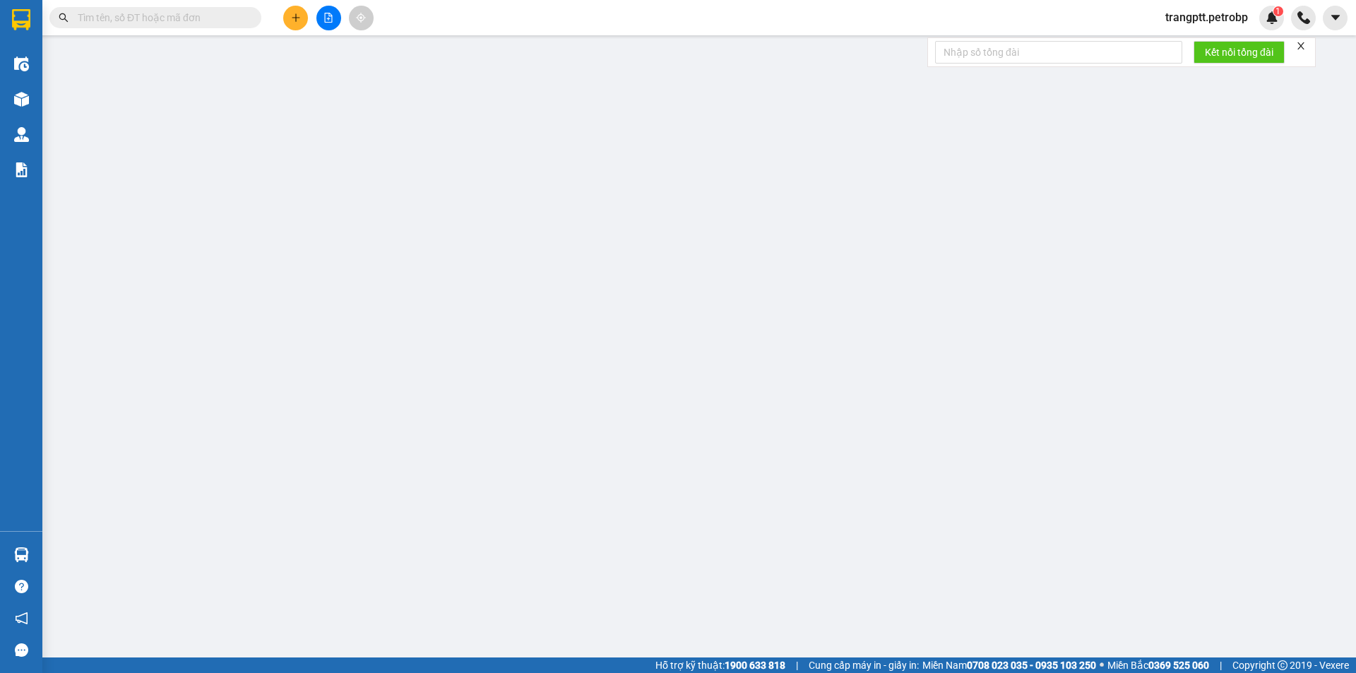
type input "0919013333"
type input "LỢI"
type input "0396827777"
type input "THÀNH"
type input "30.000"
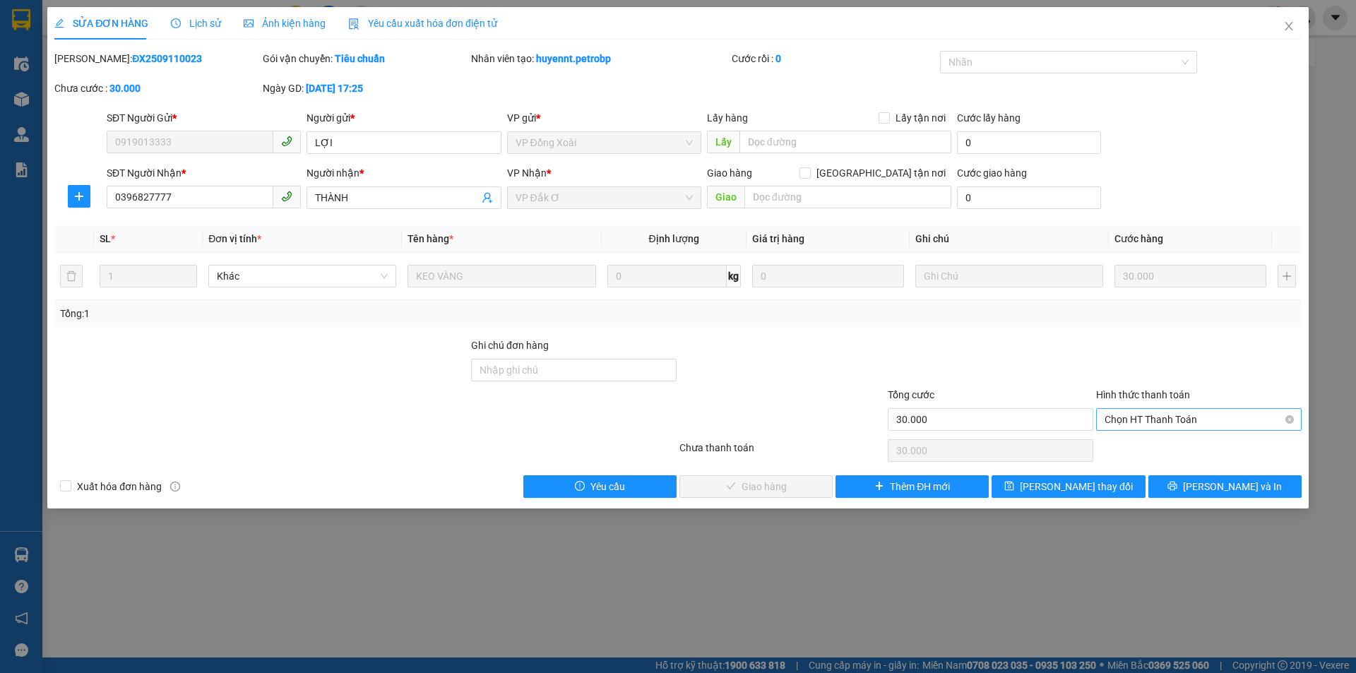
click at [1139, 418] on span "Chọn HT Thanh Toán" at bounding box center [1199, 419] width 189 height 21
drag, startPoint x: 1139, startPoint y: 441, endPoint x: 1069, endPoint y: 456, distance: 71.3
click at [1137, 444] on div "Tại văn phòng" at bounding box center [1199, 448] width 189 height 16
type input "0"
click at [773, 484] on span "[PERSON_NAME] và Giao hàng" at bounding box center [774, 487] width 136 height 16
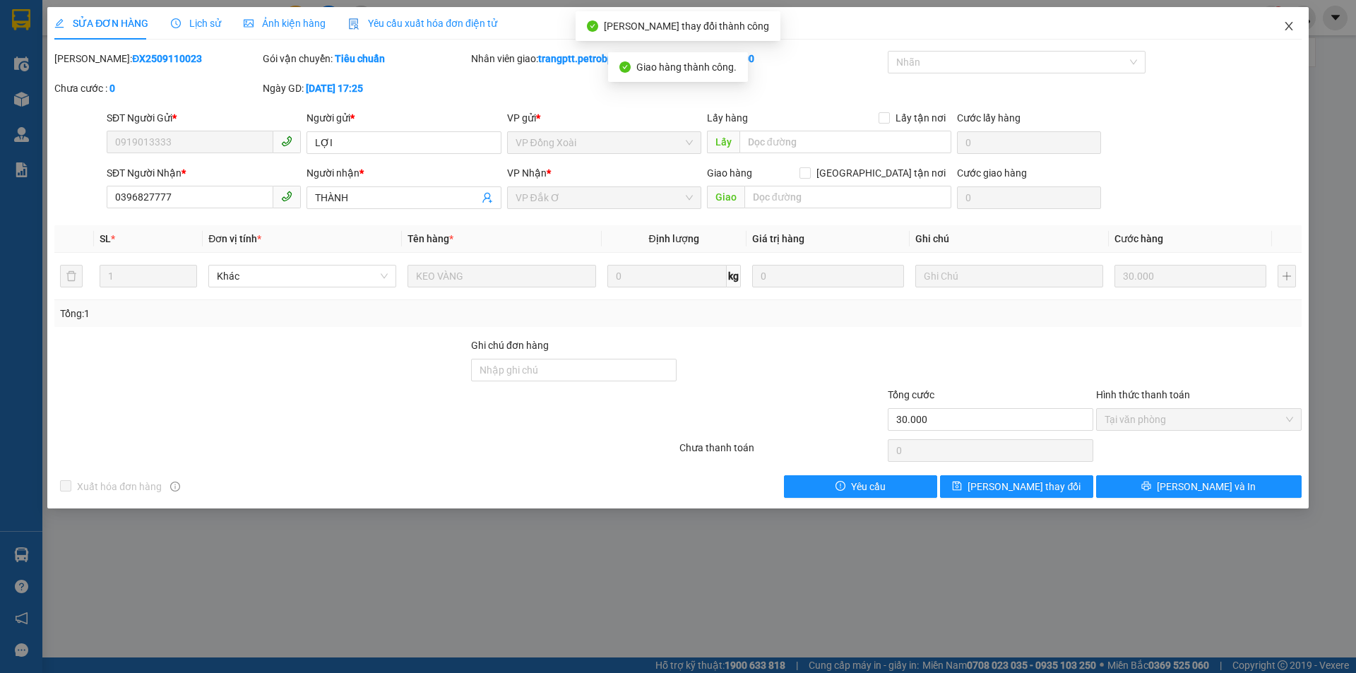
click at [1290, 25] on icon "close" at bounding box center [1289, 26] width 8 height 8
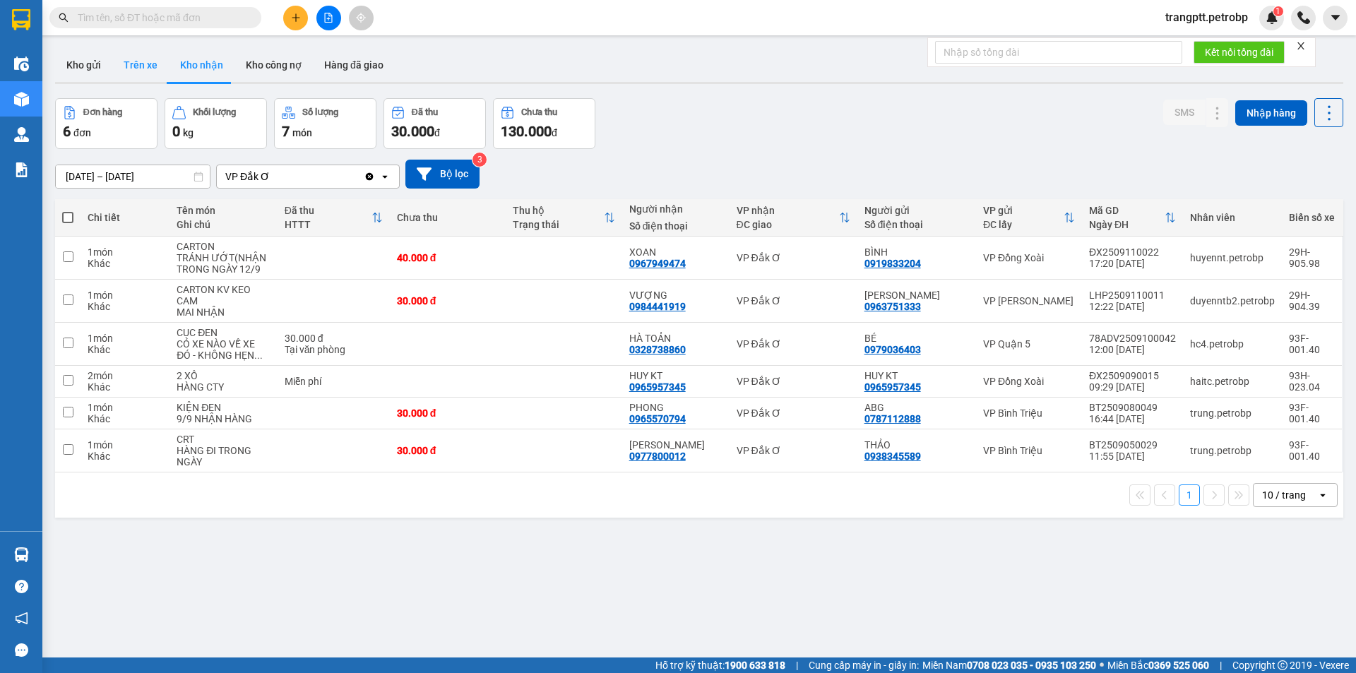
click at [139, 64] on button "Trên xe" at bounding box center [140, 65] width 57 height 34
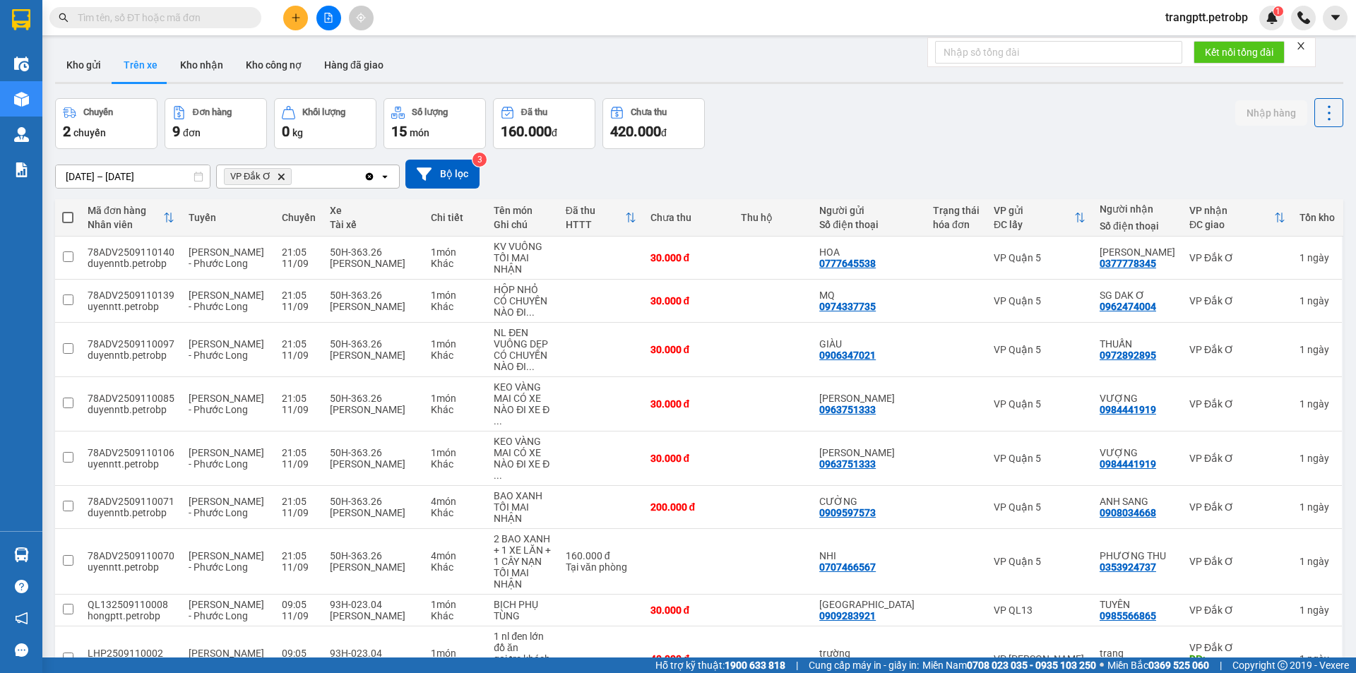
drag, startPoint x: 187, startPoint y: 57, endPoint x: 173, endPoint y: 196, distance: 139.2
click at [187, 78] on button "Kho nhận" at bounding box center [202, 65] width 66 height 34
type input "[DATE] – [DATE]"
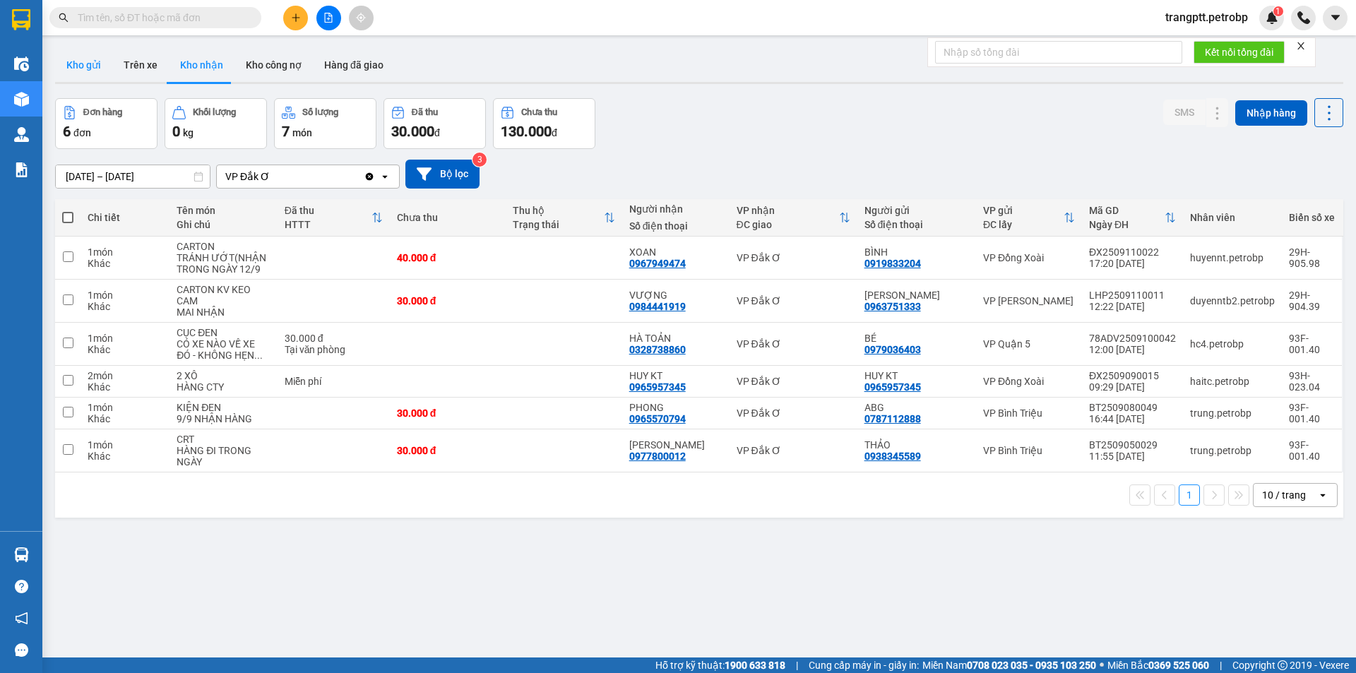
click at [85, 54] on button "Kho gửi" at bounding box center [83, 65] width 57 height 34
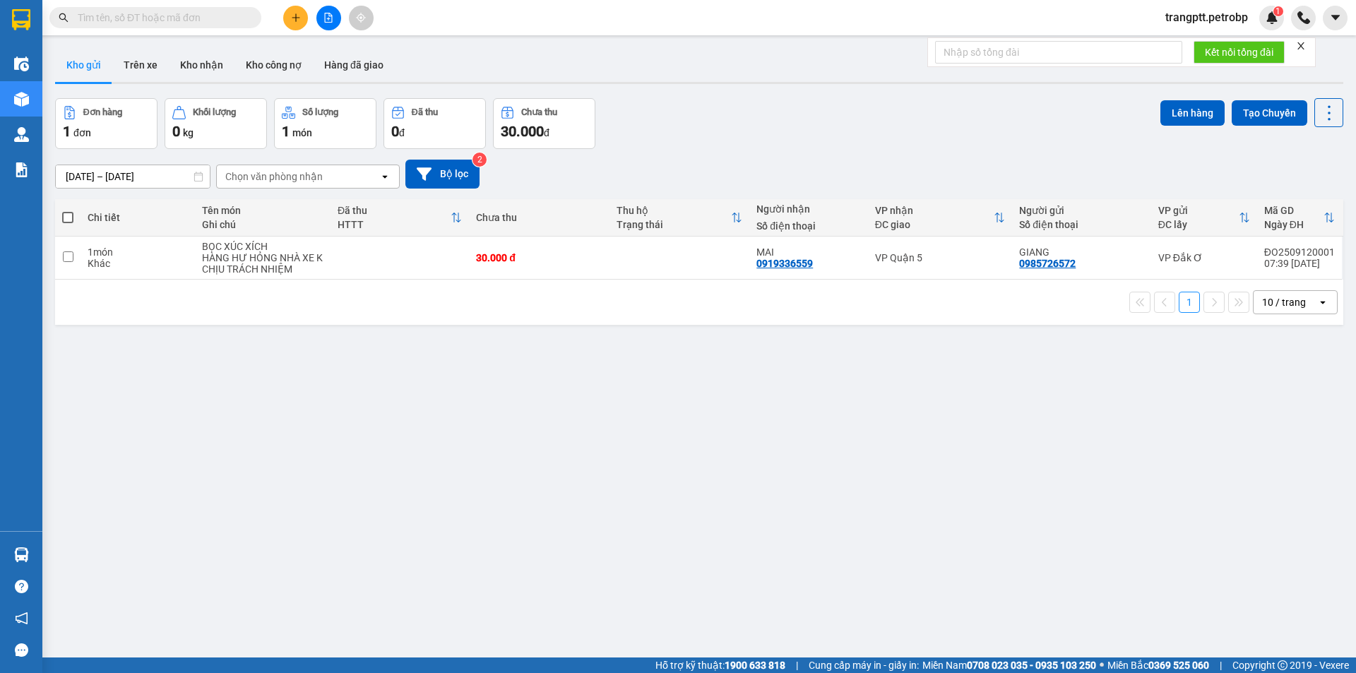
click at [66, 224] on label at bounding box center [67, 217] width 11 height 14
click at [68, 210] on input "checkbox" at bounding box center [68, 210] width 0 height 0
checkbox input "true"
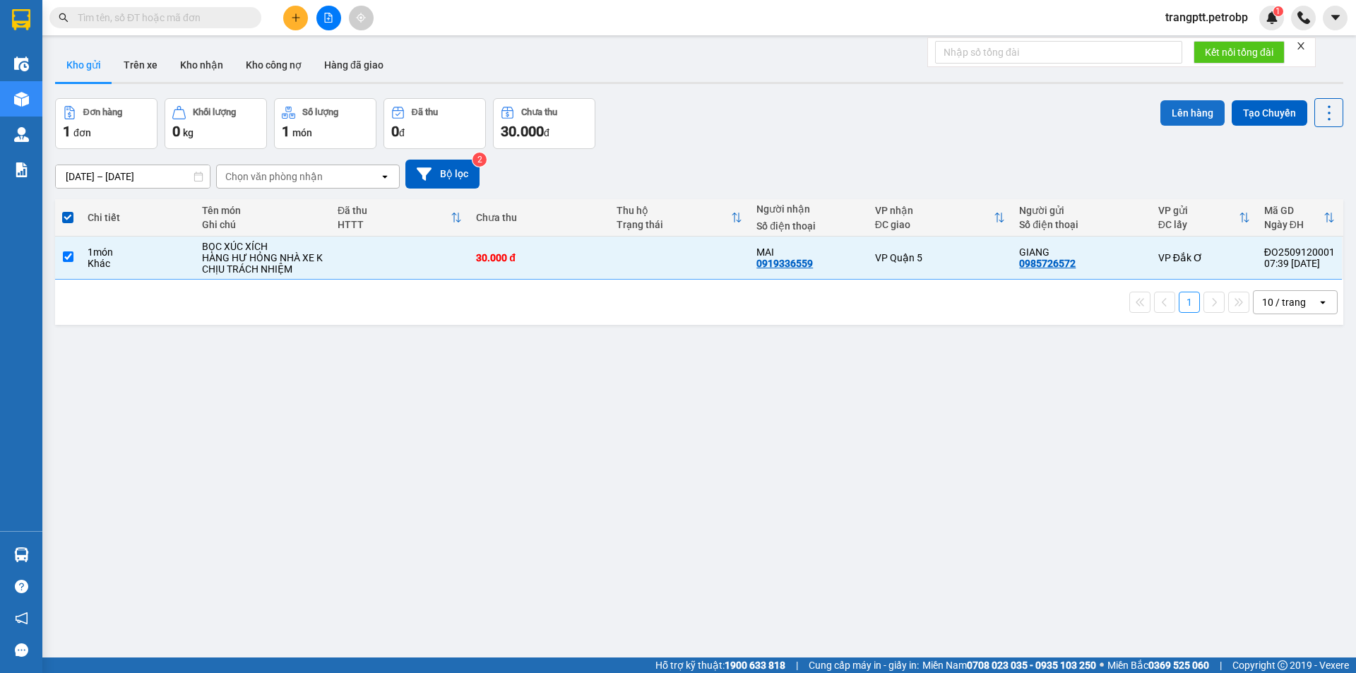
click at [1175, 118] on button "Lên hàng" at bounding box center [1192, 112] width 64 height 25
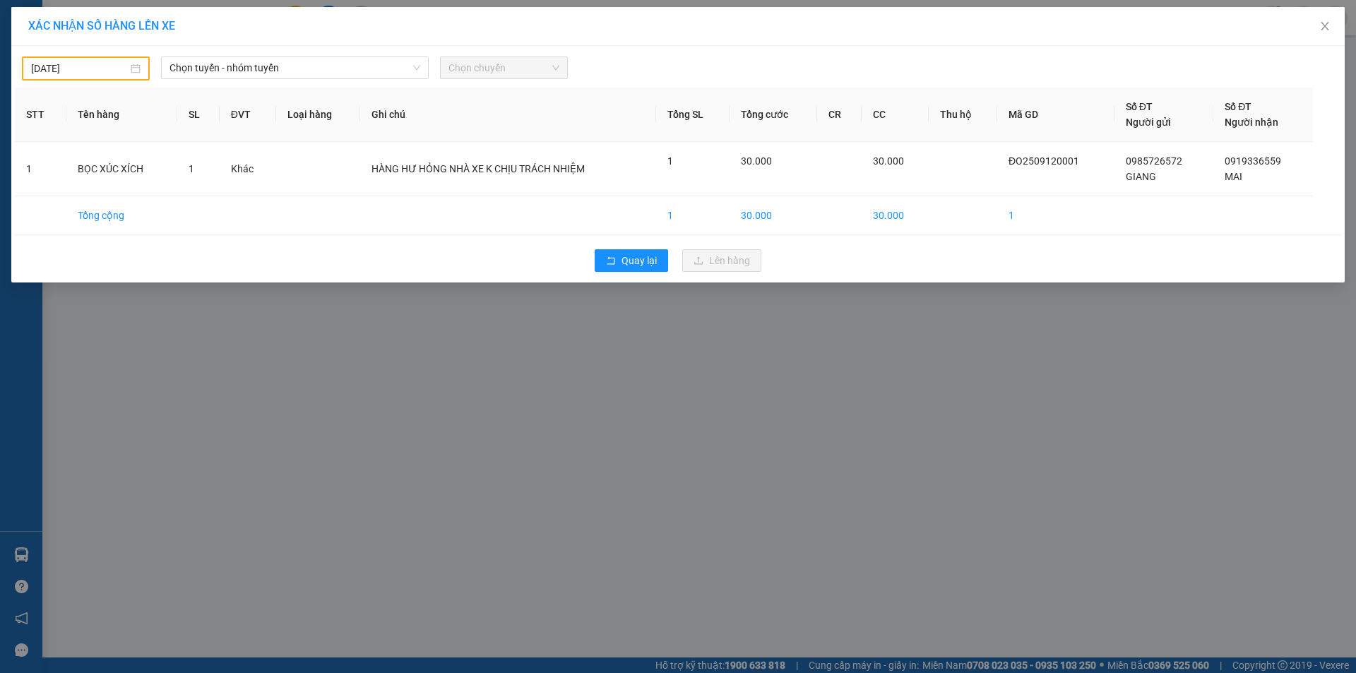
click at [120, 69] on input "[DATE]" at bounding box center [79, 69] width 97 height 16
click at [167, 169] on div "12" at bounding box center [170, 172] width 17 height 17
type input "[DATE]"
click at [249, 65] on span "Chọn tuyến - nhóm tuyến" at bounding box center [295, 67] width 251 height 21
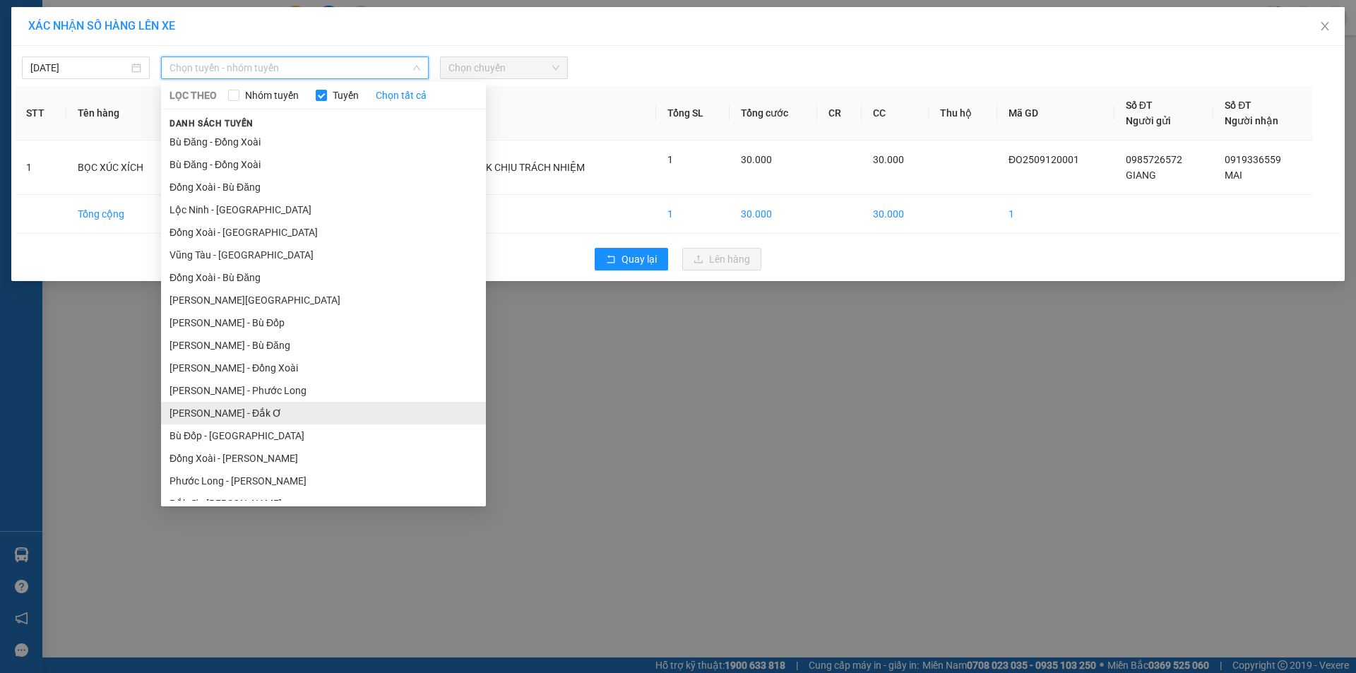
scroll to position [82, 0]
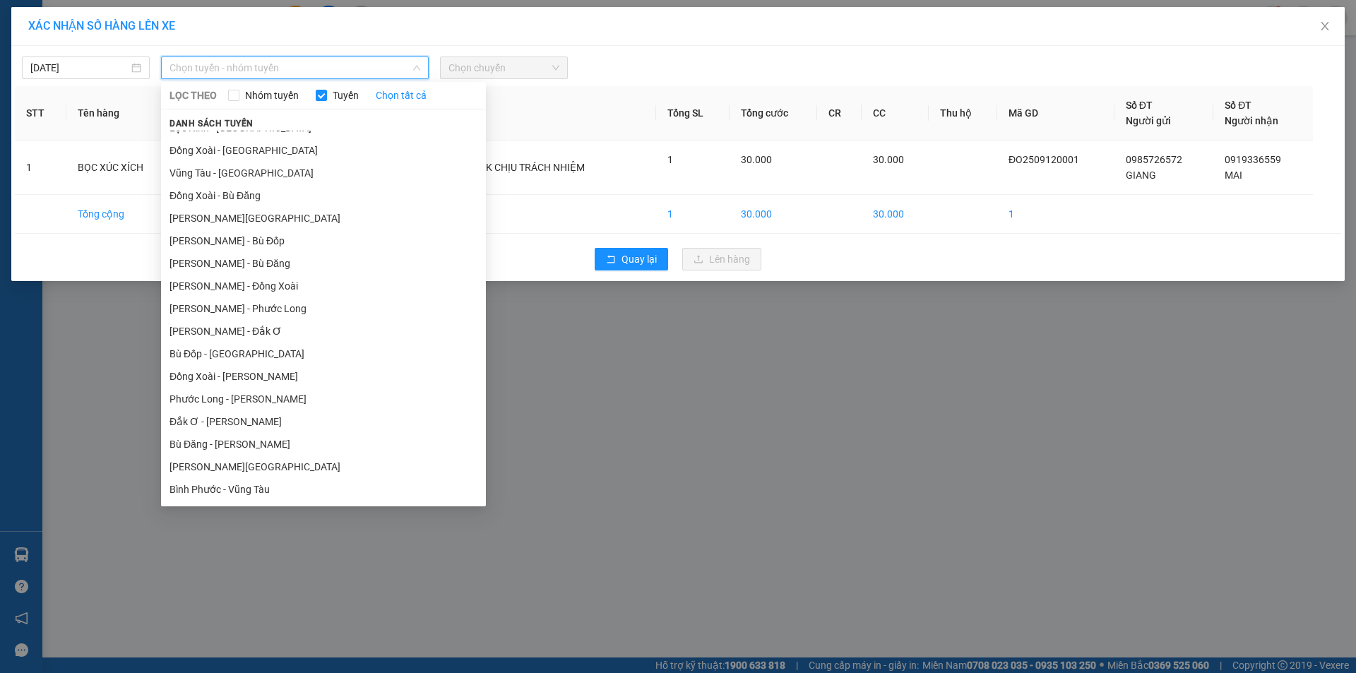
drag, startPoint x: 205, startPoint y: 419, endPoint x: 248, endPoint y: 406, distance: 44.9
click at [205, 420] on li "Đắk Ơ - [PERSON_NAME]" at bounding box center [323, 421] width 325 height 23
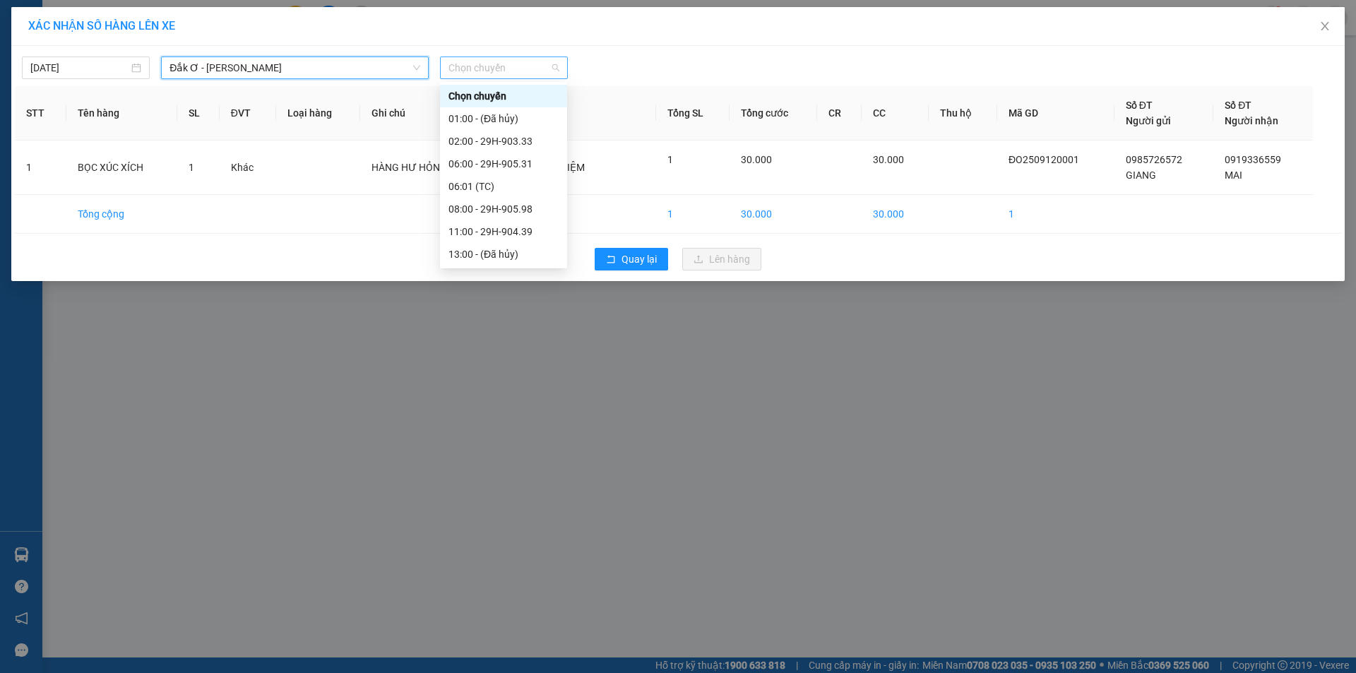
drag, startPoint x: 482, startPoint y: 59, endPoint x: 530, endPoint y: 117, distance: 74.7
click at [484, 59] on span "Chọn chuyến" at bounding box center [503, 67] width 111 height 21
click at [506, 203] on div "08:00 - 29H-905.98" at bounding box center [503, 209] width 110 height 16
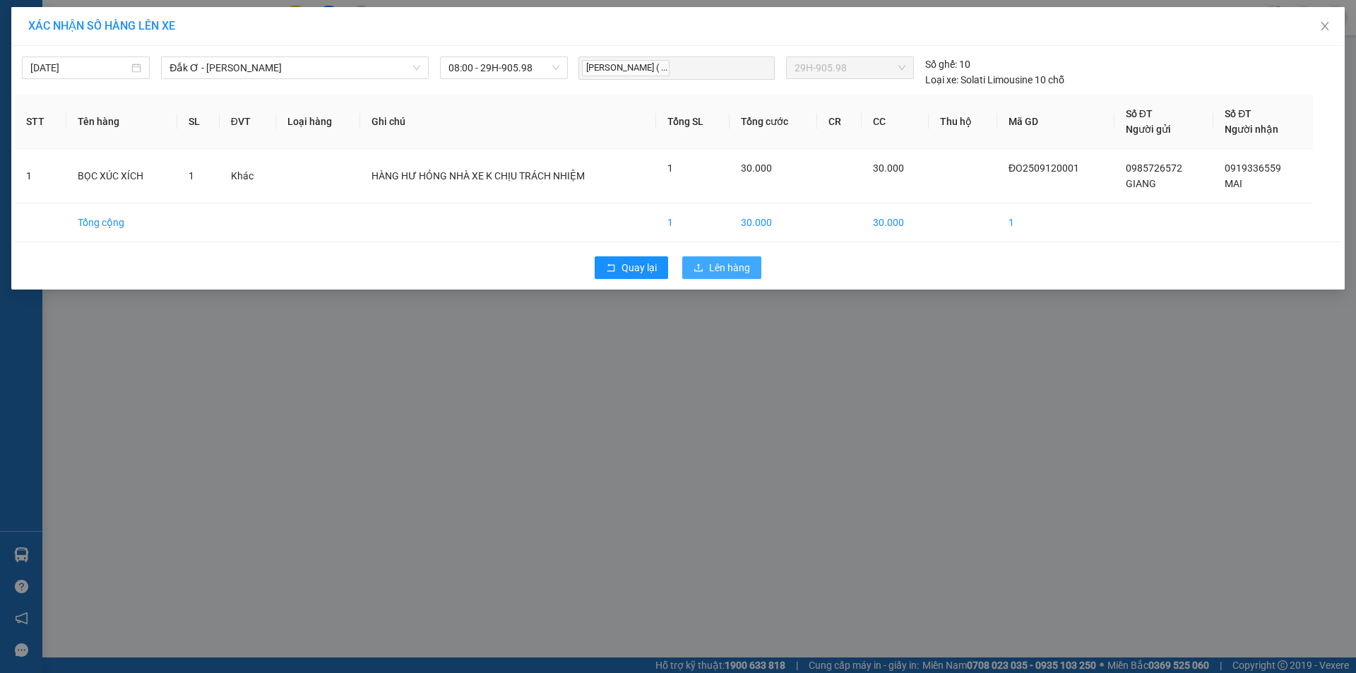
click at [713, 269] on span "Lên hàng" at bounding box center [729, 268] width 41 height 16
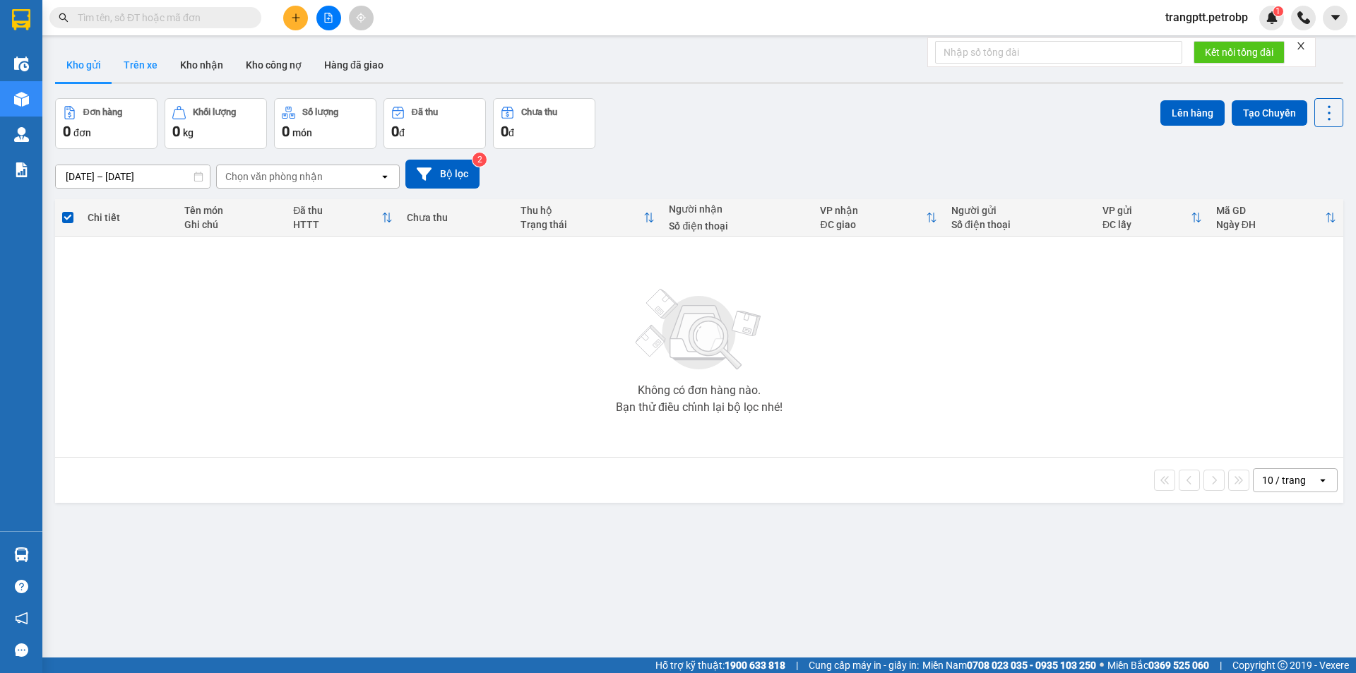
drag, startPoint x: 136, startPoint y: 57, endPoint x: 183, endPoint y: 100, distance: 63.0
click at [137, 58] on button "Trên xe" at bounding box center [140, 65] width 57 height 34
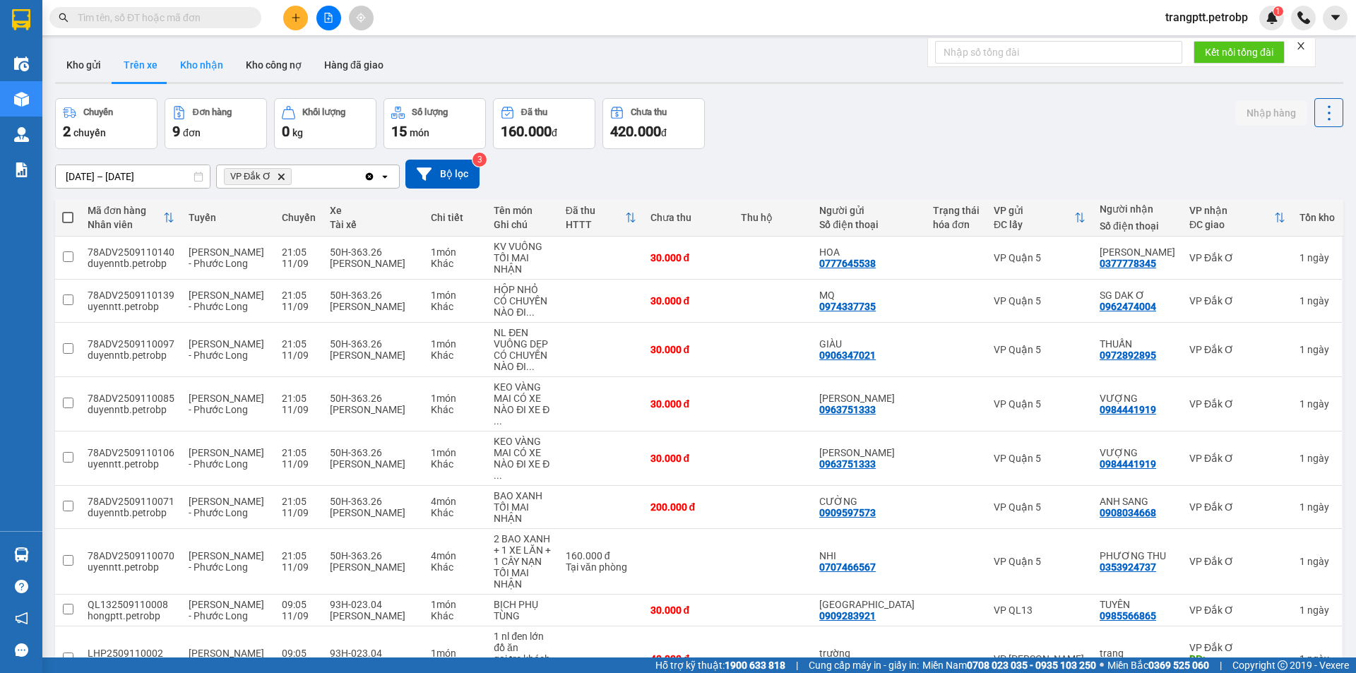
click at [196, 59] on button "Kho nhận" at bounding box center [202, 65] width 66 height 34
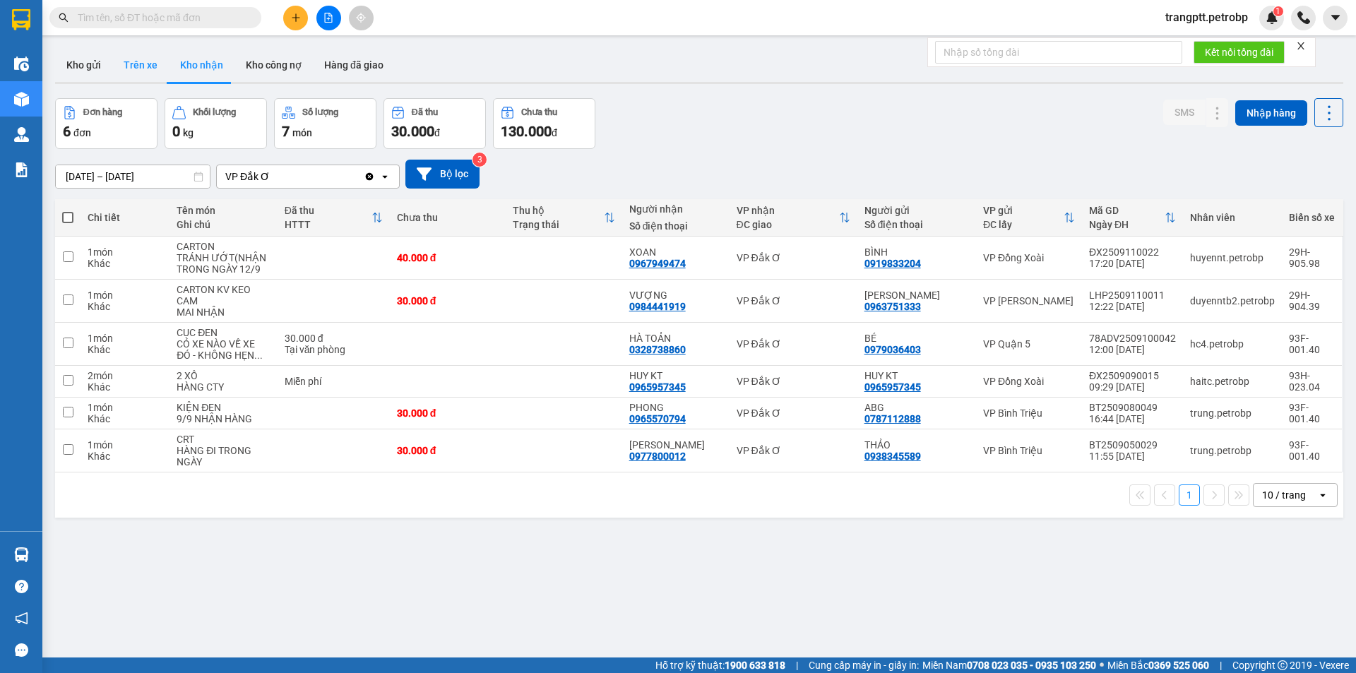
click at [137, 61] on button "Trên xe" at bounding box center [140, 65] width 57 height 34
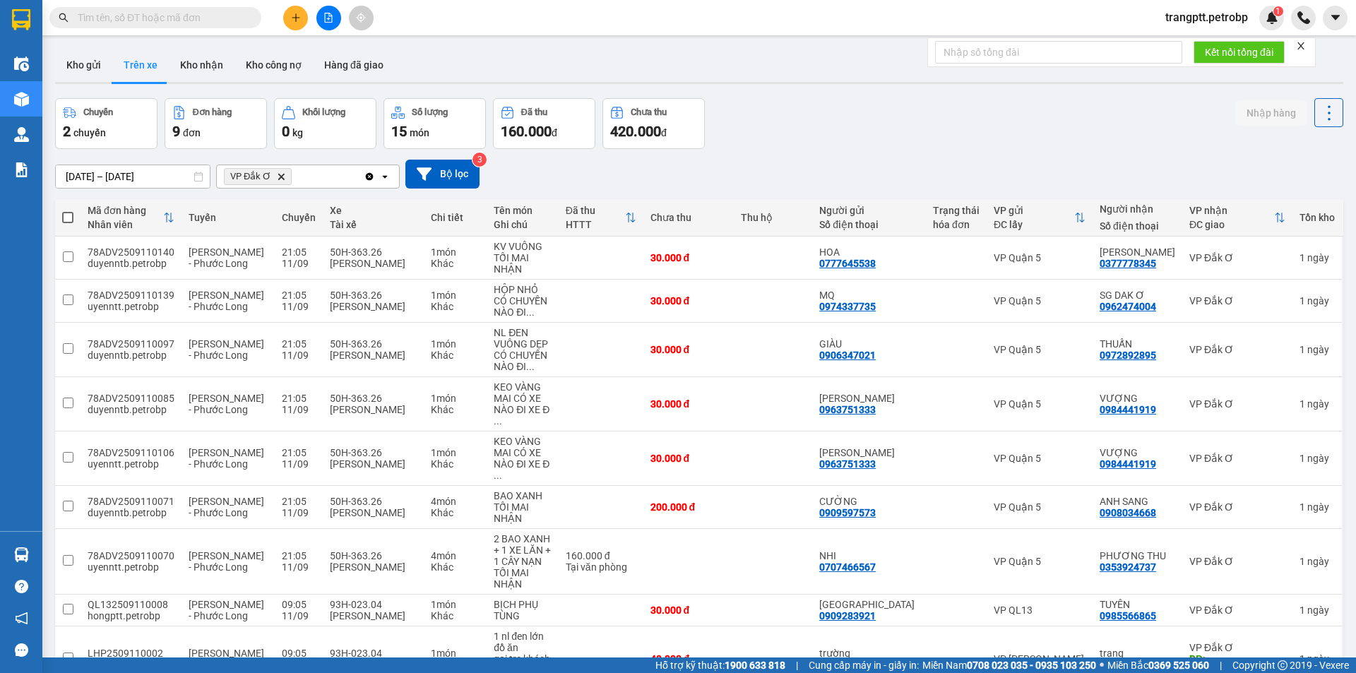
drag, startPoint x: 196, startPoint y: 59, endPoint x: 220, endPoint y: 105, distance: 52.1
click at [195, 59] on button "Kho nhận" at bounding box center [202, 65] width 66 height 34
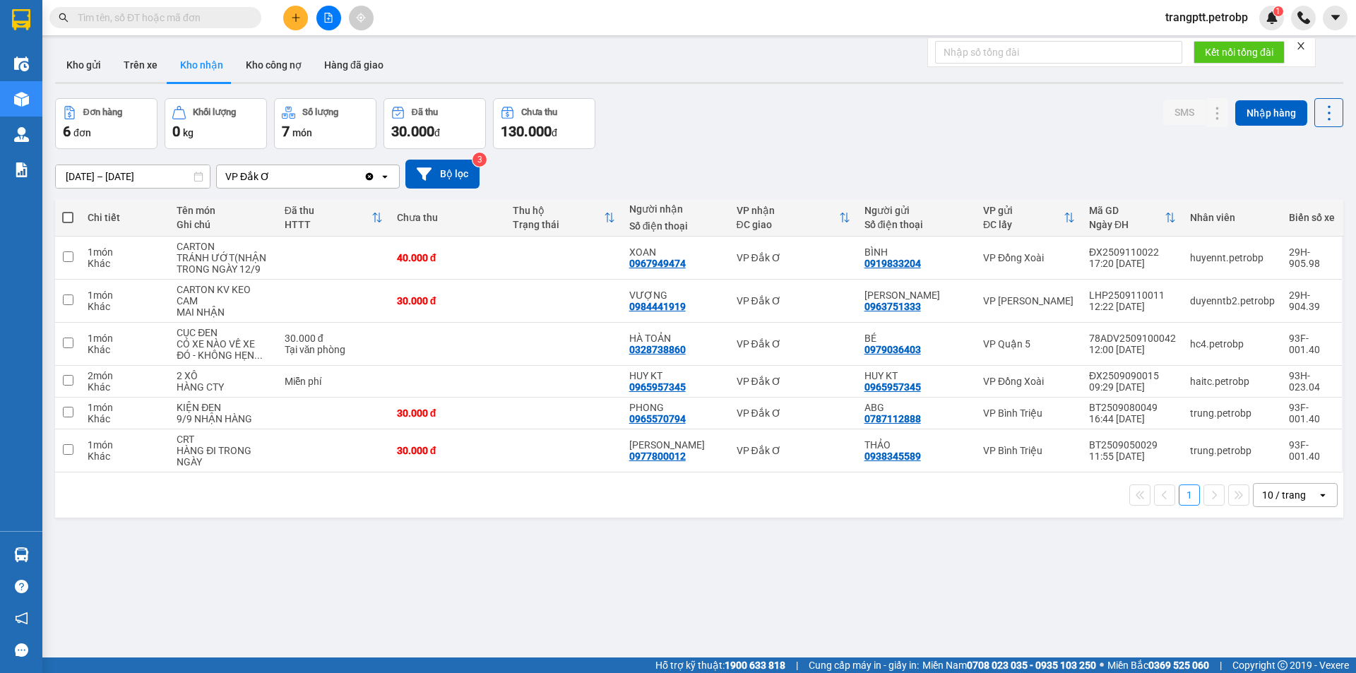
drag, startPoint x: 134, startPoint y: 60, endPoint x: 280, endPoint y: 126, distance: 159.6
click at [150, 69] on button "Trên xe" at bounding box center [140, 65] width 57 height 34
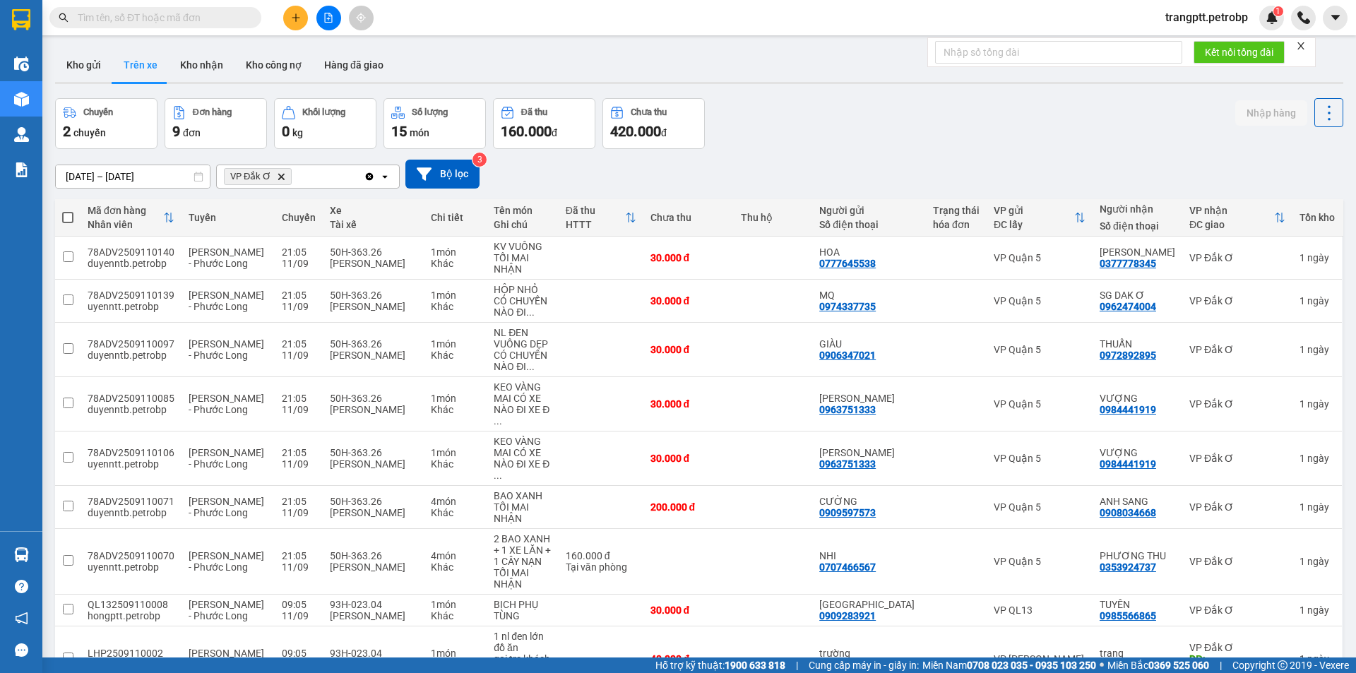
drag, startPoint x: 201, startPoint y: 59, endPoint x: 346, endPoint y: 119, distance: 157.4
click at [206, 65] on button "Kho nhận" at bounding box center [202, 65] width 66 height 34
type input "[DATE] – [DATE]"
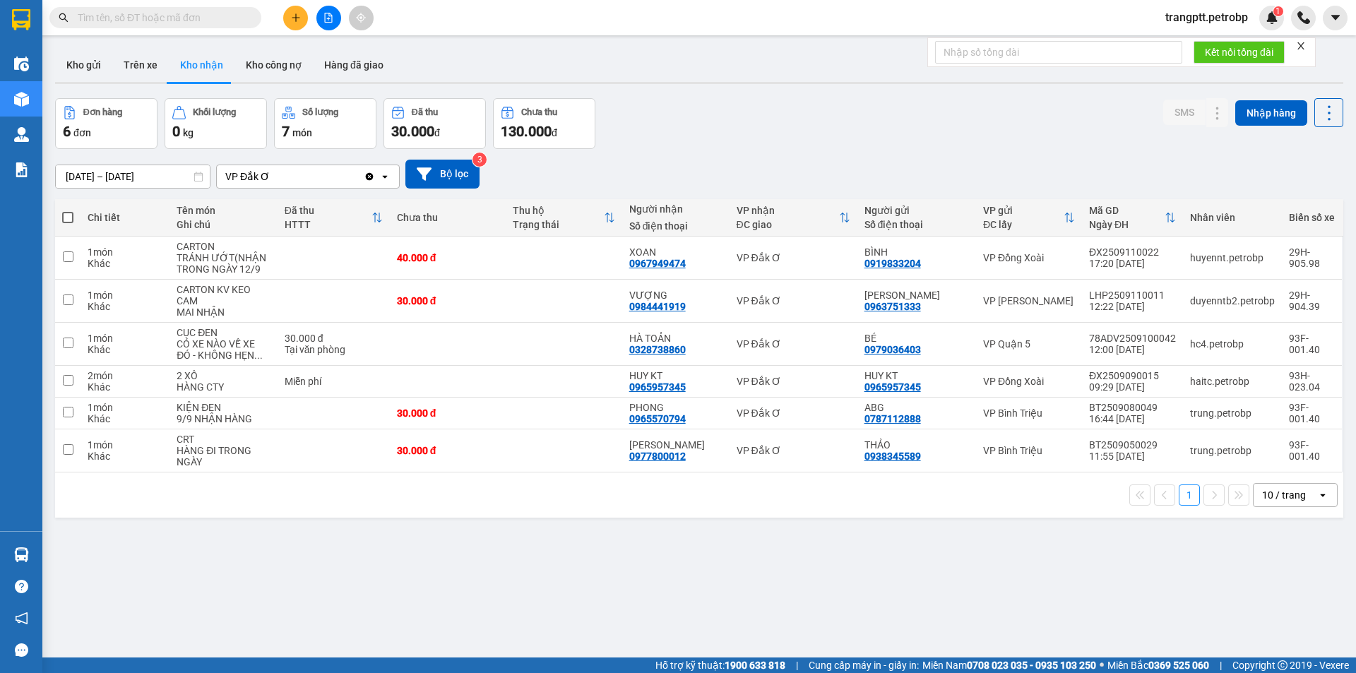
click at [328, 13] on icon "file-add" at bounding box center [329, 18] width 8 height 10
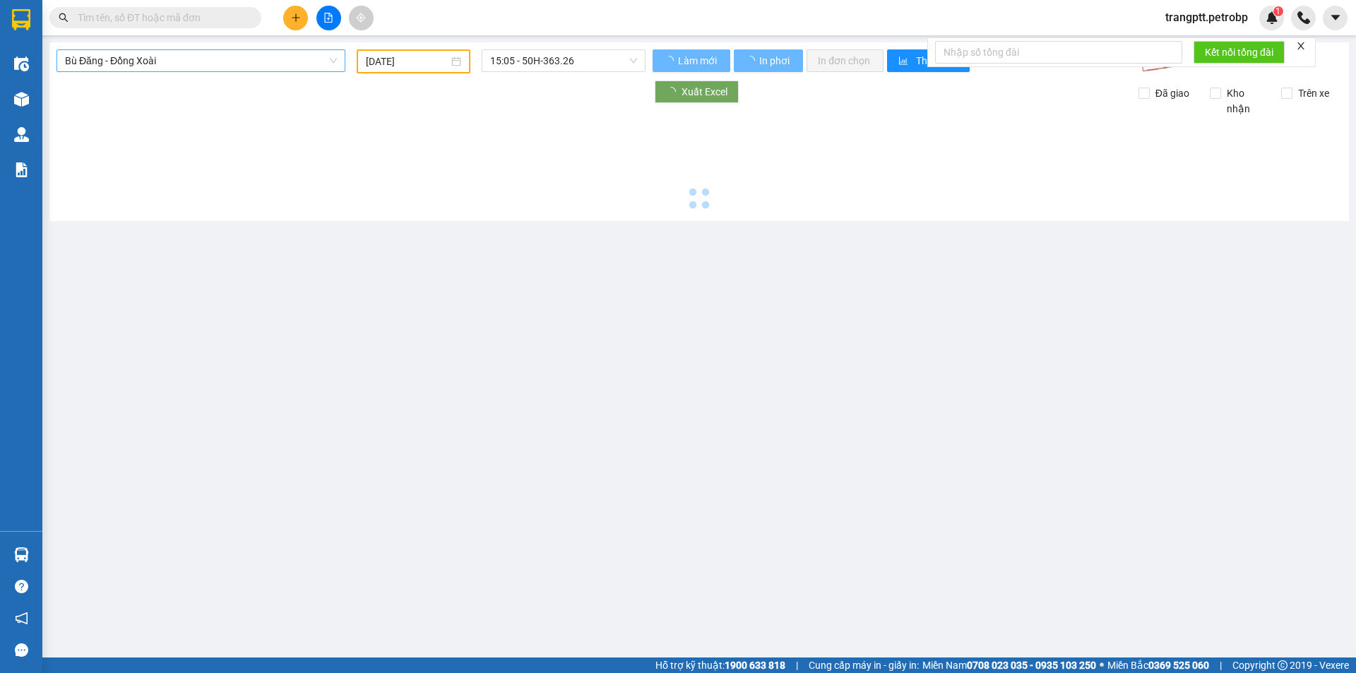
type input "[DATE]"
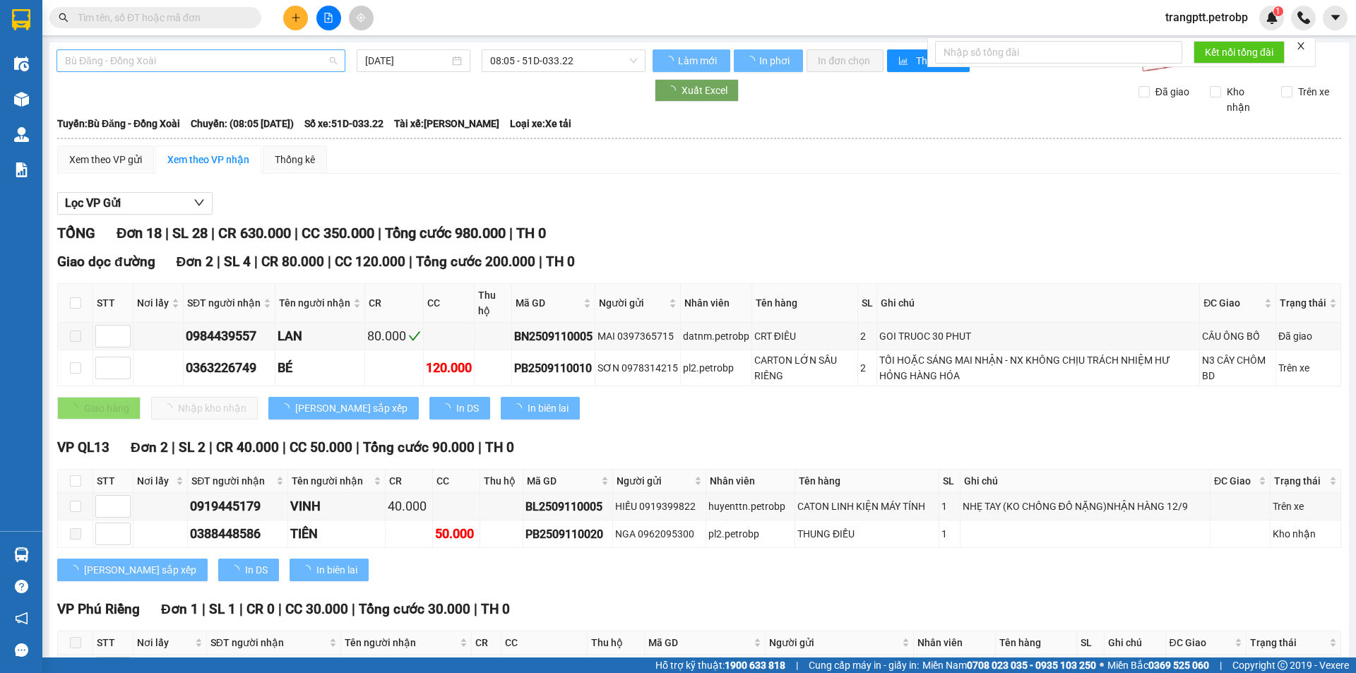
drag, startPoint x: 193, startPoint y: 59, endPoint x: 186, endPoint y: 98, distance: 39.4
click at [192, 59] on span "Bù Đăng - Đồng Xoài" at bounding box center [201, 60] width 272 height 21
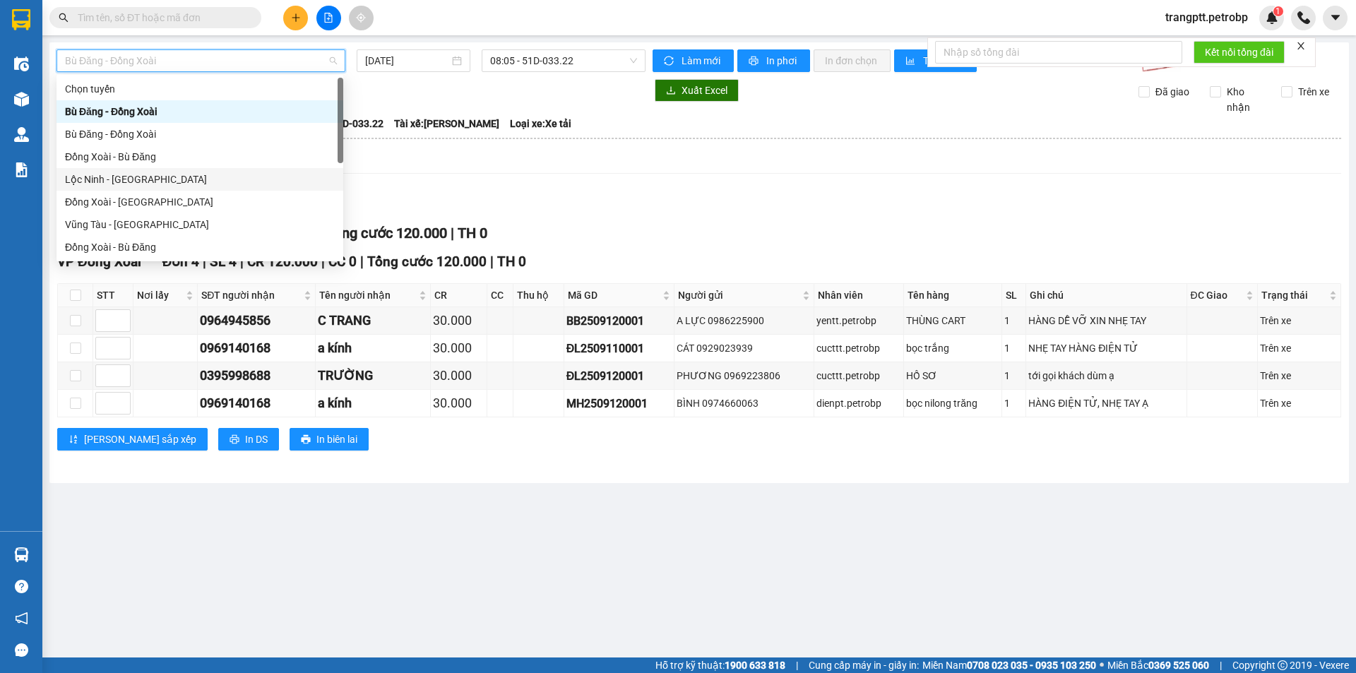
scroll to position [294, 0]
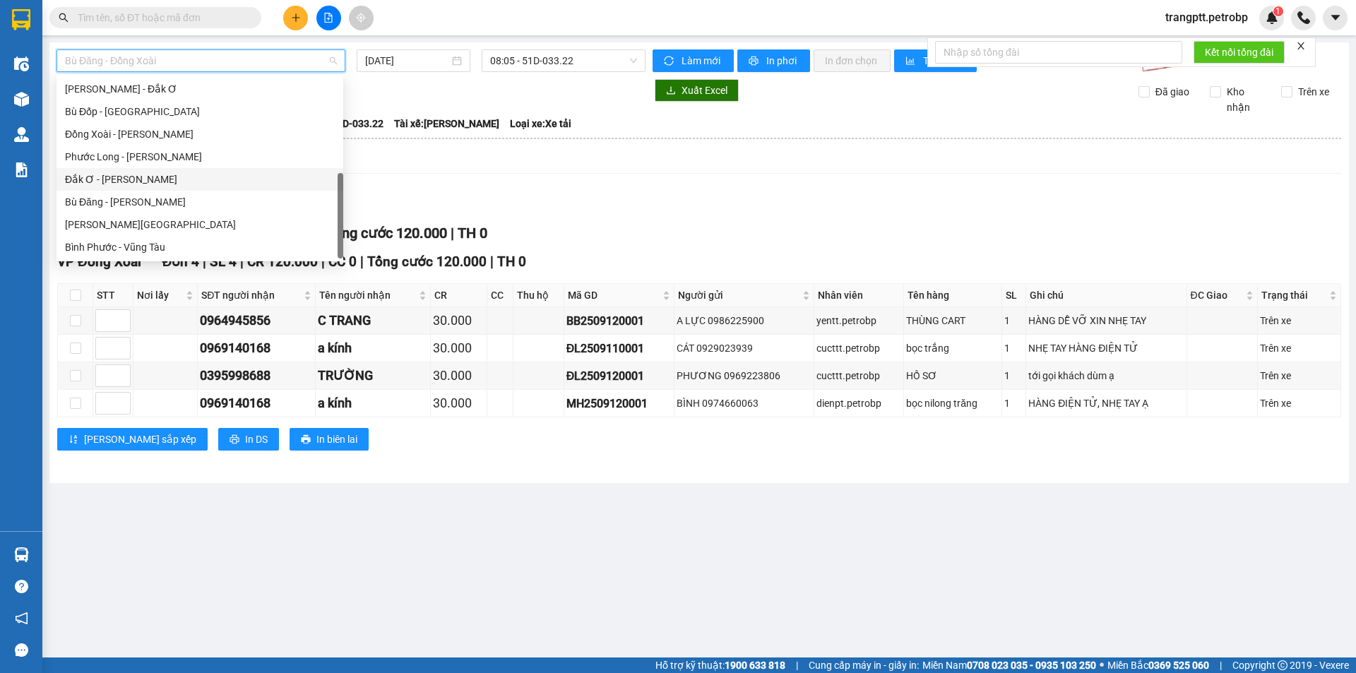
click at [129, 179] on div "Đắk Ơ - [PERSON_NAME]" at bounding box center [200, 180] width 270 height 16
type input "[DATE]"
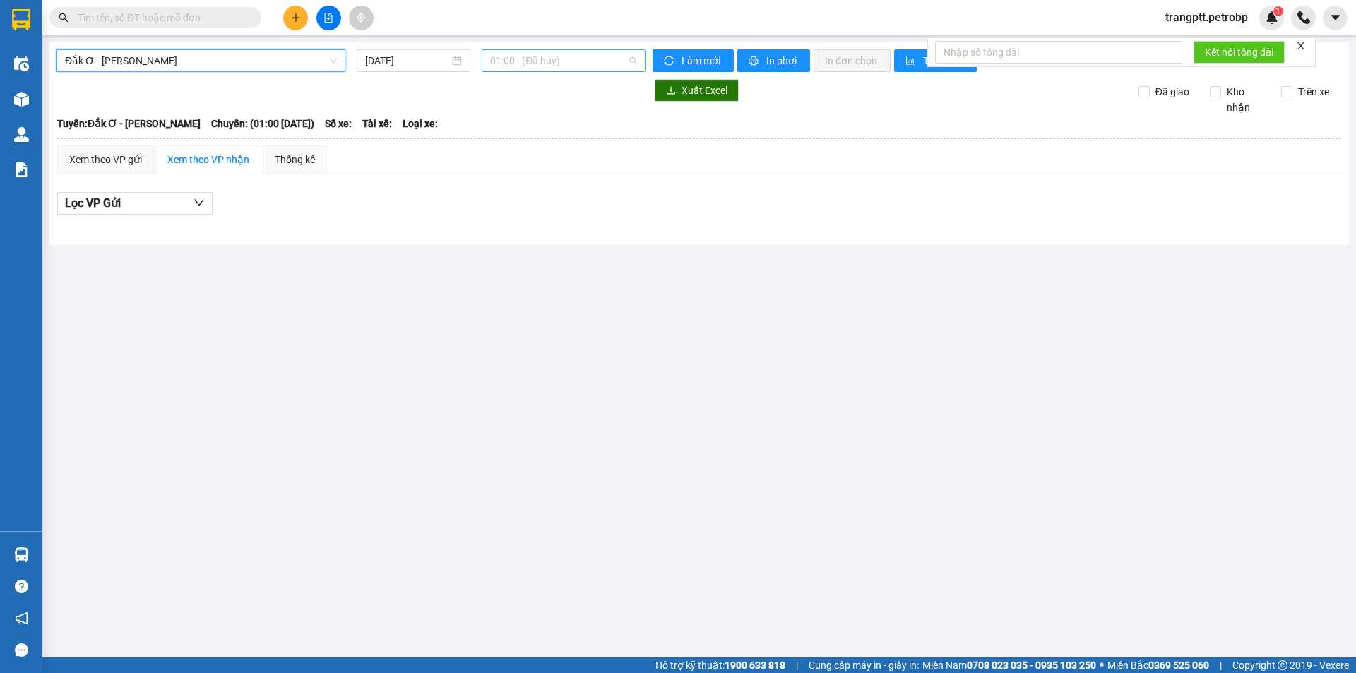
click at [531, 59] on span "01:00 - (Đã hủy)" at bounding box center [563, 60] width 147 height 21
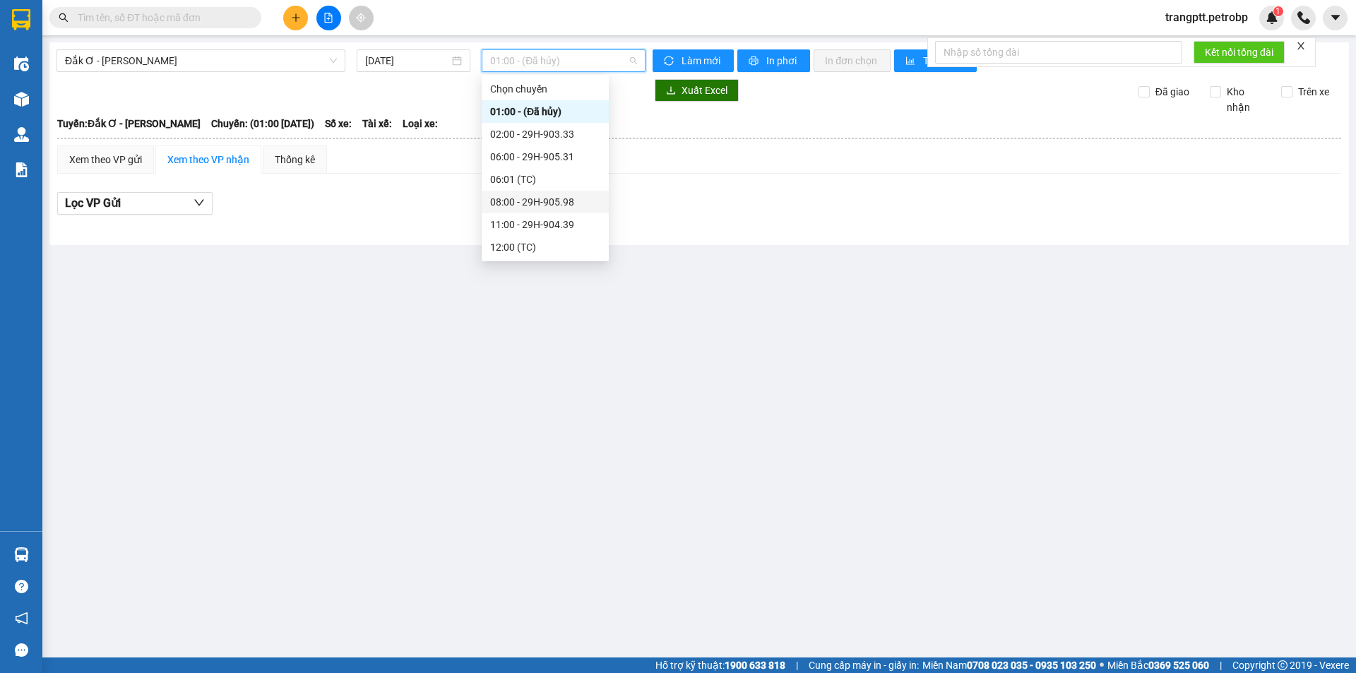
click at [526, 206] on div "08:00 - 29H-905.98" at bounding box center [545, 202] width 110 height 16
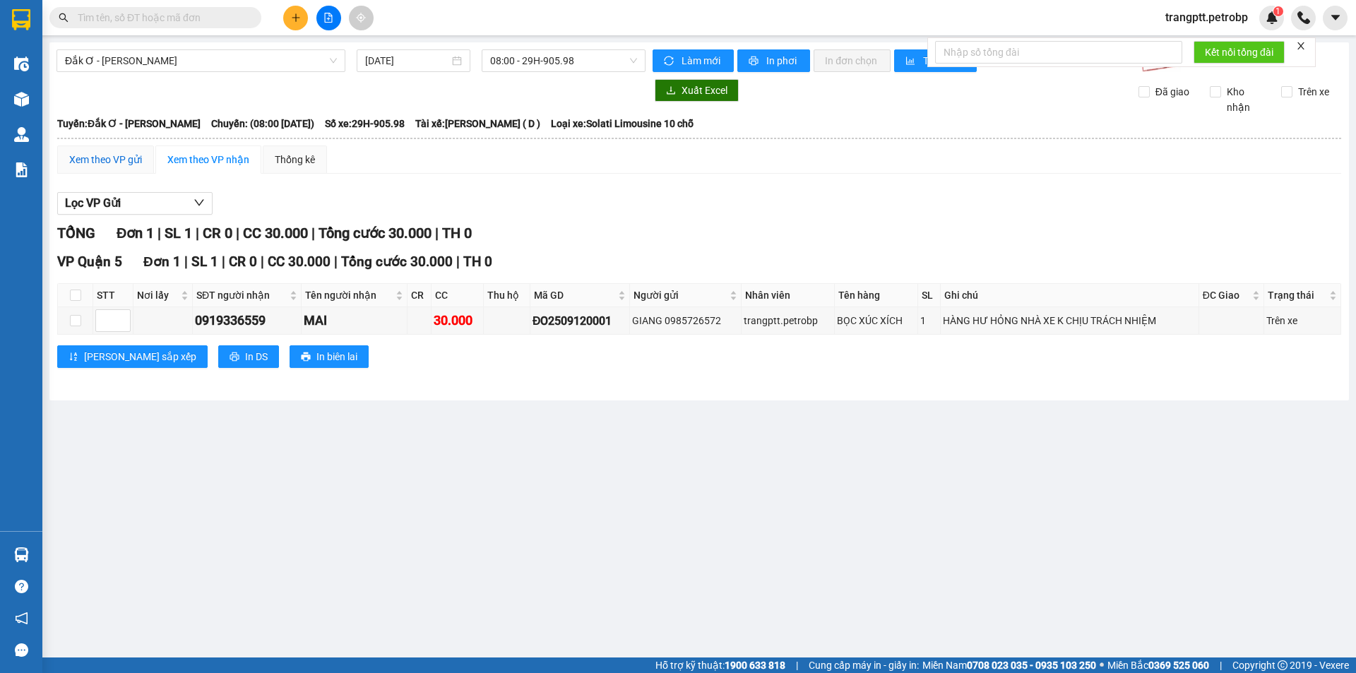
click at [129, 157] on div "Xem theo VP gửi" at bounding box center [105, 160] width 73 height 16
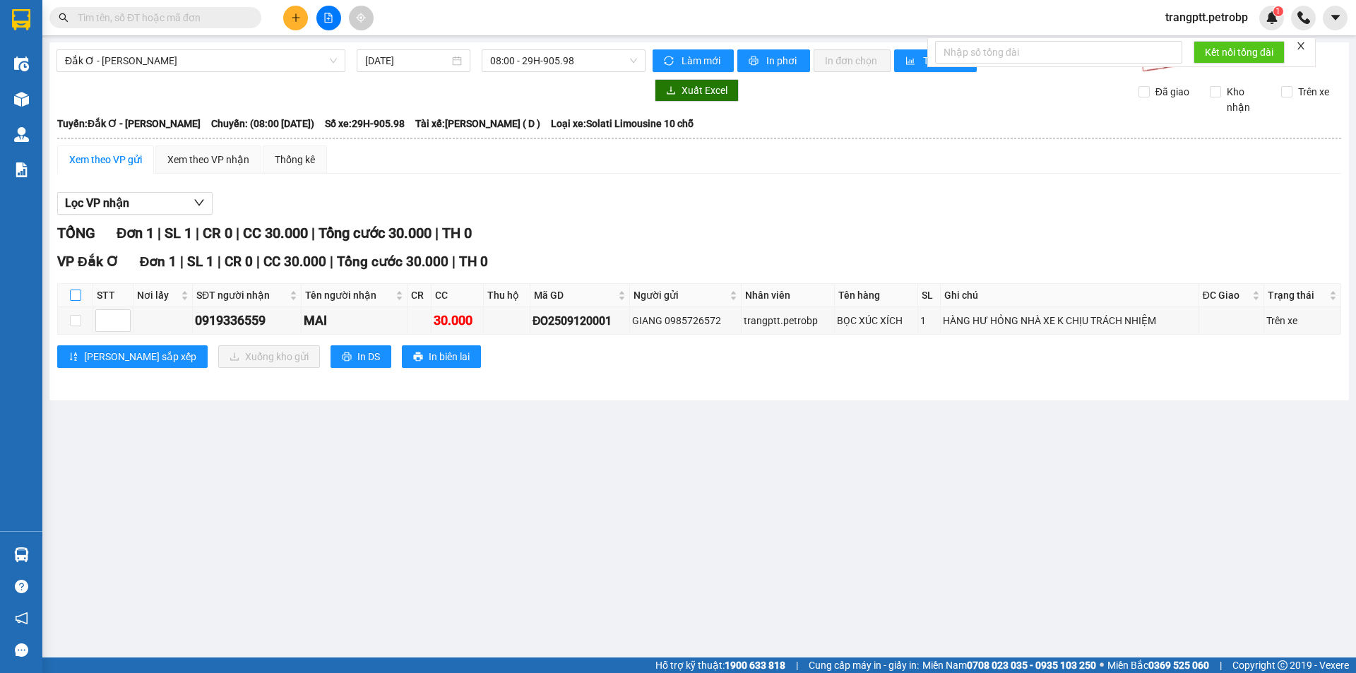
drag, startPoint x: 70, startPoint y: 291, endPoint x: 149, endPoint y: 338, distance: 91.8
click at [76, 298] on input "checkbox" at bounding box center [75, 295] width 11 height 11
checkbox input "true"
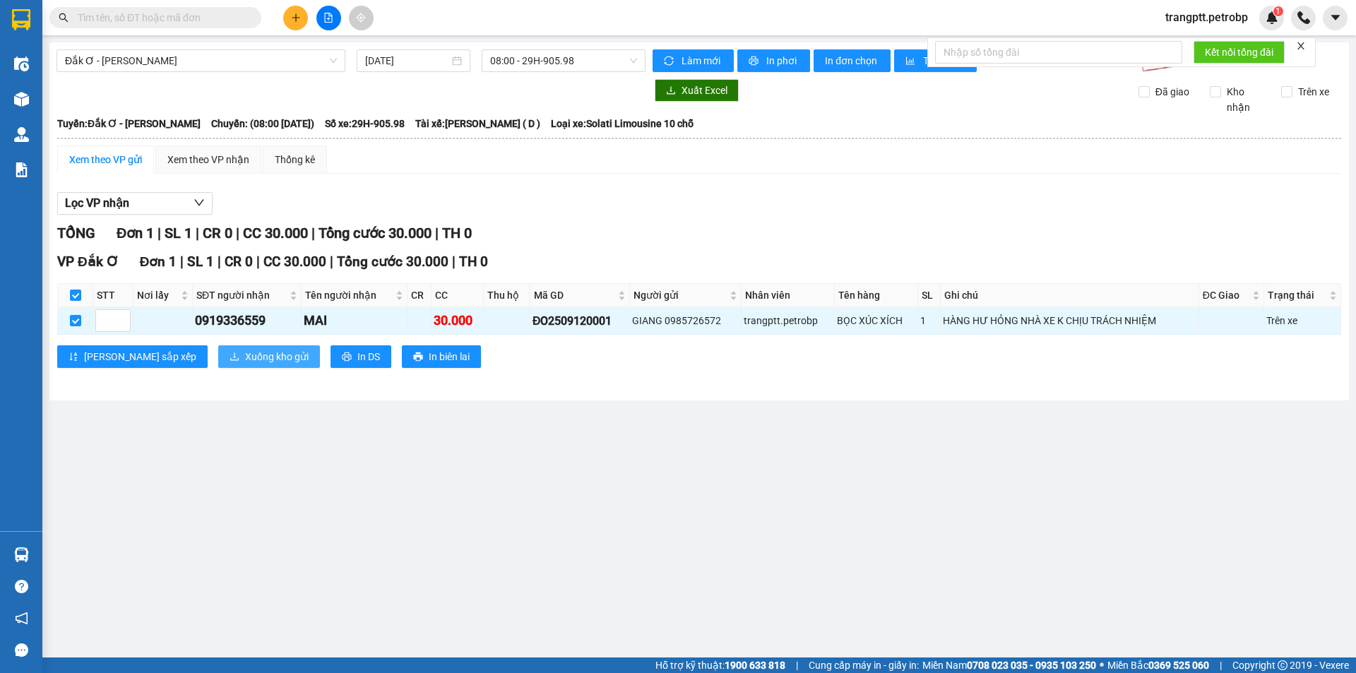
click at [245, 353] on span "Xuống kho gửi" at bounding box center [277, 357] width 64 height 16
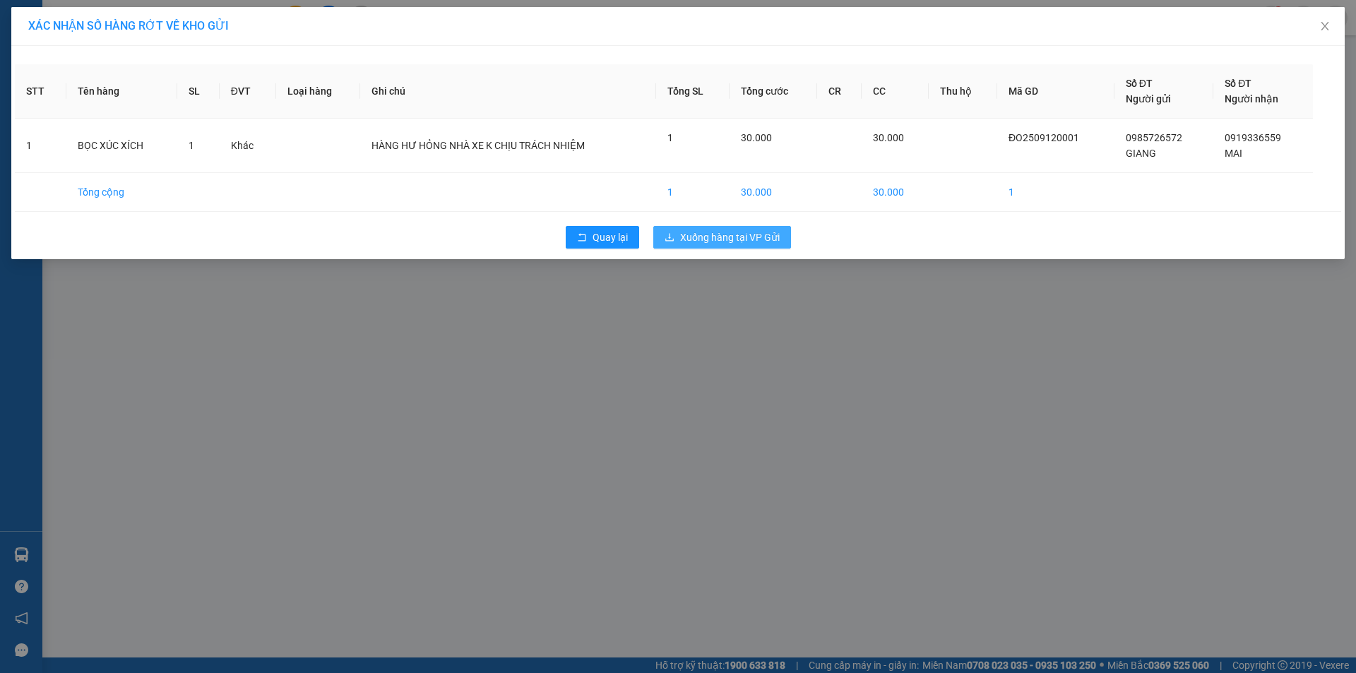
click at [703, 233] on span "Xuống hàng tại VP Gửi" at bounding box center [730, 238] width 100 height 16
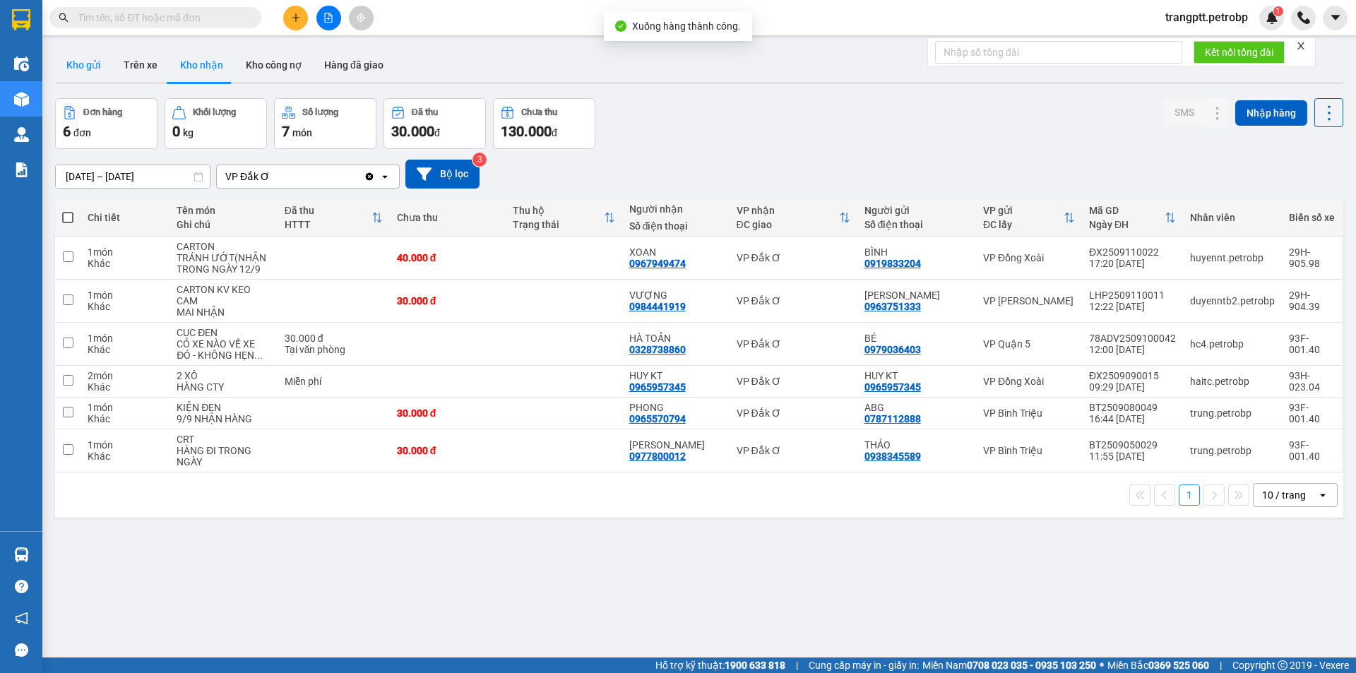
click at [89, 69] on button "Kho gửi" at bounding box center [83, 65] width 57 height 34
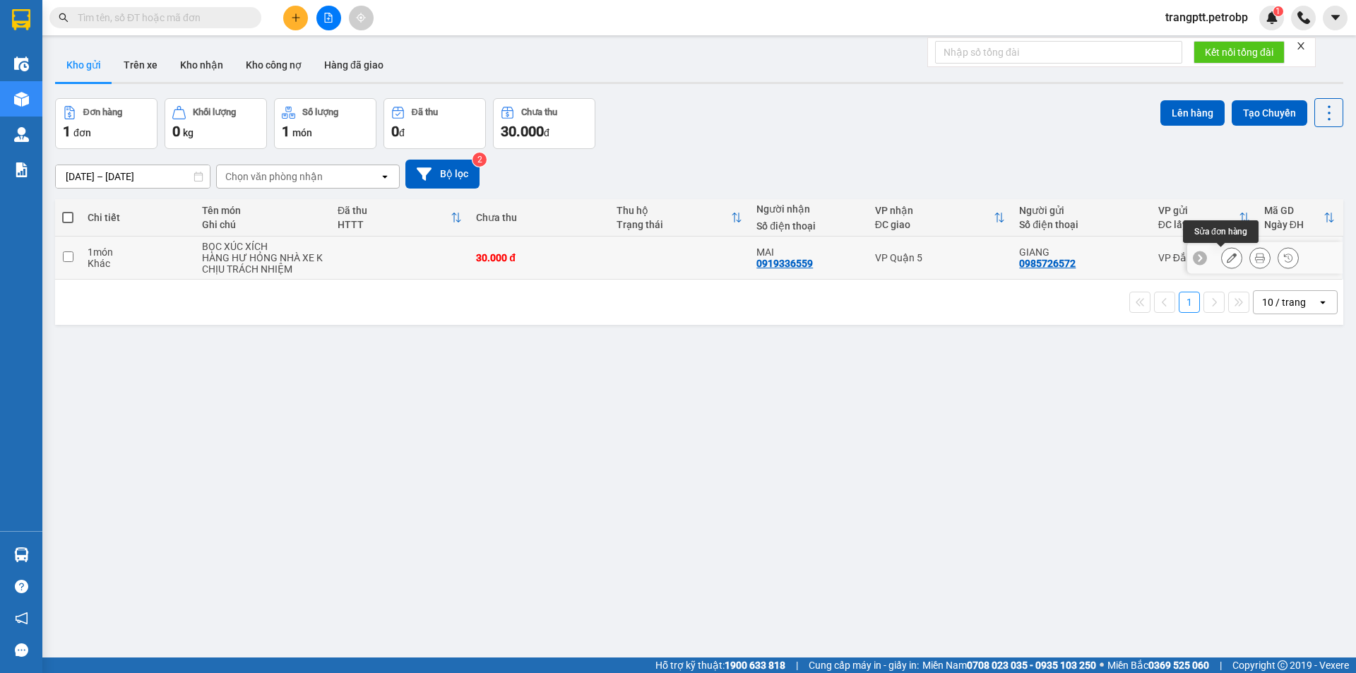
click at [1227, 258] on icon at bounding box center [1232, 258] width 10 height 10
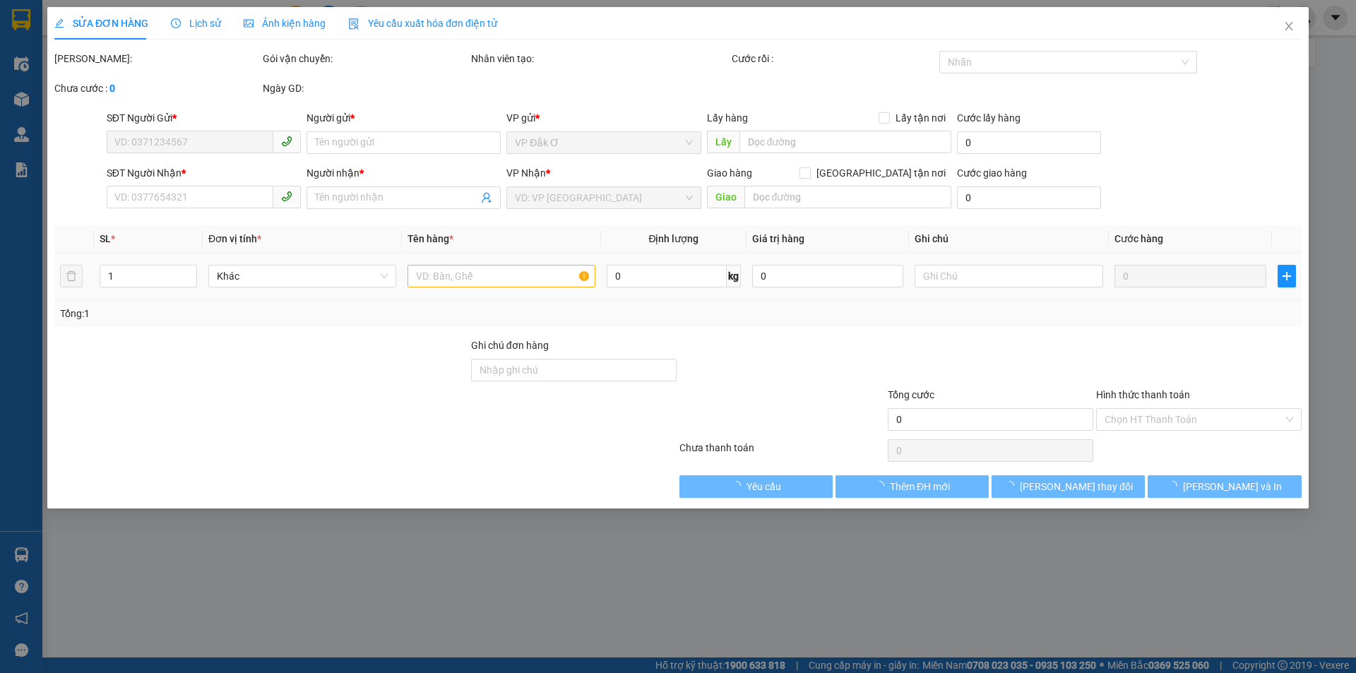
type input "0985726572"
type input "GIANG"
type input "0919336559"
type input "MAI"
type input "30.000"
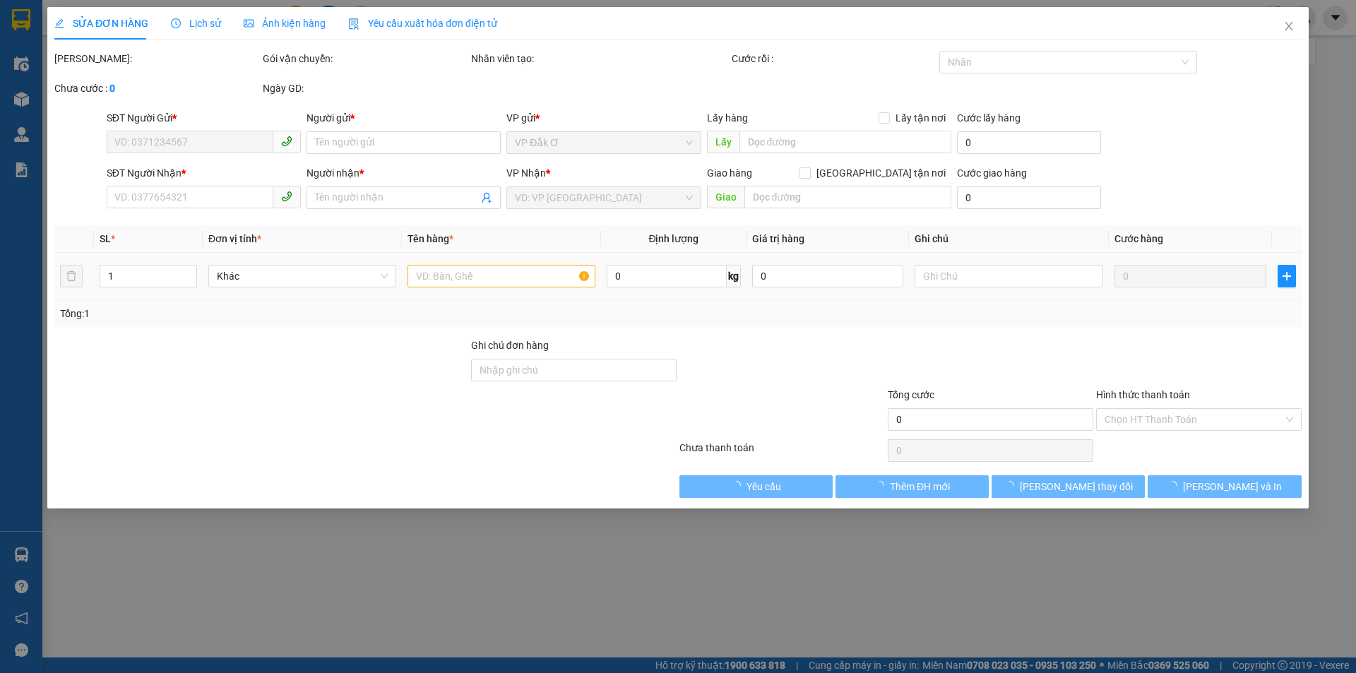
type input "30.000"
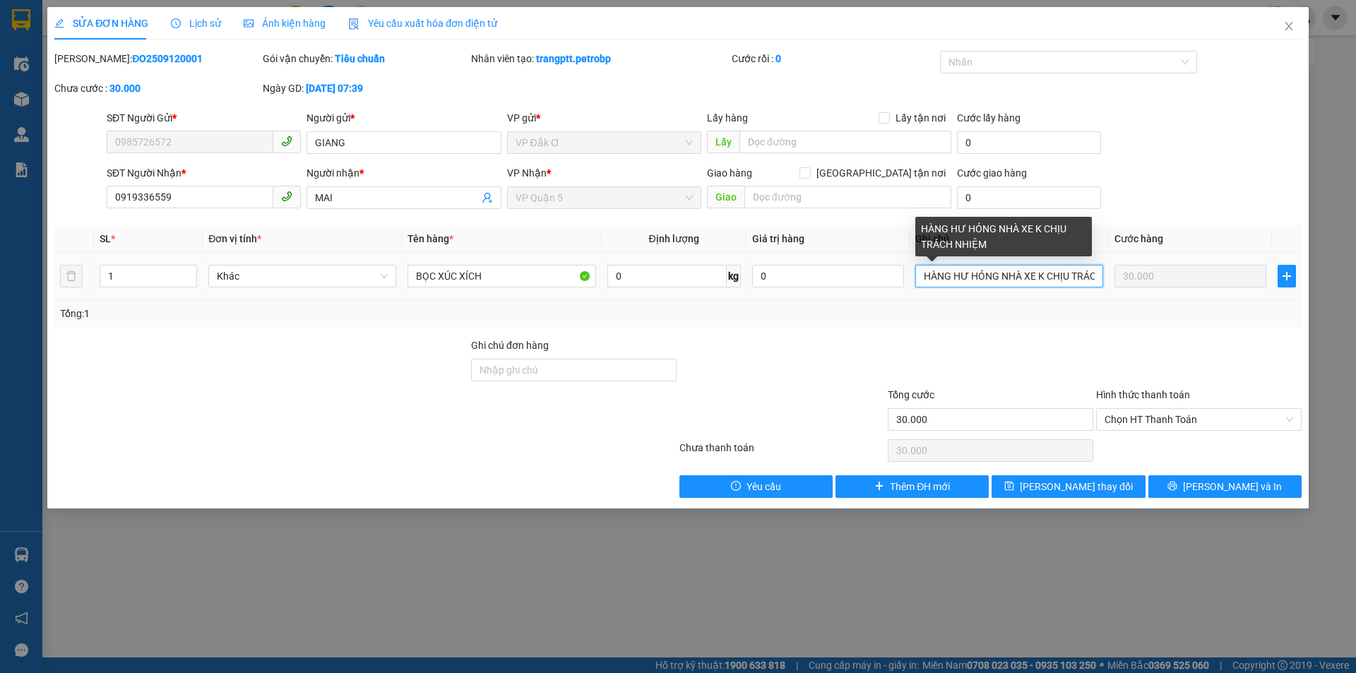
click at [918, 275] on input "HÀNG HƯ HỎNG NHÀ XE K CHỊU TRÁCH NHIỆM" at bounding box center [1009, 276] width 188 height 23
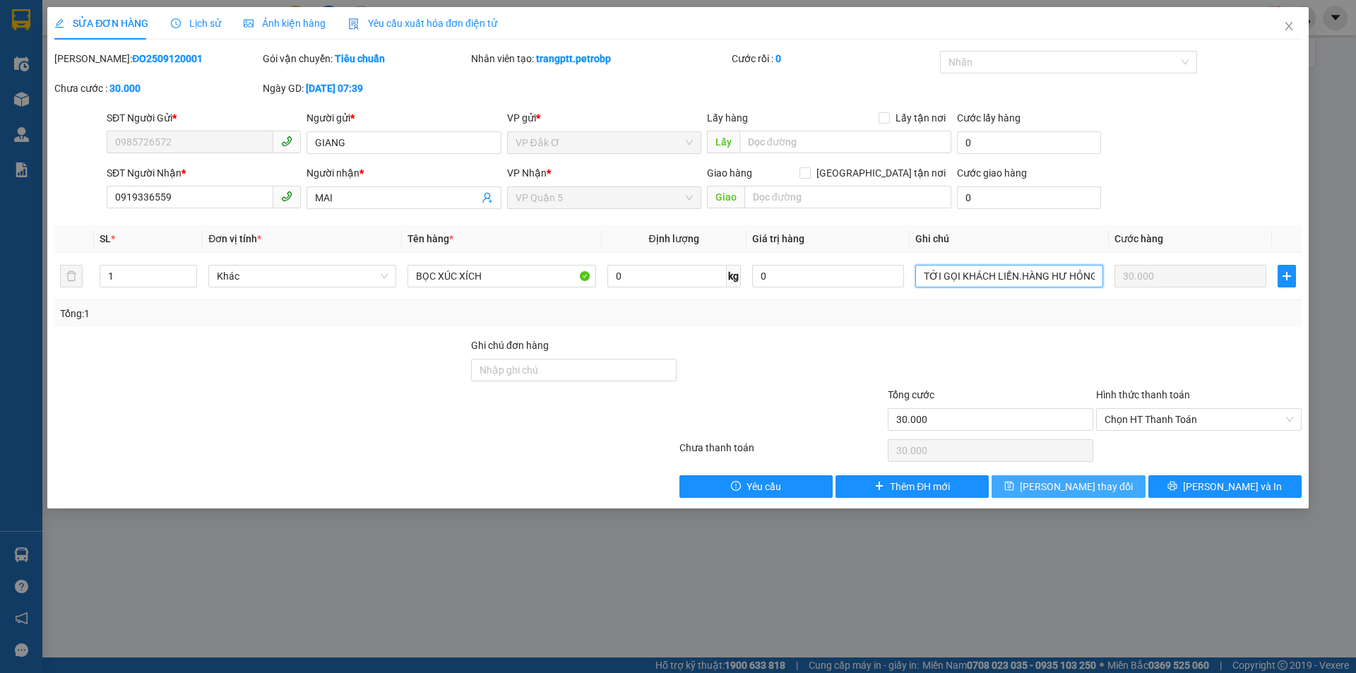
type input "TỚI GỌI KHÁCH LIỀN.HÀNG HƯ HỎNG NHÀ XE K CHỊU TRÁCH NHIỆM"
drag, startPoint x: 1053, startPoint y: 485, endPoint x: 1013, endPoint y: 459, distance: 48.0
click at [1054, 485] on span "[PERSON_NAME] thay đổi" at bounding box center [1076, 487] width 113 height 16
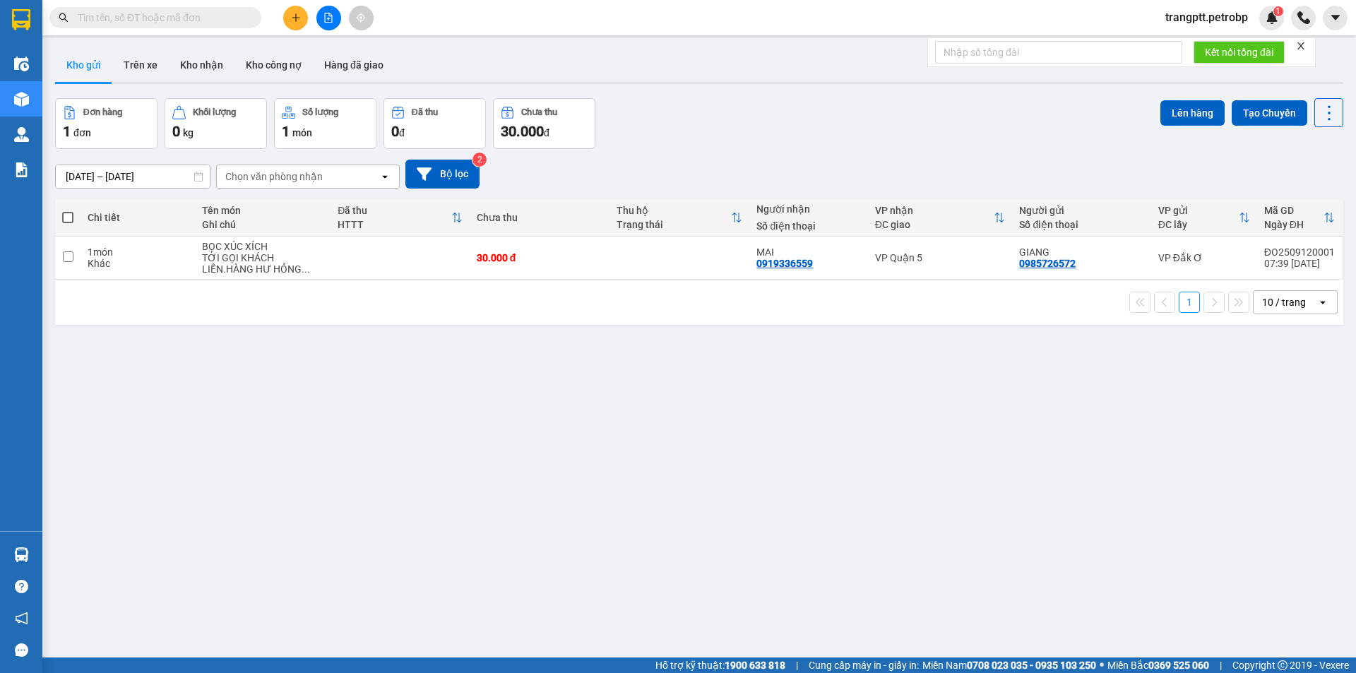
drag, startPoint x: 69, startPoint y: 210, endPoint x: 92, endPoint y: 213, distance: 23.5
click at [69, 212] on label at bounding box center [67, 217] width 11 height 14
click at [68, 210] on input "checkbox" at bounding box center [68, 210] width 0 height 0
checkbox input "true"
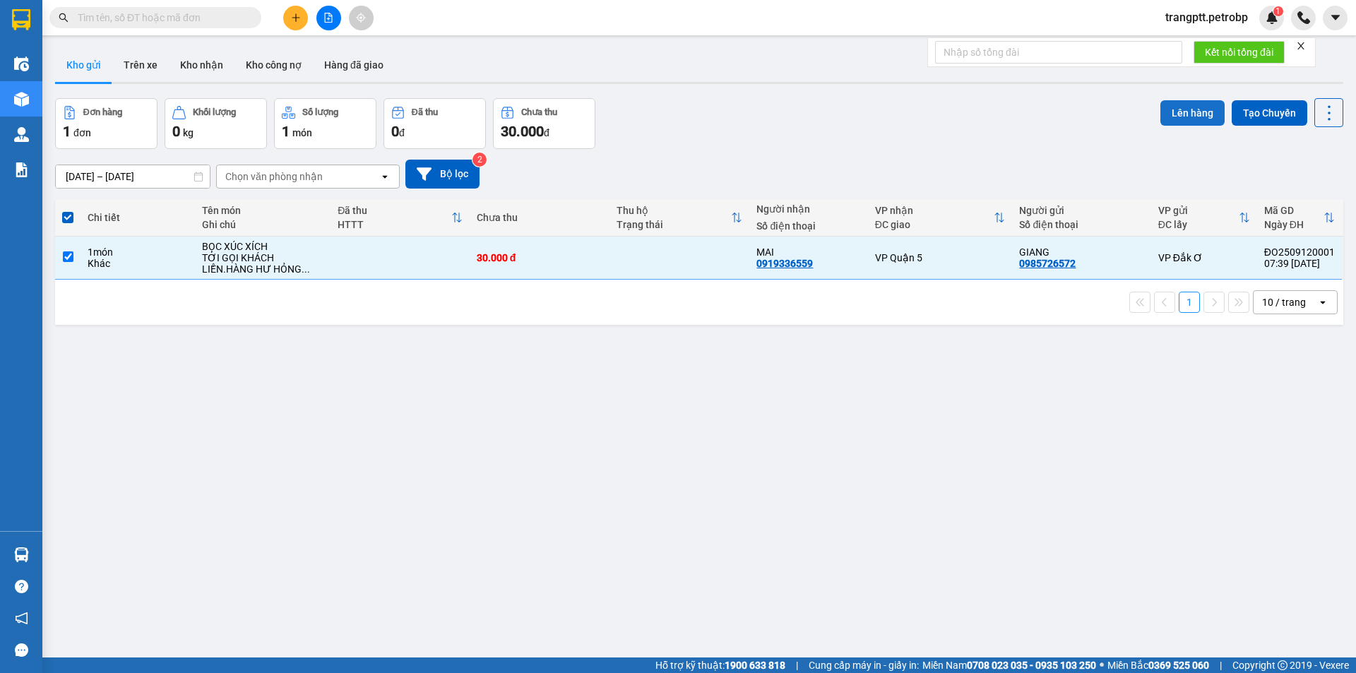
click at [1189, 117] on button "Lên hàng" at bounding box center [1192, 112] width 64 height 25
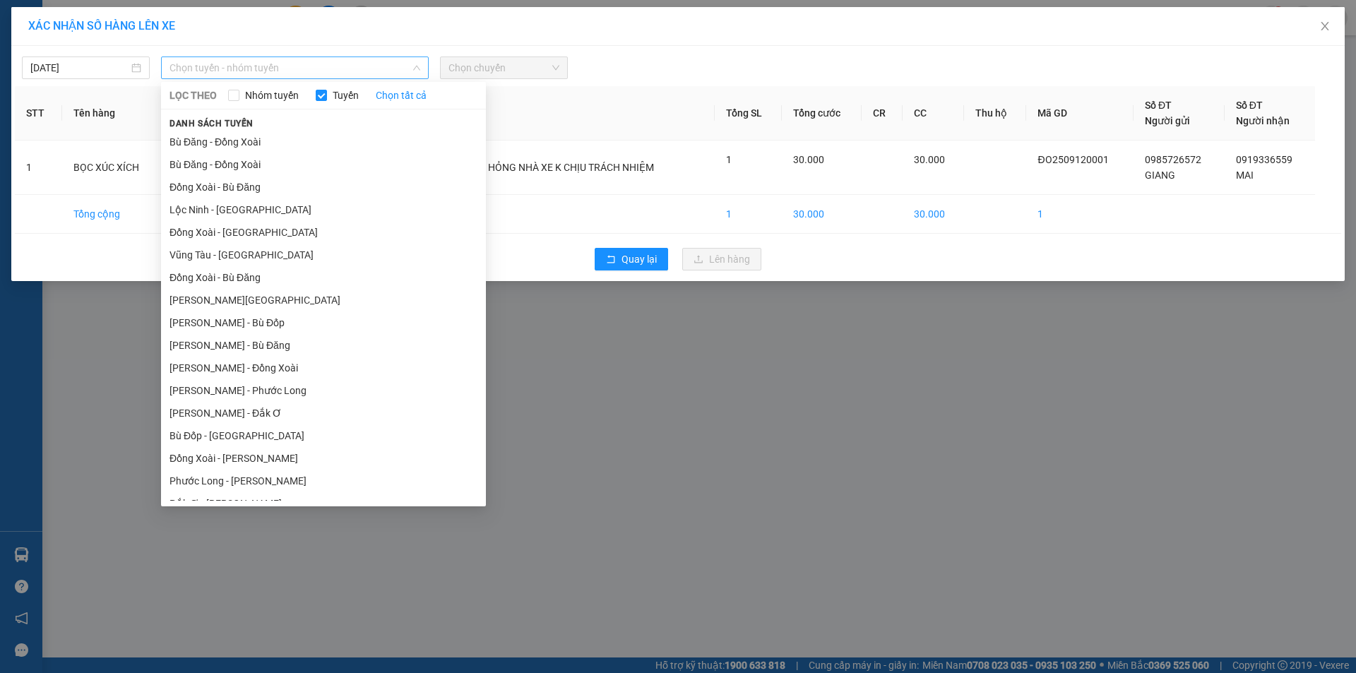
click at [245, 68] on span "Chọn tuyến - nhóm tuyến" at bounding box center [295, 67] width 251 height 21
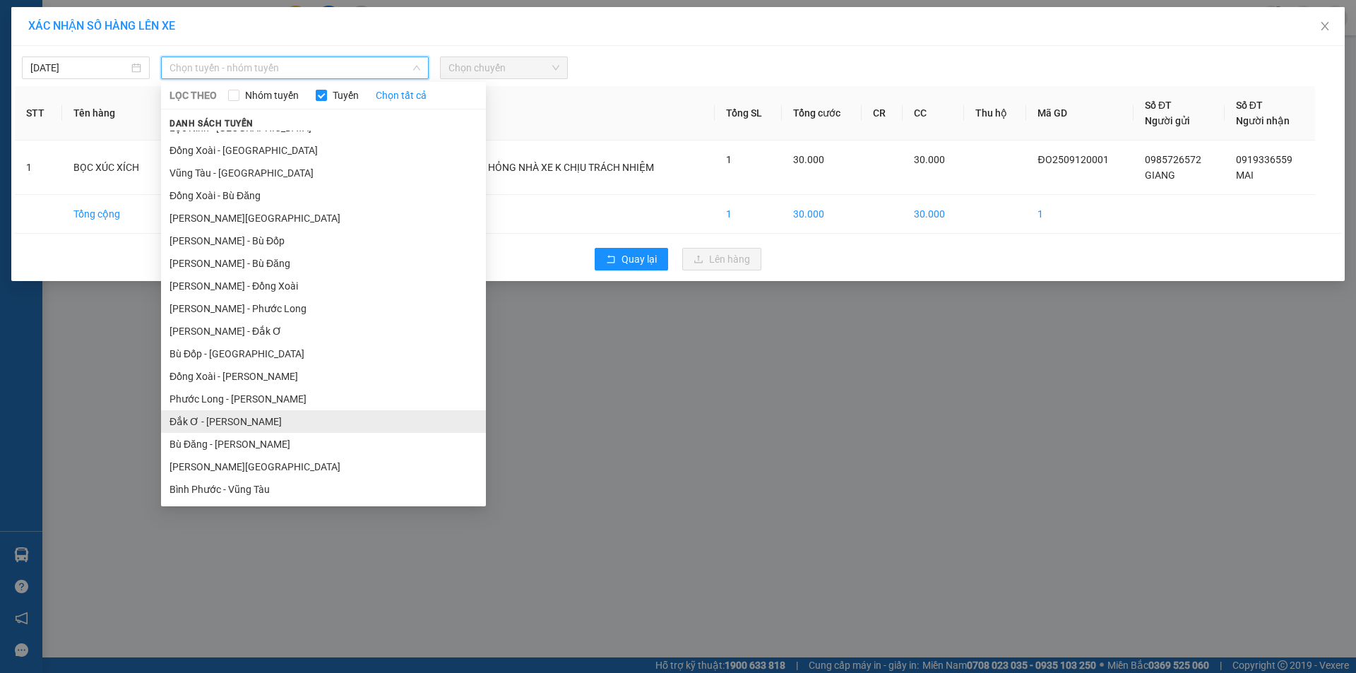
click at [213, 422] on li "Đắk Ơ - [PERSON_NAME]" at bounding box center [323, 421] width 325 height 23
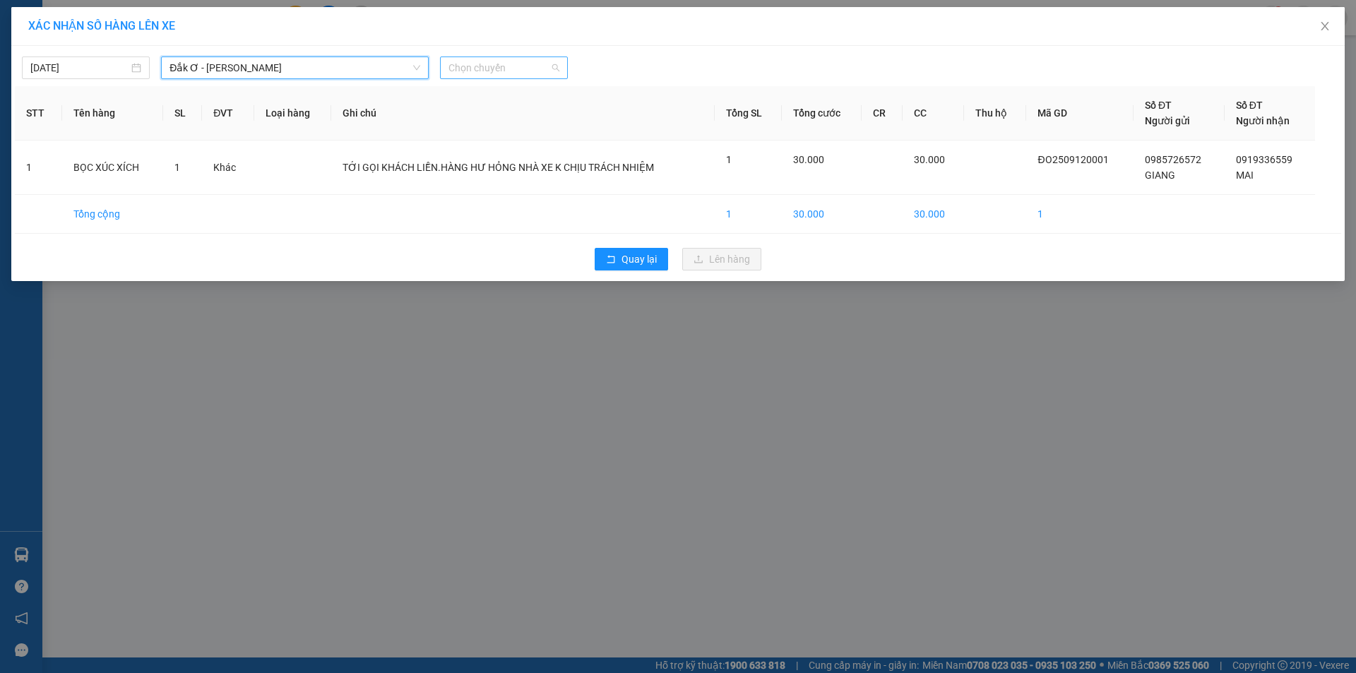
click at [467, 63] on span "Chọn chuyến" at bounding box center [503, 67] width 111 height 21
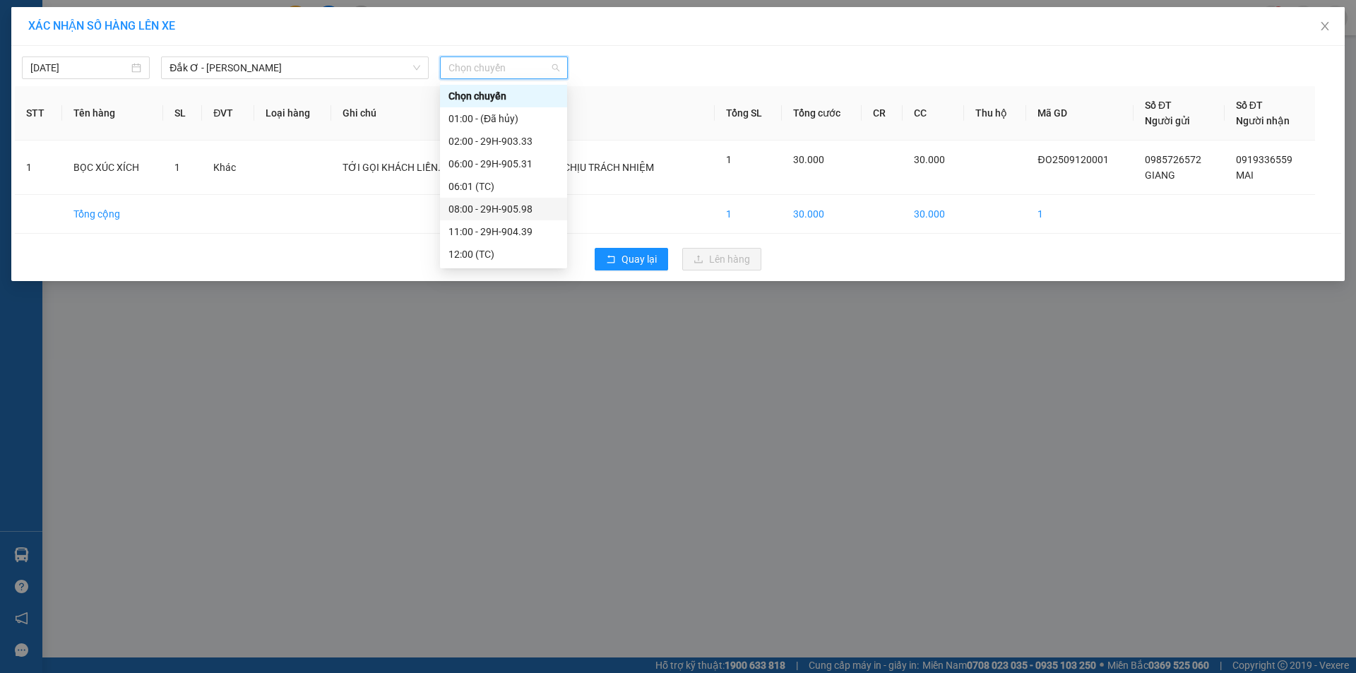
click at [485, 209] on div "08:00 - 29H-905.98" at bounding box center [503, 209] width 110 height 16
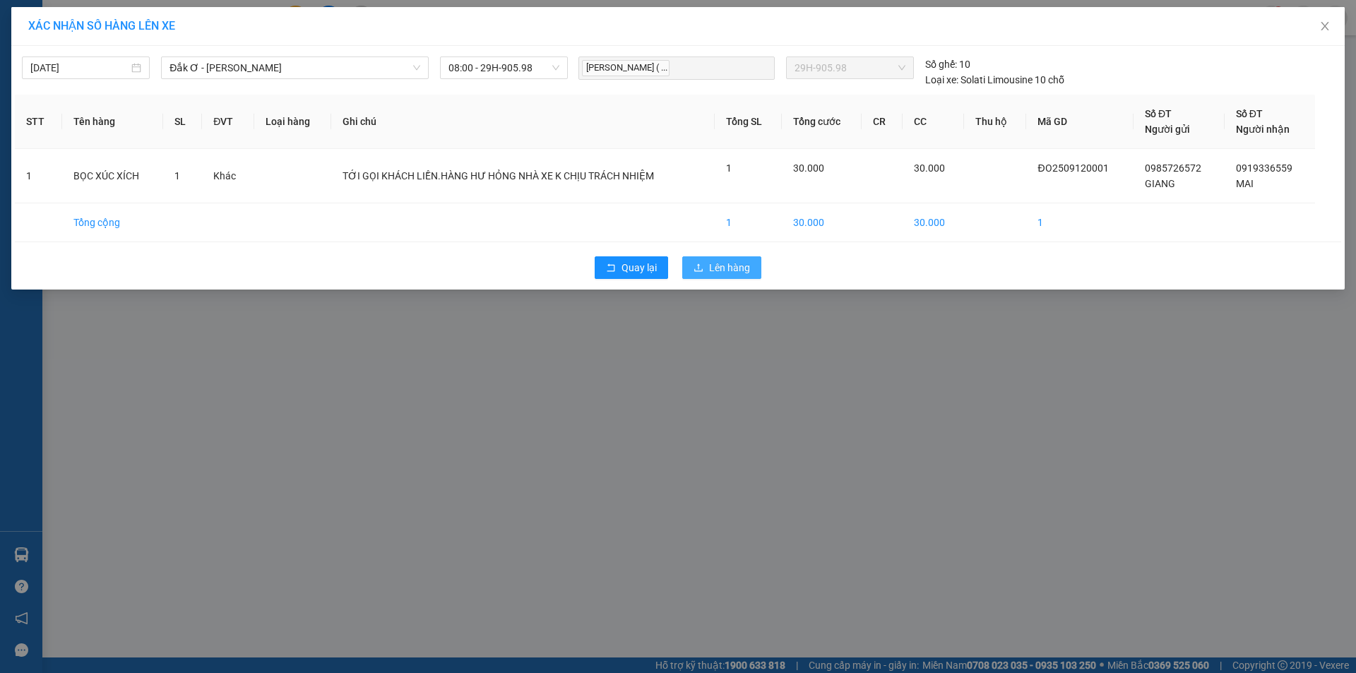
click at [713, 266] on span "Lên hàng" at bounding box center [729, 268] width 41 height 16
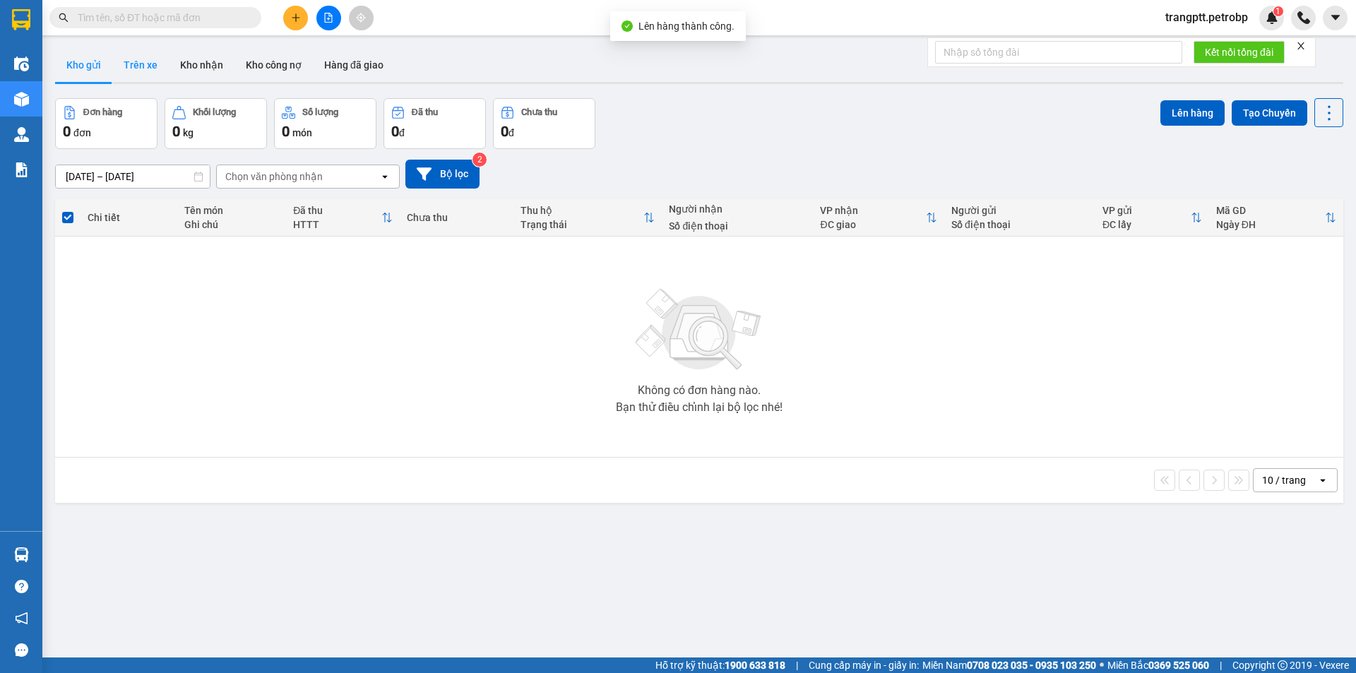
click at [133, 64] on button "Trên xe" at bounding box center [140, 65] width 57 height 34
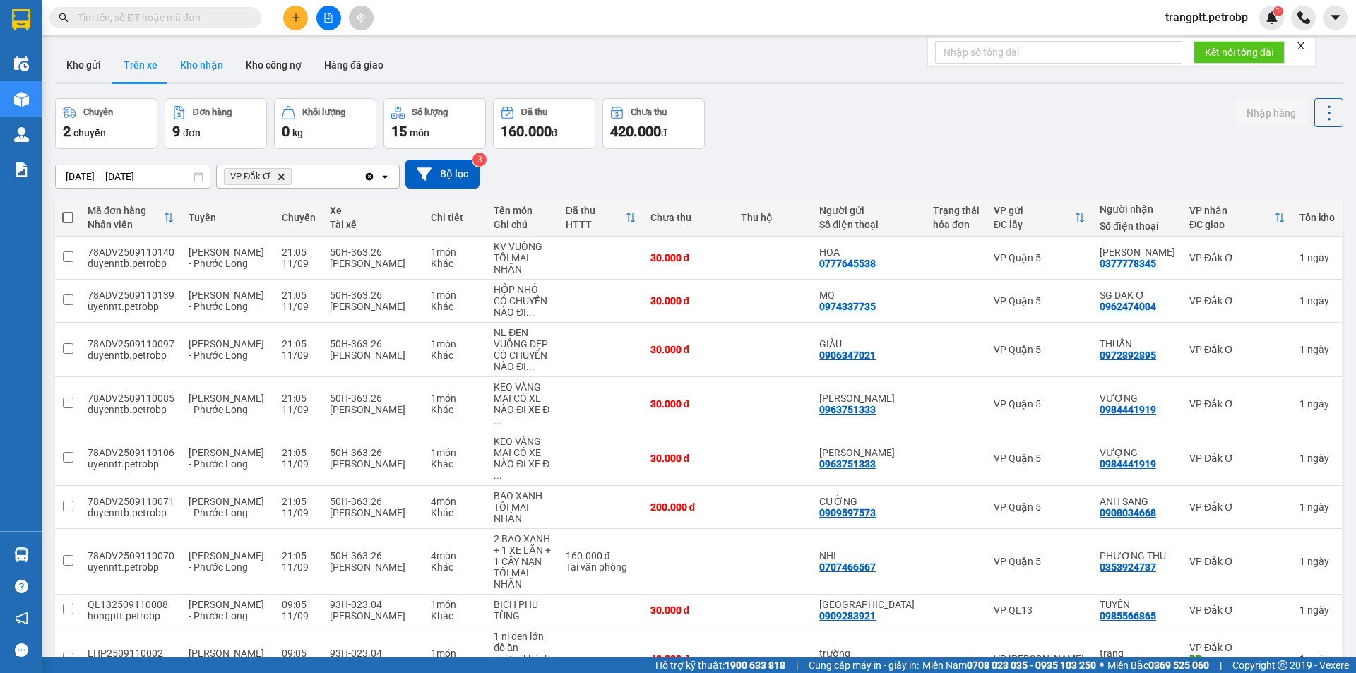
click at [203, 62] on button "Kho nhận" at bounding box center [202, 65] width 66 height 34
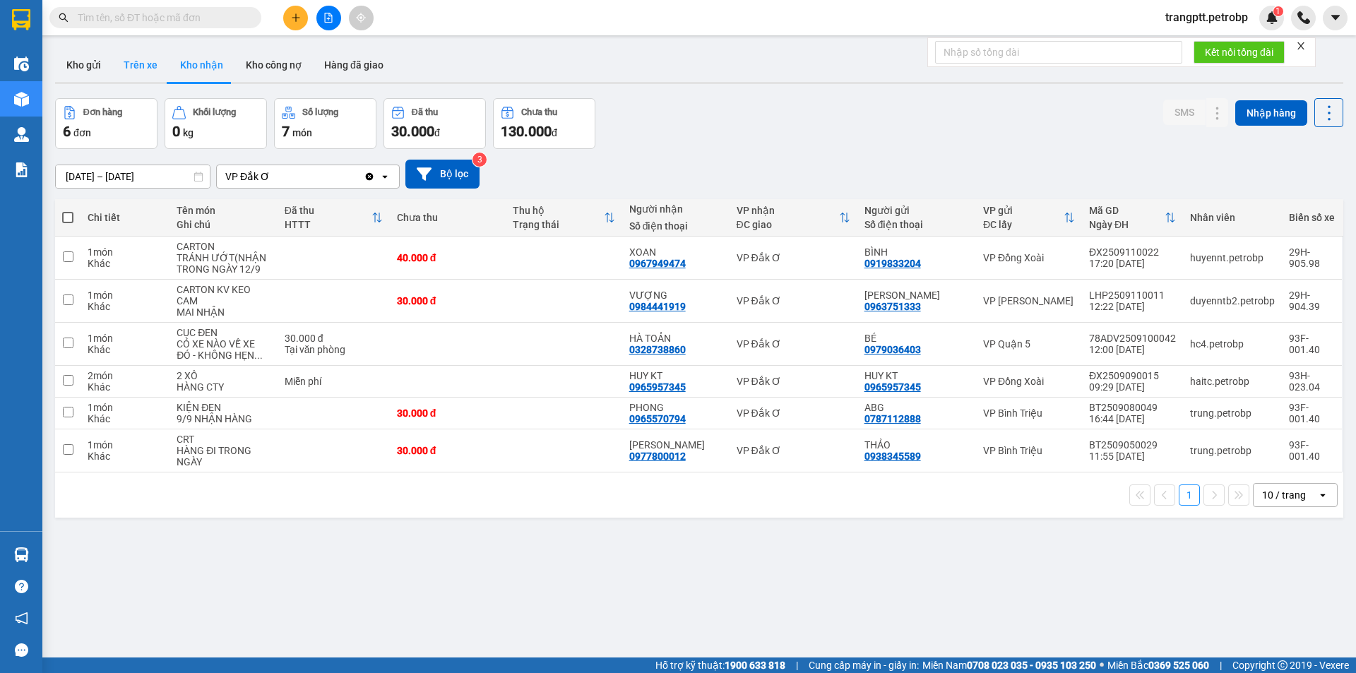
drag, startPoint x: 140, startPoint y: 63, endPoint x: 143, endPoint y: 80, distance: 17.3
click at [140, 63] on button "Trên xe" at bounding box center [140, 65] width 57 height 34
type input "[DATE] – [DATE]"
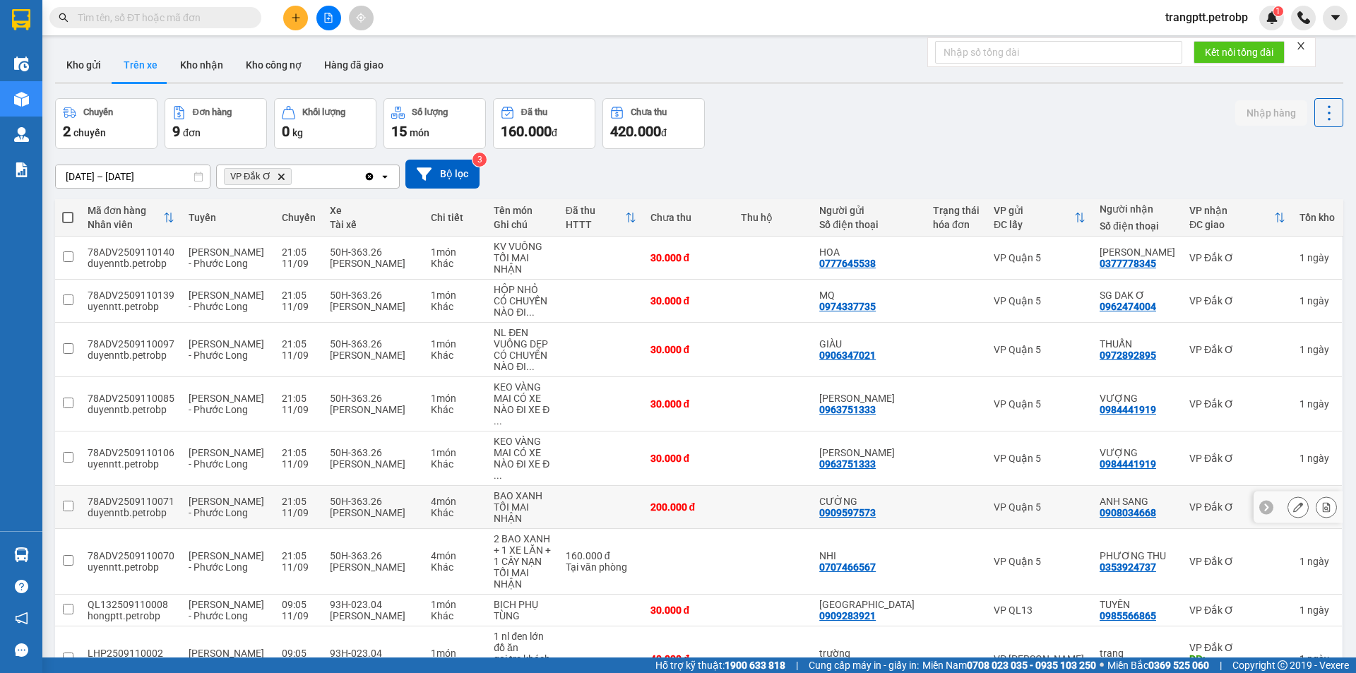
scroll to position [65, 0]
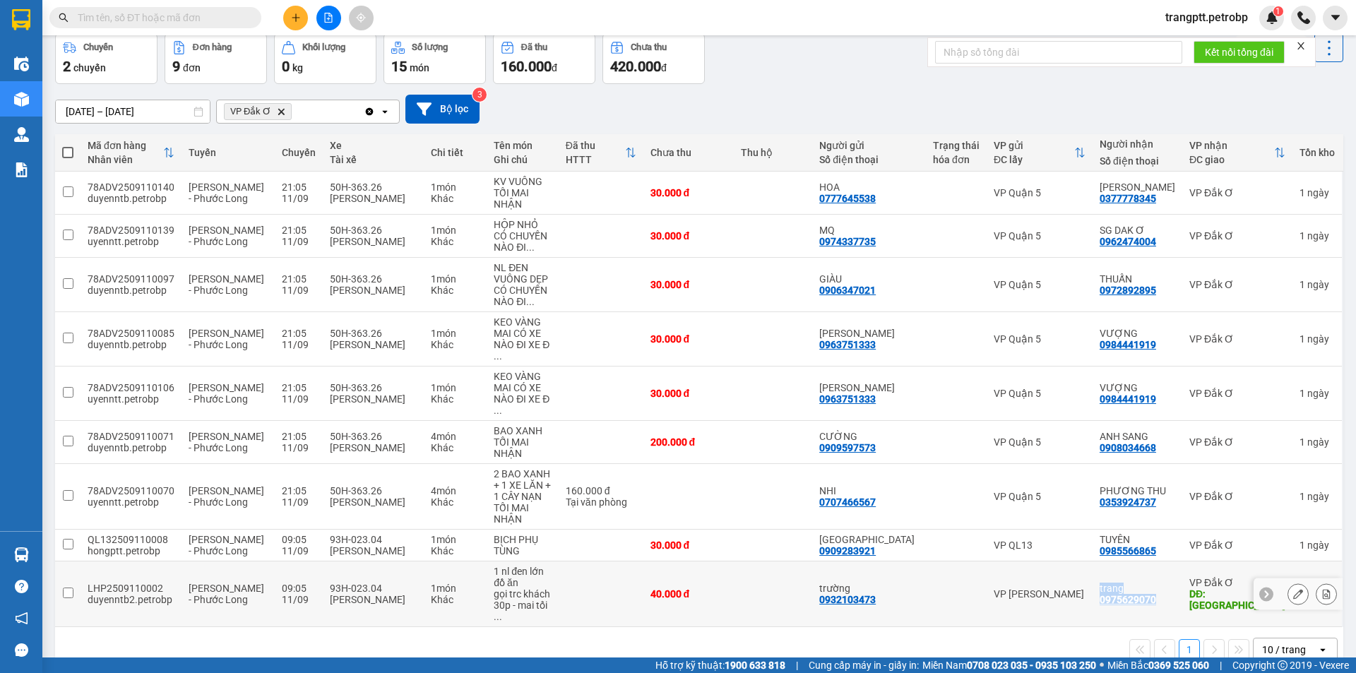
drag, startPoint x: 1100, startPoint y: 557, endPoint x: 1160, endPoint y: 581, distance: 64.7
click at [1160, 581] on td "trang 0975629070" at bounding box center [1138, 595] width 90 height 66
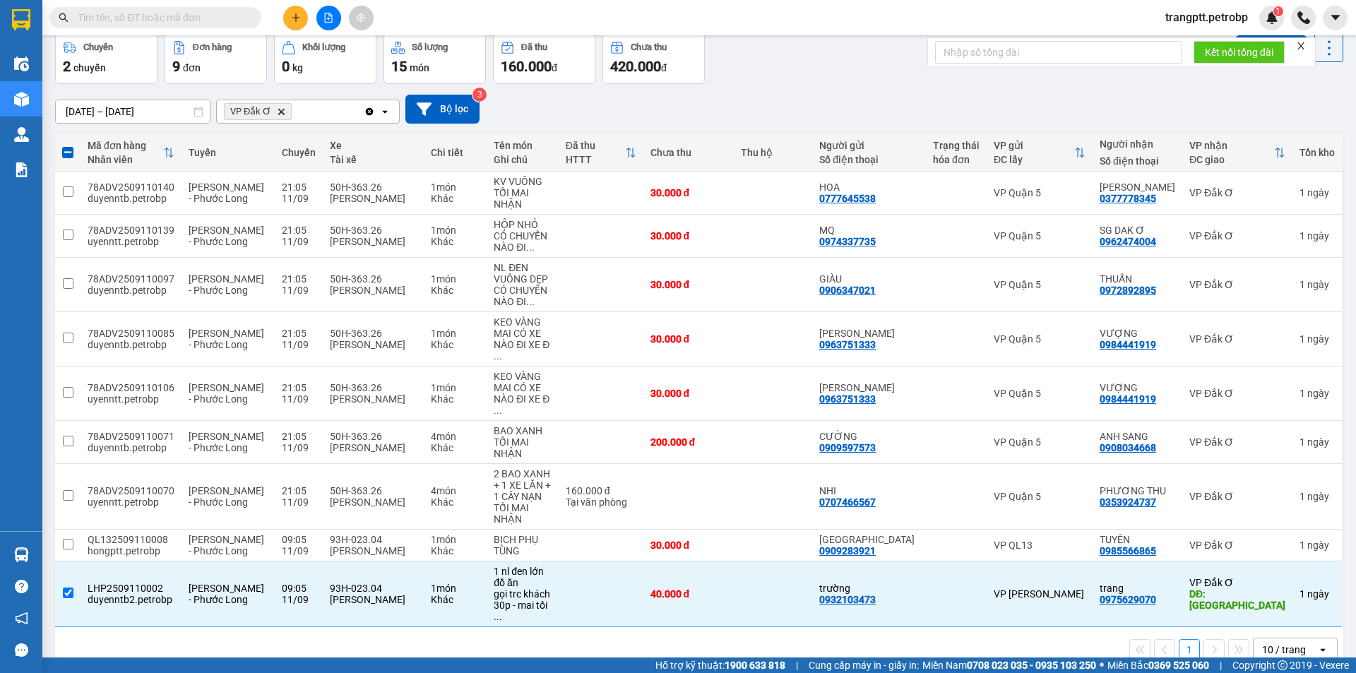
click at [1042, 638] on div "1 10 / trang open" at bounding box center [699, 650] width 1277 height 24
drag, startPoint x: 1104, startPoint y: 555, endPoint x: 1255, endPoint y: 584, distance: 153.9
click at [1255, 584] on tr "LHP2509110002 duyenntb2.[PERSON_NAME] - Phước Long 09:05 [DATE] 93H-023.04 [PE…" at bounding box center [699, 595] width 1288 height 66
checkbox input "false"
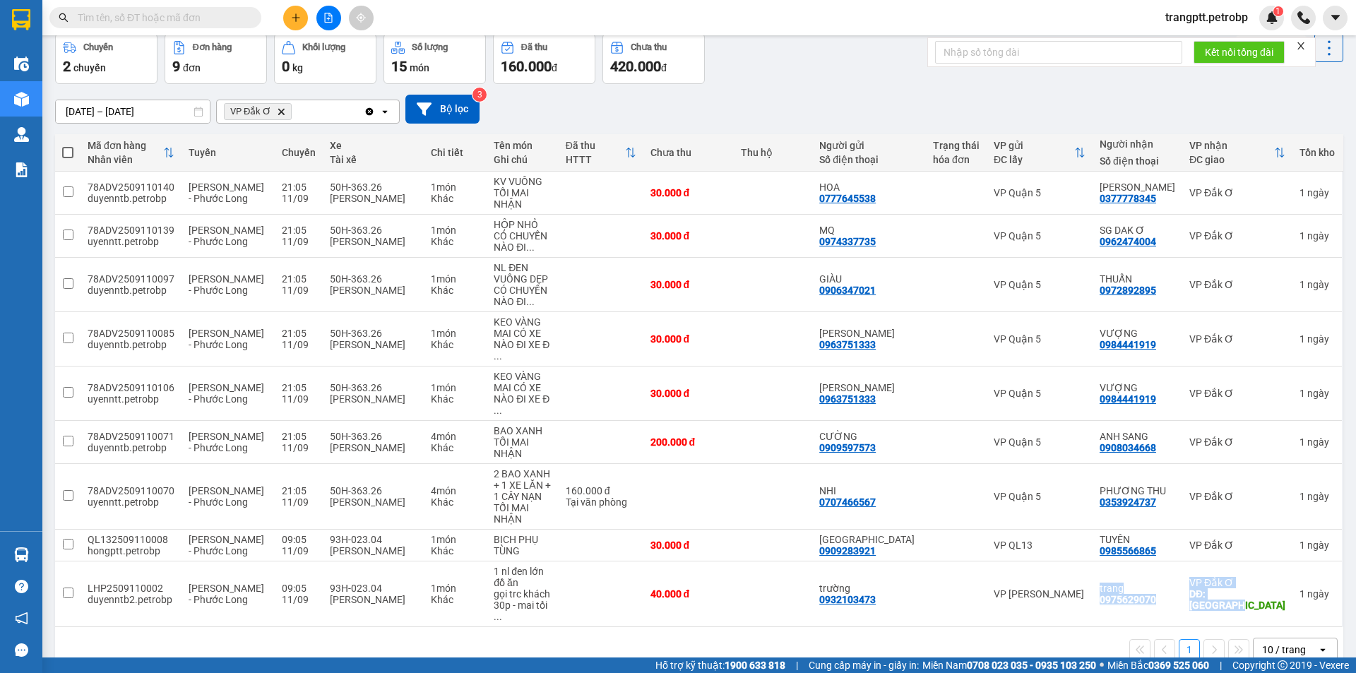
copy tr "trang 0975629070 VP Đắk Ơ DĐ: [GEOGRAPHIC_DATA]"
click at [1026, 638] on div "1 10 / trang open" at bounding box center [699, 650] width 1277 height 24
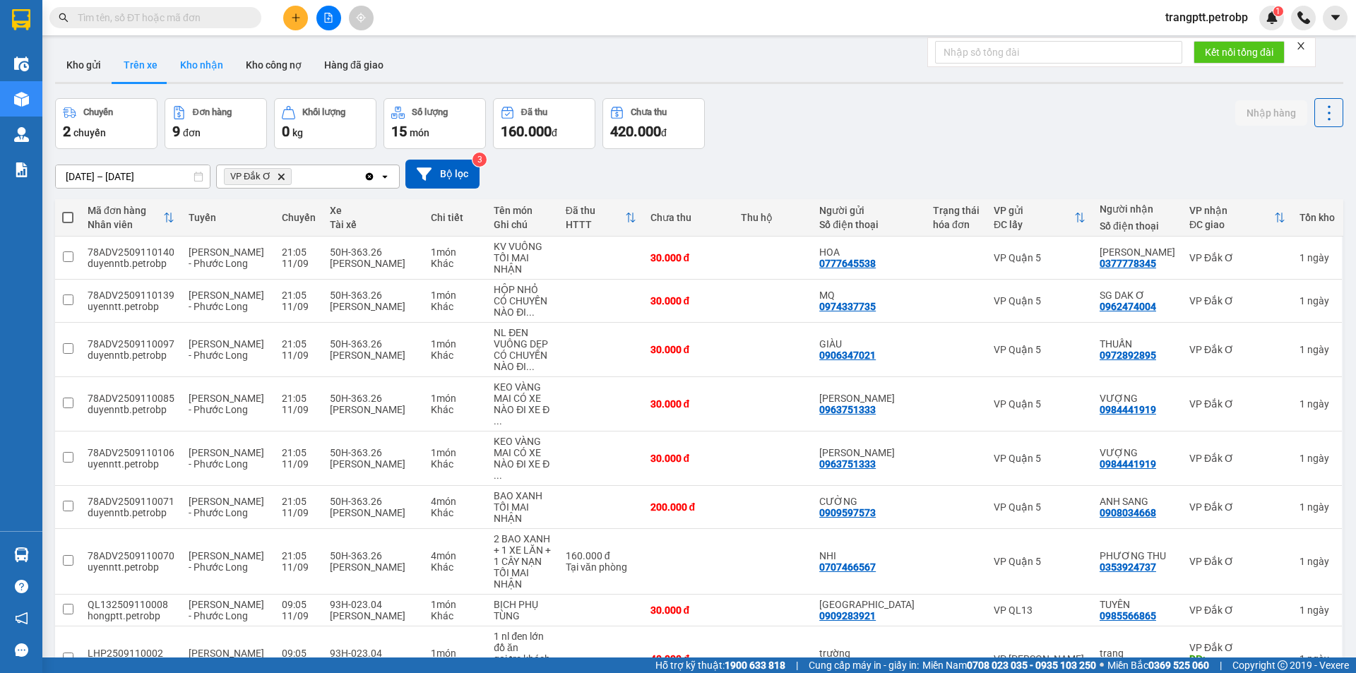
click at [198, 59] on button "Kho nhận" at bounding box center [202, 65] width 66 height 34
type input "[DATE] – [DATE]"
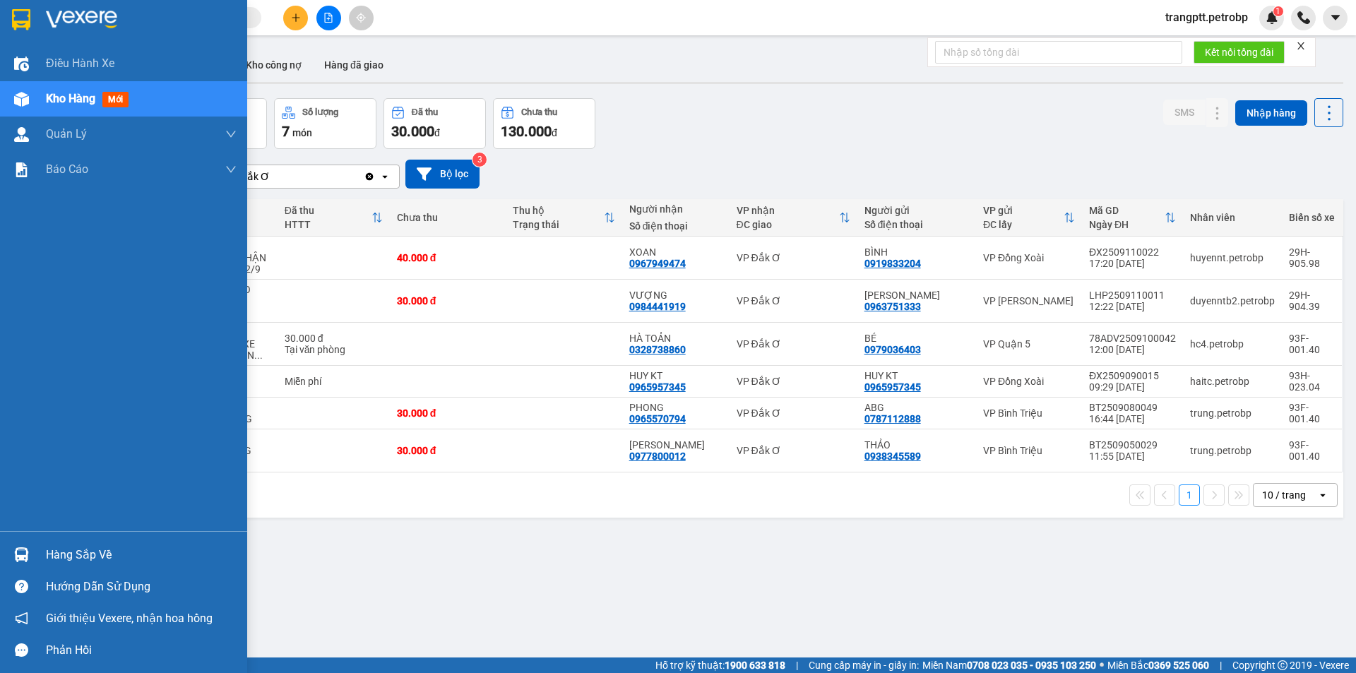
click at [48, 557] on div "Hàng sắp về" at bounding box center [141, 555] width 191 height 21
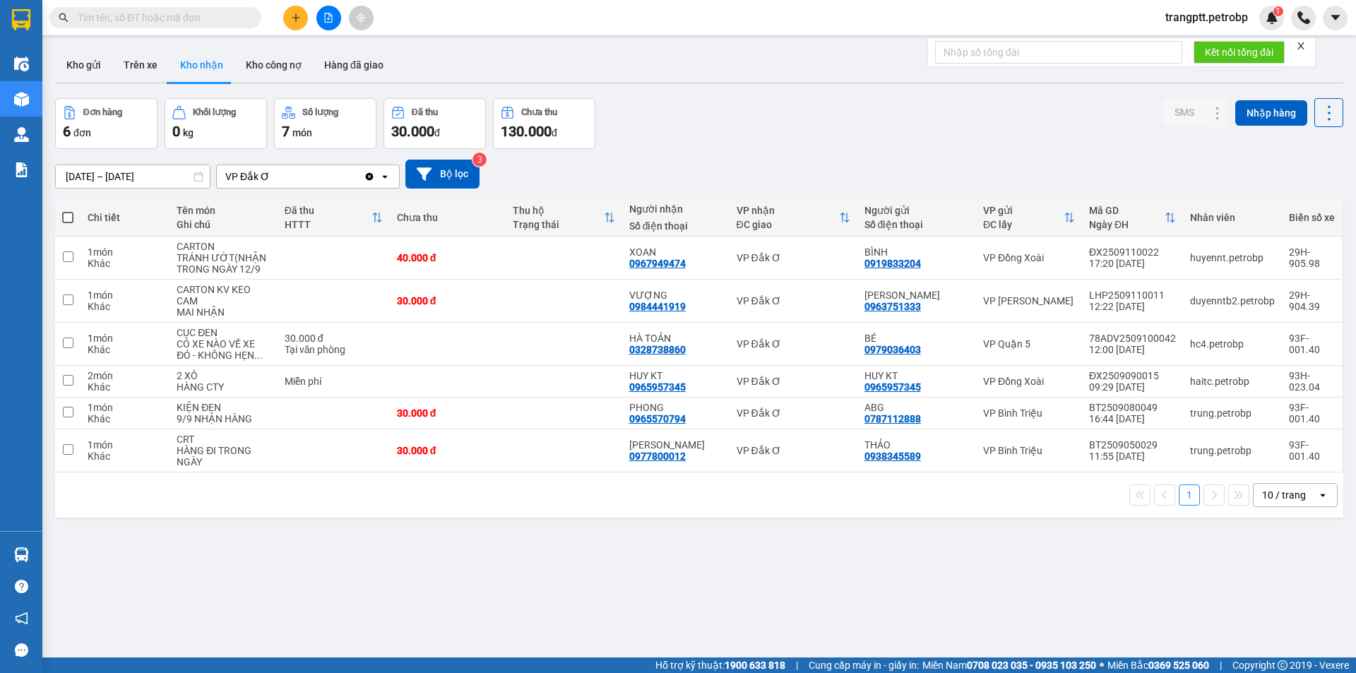
click at [772, 592] on section "Kết quả tìm kiếm ( 0 ) Bộ lọc No Data trangptt.petrobp 1 Điều hành xe Kho hàng …" at bounding box center [678, 336] width 1356 height 673
click at [296, 14] on icon "plus" at bounding box center [296, 18] width 10 height 10
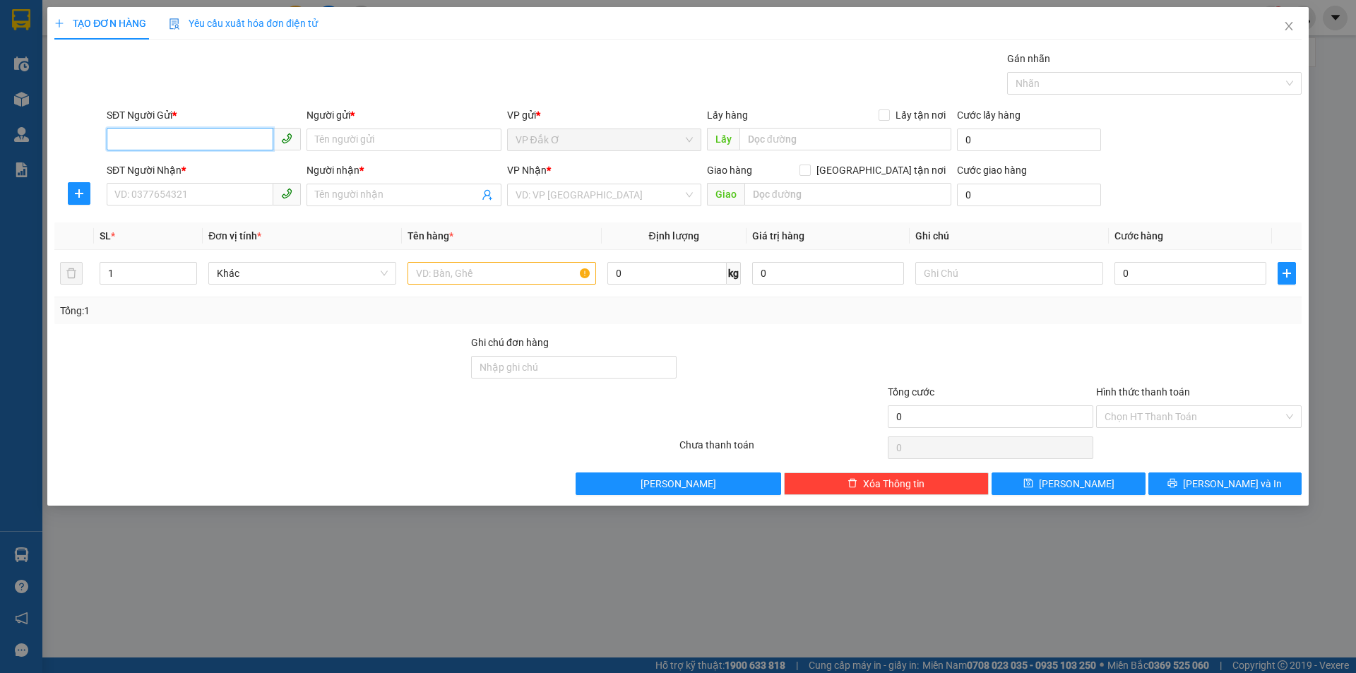
click at [218, 139] on input "SĐT Người Gửi *" at bounding box center [190, 139] width 167 height 23
click at [199, 166] on div "0382332116 - ANH 6" at bounding box center [203, 168] width 177 height 16
type input "0382332116"
type input "ANH 6"
type input "0336123279"
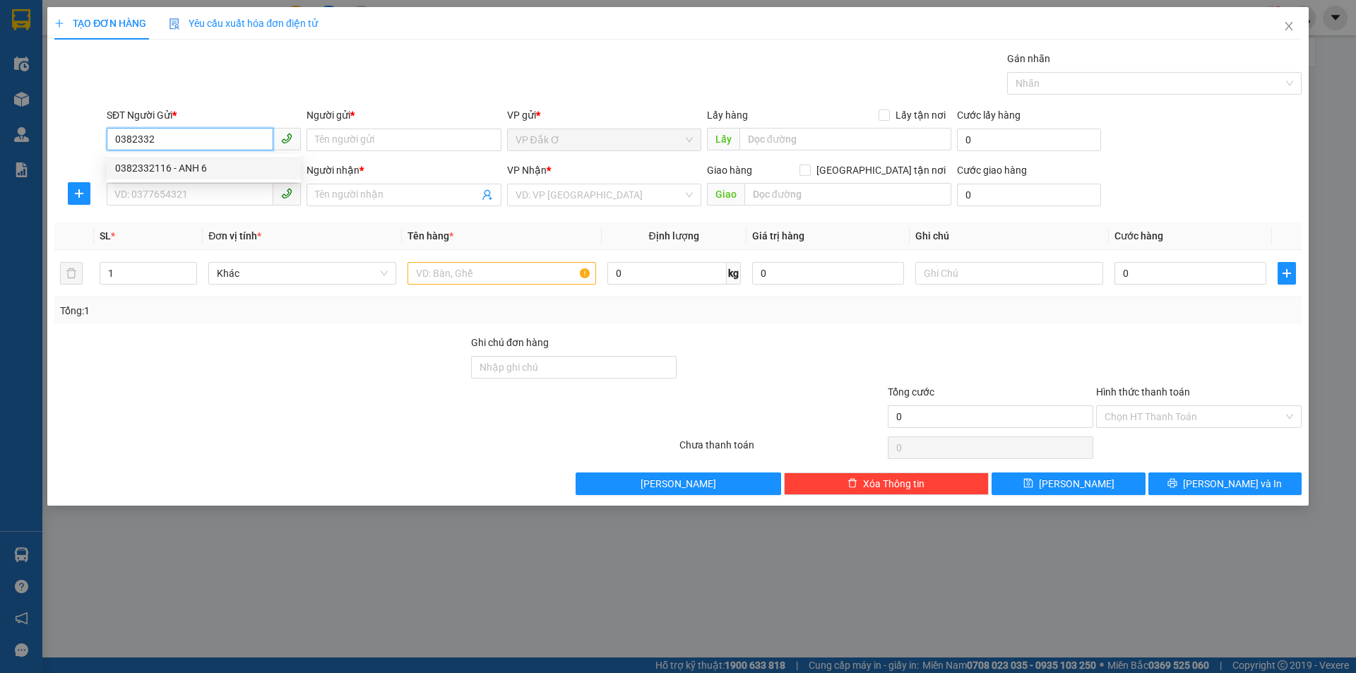
type input "THẢO"
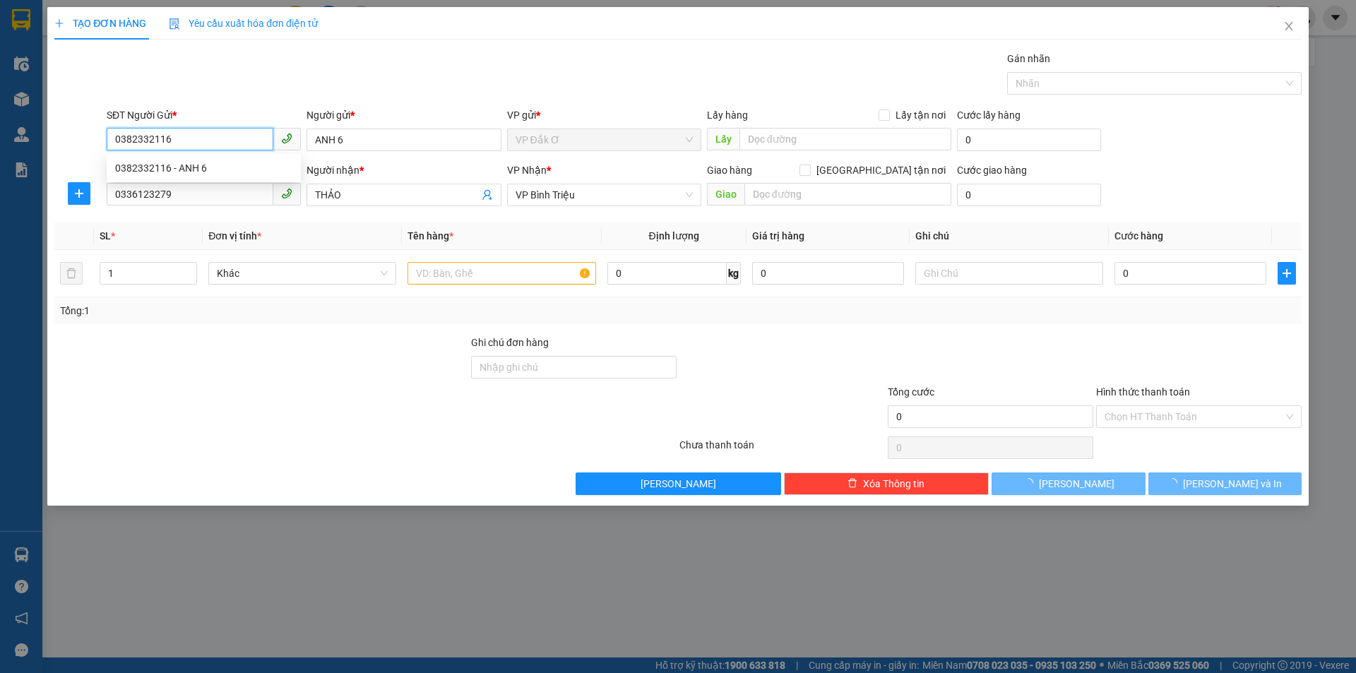
type input "40.000"
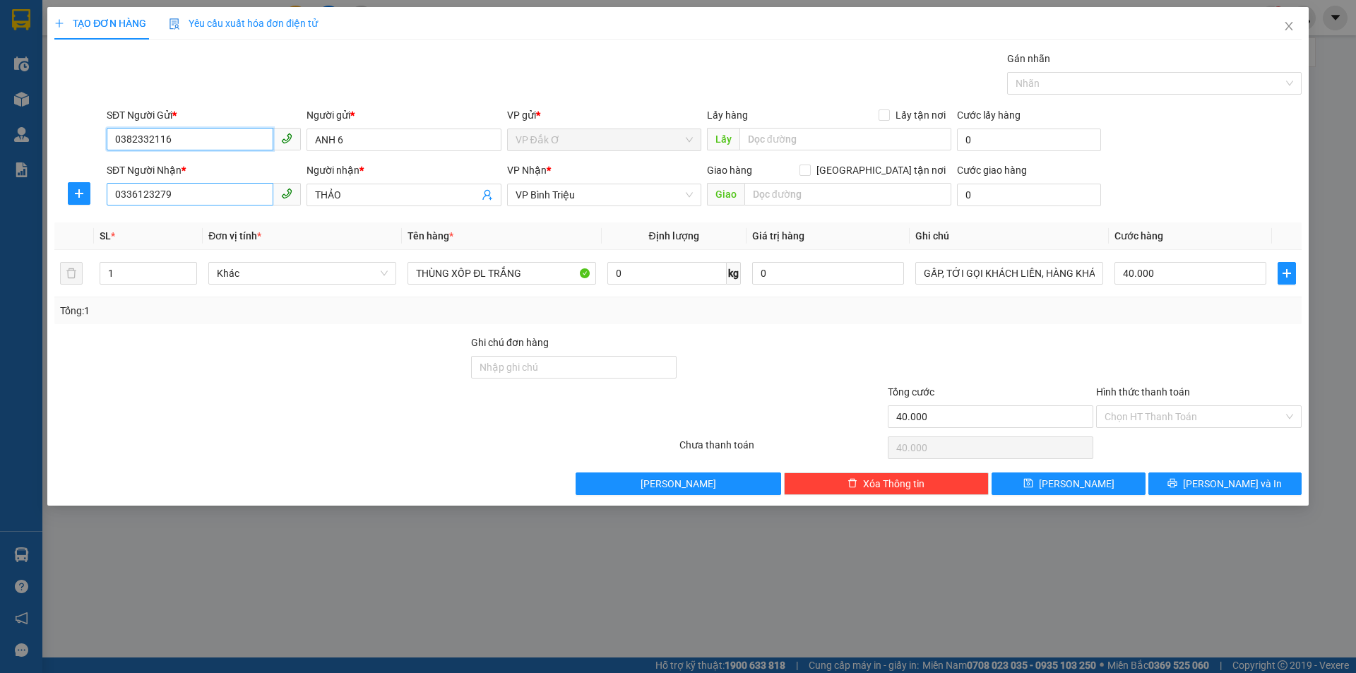
type input "0382332116"
click at [206, 197] on input "0336123279" at bounding box center [190, 194] width 167 height 23
type input "0"
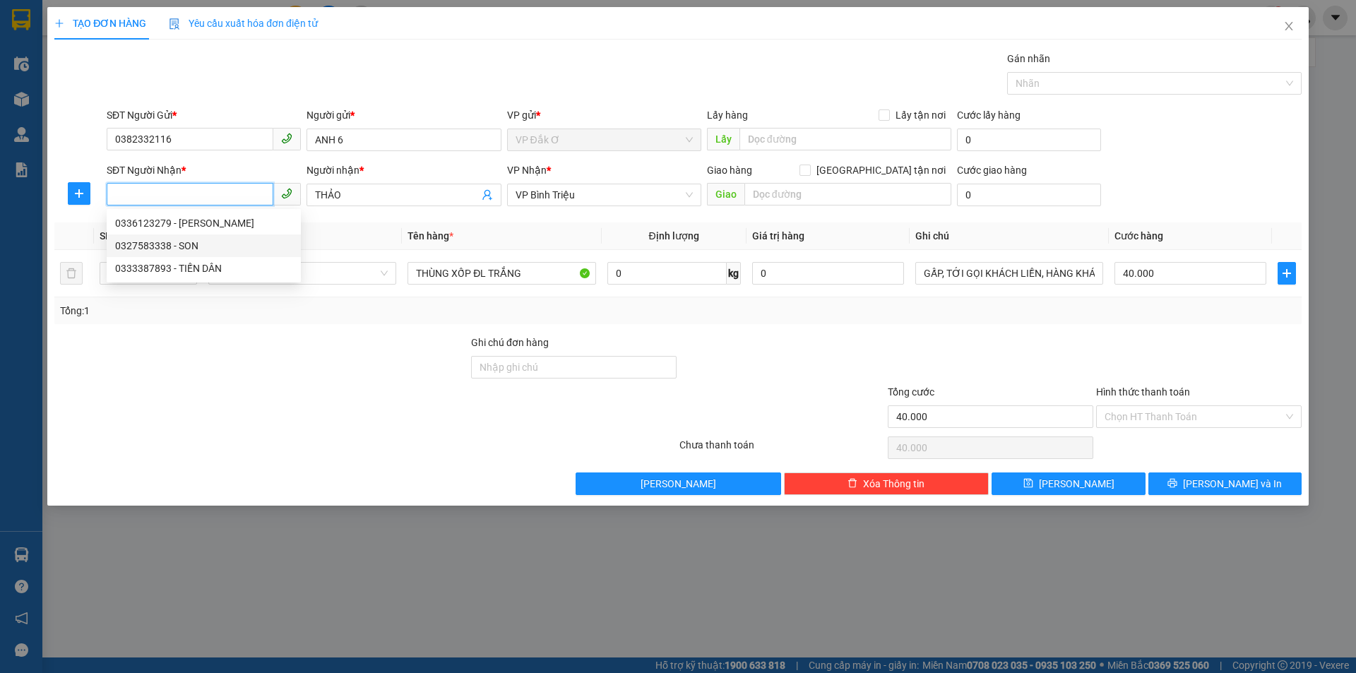
click at [155, 244] on div "0327583338 - SON" at bounding box center [203, 246] width 177 height 16
type input "0327583338"
type input "SON"
type input "Trái cây xin nhẹ tay. Tới gọi khách liền"
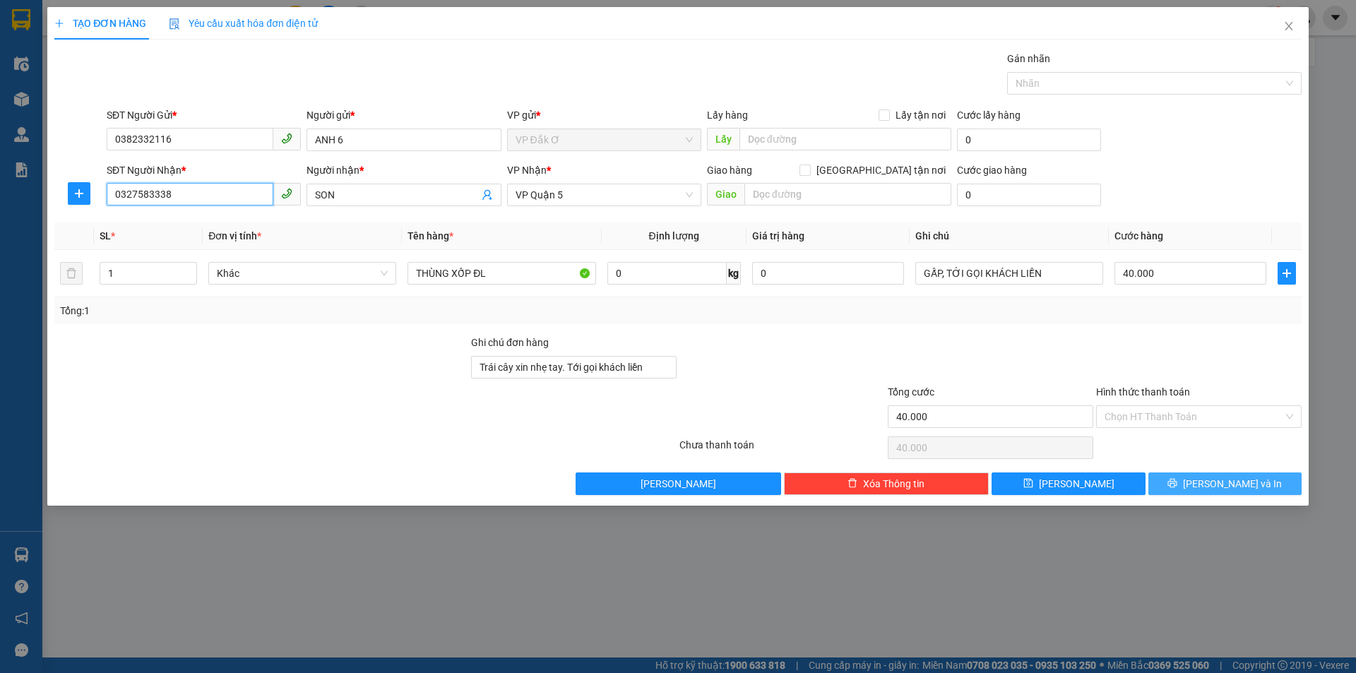
type input "0327583338"
click at [1226, 487] on span "[PERSON_NAME] và In" at bounding box center [1232, 484] width 99 height 16
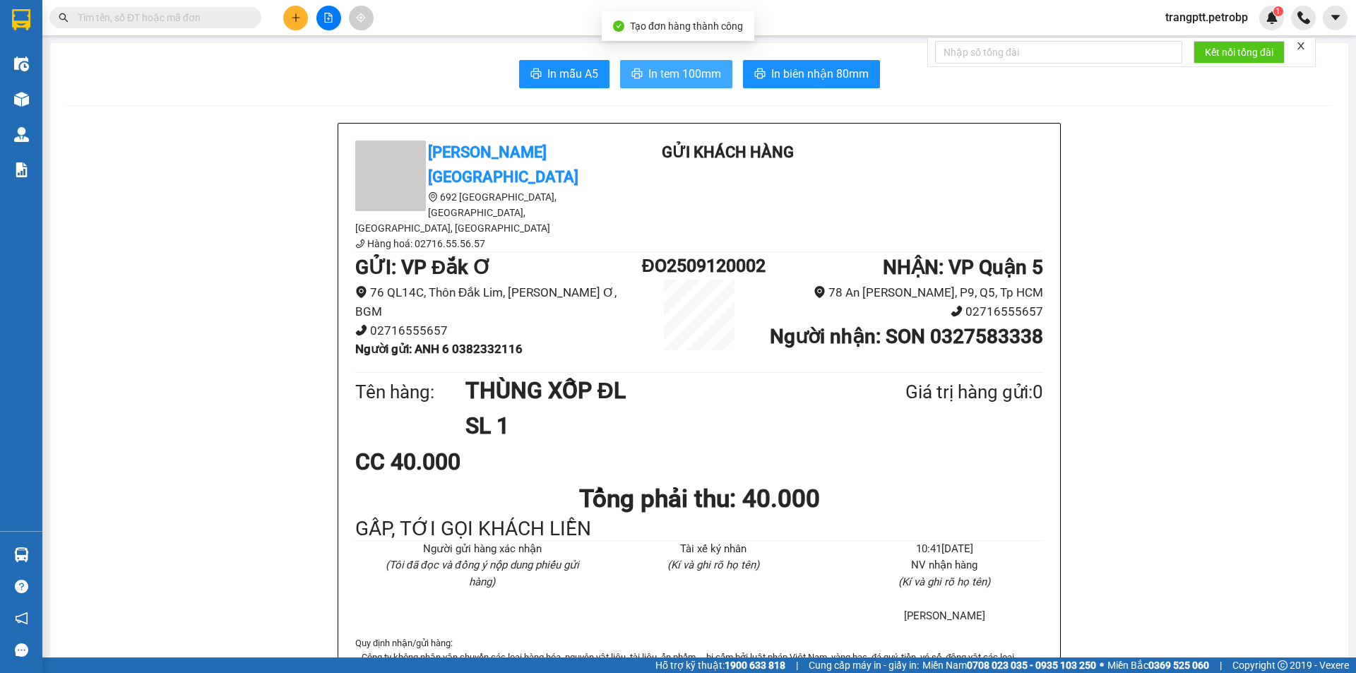
click at [672, 75] on span "In tem 100mm" at bounding box center [684, 74] width 73 height 18
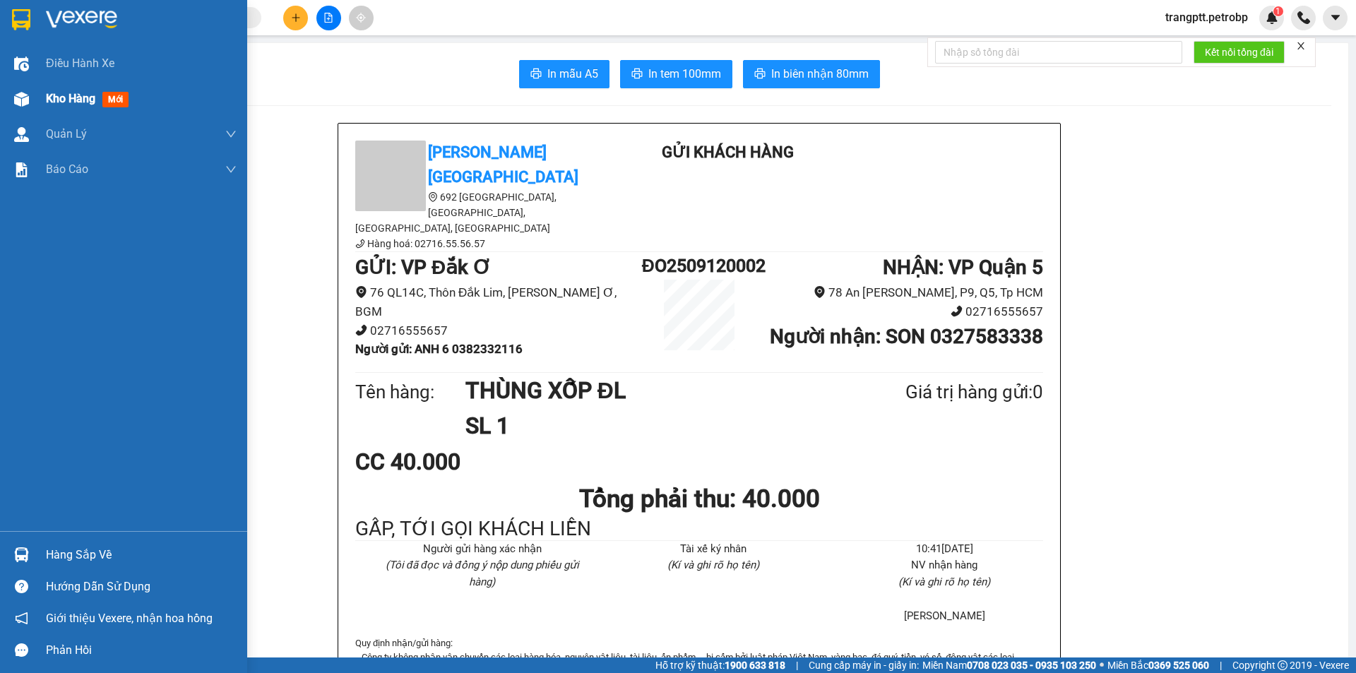
click at [52, 99] on span "Kho hàng" at bounding box center [70, 98] width 49 height 13
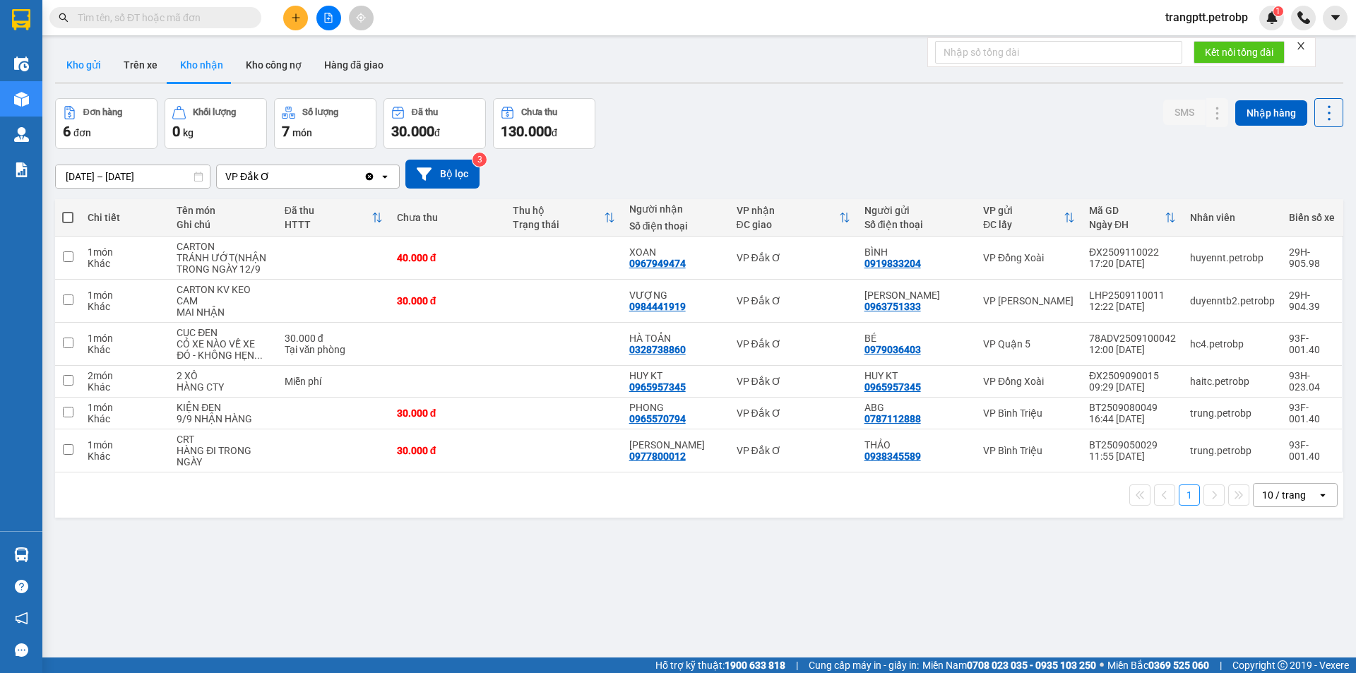
click at [80, 63] on button "Kho gửi" at bounding box center [83, 65] width 57 height 34
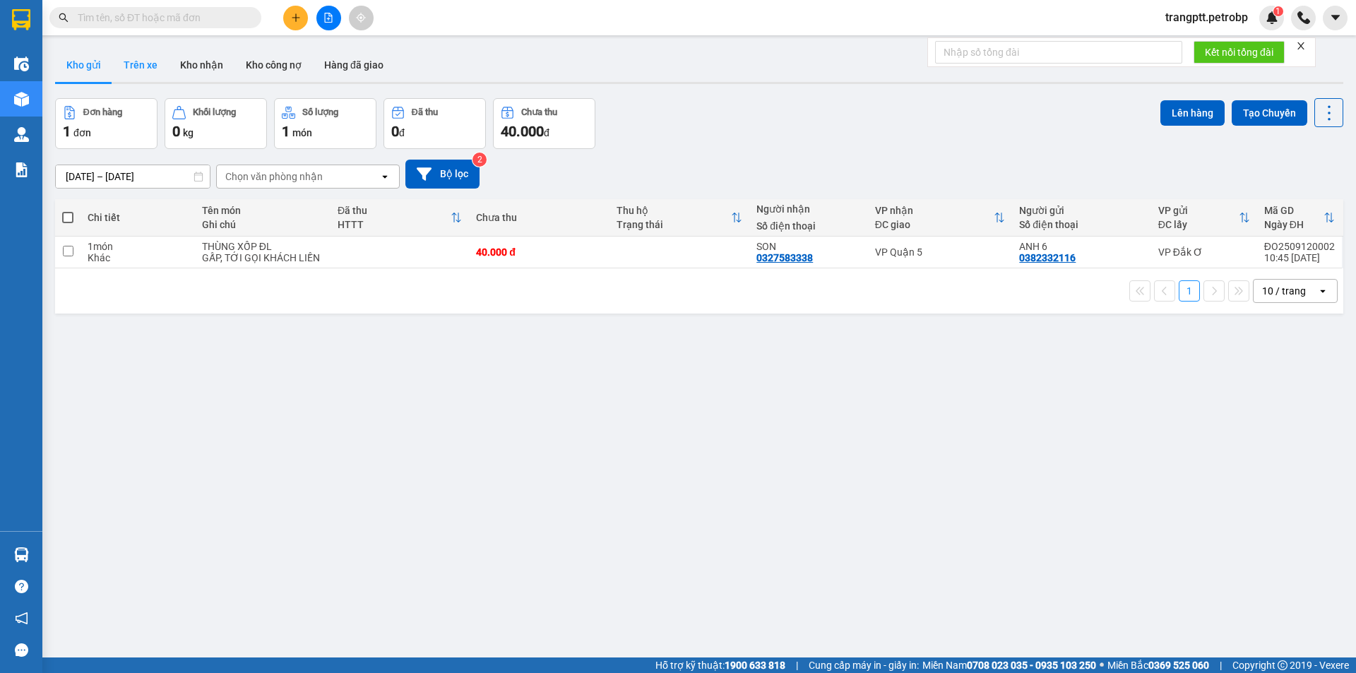
click at [146, 61] on button "Trên xe" at bounding box center [140, 65] width 57 height 34
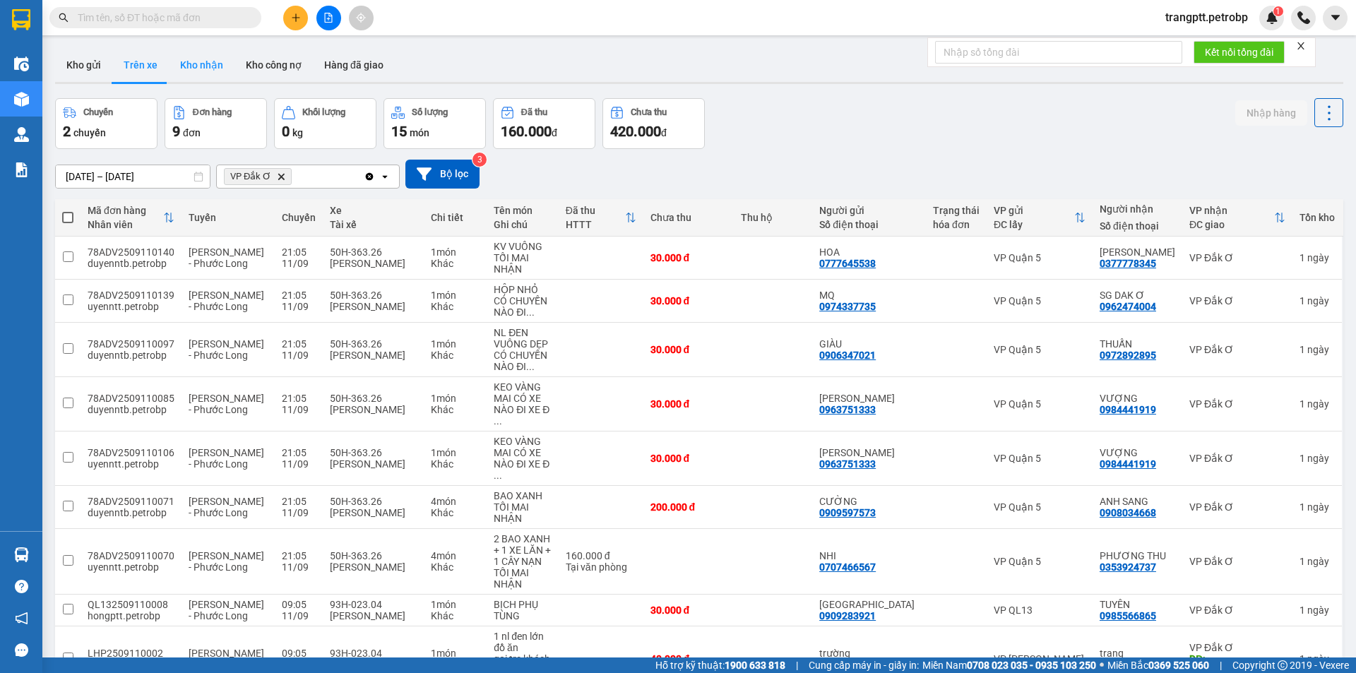
click at [205, 65] on button "Kho nhận" at bounding box center [202, 65] width 66 height 34
type input "[DATE] – [DATE]"
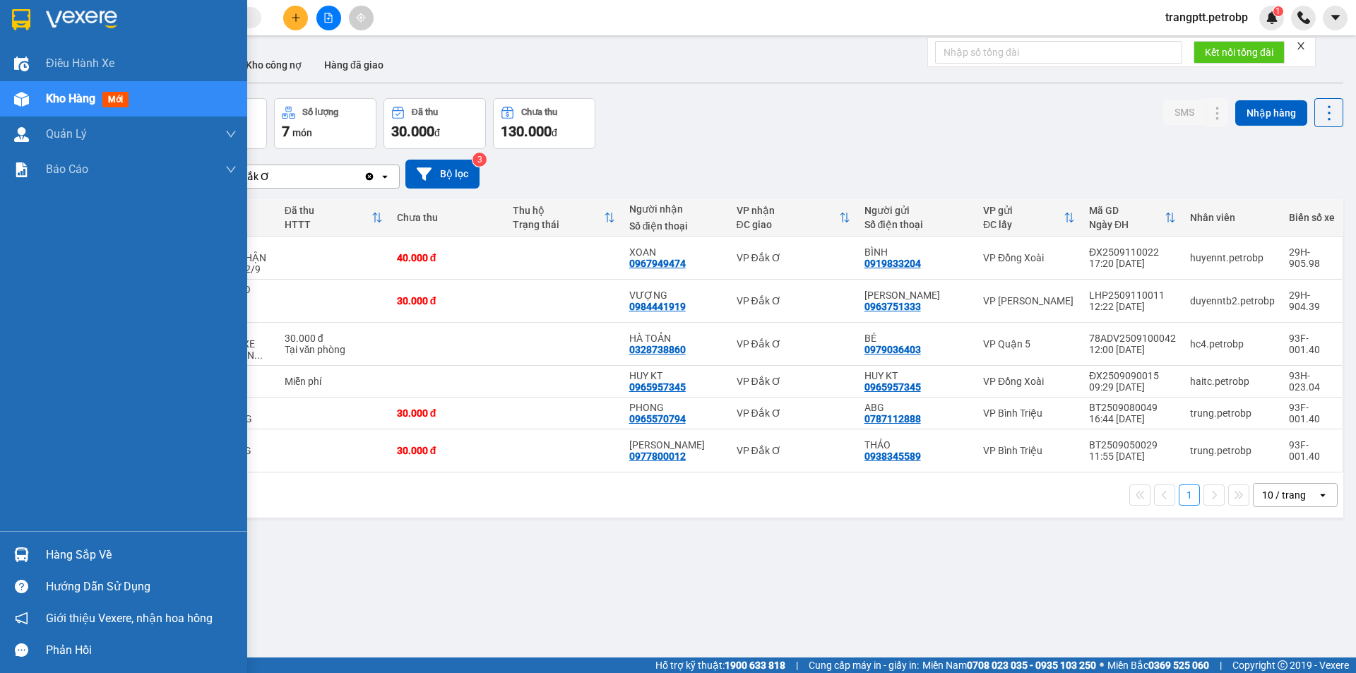
drag, startPoint x: 90, startPoint y: 547, endPoint x: 107, endPoint y: 559, distance: 20.2
click at [90, 549] on div "Hàng sắp về" at bounding box center [141, 555] width 191 height 21
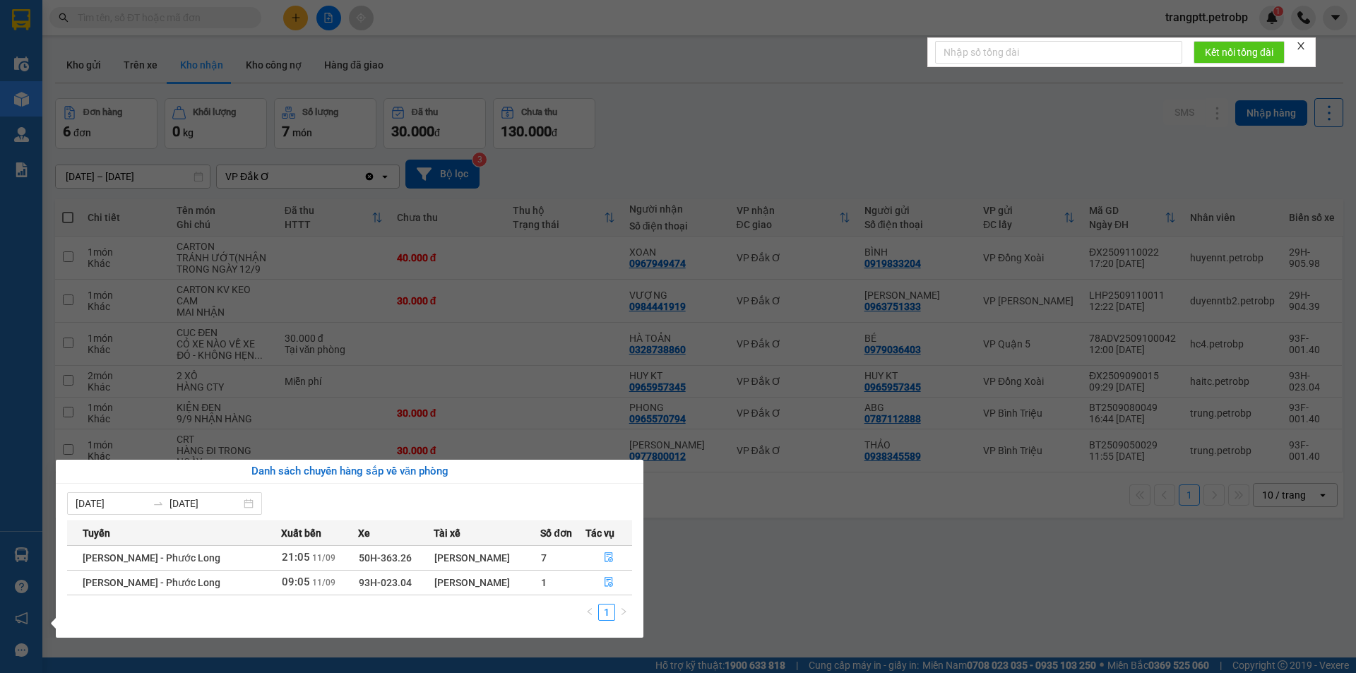
click at [718, 589] on section "Kết quả tìm kiếm ( 0 ) Bộ lọc No Data trangptt.petrobp 1 Điều hành xe Kho hàng …" at bounding box center [678, 336] width 1356 height 673
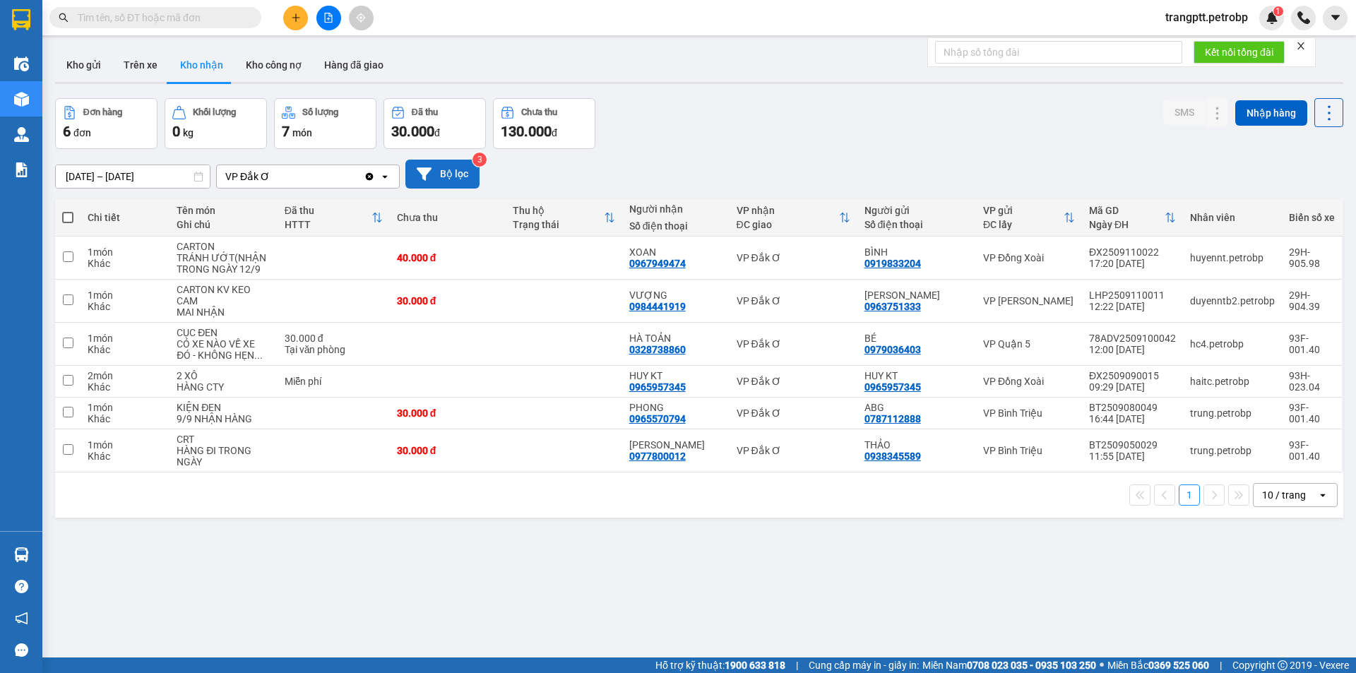
drag, startPoint x: 80, startPoint y: 59, endPoint x: 410, endPoint y: 172, distance: 348.4
click at [97, 63] on button "Kho gửi" at bounding box center [83, 65] width 57 height 34
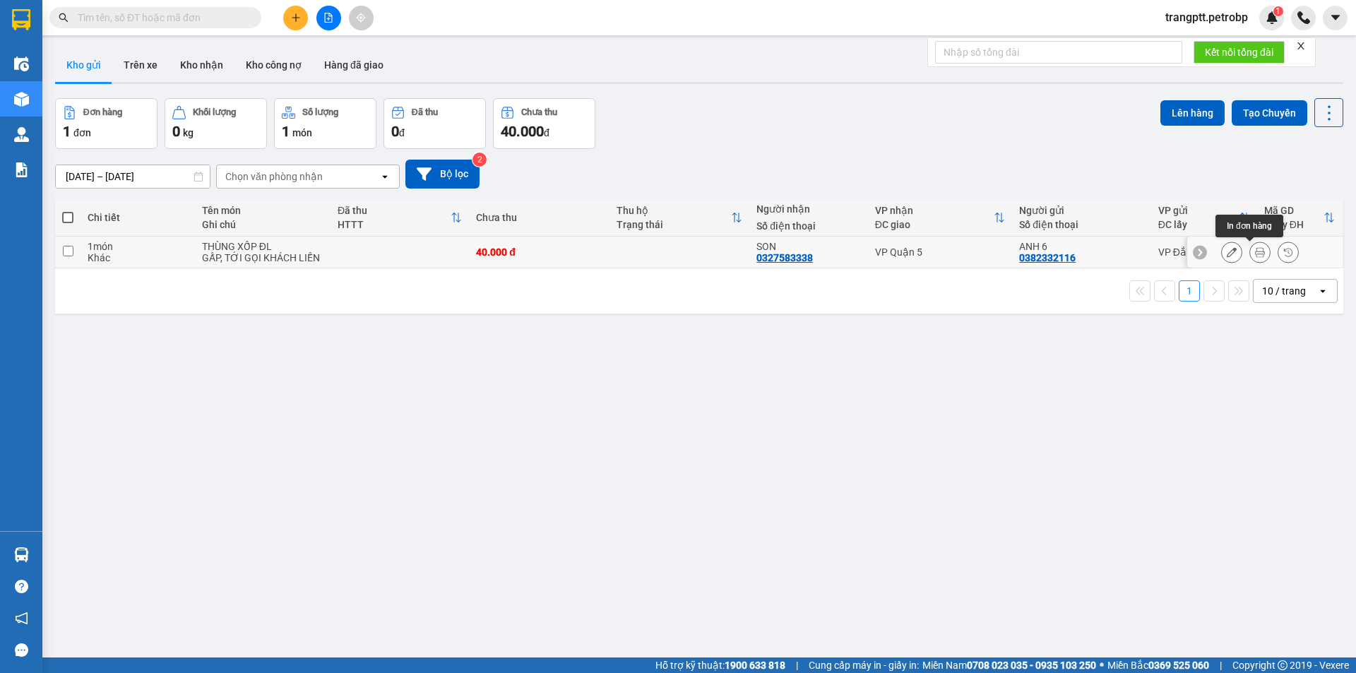
click at [1255, 253] on icon at bounding box center [1260, 252] width 10 height 10
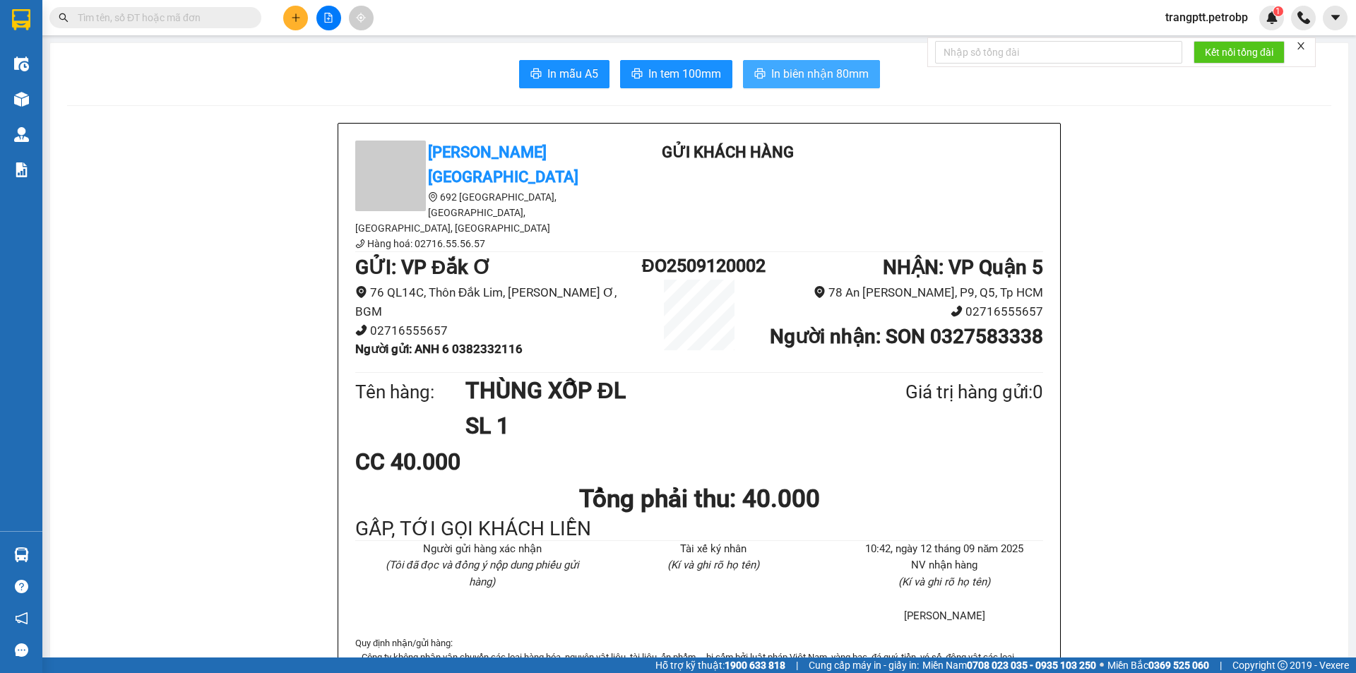
click at [795, 77] on span "In biên nhận 80mm" at bounding box center [819, 74] width 97 height 18
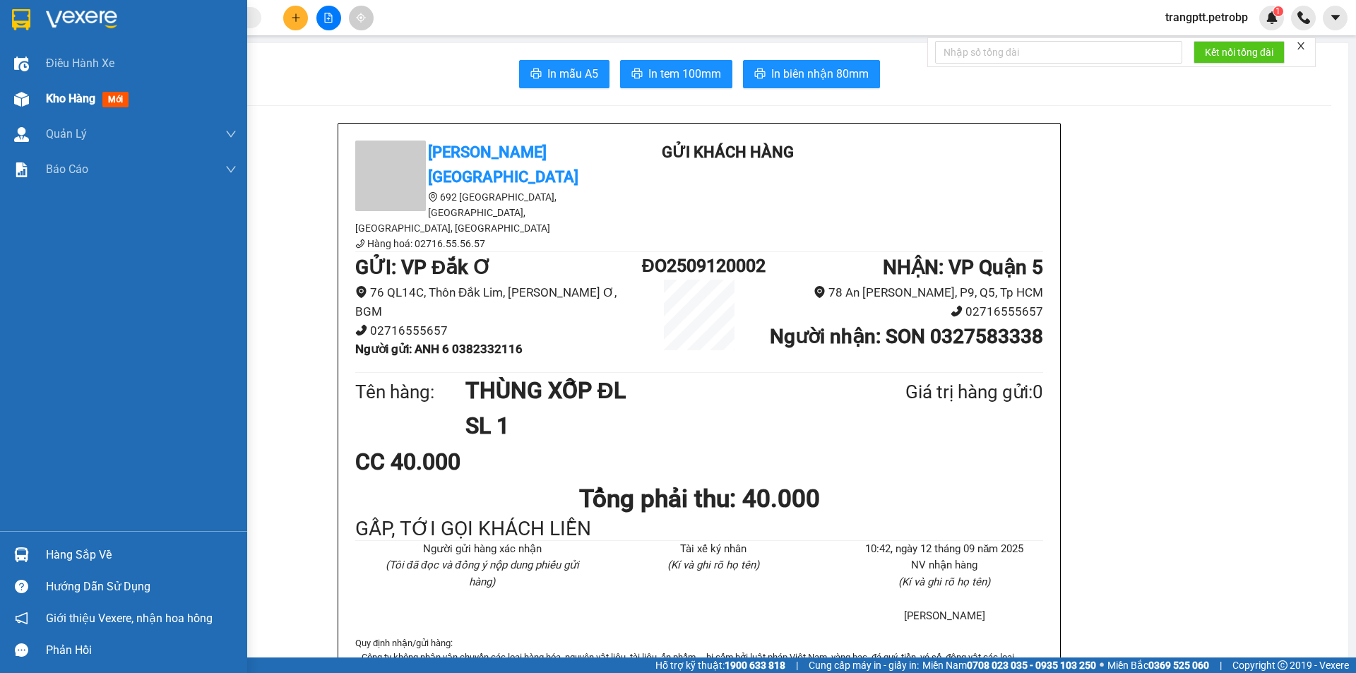
click at [54, 94] on span "Kho hàng" at bounding box center [70, 98] width 49 height 13
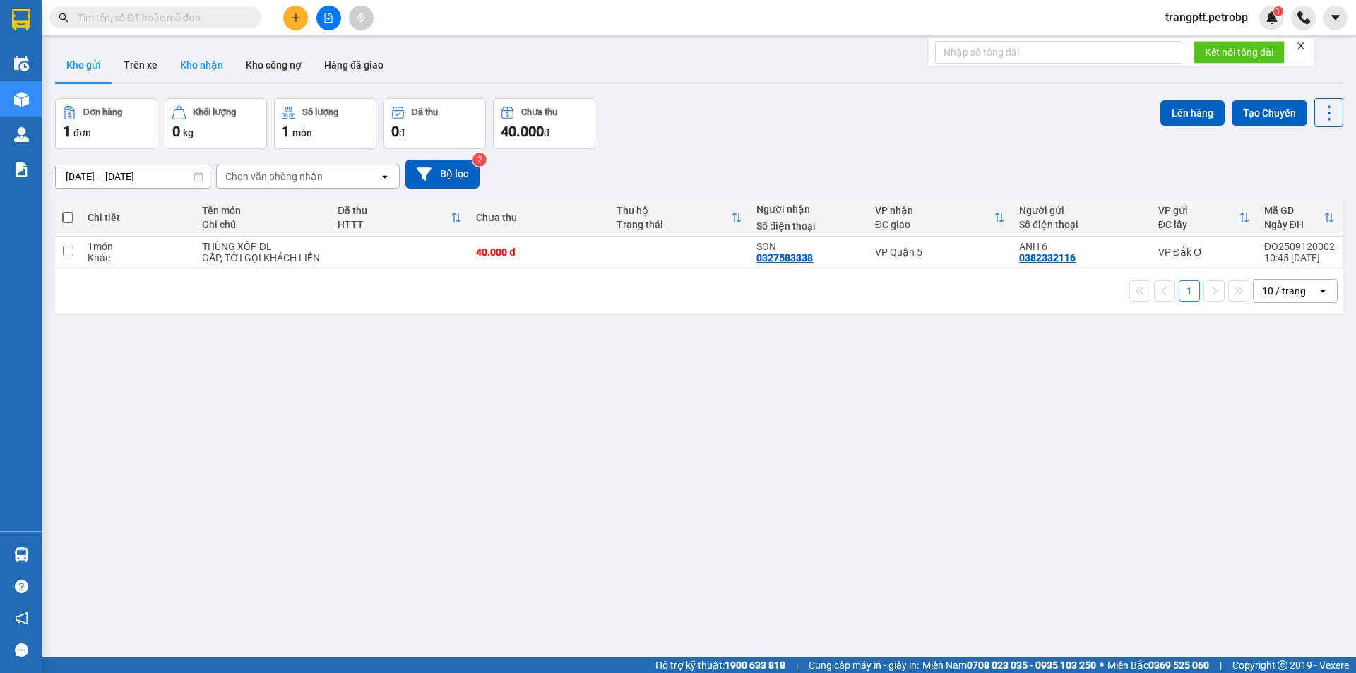
click at [215, 68] on button "Kho nhận" at bounding box center [202, 65] width 66 height 34
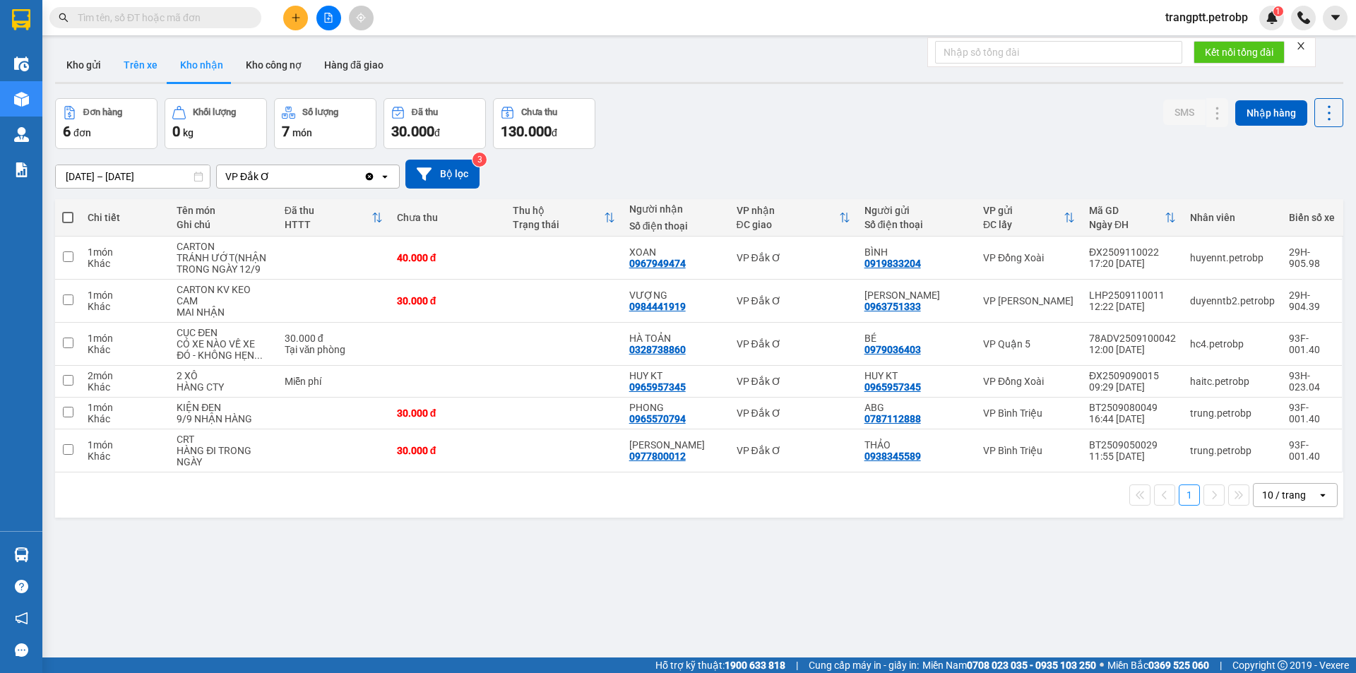
drag, startPoint x: 135, startPoint y: 64, endPoint x: 139, endPoint y: 85, distance: 22.3
click at [136, 64] on button "Trên xe" at bounding box center [140, 65] width 57 height 34
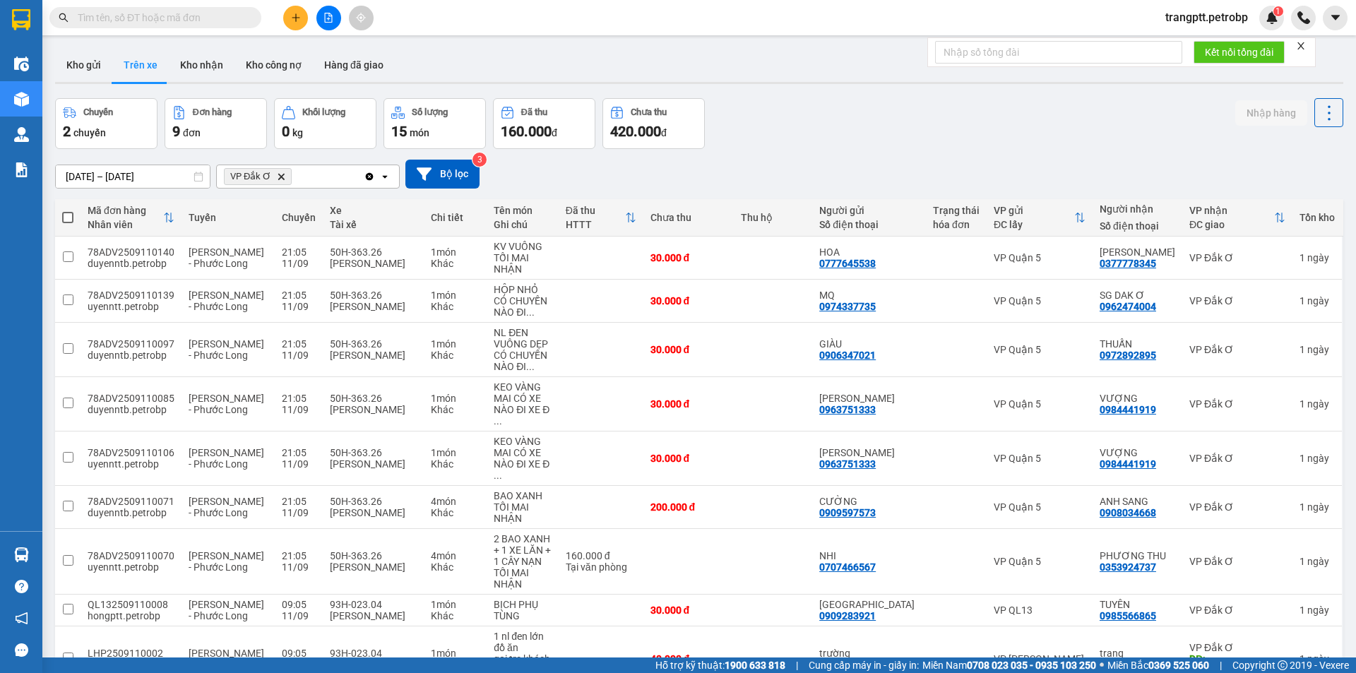
drag, startPoint x: 196, startPoint y: 59, endPoint x: 401, endPoint y: 26, distance: 207.5
click at [206, 59] on button "Kho nhận" at bounding box center [202, 65] width 66 height 34
type input "[DATE] – [DATE]"
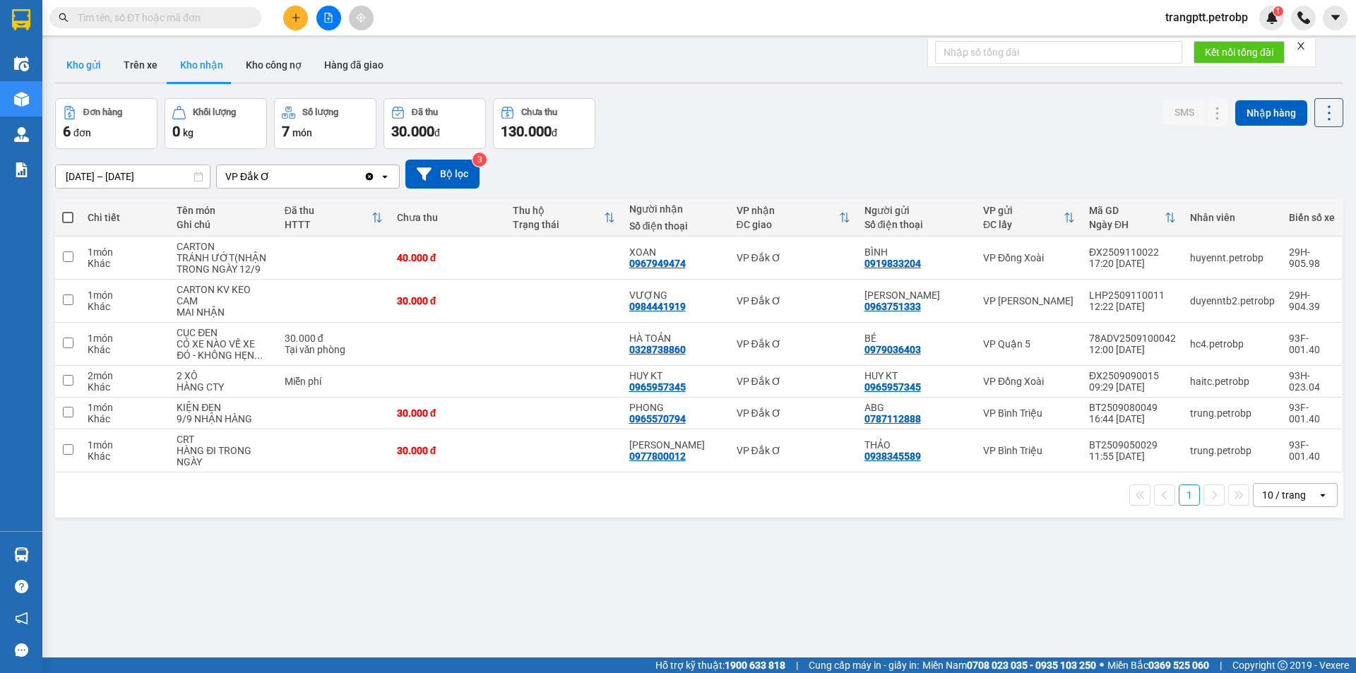
click at [80, 63] on button "Kho gửi" at bounding box center [83, 65] width 57 height 34
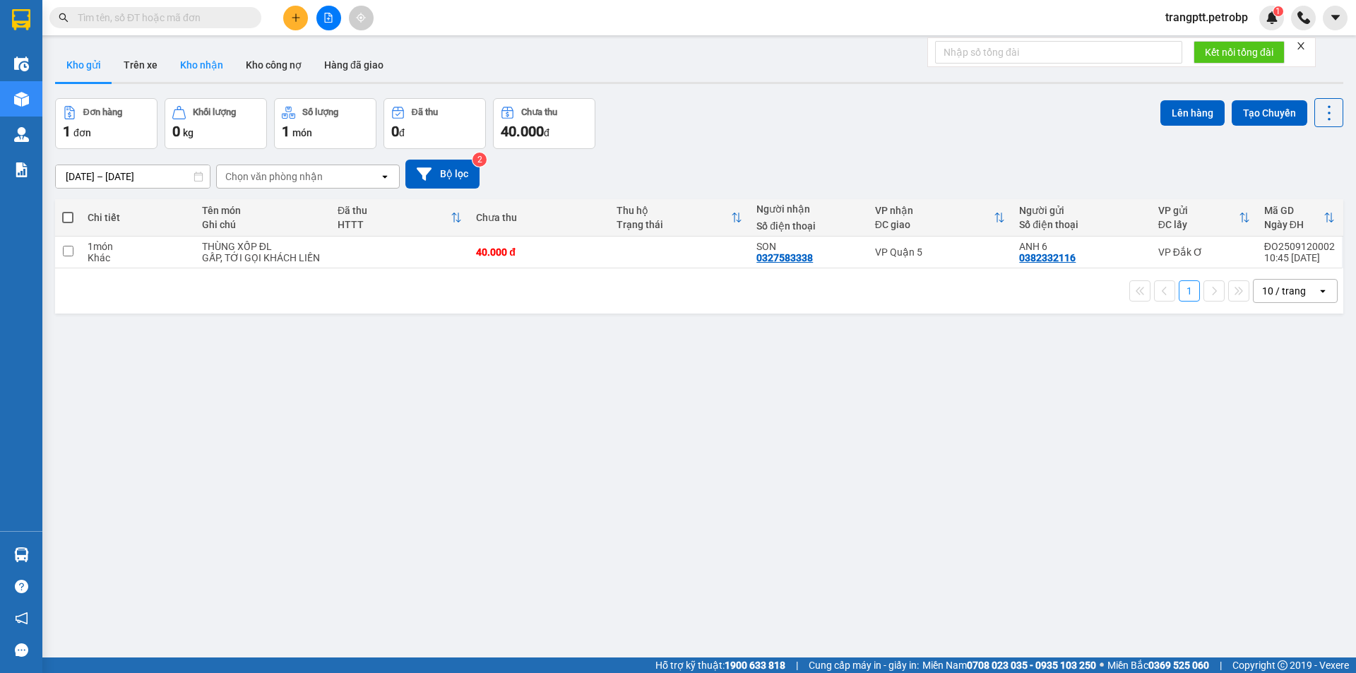
click at [200, 61] on button "Kho nhận" at bounding box center [202, 65] width 66 height 34
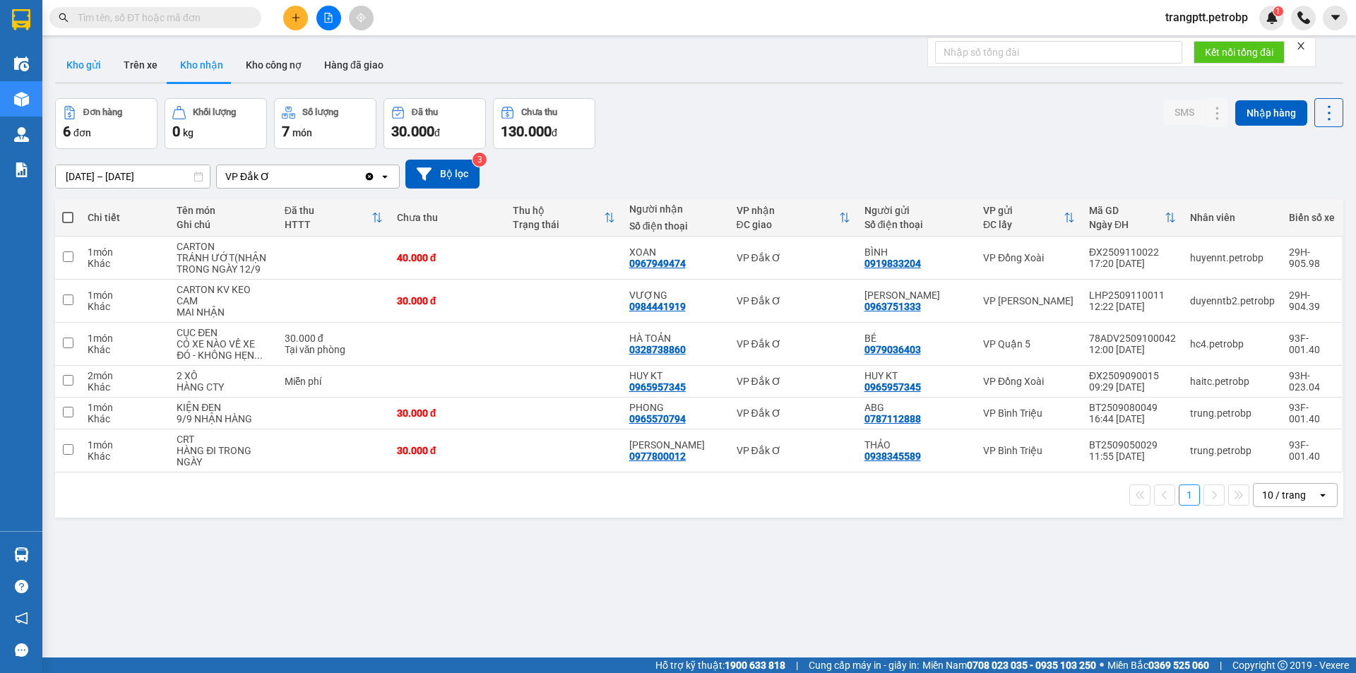
click at [79, 61] on button "Kho gửi" at bounding box center [83, 65] width 57 height 34
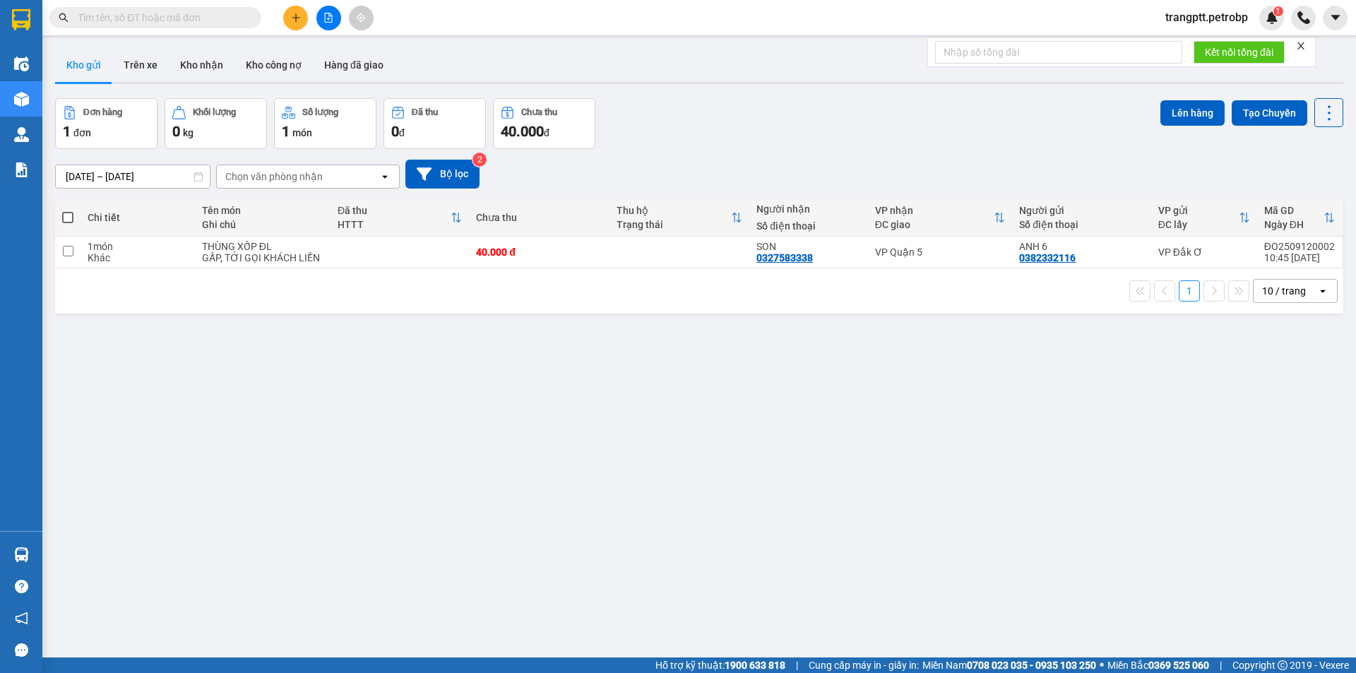
click at [65, 218] on span at bounding box center [67, 217] width 11 height 11
click at [68, 210] on input "checkbox" at bounding box center [68, 210] width 0 height 0
checkbox input "true"
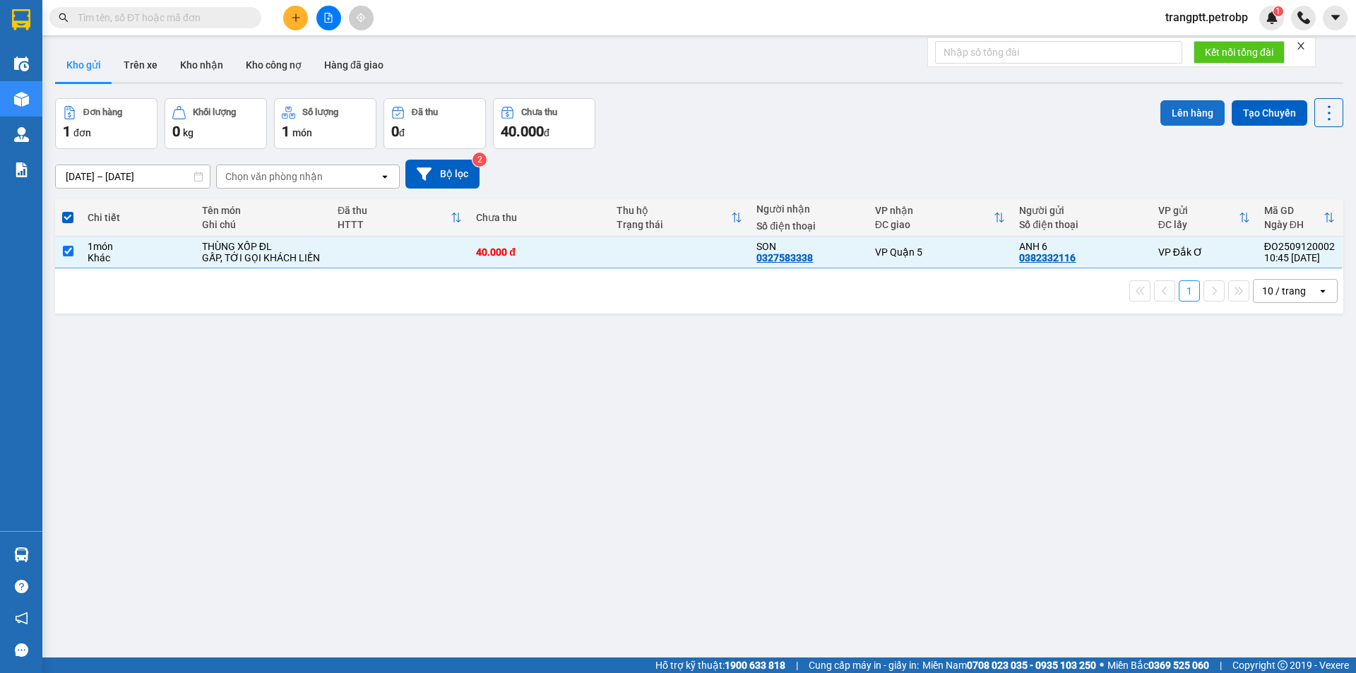
click at [1171, 114] on button "Lên hàng" at bounding box center [1192, 112] width 64 height 25
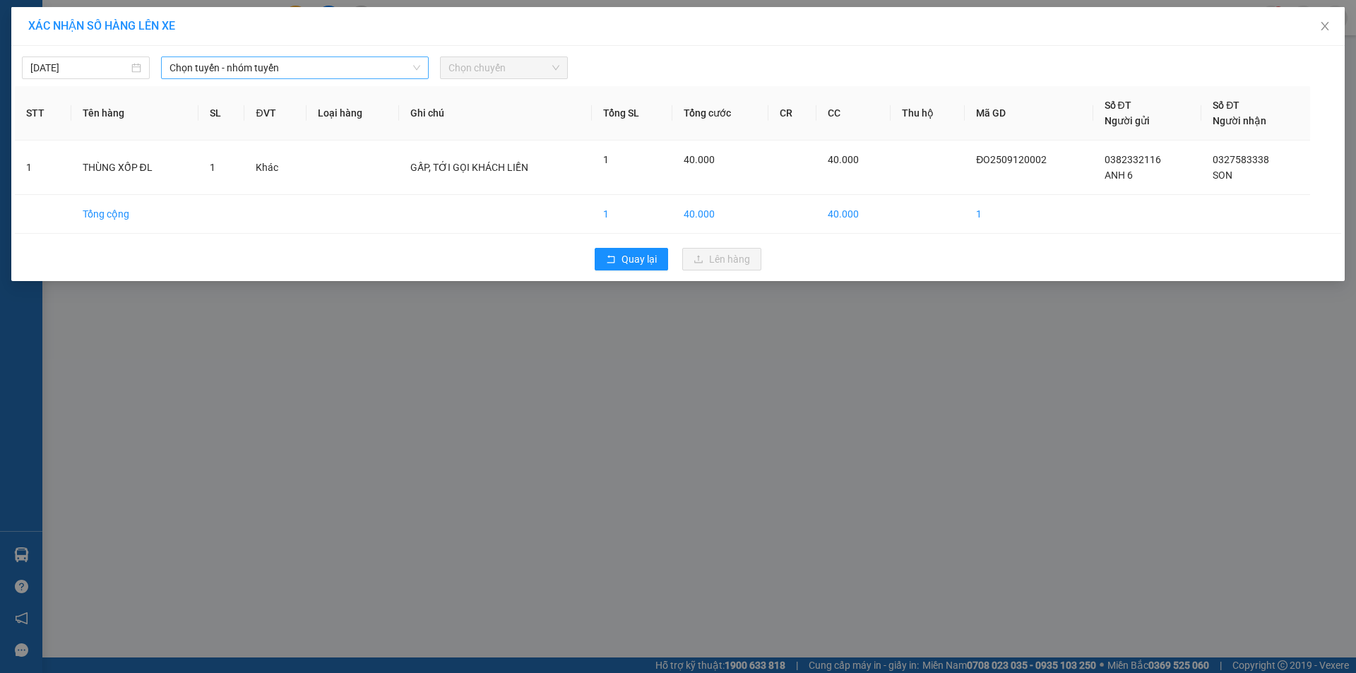
click at [305, 63] on span "Chọn tuyến - nhóm tuyến" at bounding box center [295, 67] width 251 height 21
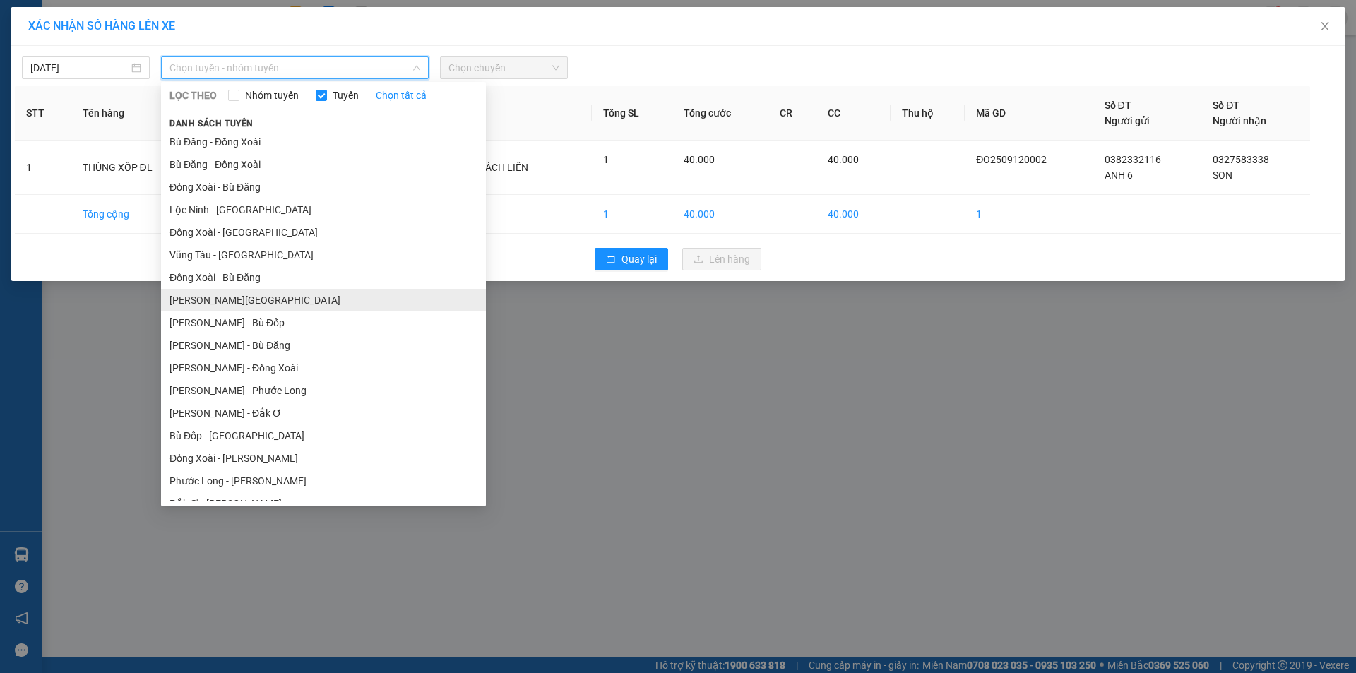
scroll to position [82, 0]
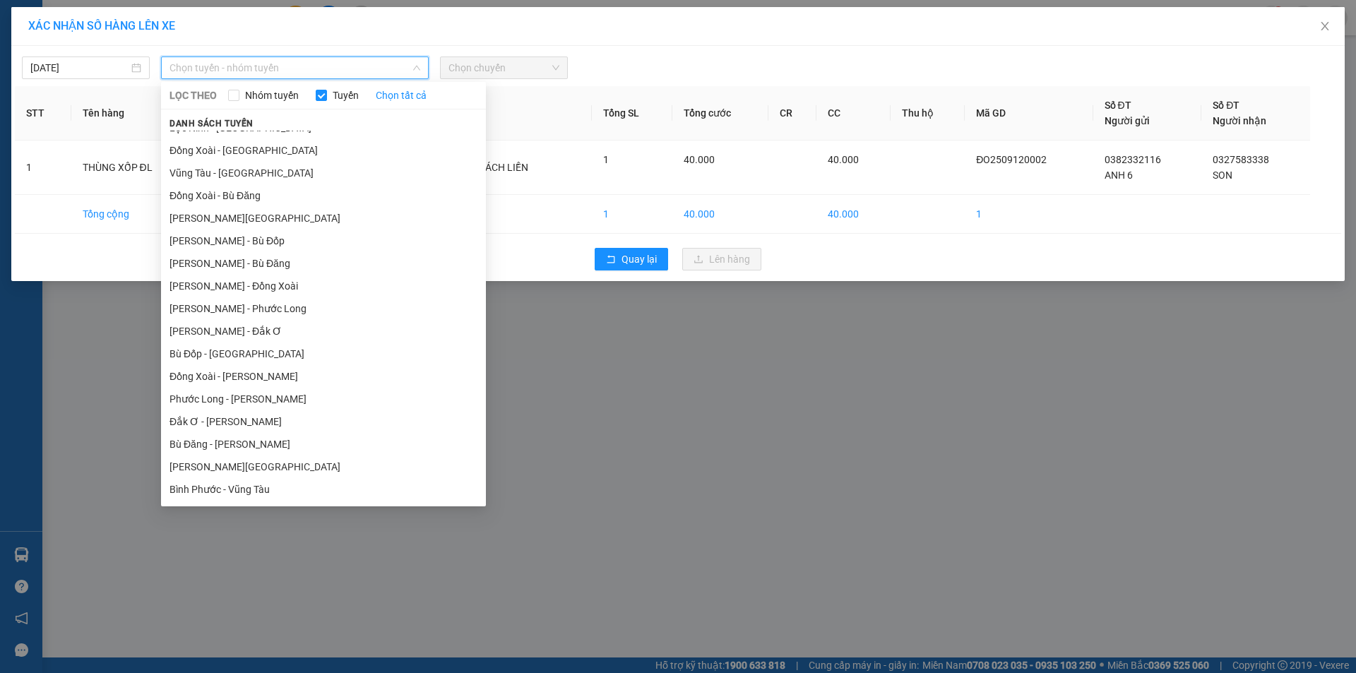
drag, startPoint x: 205, startPoint y: 422, endPoint x: 271, endPoint y: 403, distance: 68.9
click at [206, 422] on li "Đắk Ơ - [PERSON_NAME]" at bounding box center [323, 421] width 325 height 23
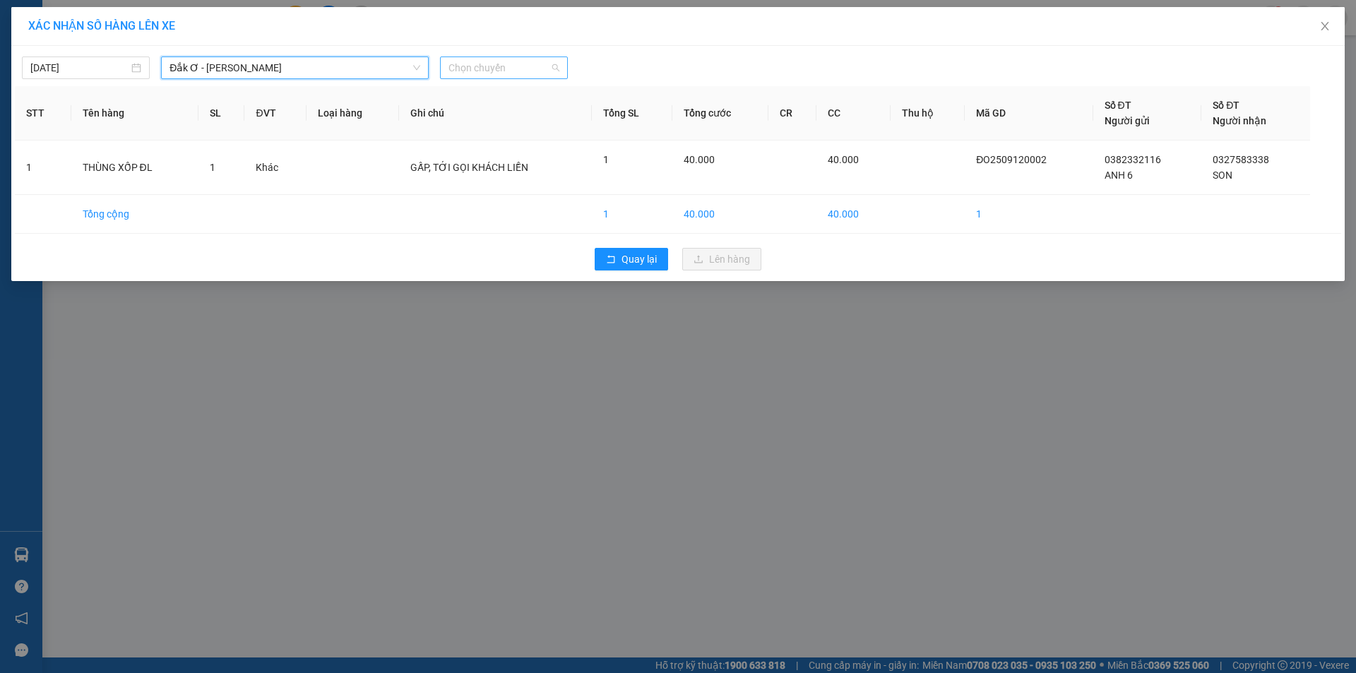
click at [512, 66] on span "Chọn chuyến" at bounding box center [503, 67] width 111 height 21
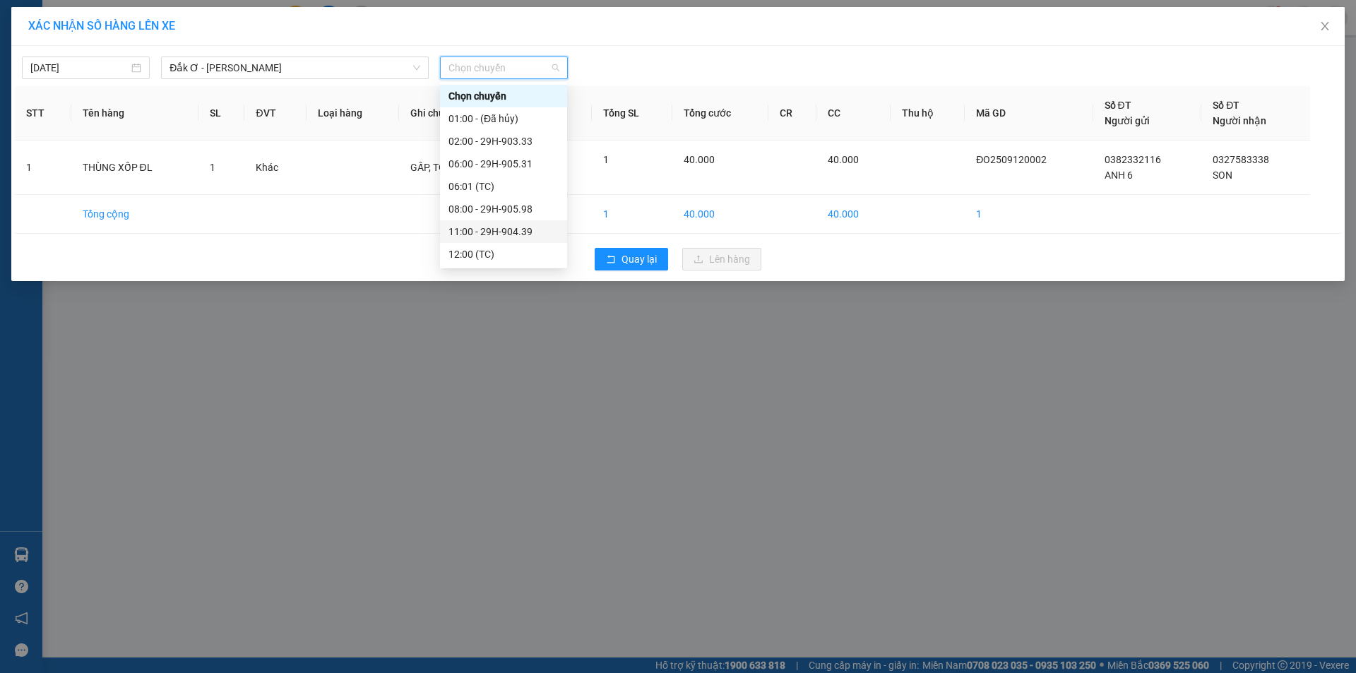
click at [497, 229] on div "11:00 - 29H-904.39" at bounding box center [503, 232] width 110 height 16
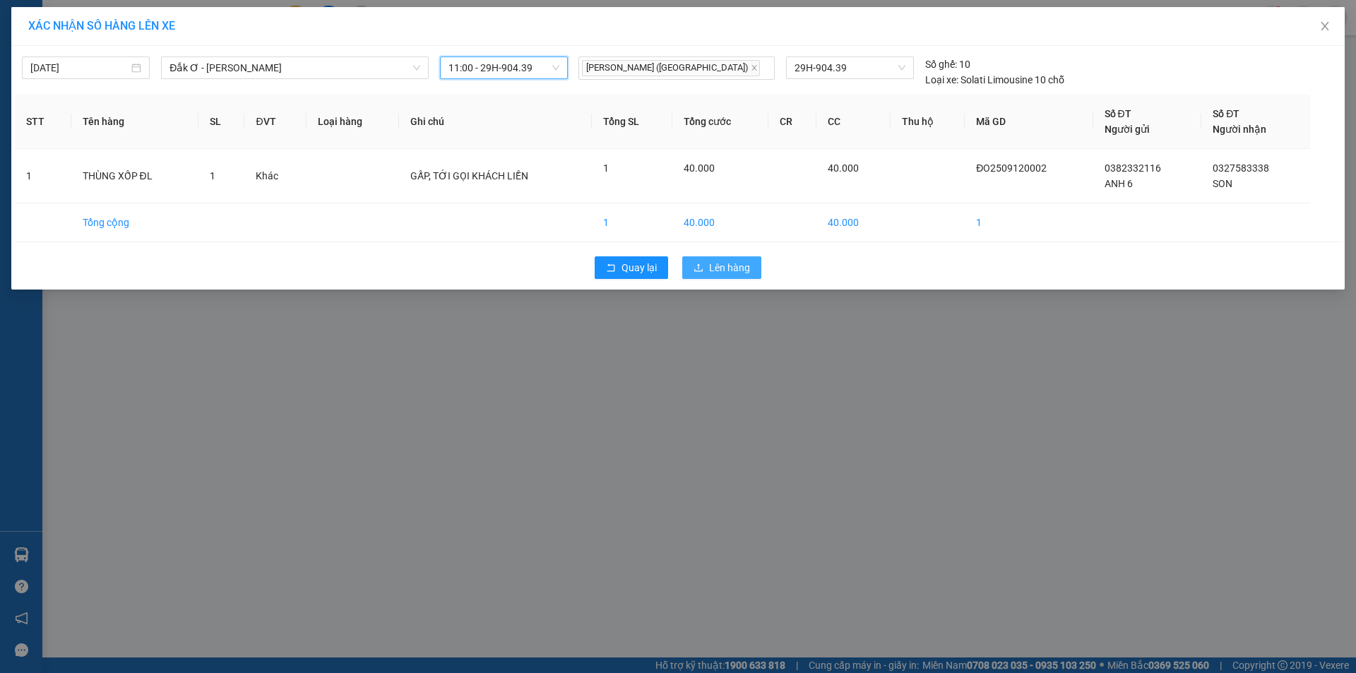
click at [718, 264] on span "Lên hàng" at bounding box center [729, 268] width 41 height 16
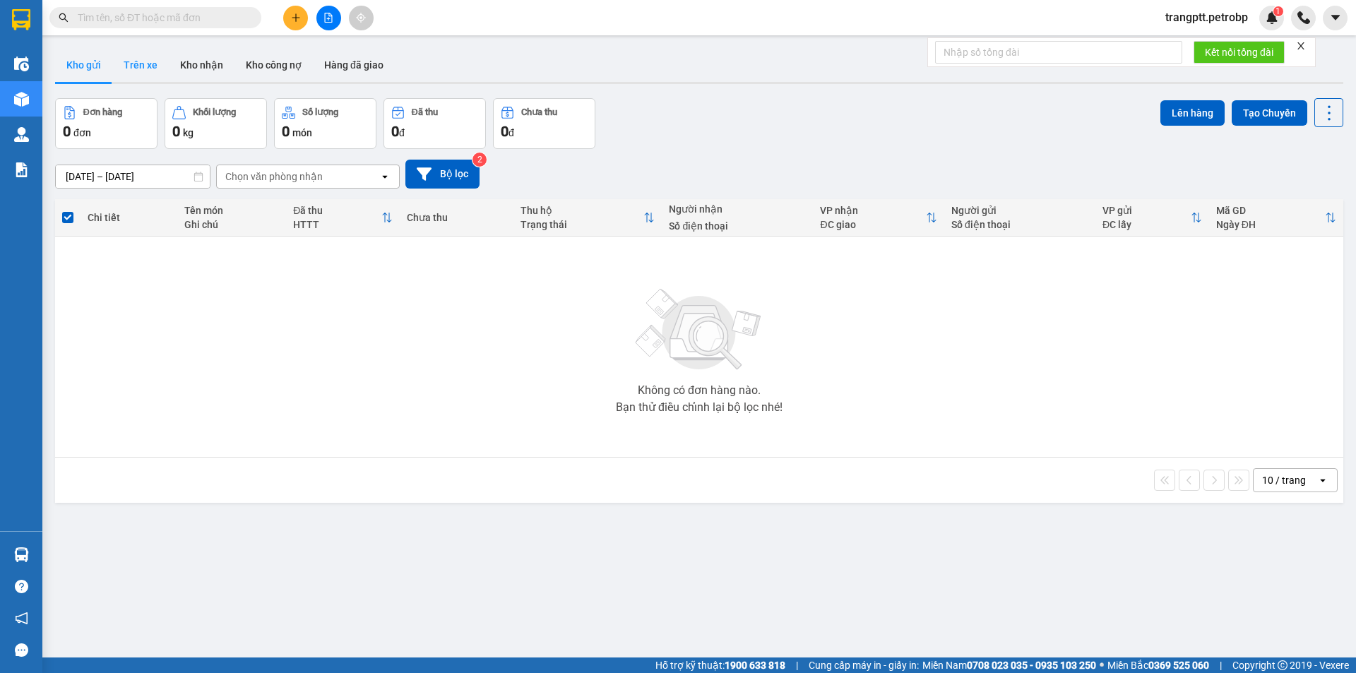
click at [145, 63] on button "Trên xe" at bounding box center [140, 65] width 57 height 34
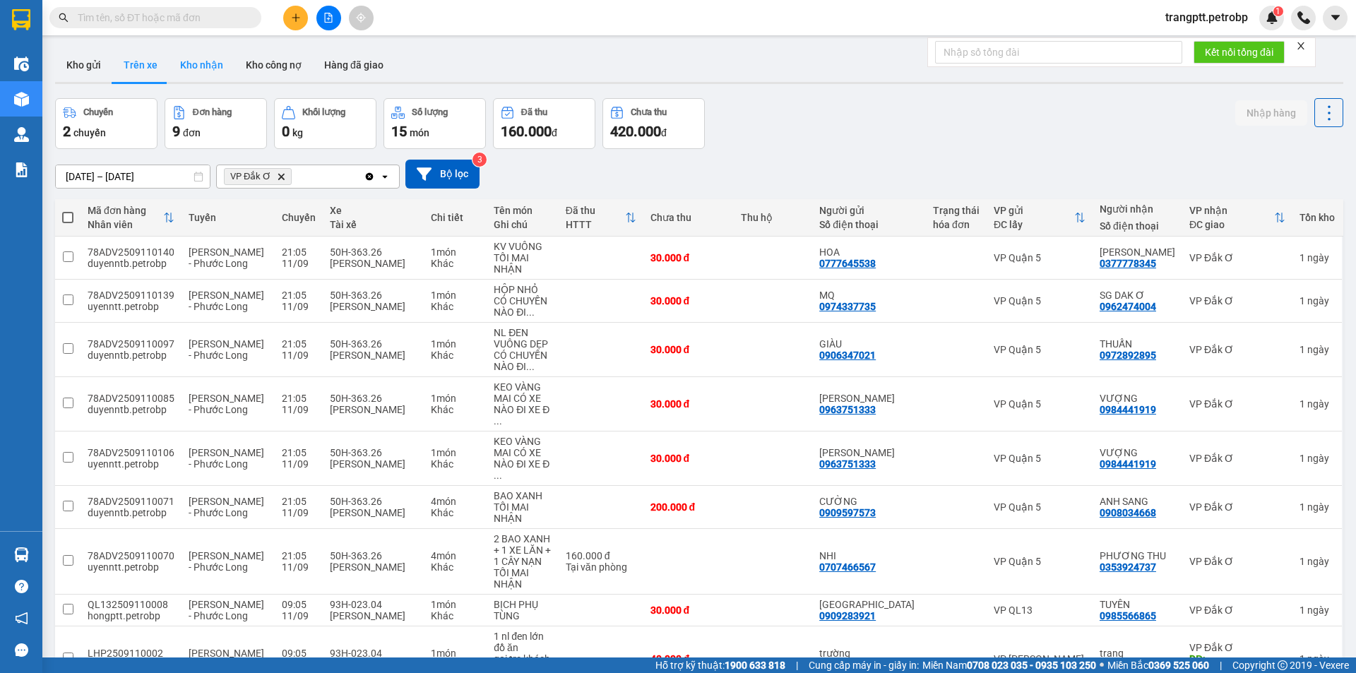
click at [206, 66] on button "Kho nhận" at bounding box center [202, 65] width 66 height 34
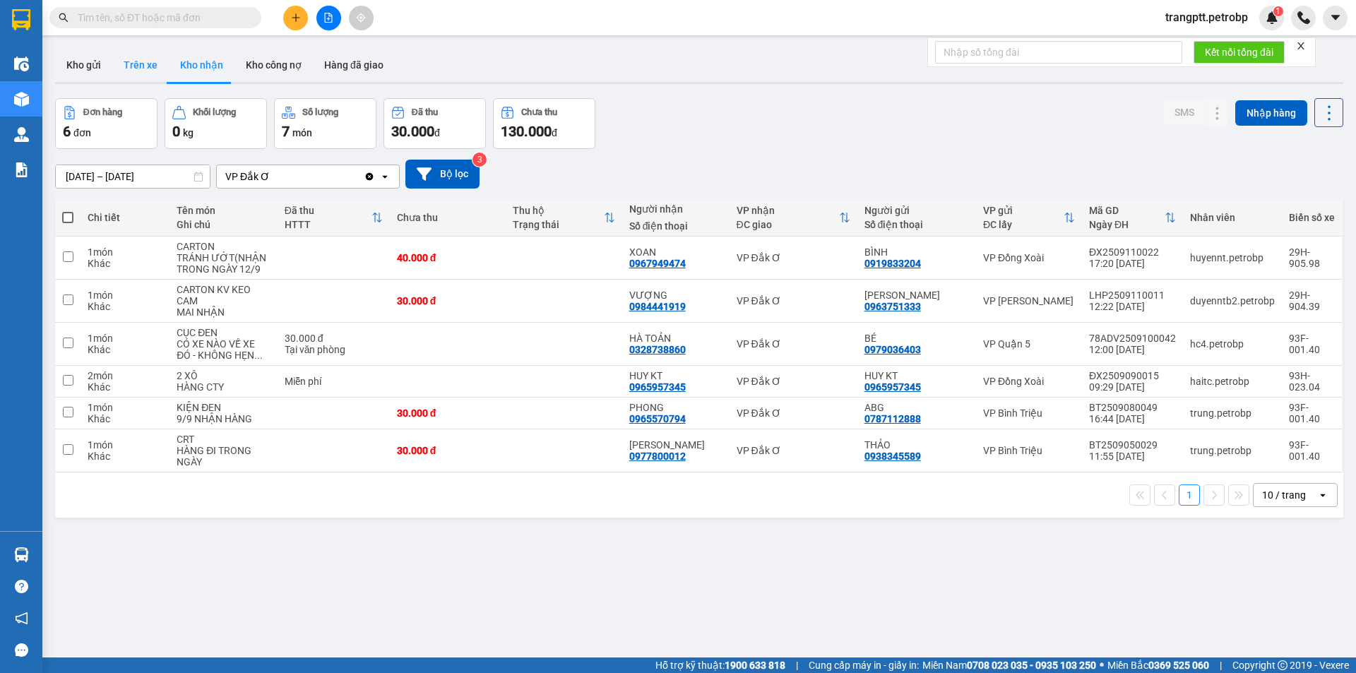
click at [139, 66] on button "Trên xe" at bounding box center [140, 65] width 57 height 34
type input "[DATE] – [DATE]"
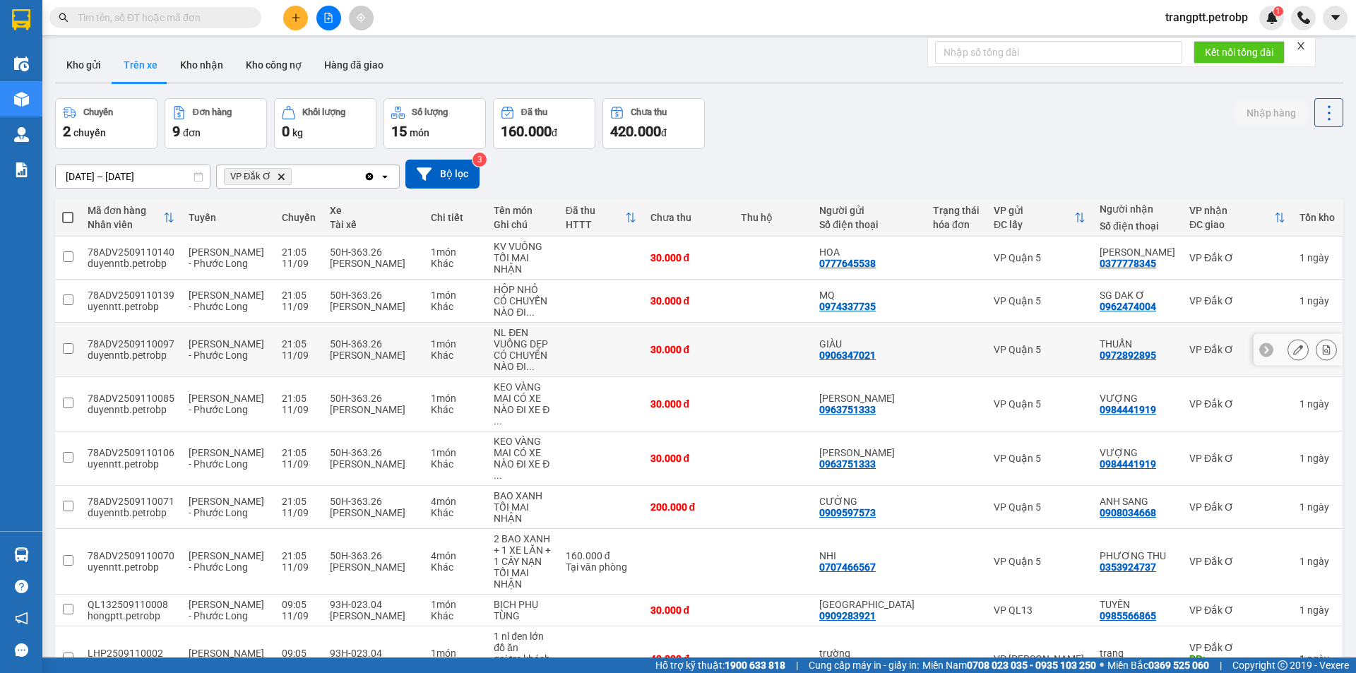
scroll to position [65, 0]
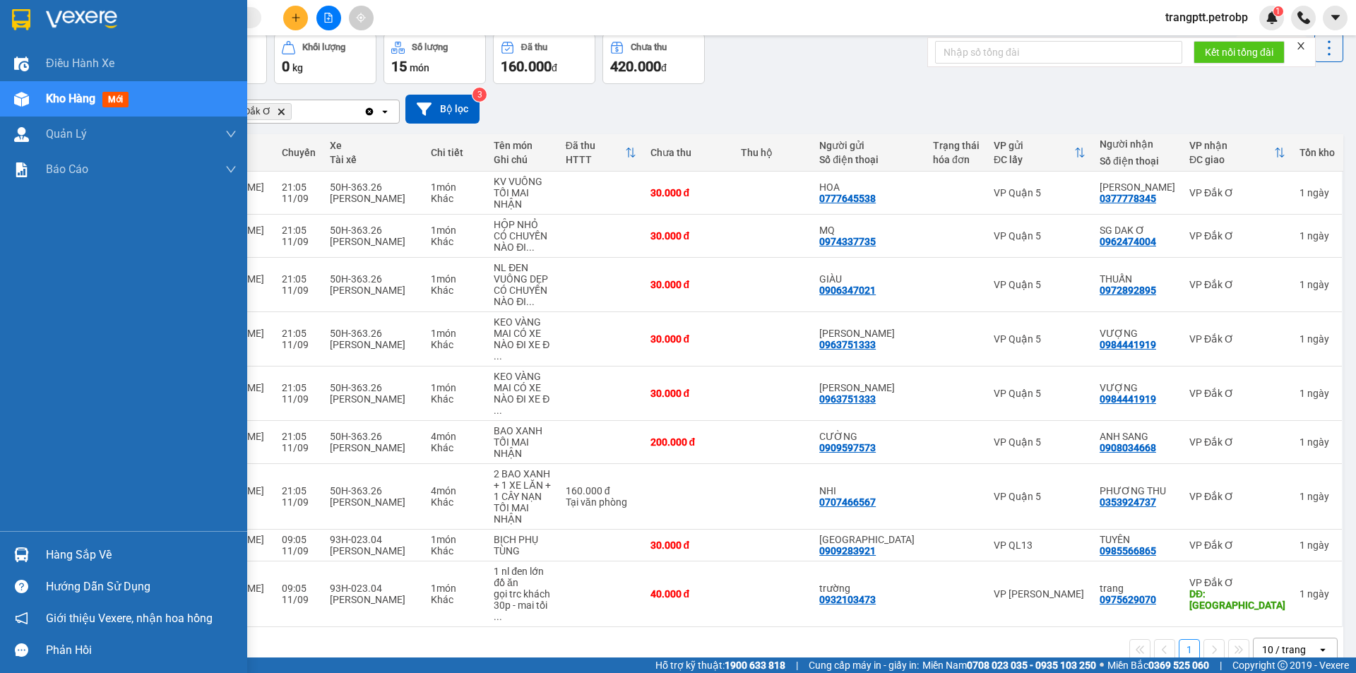
drag, startPoint x: 73, startPoint y: 554, endPoint x: 364, endPoint y: 662, distance: 310.8
click at [88, 559] on div "Hàng sắp về" at bounding box center [141, 555] width 191 height 21
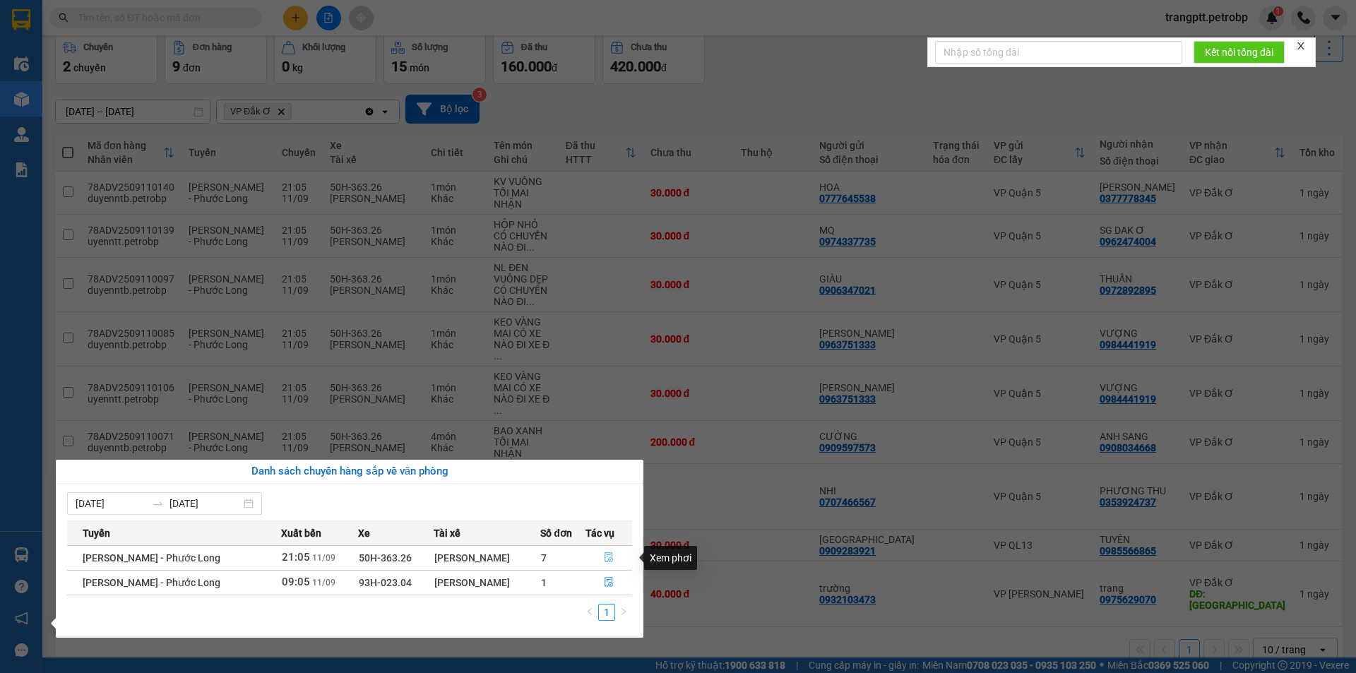
click at [606, 557] on icon "file-done" at bounding box center [609, 557] width 10 height 10
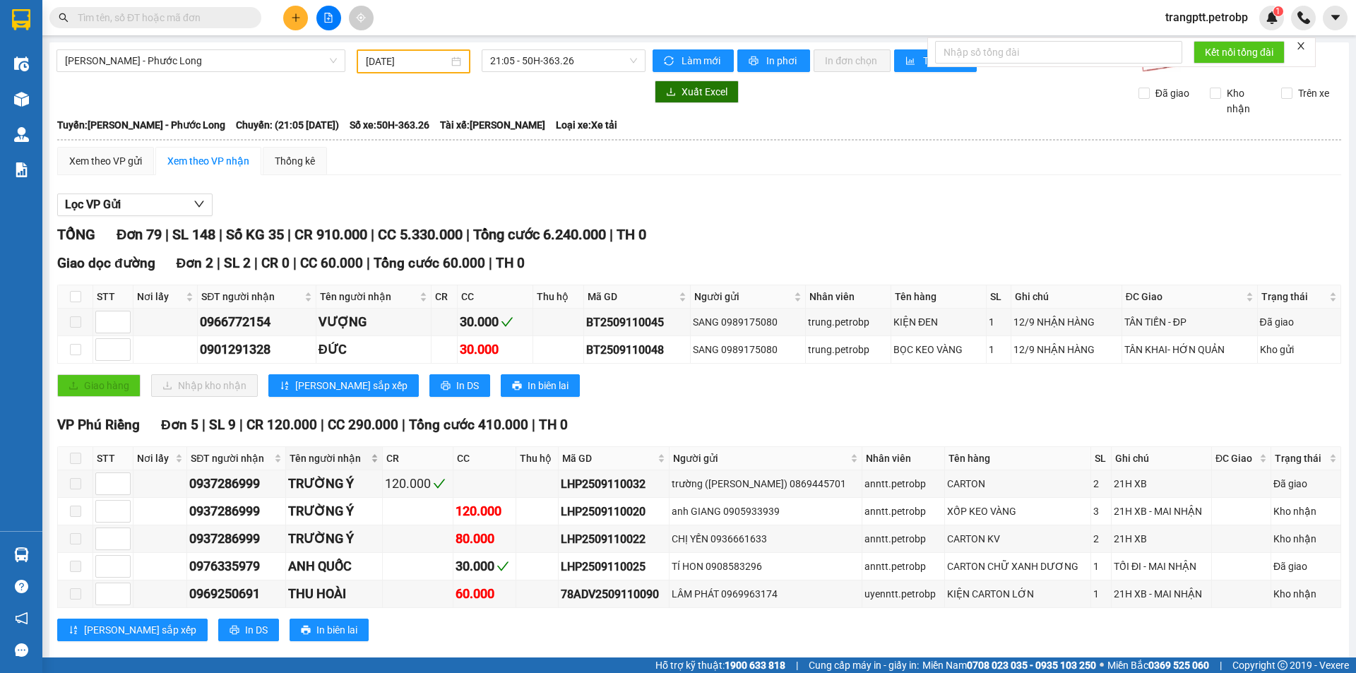
type input "[DATE]"
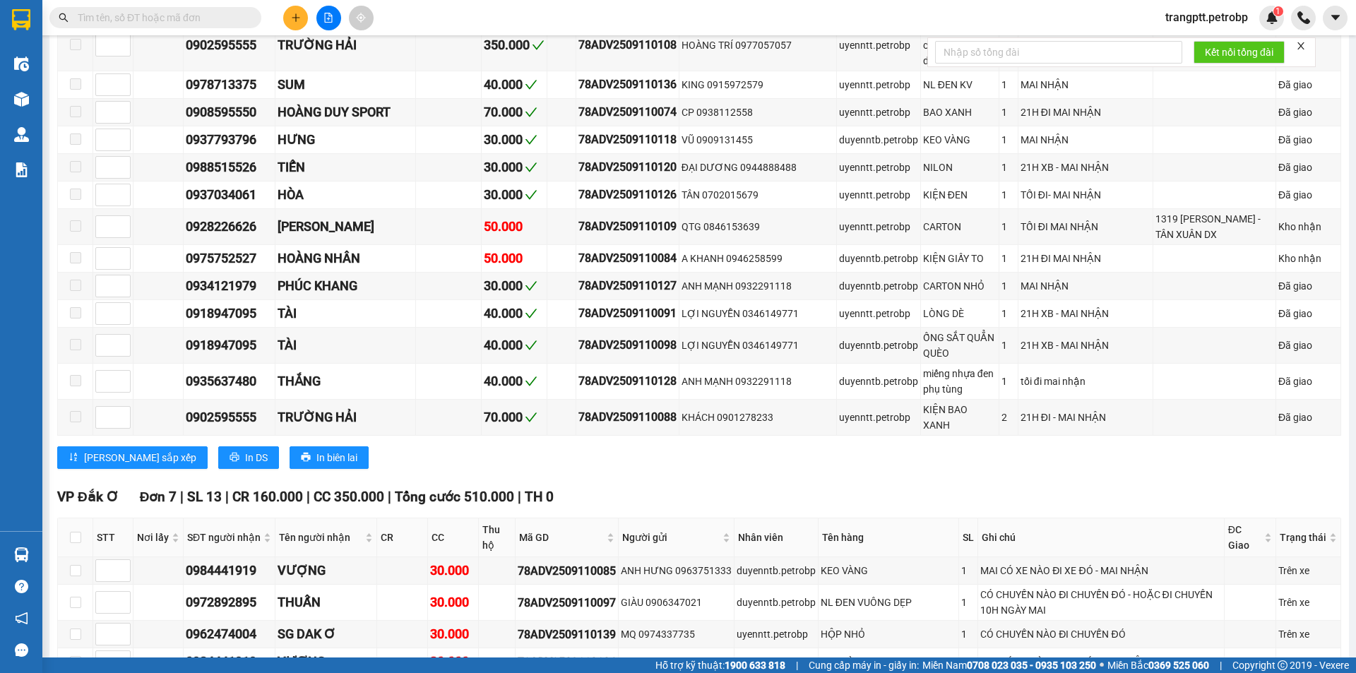
scroll to position [2756, 0]
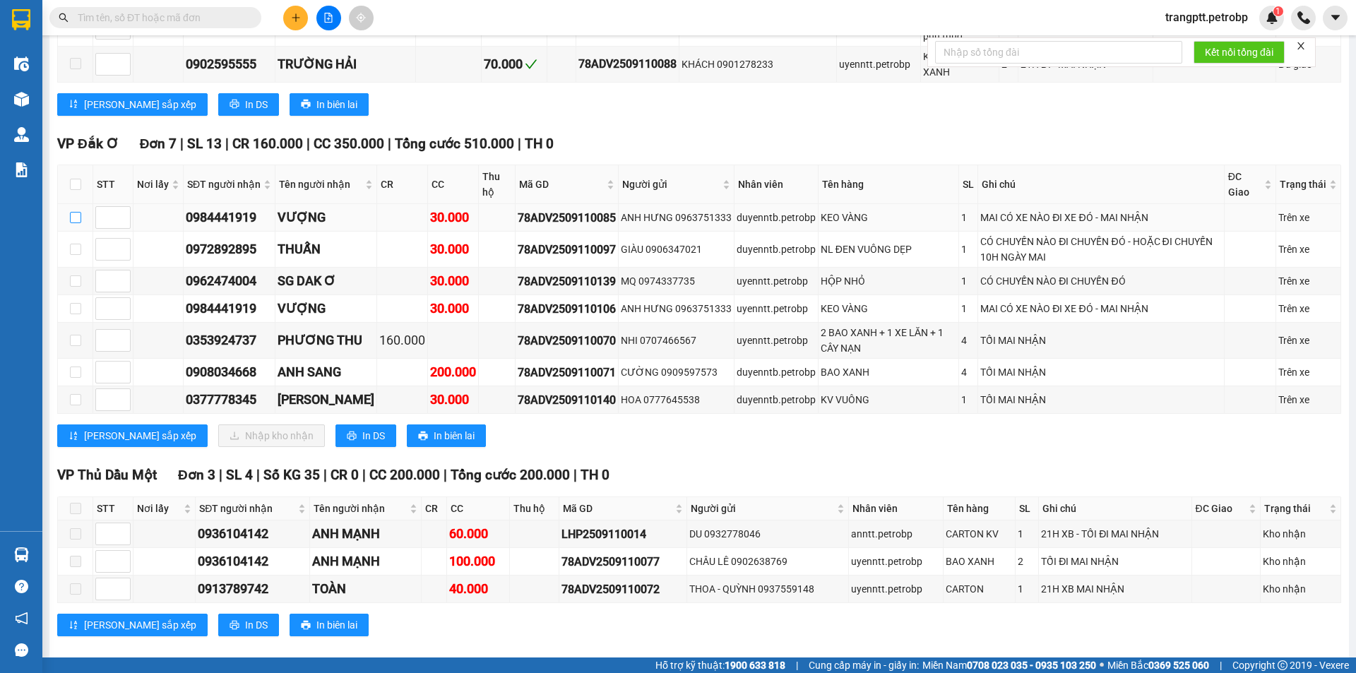
click at [77, 212] on input "checkbox" at bounding box center [75, 217] width 11 height 11
checkbox input "true"
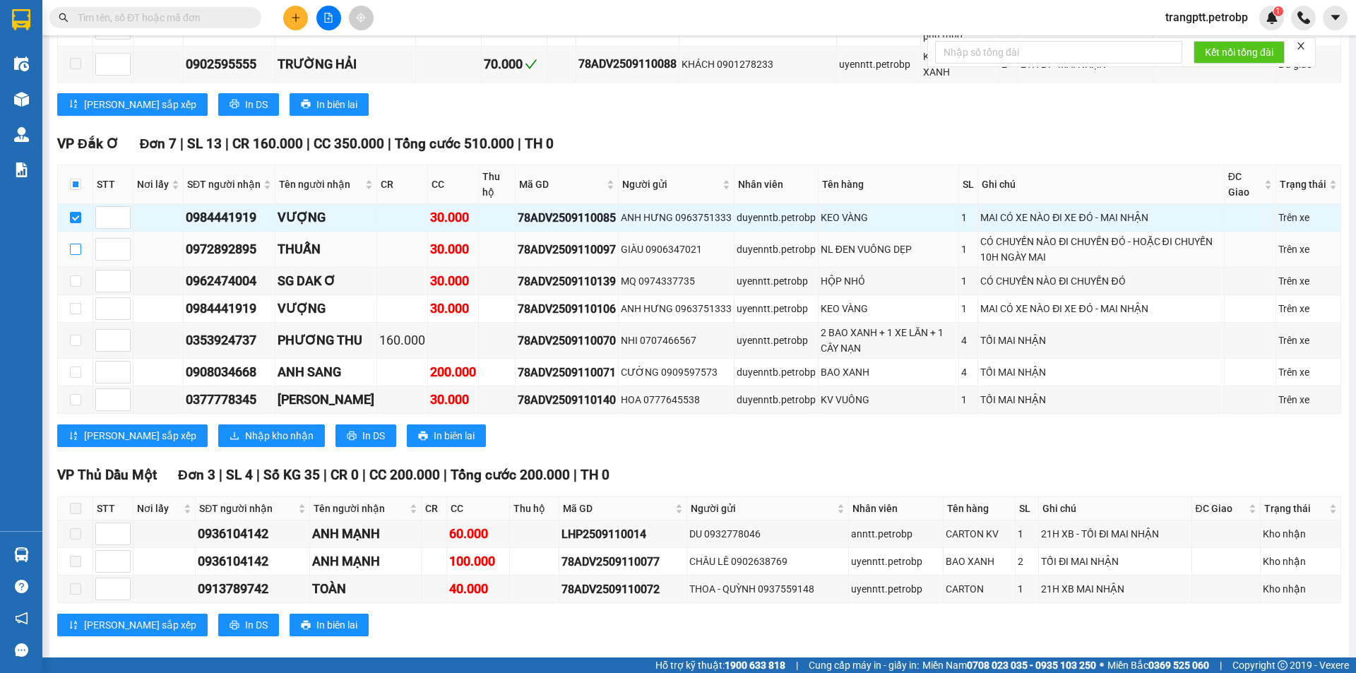
click at [73, 244] on input "checkbox" at bounding box center [75, 249] width 11 height 11
checkbox input "true"
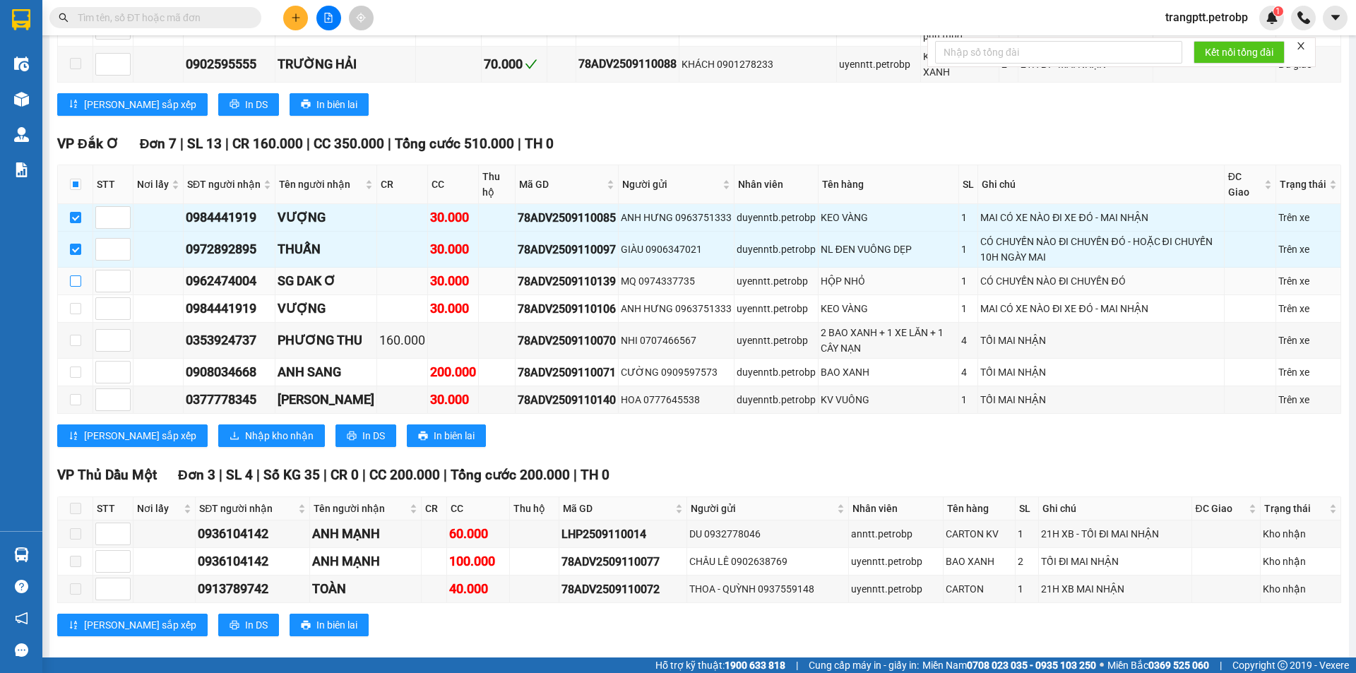
click at [74, 275] on input "checkbox" at bounding box center [75, 280] width 11 height 11
checkbox input "true"
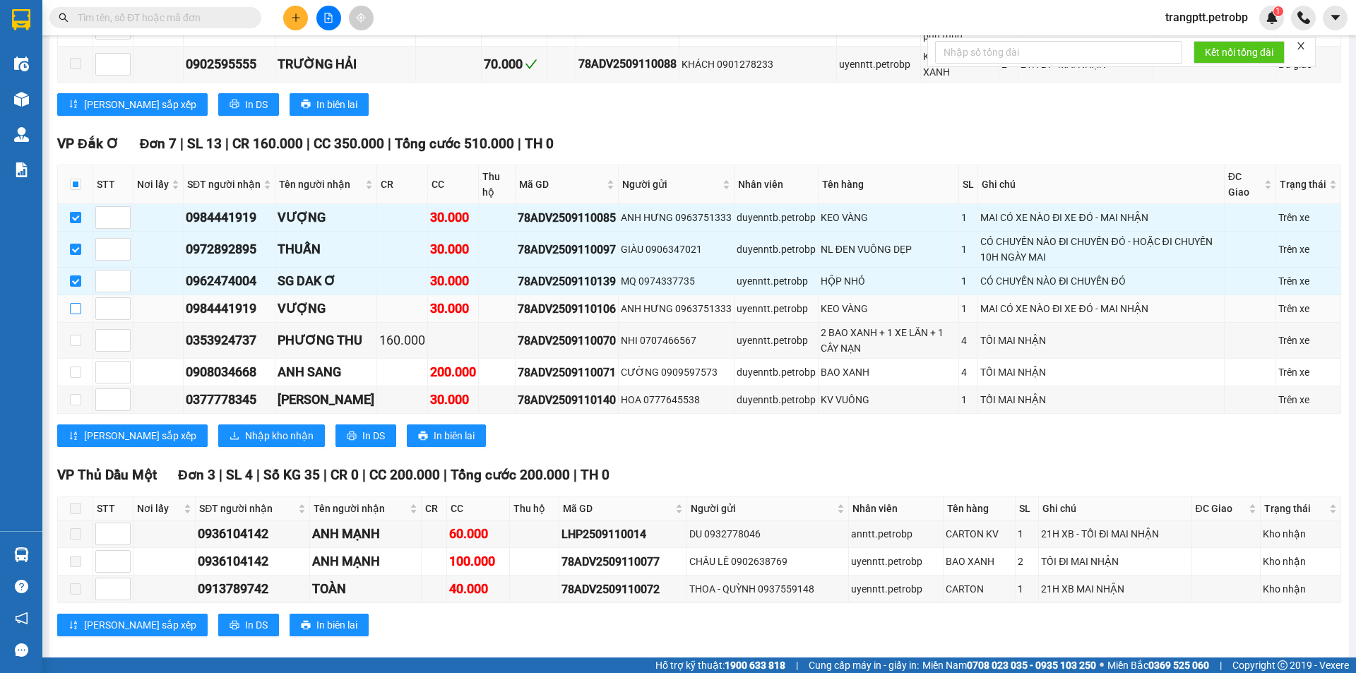
click at [71, 303] on input "checkbox" at bounding box center [75, 308] width 11 height 11
checkbox input "true"
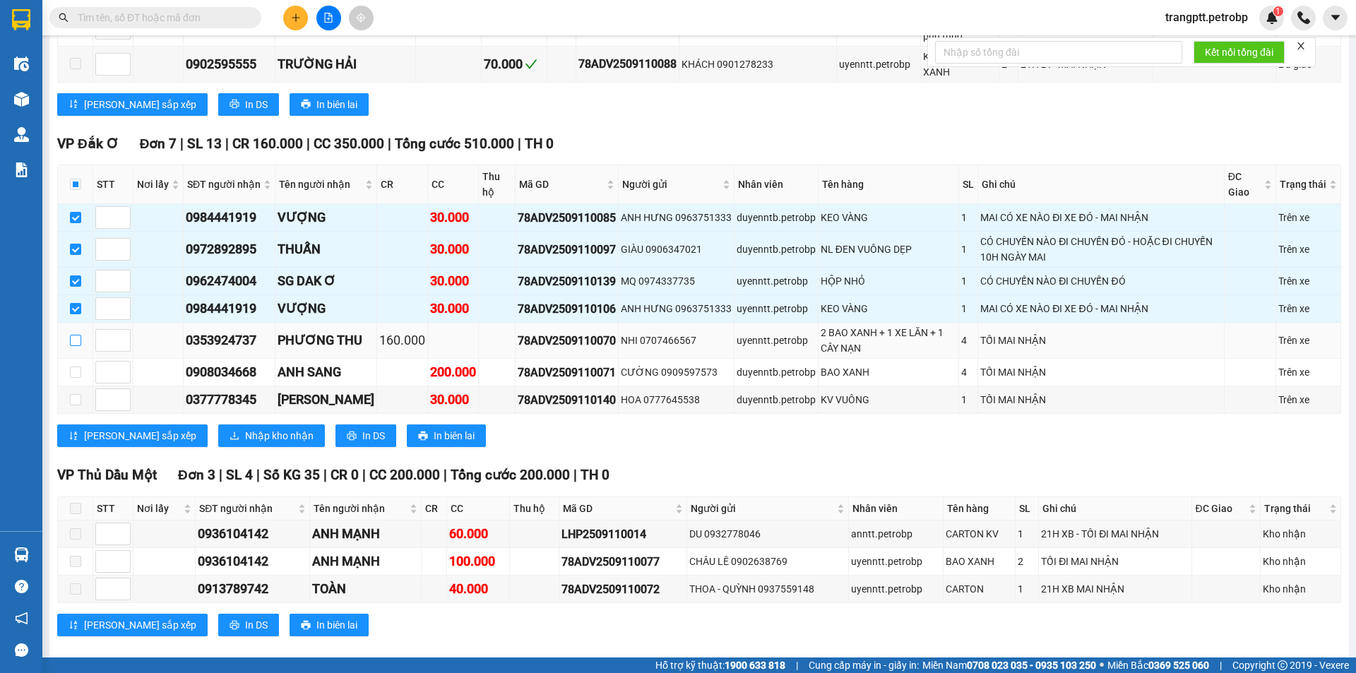
click at [73, 335] on input "checkbox" at bounding box center [75, 340] width 11 height 11
checkbox input "true"
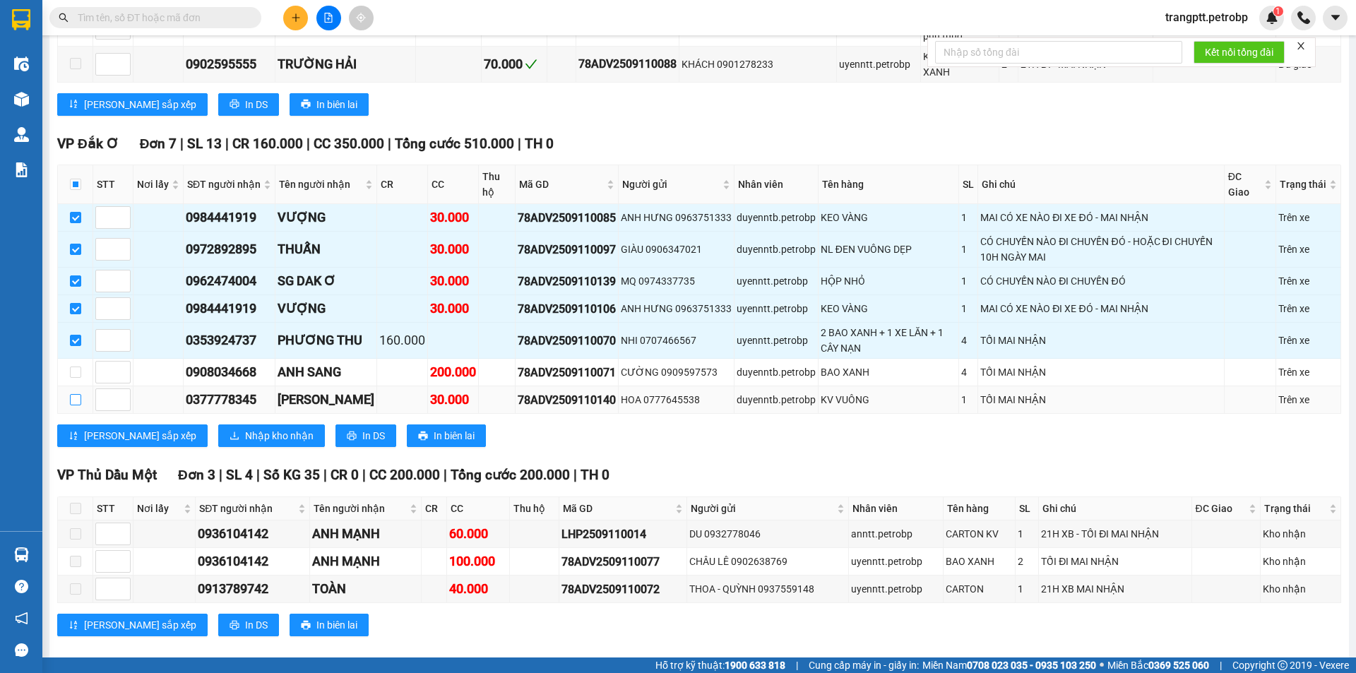
click at [74, 394] on input "checkbox" at bounding box center [75, 399] width 11 height 11
checkbox input "true"
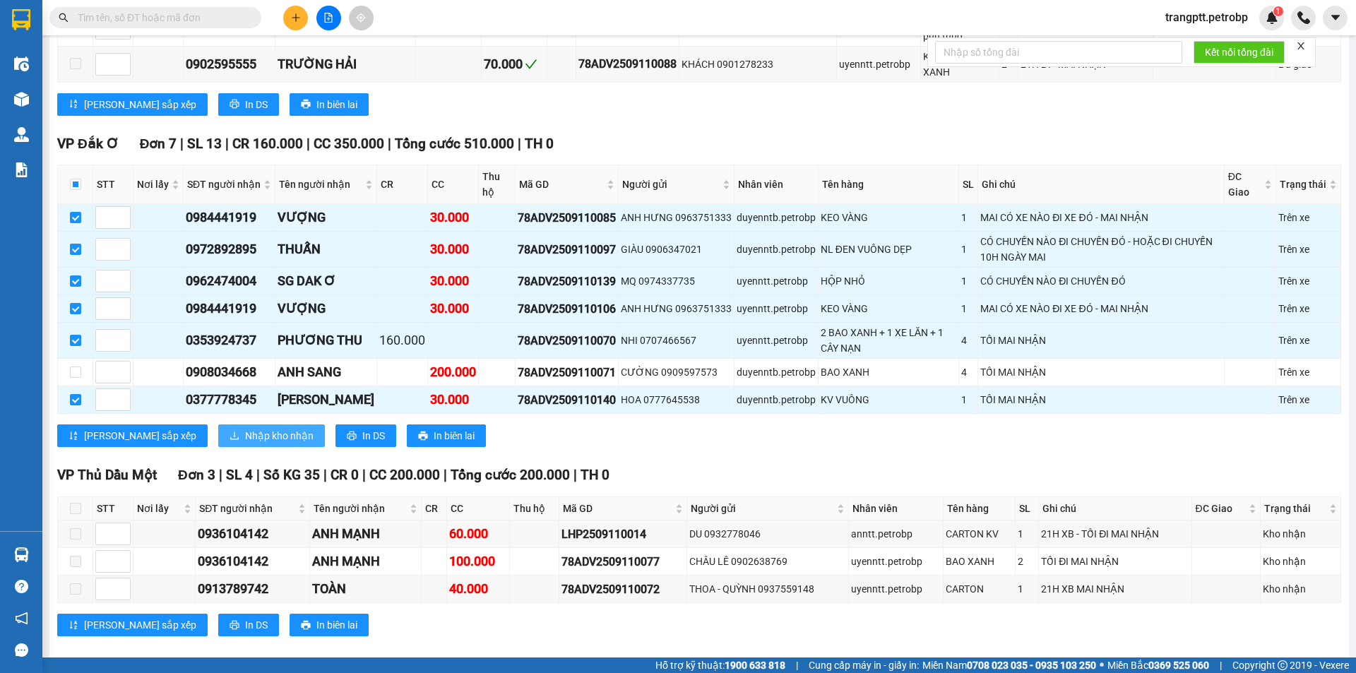
click at [245, 428] on span "Nhập kho nhận" at bounding box center [279, 436] width 69 height 16
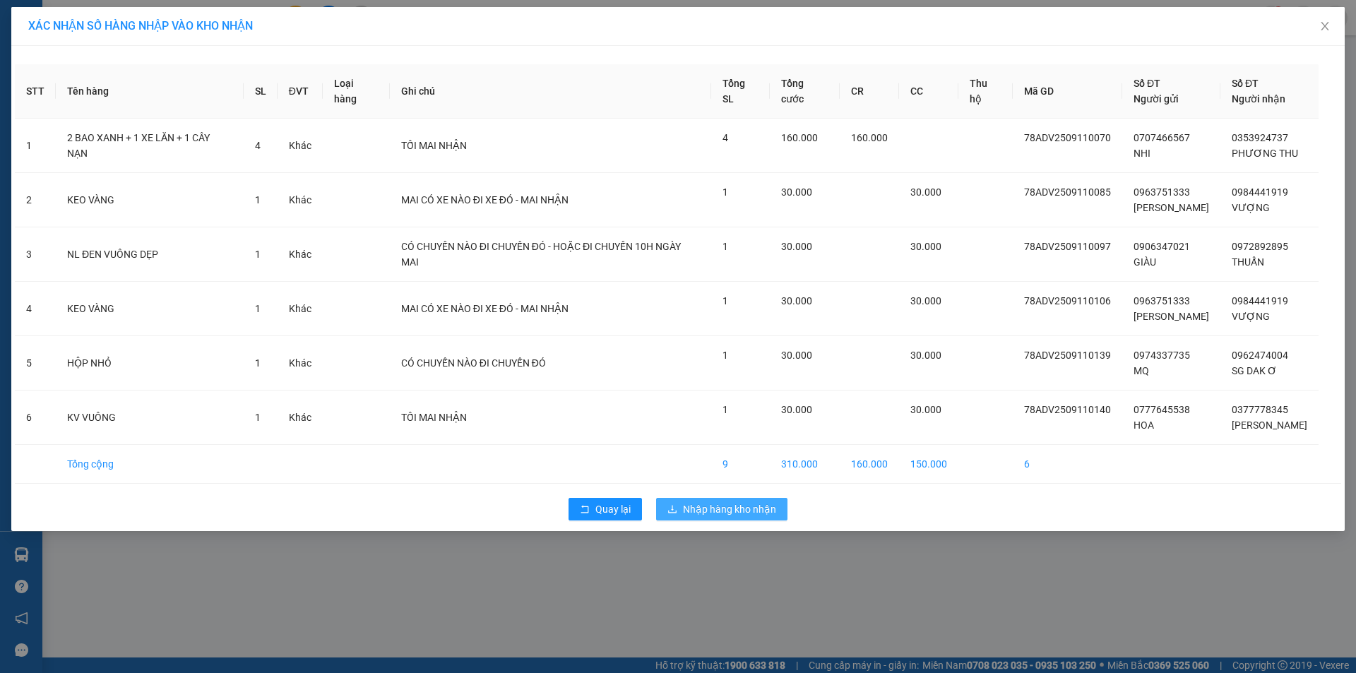
click at [719, 516] on span "Nhập hàng kho nhận" at bounding box center [729, 509] width 93 height 16
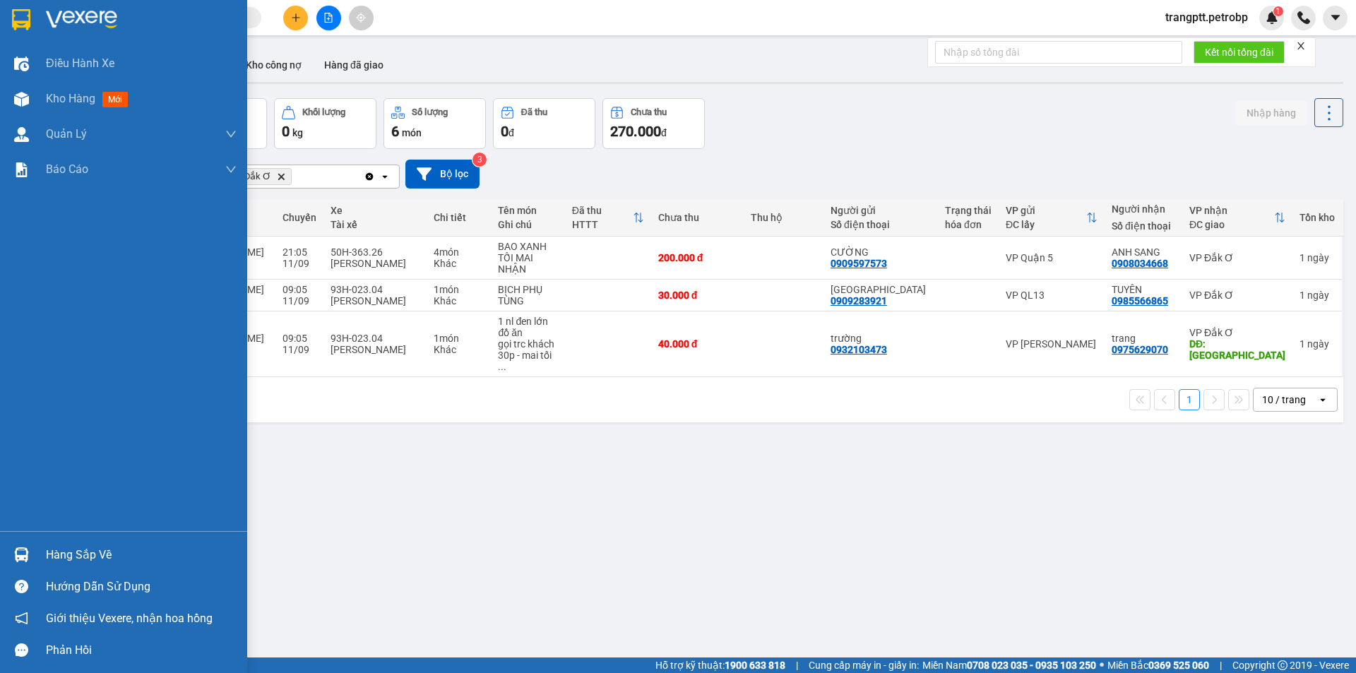
drag, startPoint x: 63, startPoint y: 552, endPoint x: 162, endPoint y: 566, distance: 100.7
click at [65, 552] on div "Hàng sắp về" at bounding box center [141, 555] width 191 height 21
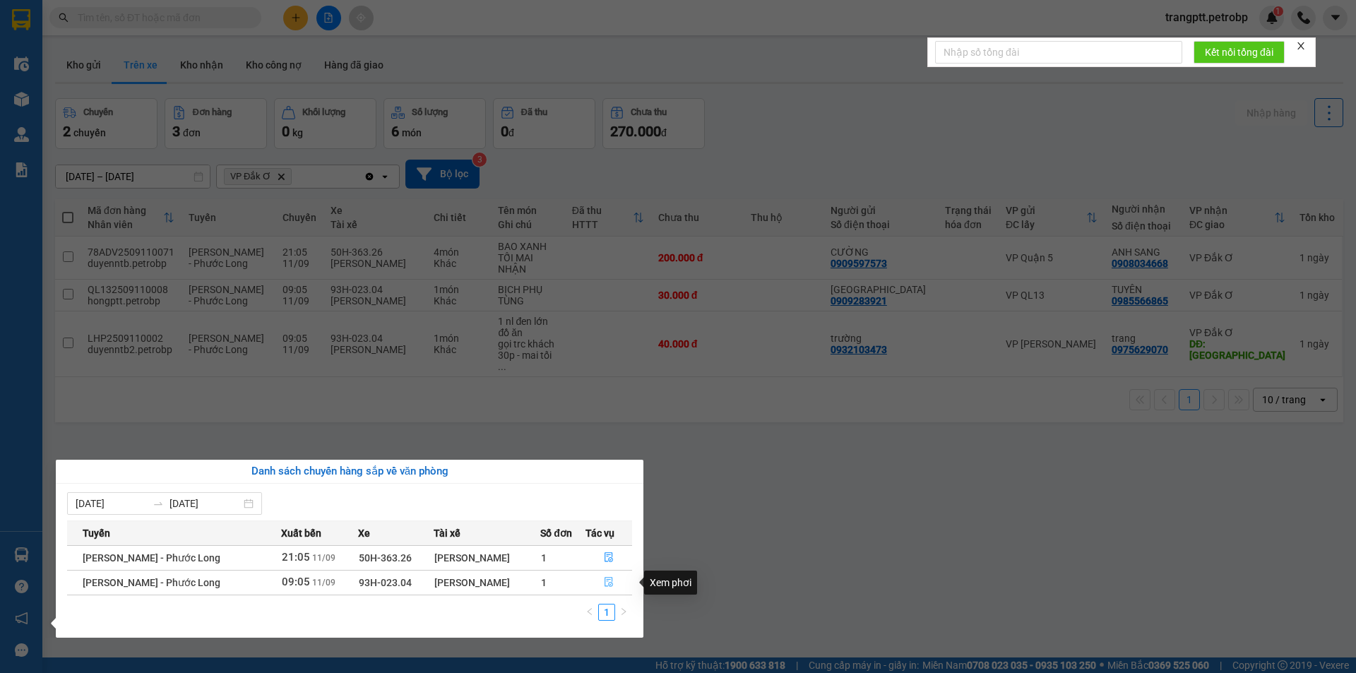
click at [607, 581] on icon "file-done" at bounding box center [609, 583] width 8 height 10
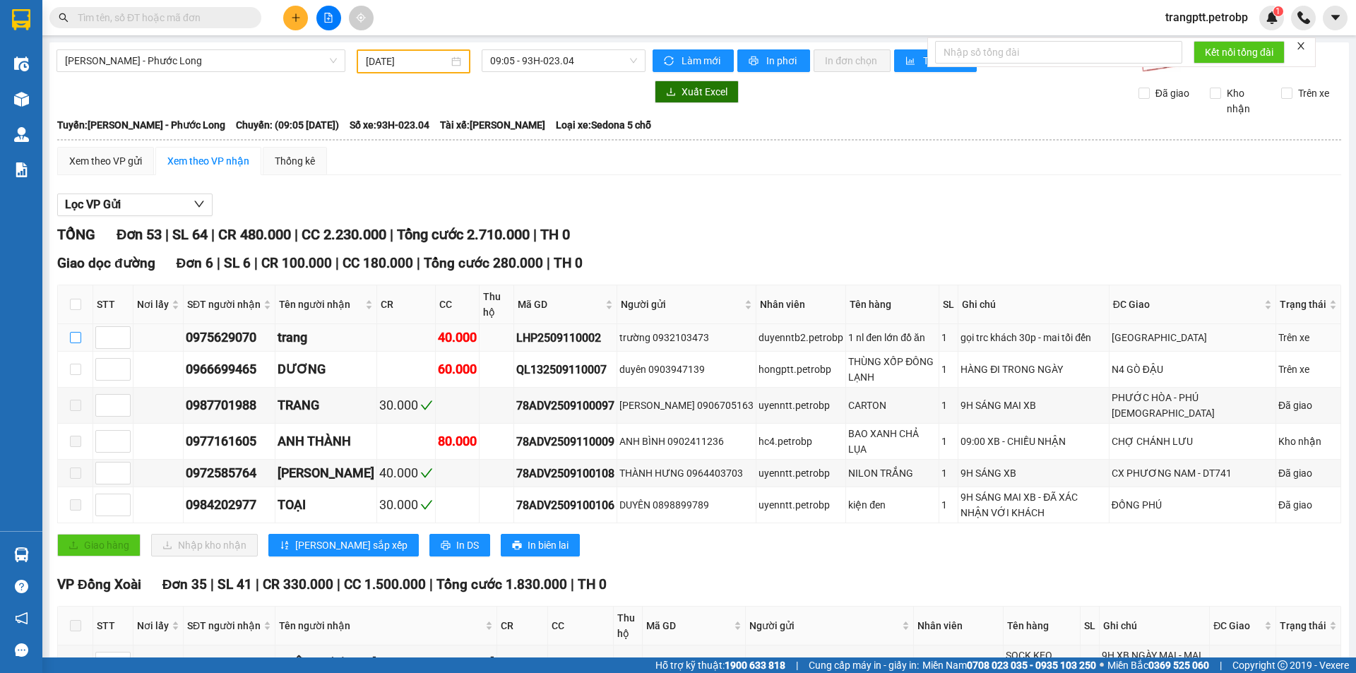
click at [76, 340] on input "checkbox" at bounding box center [75, 337] width 11 height 11
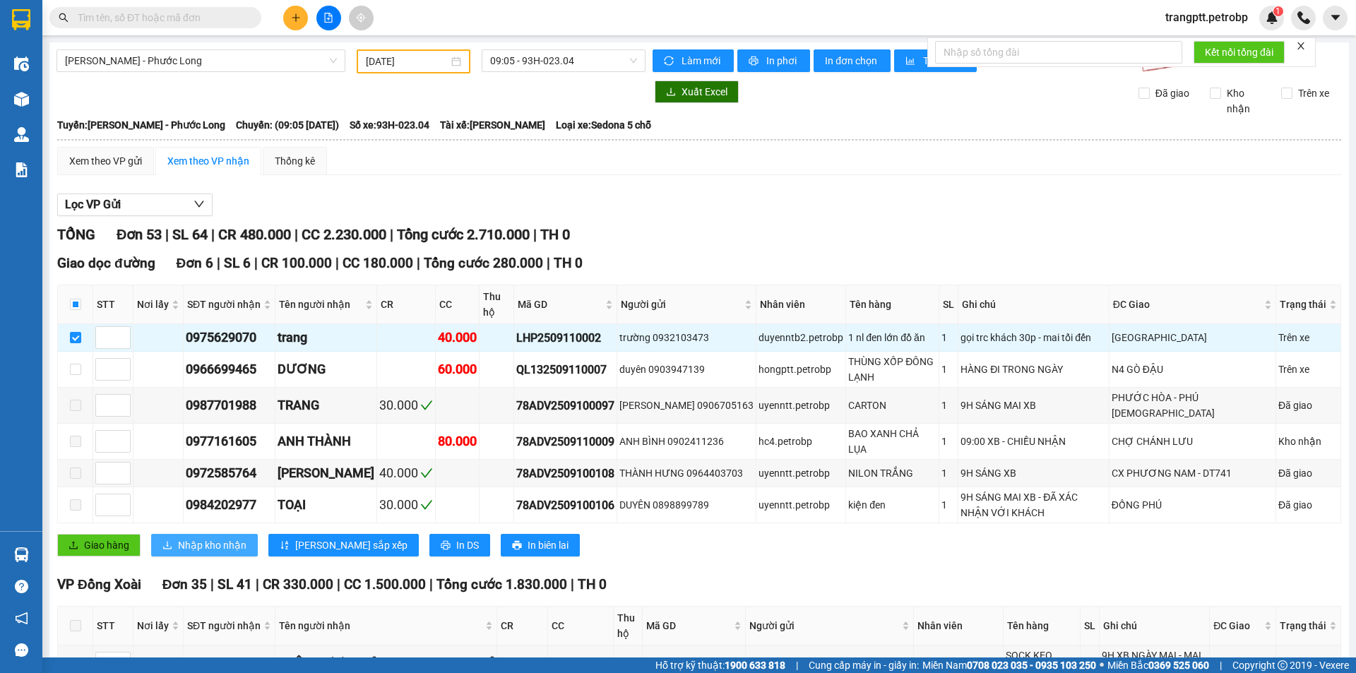
click at [206, 537] on span "Nhập kho nhận" at bounding box center [212, 545] width 69 height 16
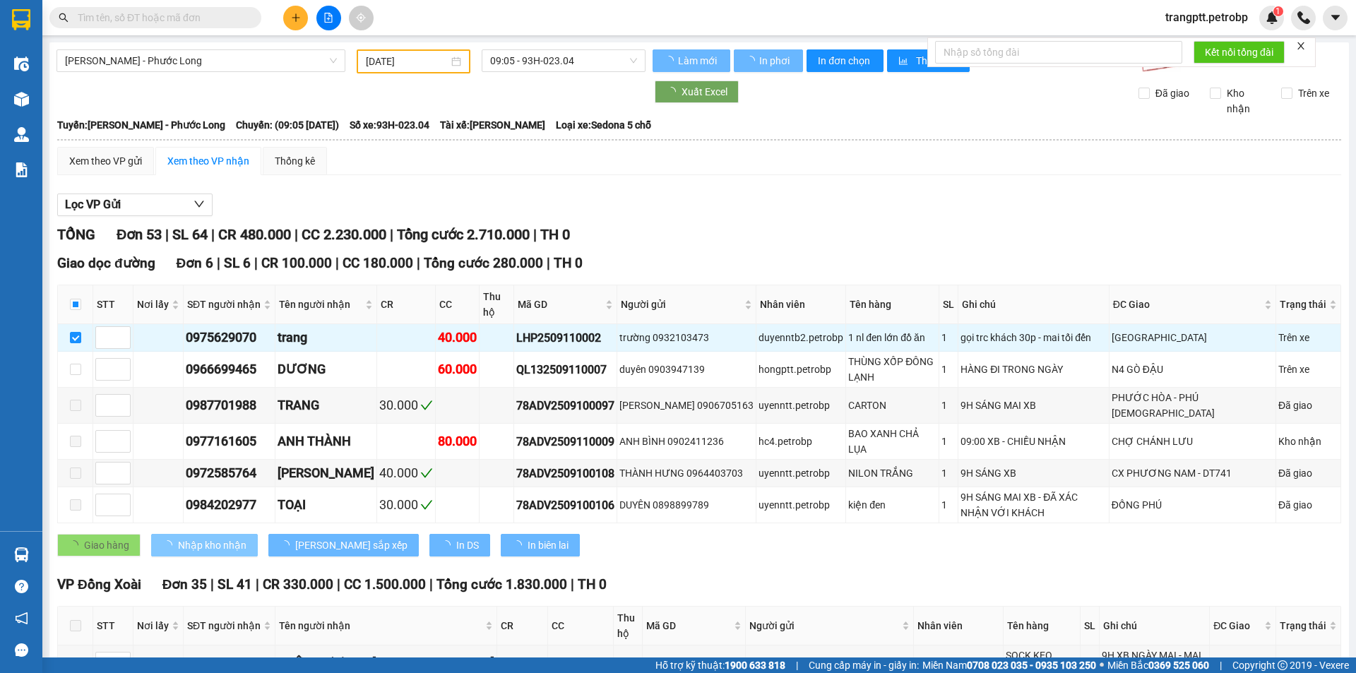
checkbox input "false"
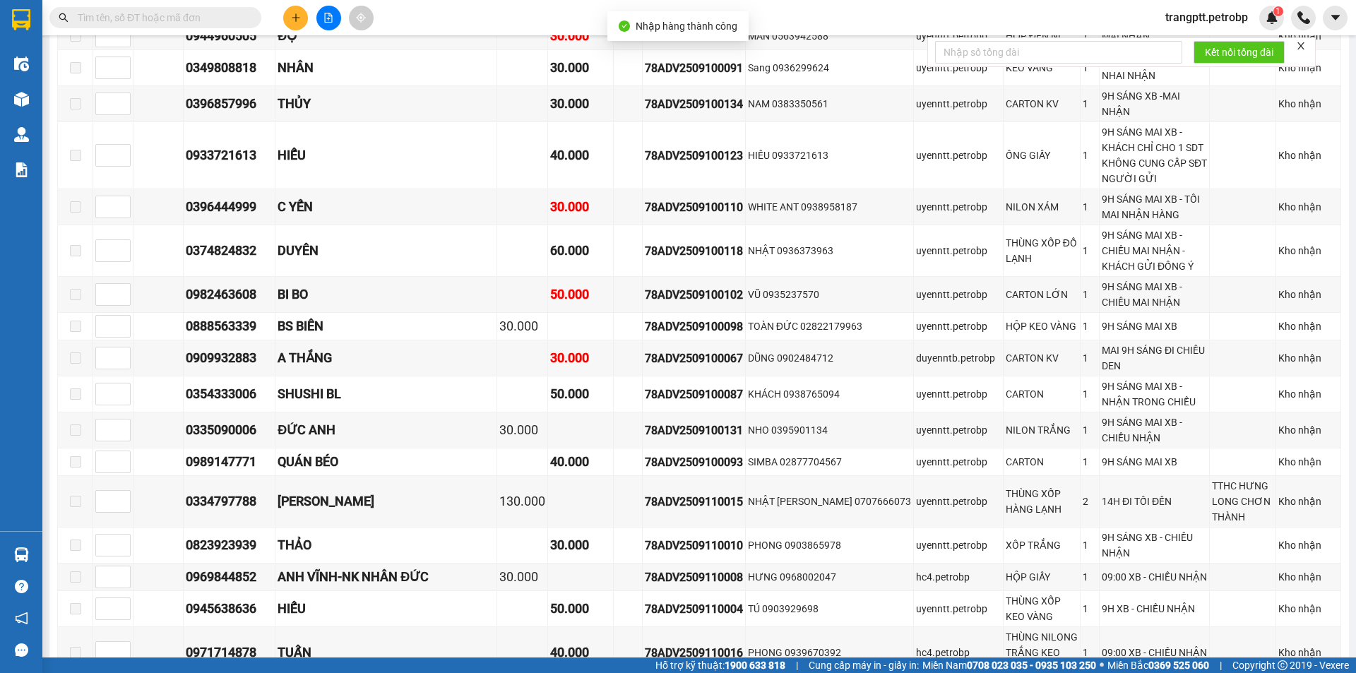
scroll to position [1624, 0]
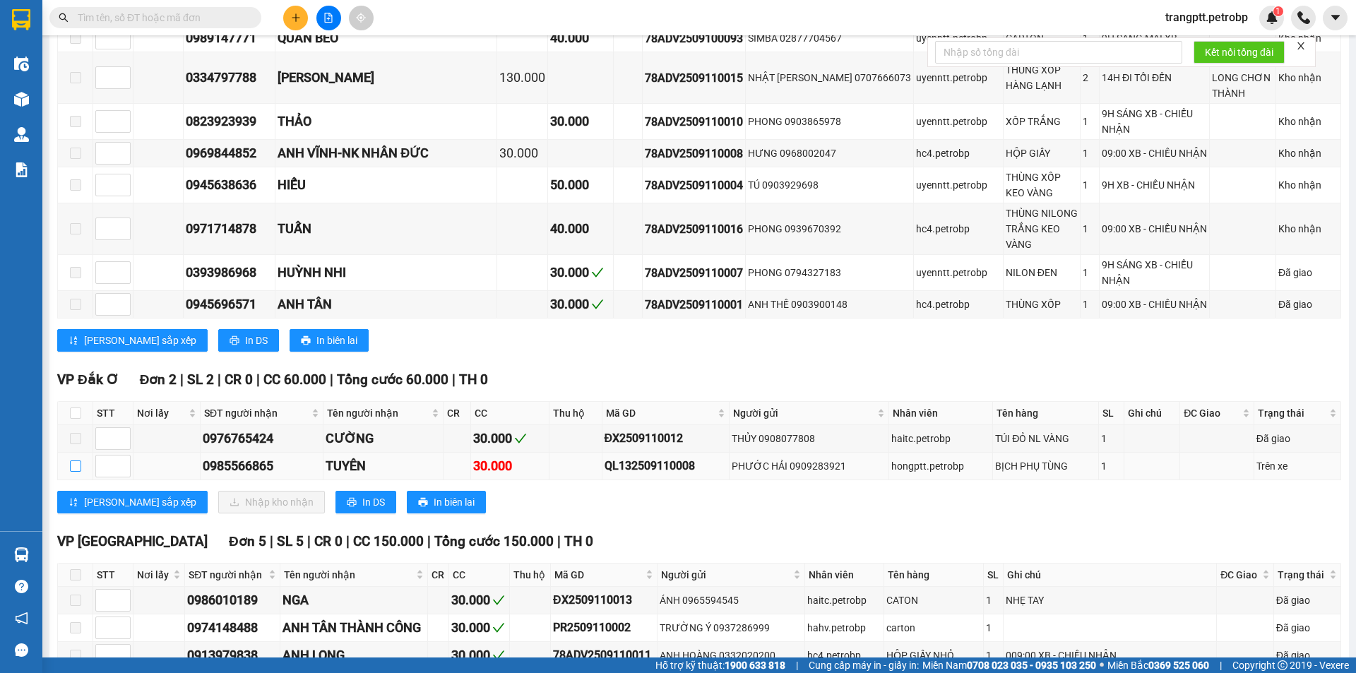
click at [76, 461] on input "checkbox" at bounding box center [75, 466] width 11 height 11
checkbox input "true"
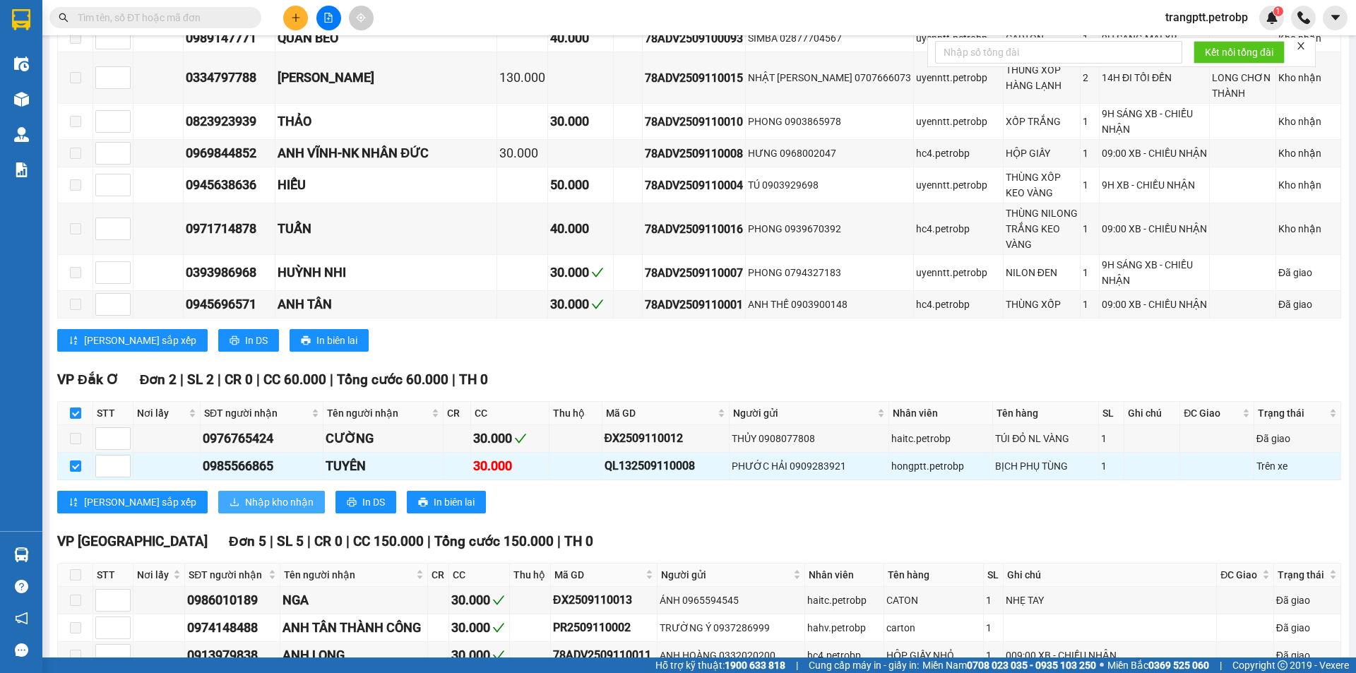
click at [245, 494] on span "Nhập kho nhận" at bounding box center [279, 502] width 69 height 16
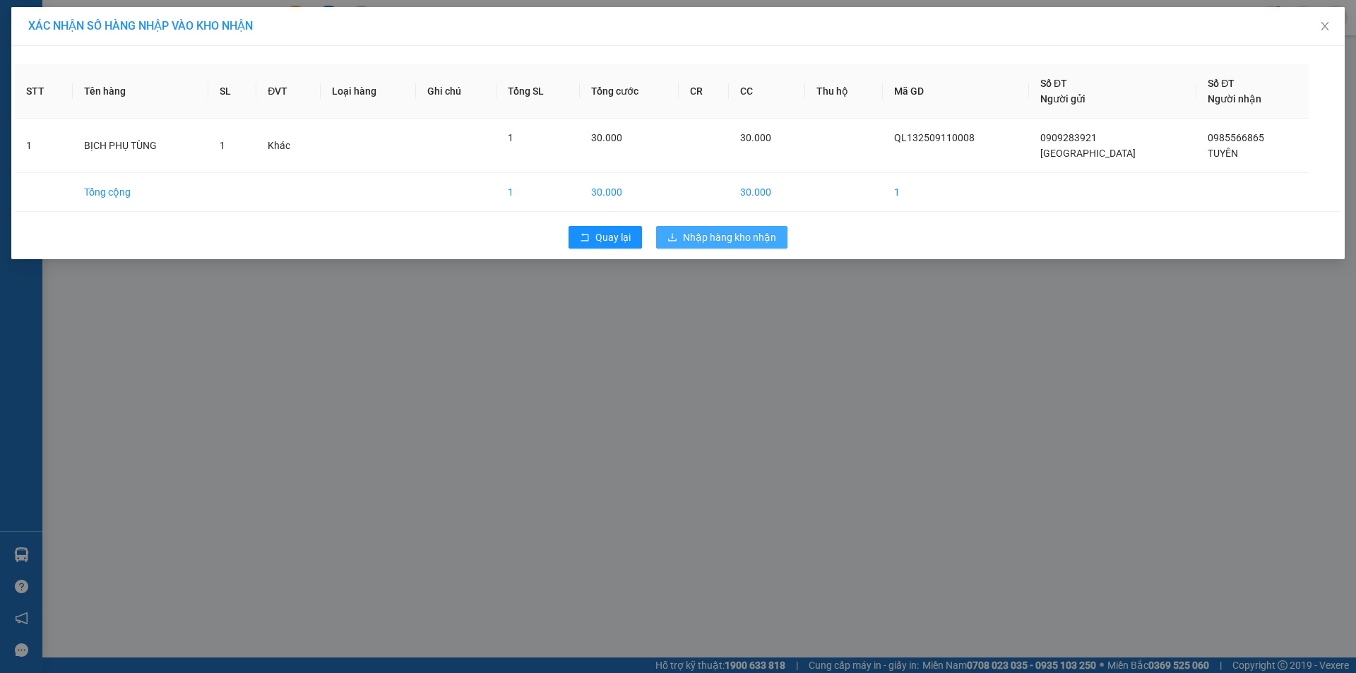
click at [712, 239] on span "Nhập hàng kho nhận" at bounding box center [729, 238] width 93 height 16
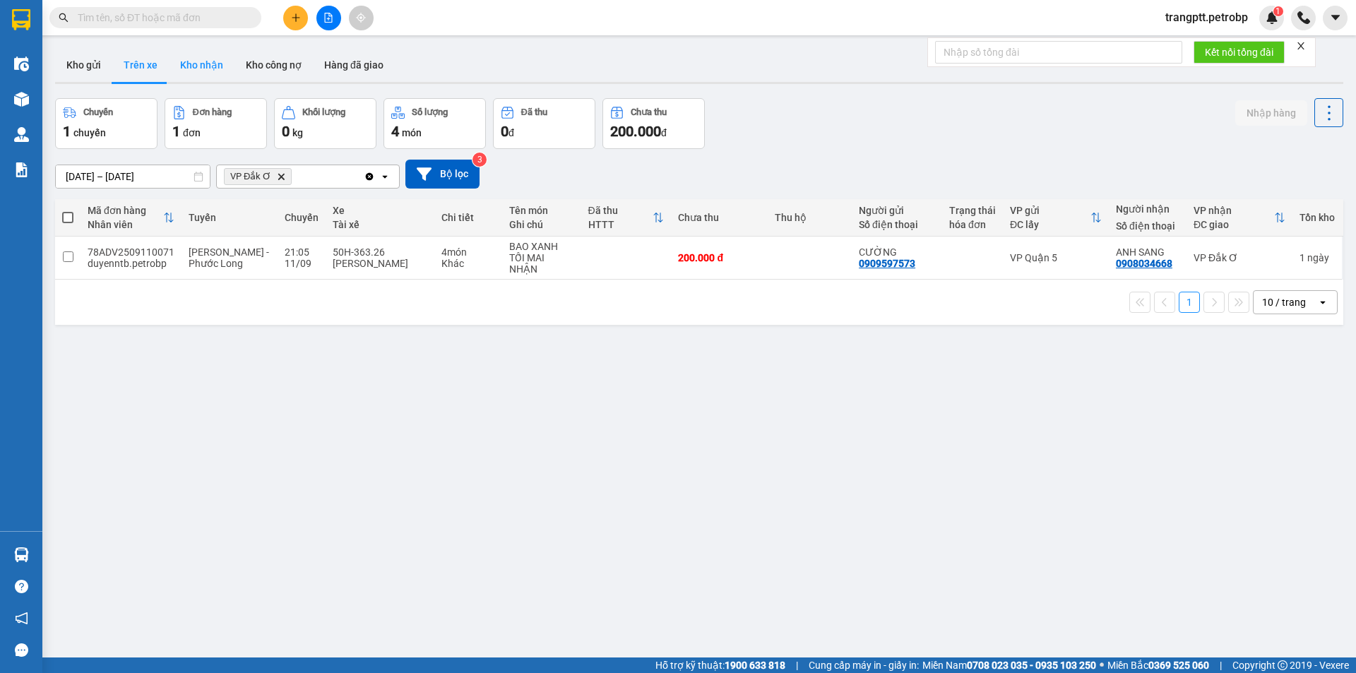
click at [210, 59] on button "Kho nhận" at bounding box center [202, 65] width 66 height 34
type input "[DATE] – [DATE]"
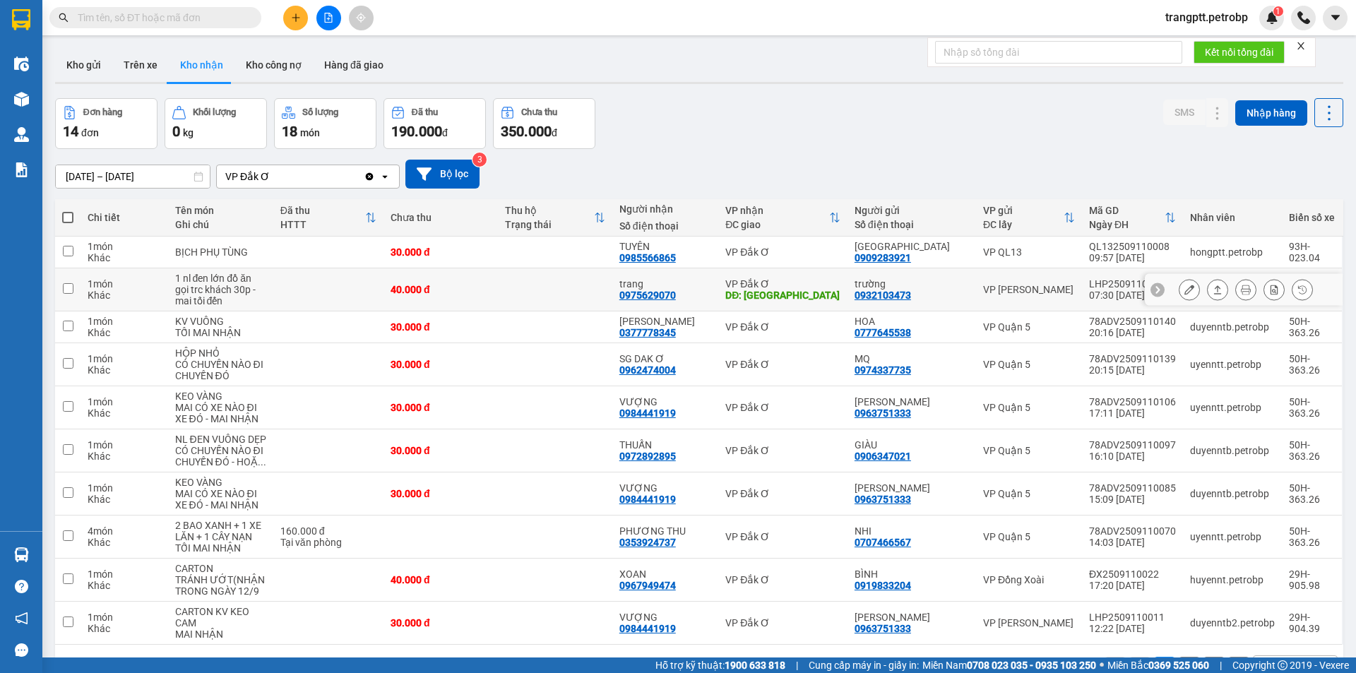
click at [1184, 288] on icon at bounding box center [1189, 290] width 10 height 10
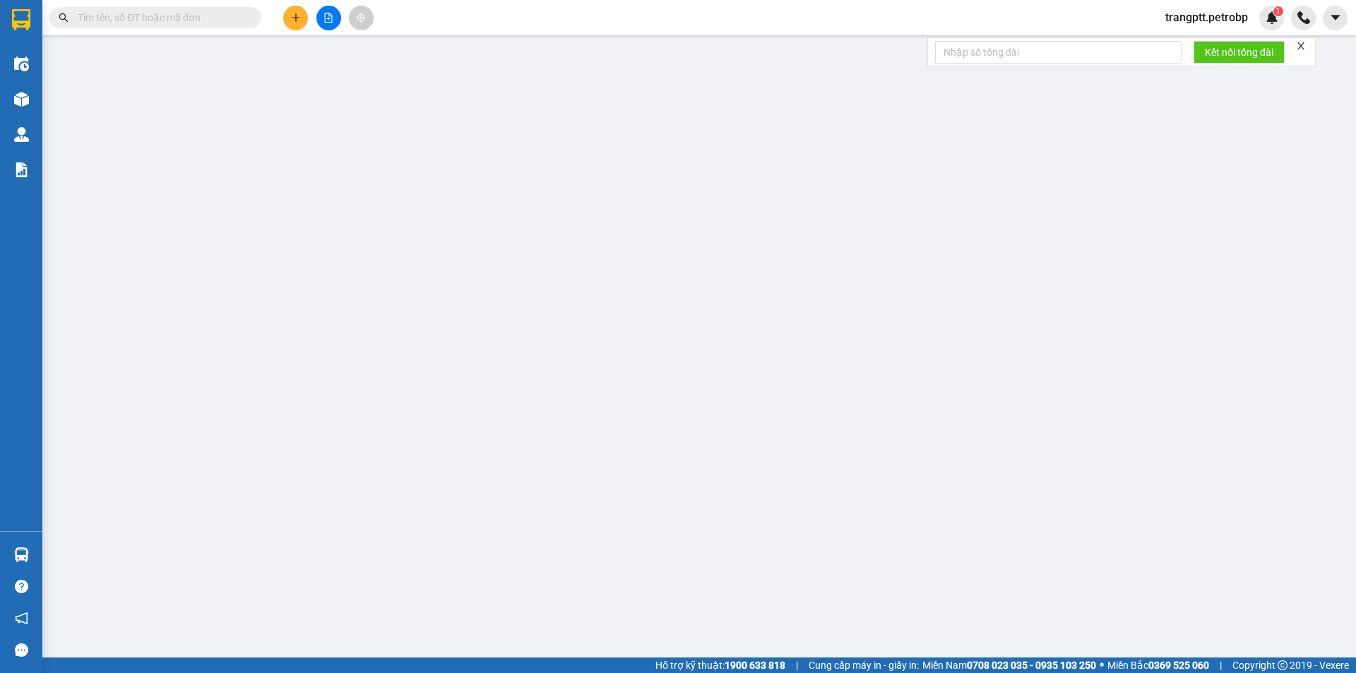
type input "0932103473"
type input "trường"
type input "0975629070"
type input "trang"
type input "[GEOGRAPHIC_DATA]"
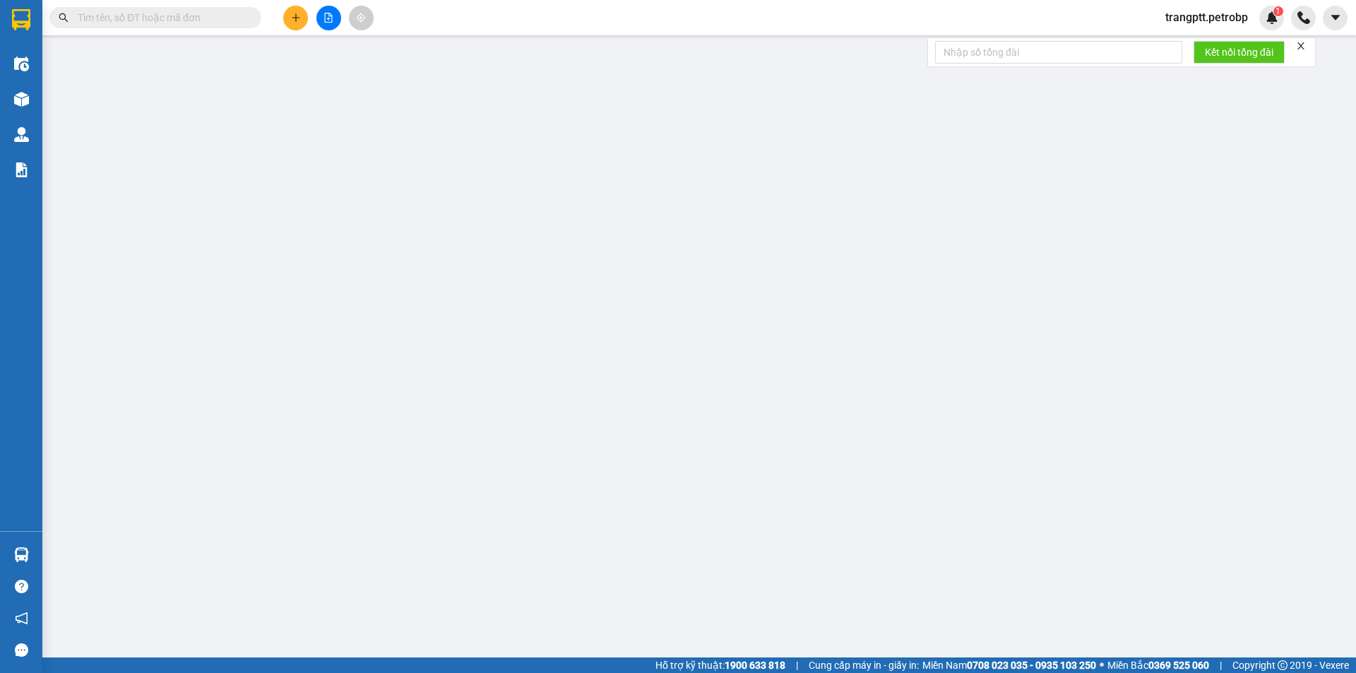
type input "40.000"
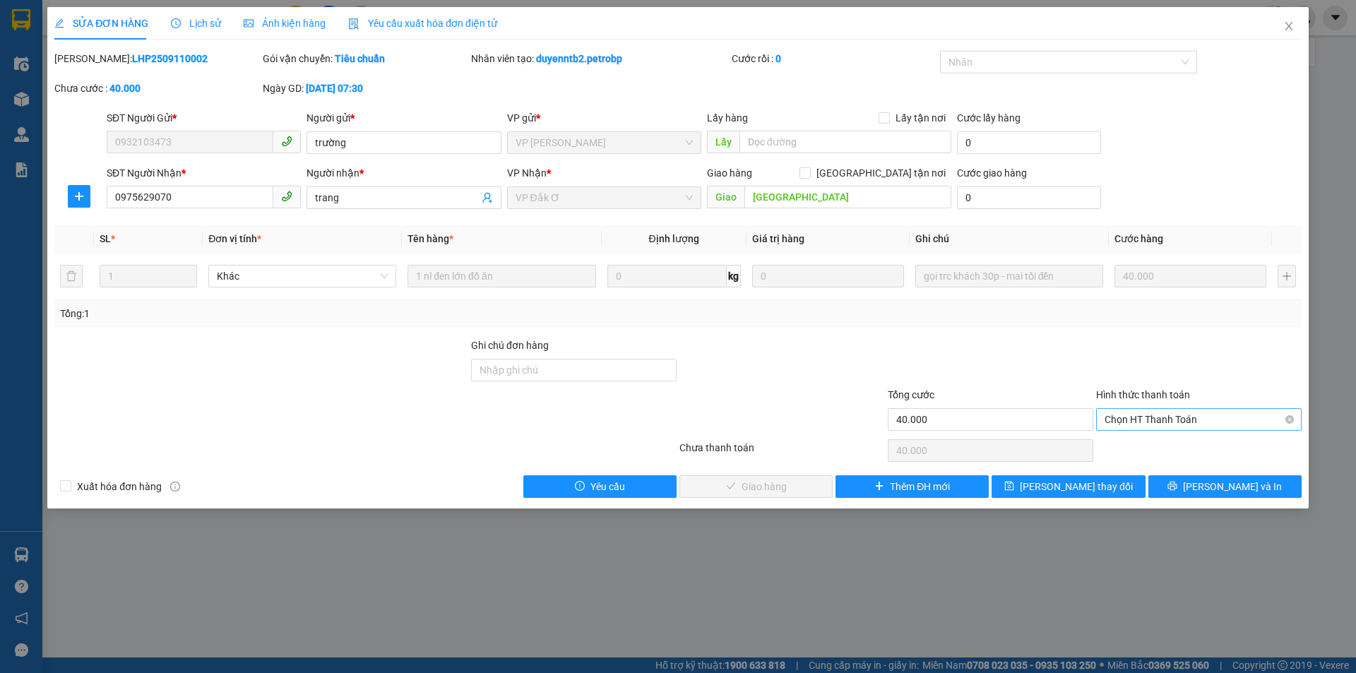
click at [1142, 409] on span "Chọn HT Thanh Toán" at bounding box center [1199, 419] width 189 height 21
click at [1148, 449] on div "Tại văn phòng" at bounding box center [1199, 448] width 189 height 16
type input "0"
drag, startPoint x: 777, startPoint y: 492, endPoint x: 812, endPoint y: 475, distance: 38.5
click at [778, 492] on span "[PERSON_NAME] và Giao hàng" at bounding box center [774, 487] width 136 height 16
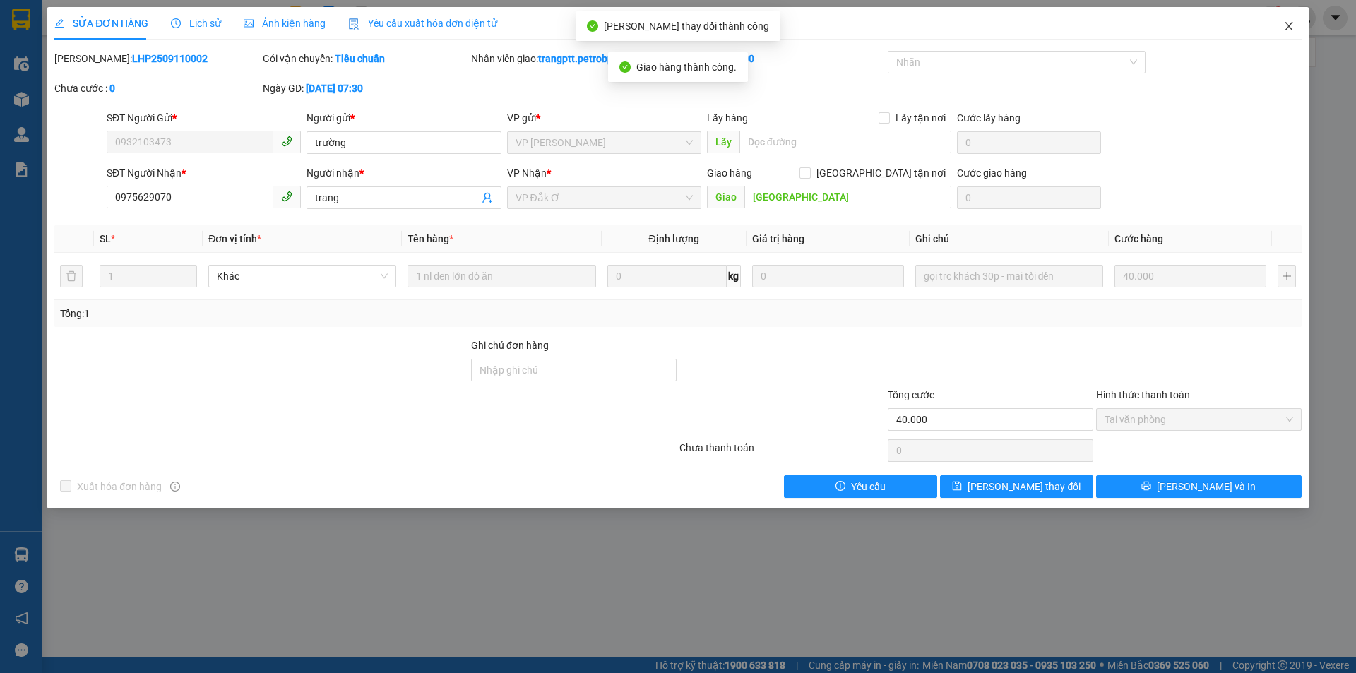
click at [1293, 20] on span "Close" at bounding box center [1289, 27] width 40 height 40
